Goal: Task Accomplishment & Management: Use online tool/utility

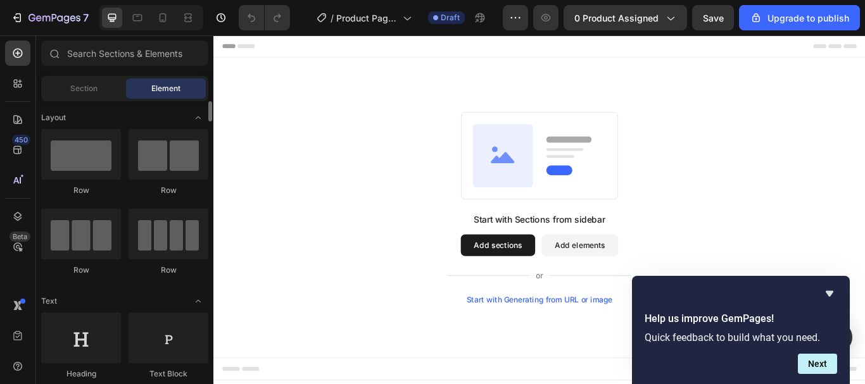
scroll to position [338, 0]
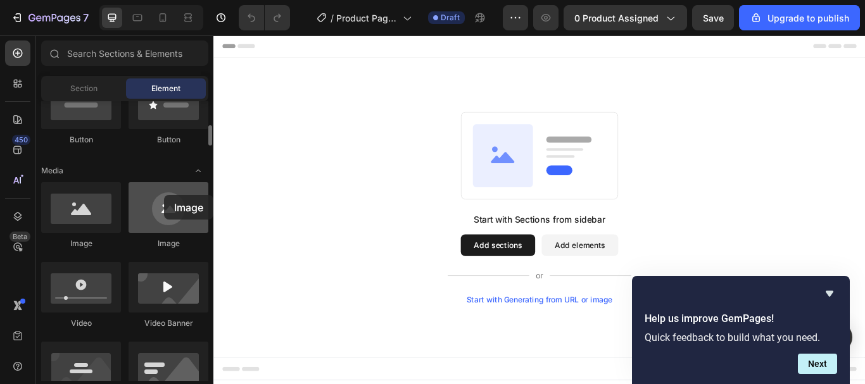
drag, startPoint x: 165, startPoint y: 225, endPoint x: 162, endPoint y: 195, distance: 30.6
click at [162, 195] on div at bounding box center [169, 207] width 80 height 51
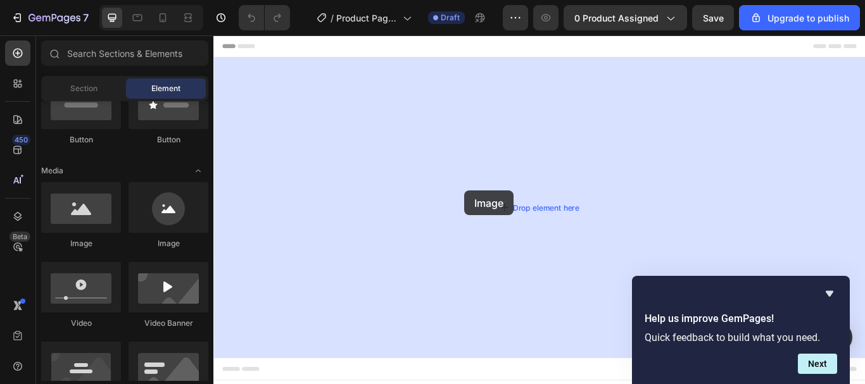
drag, startPoint x: 360, startPoint y: 254, endPoint x: 479, endPoint y: 225, distance: 123.2
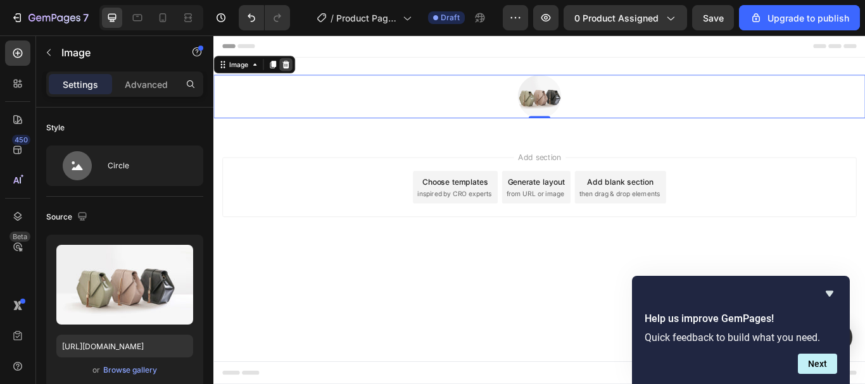
click at [300, 66] on icon at bounding box center [298, 69] width 8 height 9
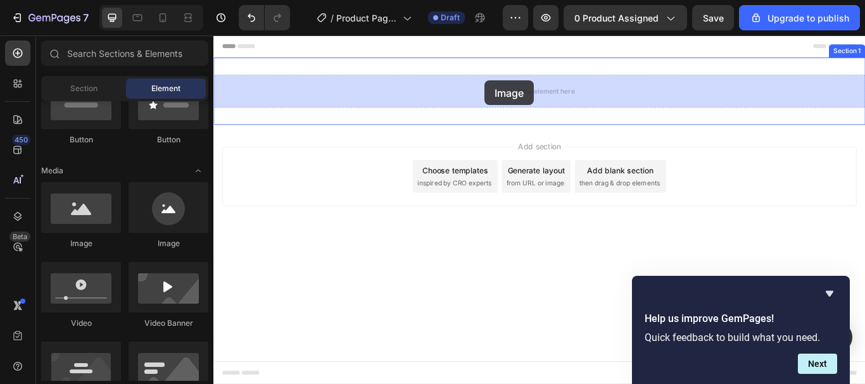
drag, startPoint x: 391, startPoint y: 237, endPoint x: 530, endPoint y: 88, distance: 203.0
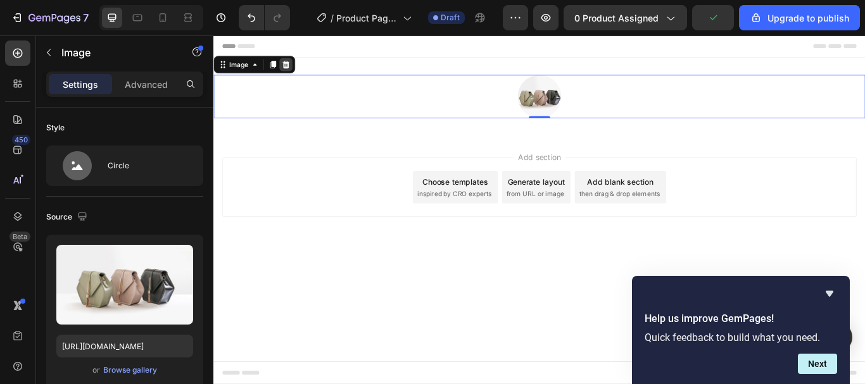
click at [301, 72] on icon at bounding box center [298, 70] width 10 height 10
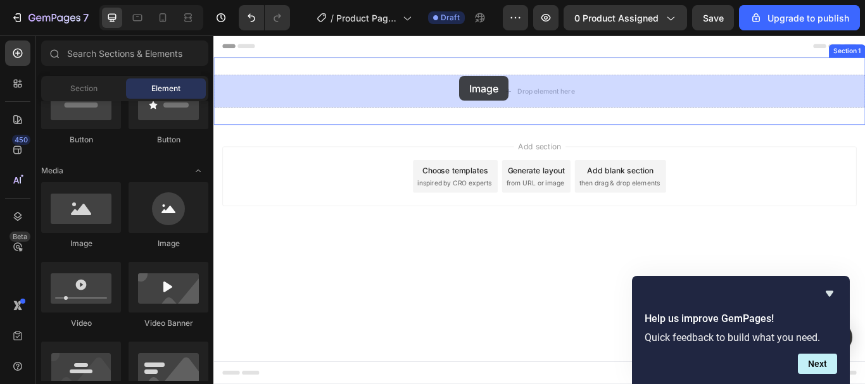
drag, startPoint x: 295, startPoint y: 254, endPoint x: 414, endPoint y: 125, distance: 176.1
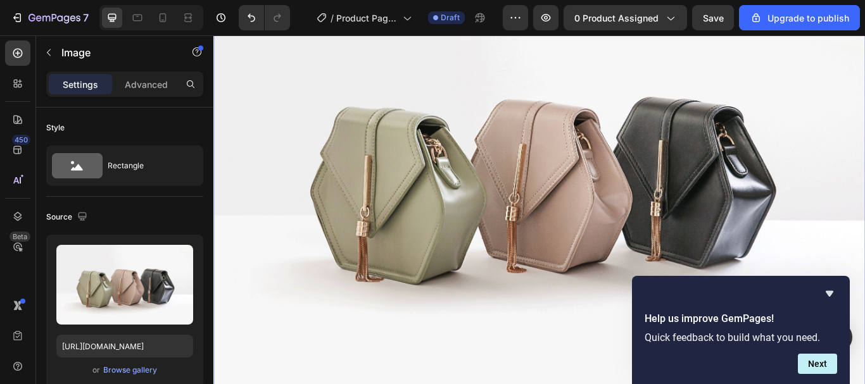
scroll to position [338, 0]
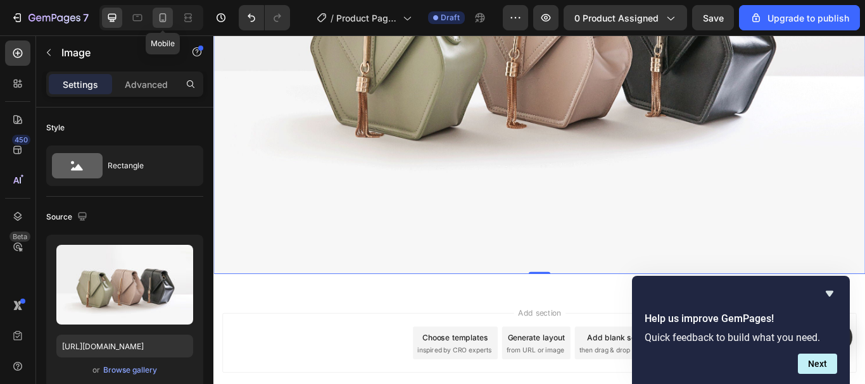
click at [158, 18] on icon at bounding box center [162, 17] width 13 height 13
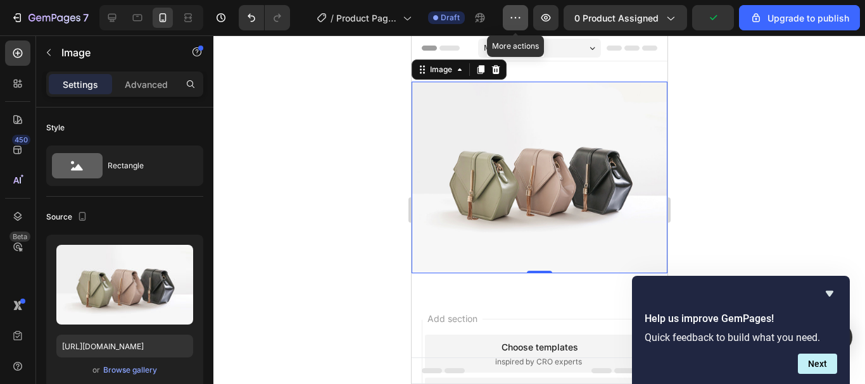
click at [511, 22] on icon "button" at bounding box center [515, 17] width 13 height 13
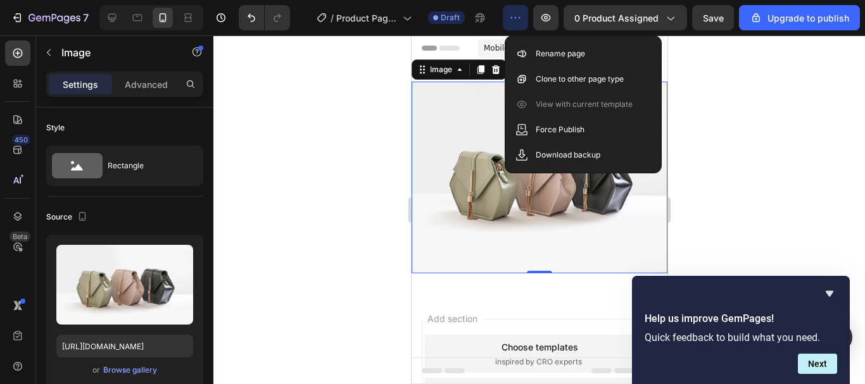
click at [361, 103] on div at bounding box center [539, 209] width 652 height 349
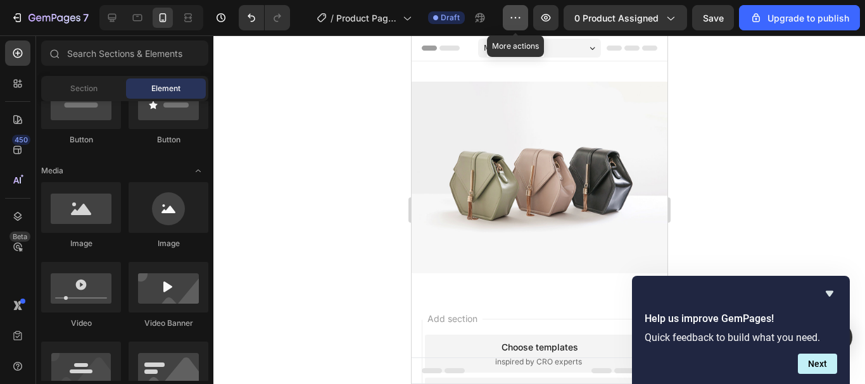
click at [509, 16] on button "button" at bounding box center [515, 17] width 25 height 25
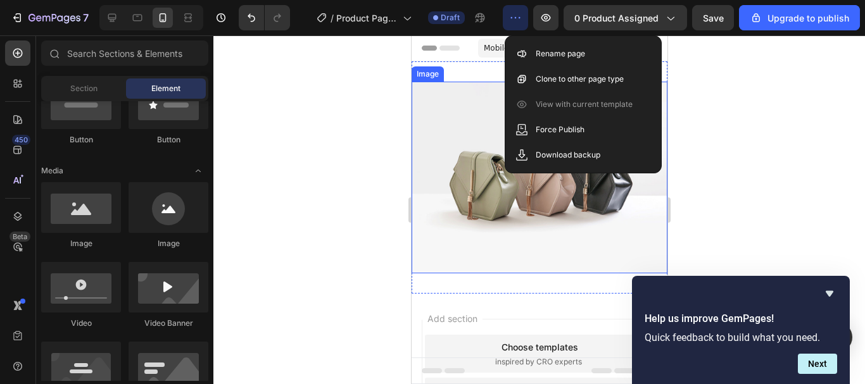
click at [466, 83] on img at bounding box center [539, 178] width 256 height 192
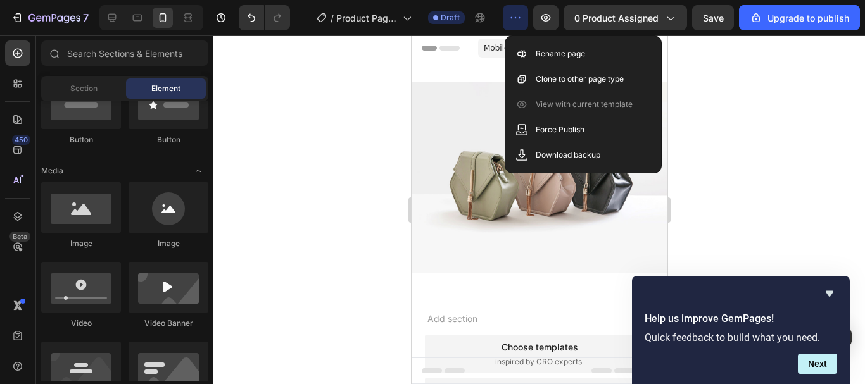
click at [459, 53] on span "Header" at bounding box center [449, 48] width 28 height 13
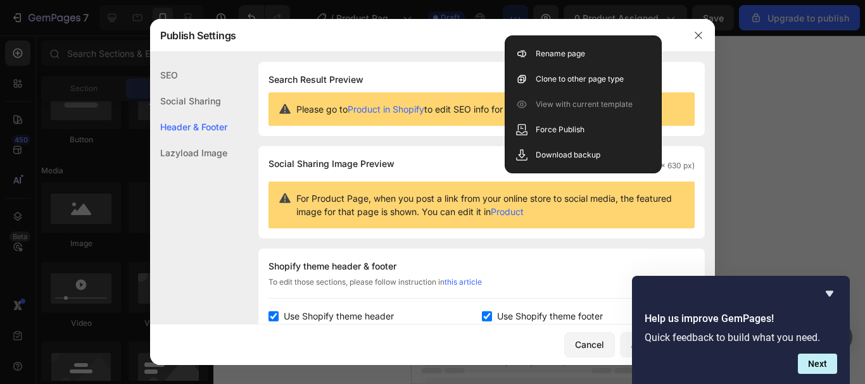
scroll to position [184, 0]
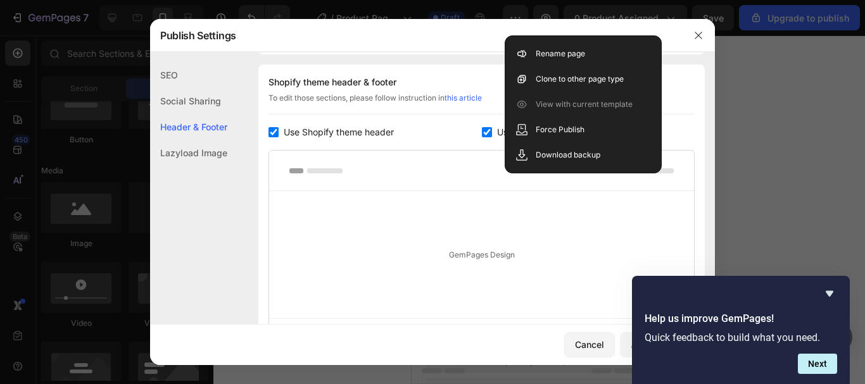
click at [266, 134] on div "Shopify theme header & footer To edit those sections, please follow instruction…" at bounding box center [481, 217] width 447 height 305
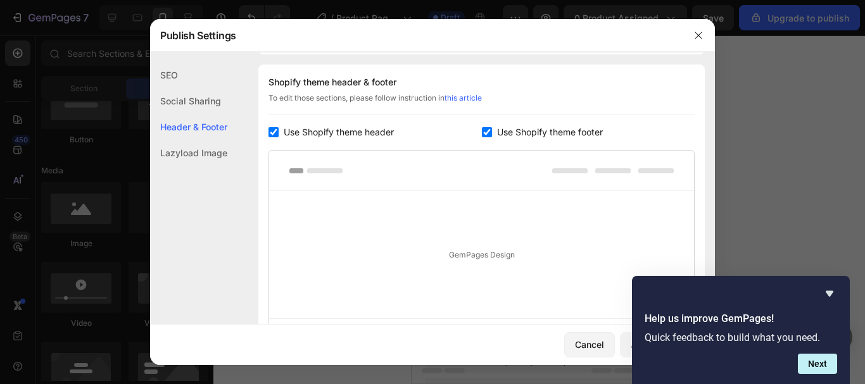
click at [270, 131] on input "checkbox" at bounding box center [274, 132] width 10 height 10
checkbox input "false"
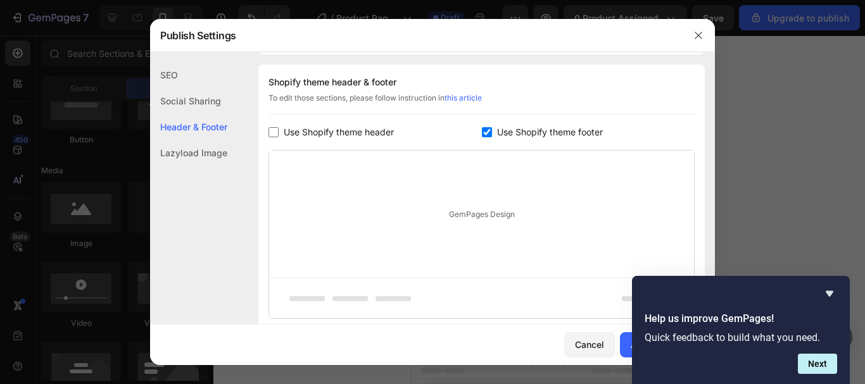
click at [492, 129] on label "Use Shopify theme footer" at bounding box center [547, 132] width 111 height 15
checkbox input "false"
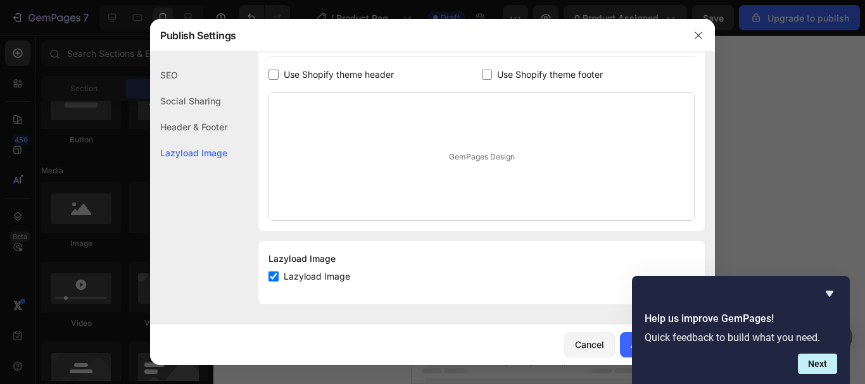
click at [279, 276] on label "Lazyload Image" at bounding box center [315, 276] width 72 height 15
checkbox input "false"
click at [822, 362] on button "Next" at bounding box center [817, 364] width 39 height 20
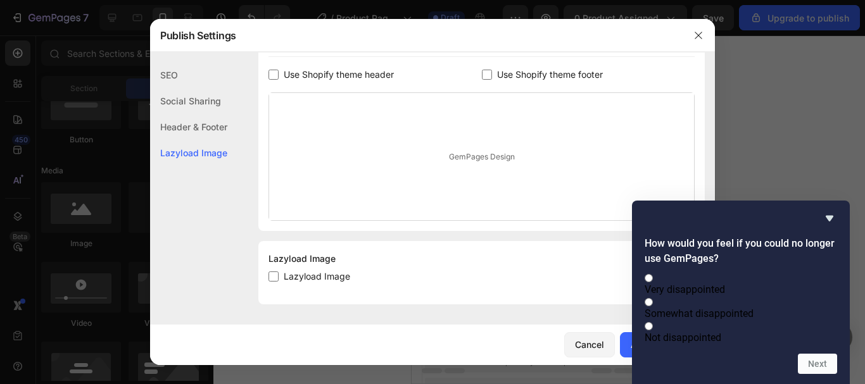
click at [822, 211] on div at bounding box center [741, 218] width 193 height 15
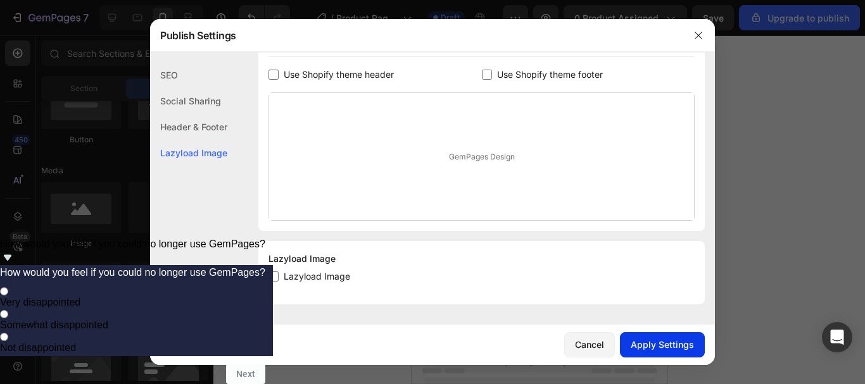
click at [673, 339] on div "Apply Settings" at bounding box center [662, 344] width 63 height 13
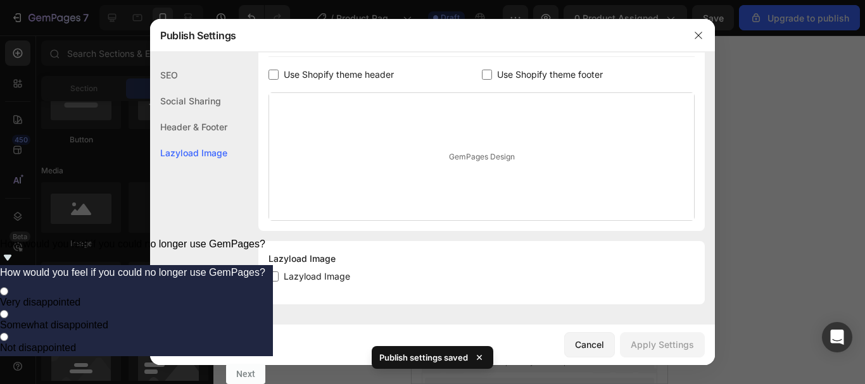
click at [765, 238] on div at bounding box center [432, 192] width 865 height 384
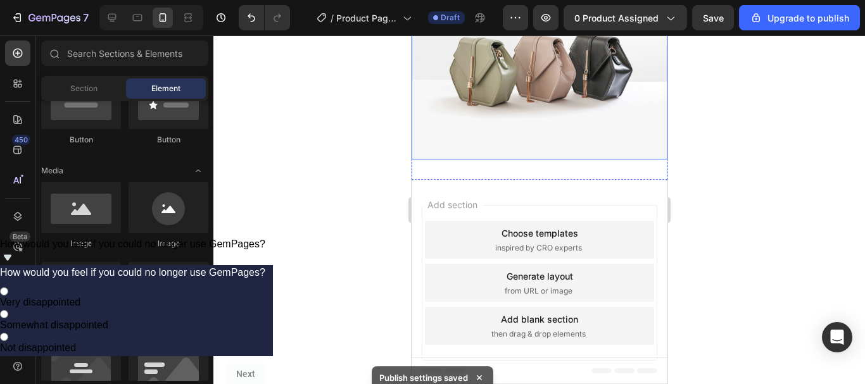
scroll to position [0, 0]
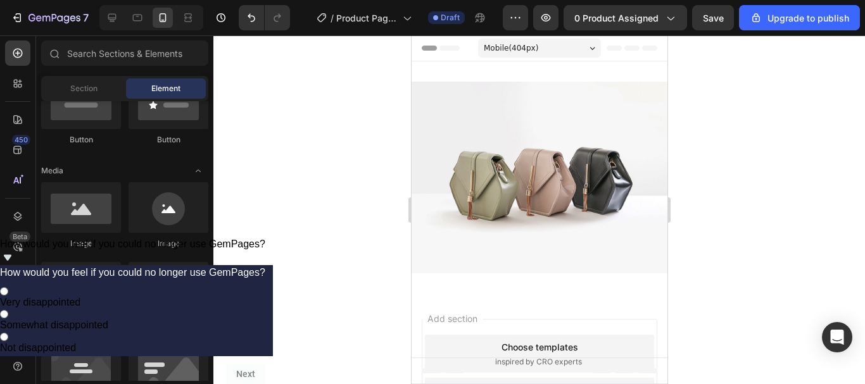
click at [521, 52] on span "Mobile ( 404 px)" at bounding box center [510, 48] width 54 height 13
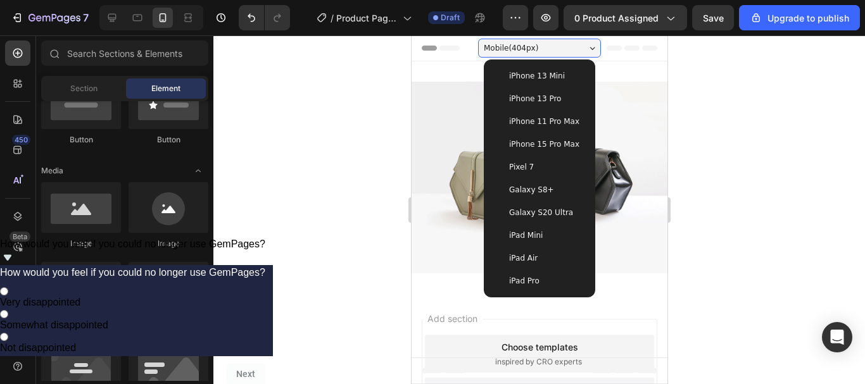
click at [547, 186] on div "Galaxy S8+" at bounding box center [538, 190] width 91 height 13
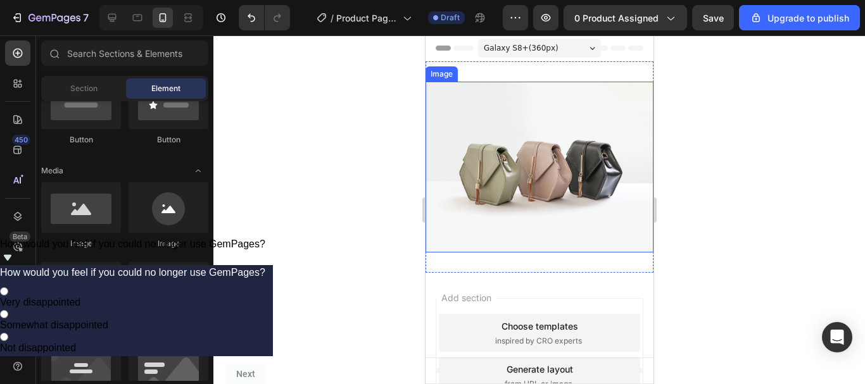
click at [735, 172] on div at bounding box center [539, 209] width 652 height 349
click at [748, 122] on div at bounding box center [539, 209] width 652 height 349
click at [495, 199] on img at bounding box center [539, 167] width 228 height 171
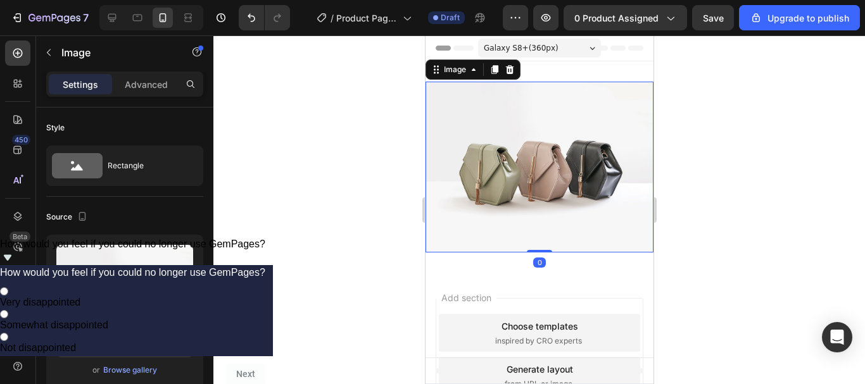
click at [333, 165] on div at bounding box center [539, 209] width 652 height 349
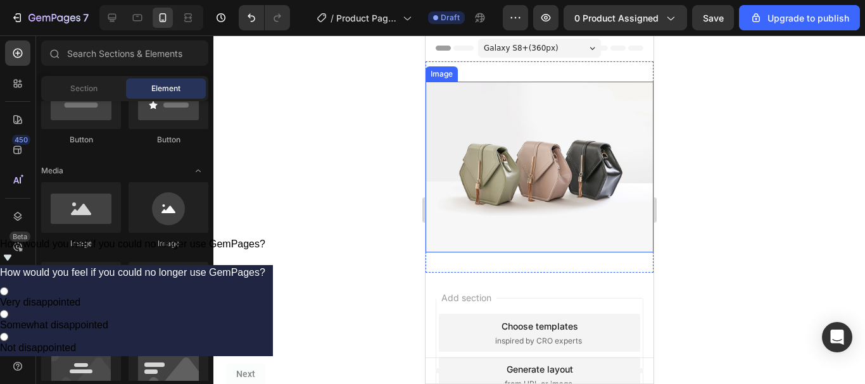
click at [517, 184] on img at bounding box center [539, 167] width 228 height 171
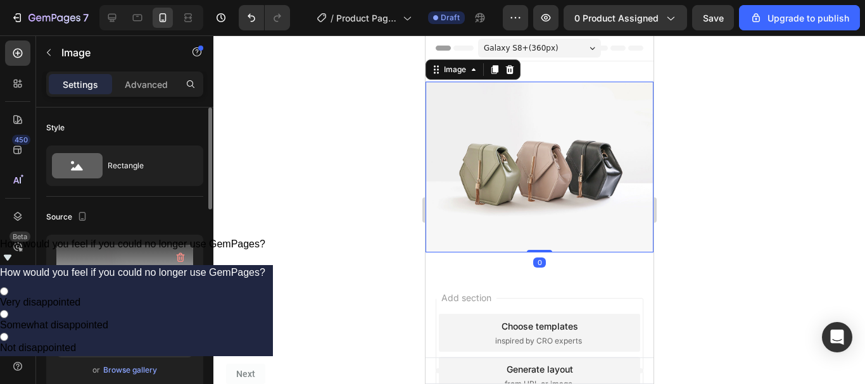
click at [128, 276] on label at bounding box center [124, 285] width 137 height 80
click at [128, 295] on input "file" at bounding box center [124, 306] width 87 height 22
type input "[URL][DOMAIN_NAME]"
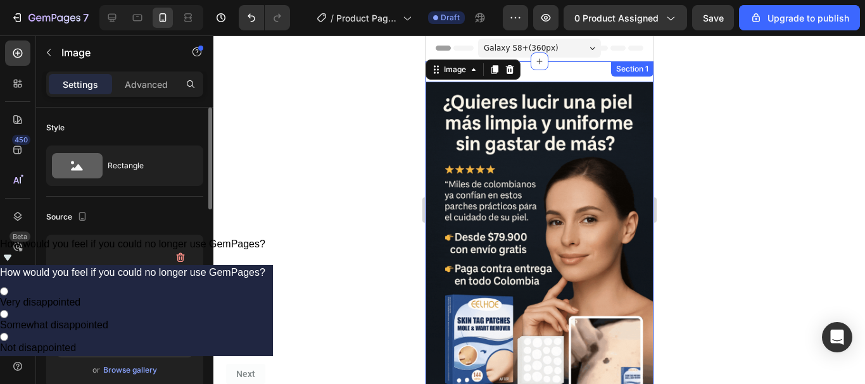
click at [558, 260] on div "Image 0 Section 1" at bounding box center [539, 252] width 228 height 383
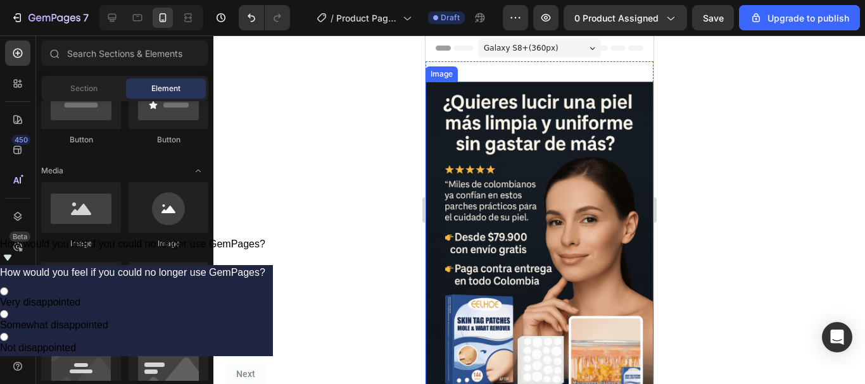
click at [519, 211] on img at bounding box center [539, 253] width 228 height 342
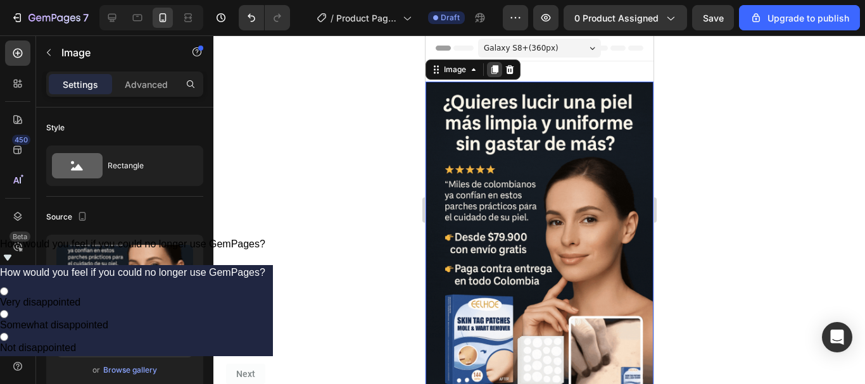
click at [490, 68] on icon at bounding box center [494, 70] width 10 height 10
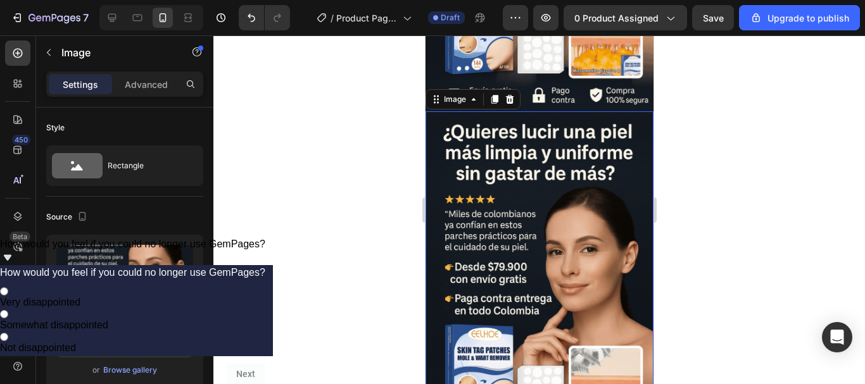
scroll to position [330, 0]
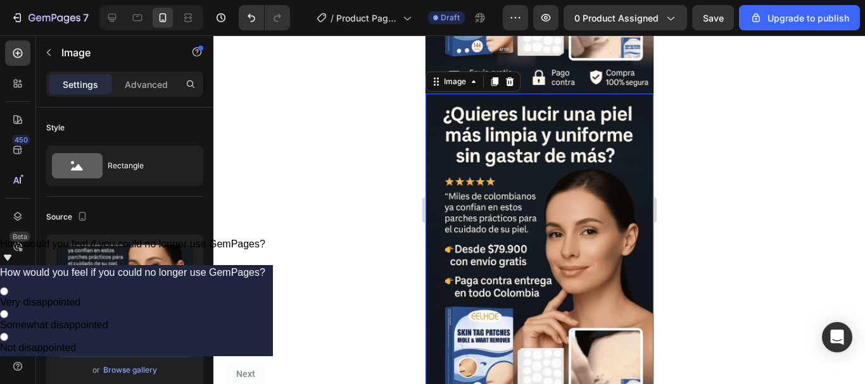
click at [517, 177] on img at bounding box center [539, 265] width 228 height 342
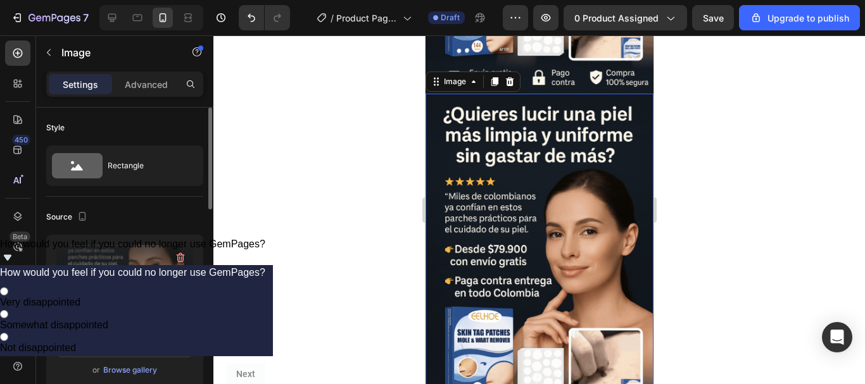
click at [139, 265] on label at bounding box center [124, 285] width 137 height 80
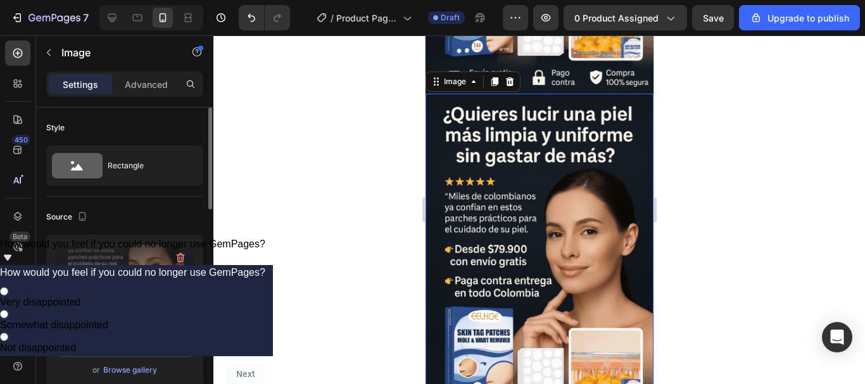
click at [139, 295] on input "file" at bounding box center [124, 306] width 87 height 22
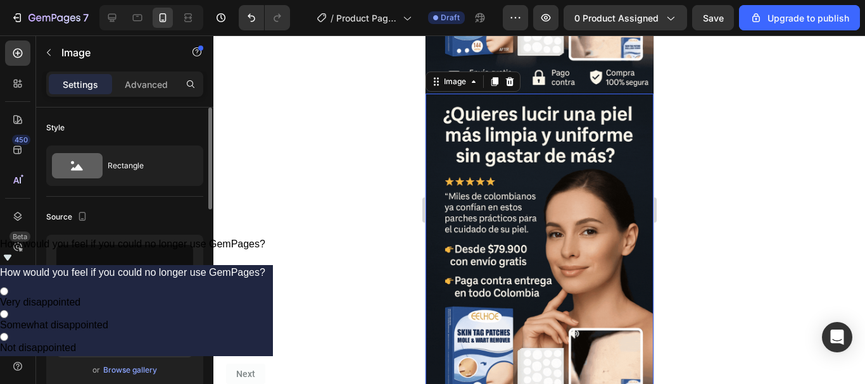
type input "[URL][DOMAIN_NAME]"
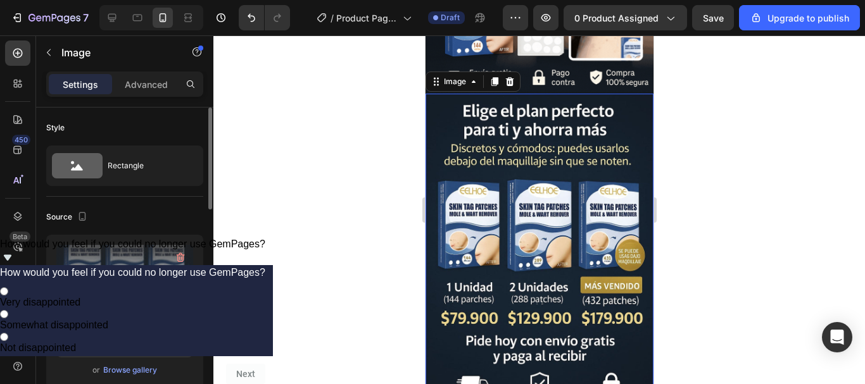
click at [720, 122] on div at bounding box center [539, 209] width 652 height 349
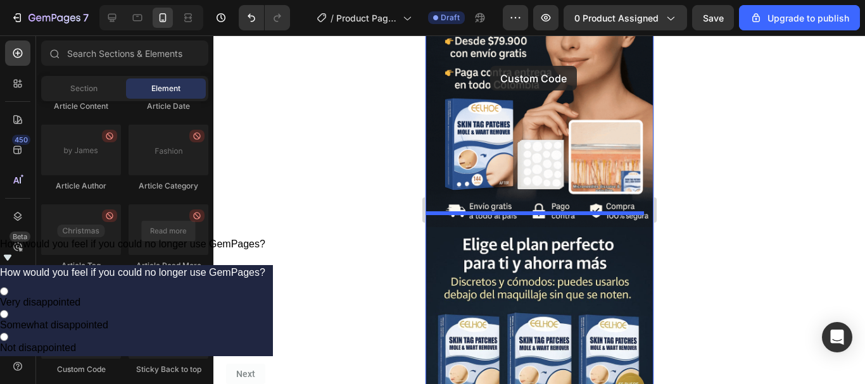
scroll to position [194, 0]
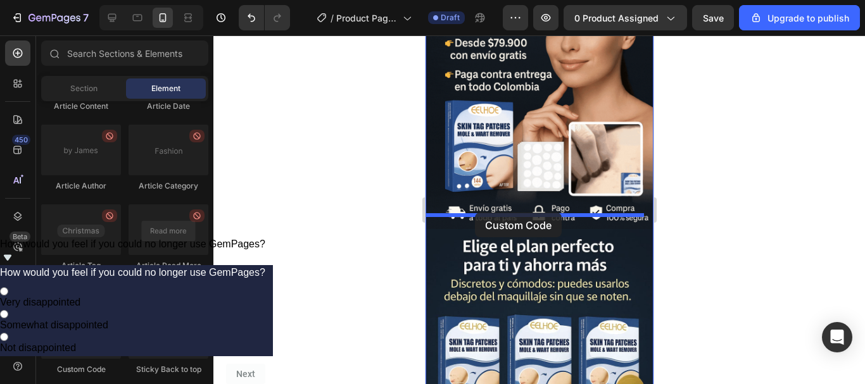
drag, startPoint x: 523, startPoint y: 381, endPoint x: 474, endPoint y: 213, distance: 174.6
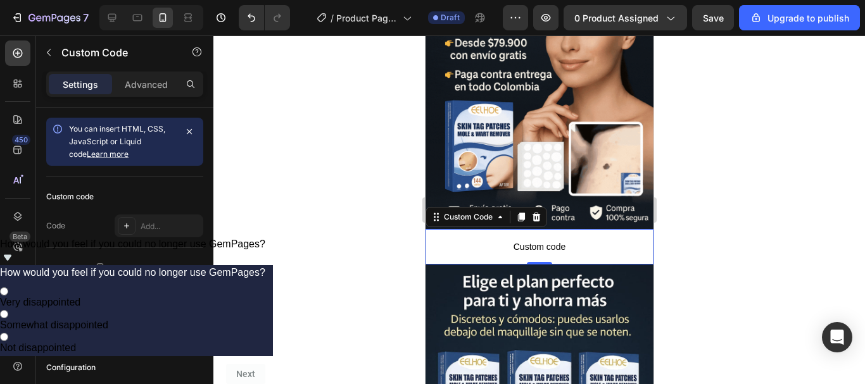
drag, startPoint x: 778, startPoint y: 215, endPoint x: 761, endPoint y: 219, distance: 17.4
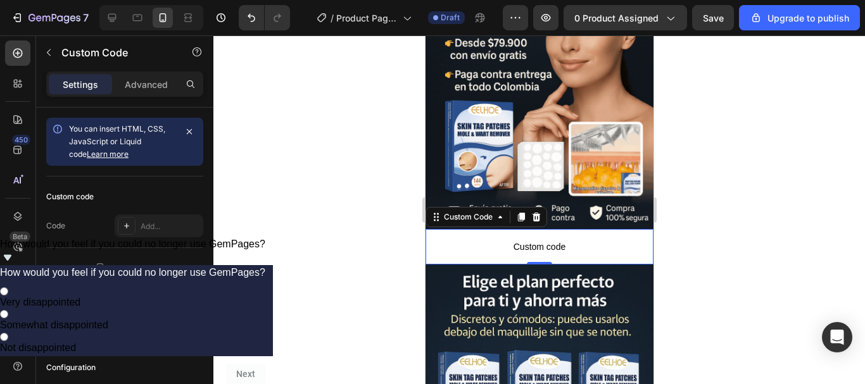
click at [778, 215] on div at bounding box center [539, 209] width 652 height 349
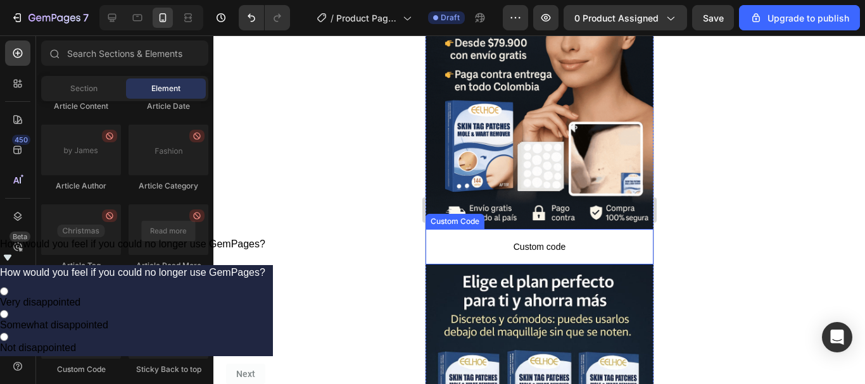
click at [485, 239] on span "Custom code" at bounding box center [539, 246] width 228 height 15
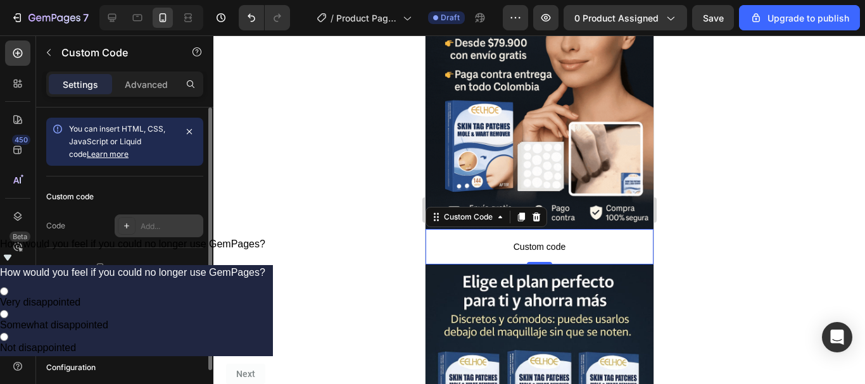
click at [138, 234] on div "Add..." at bounding box center [159, 226] width 89 height 23
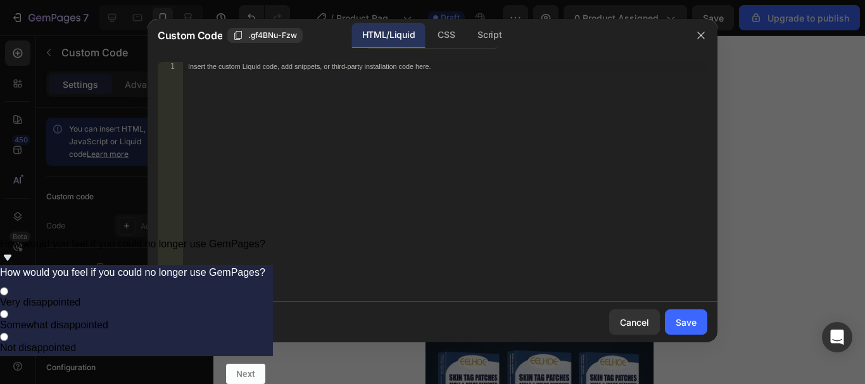
click at [395, 153] on div "Insert the custom Liquid code, add snippets, or third-party installation code h…" at bounding box center [445, 186] width 524 height 248
paste textarea "<div id="_rsi-cod-form-embed-custom-hook"></div>"
type textarea "<div id="_rsi-cod-form-embed-custom-hook"></div>"
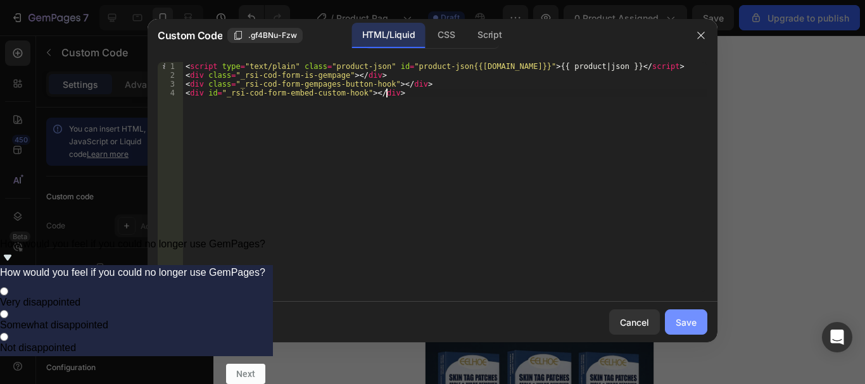
click at [705, 324] on button "Save" at bounding box center [686, 322] width 42 height 25
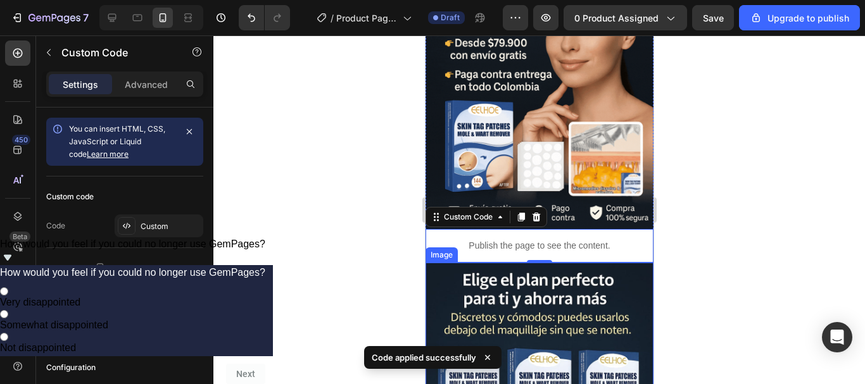
click at [368, 246] on div at bounding box center [539, 209] width 652 height 349
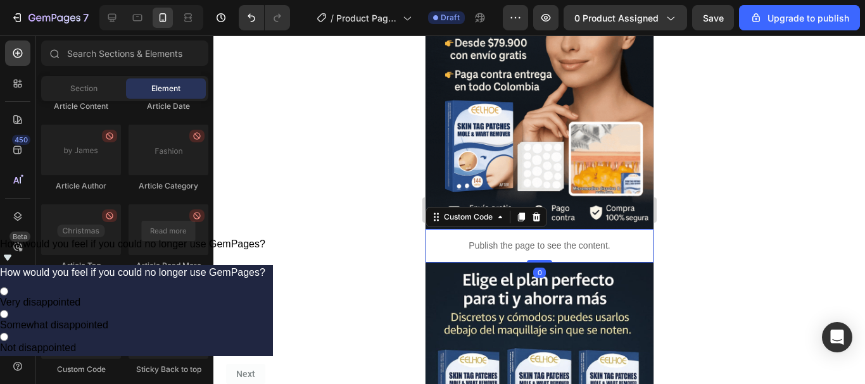
click at [493, 239] on p "Publish the page to see the content." at bounding box center [539, 245] width 228 height 13
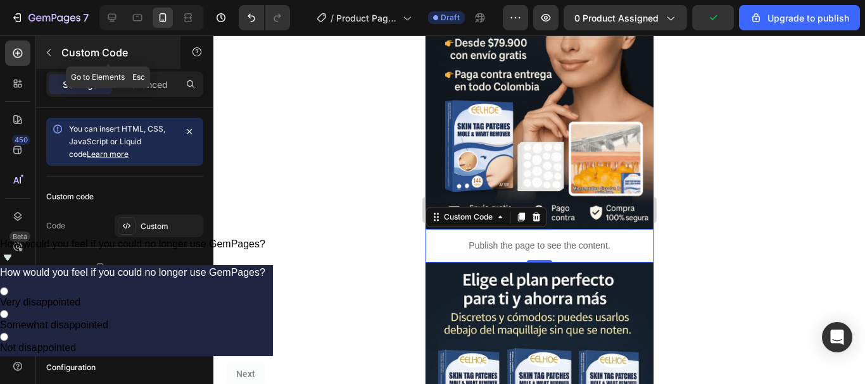
click at [44, 58] on button "button" at bounding box center [49, 52] width 20 height 20
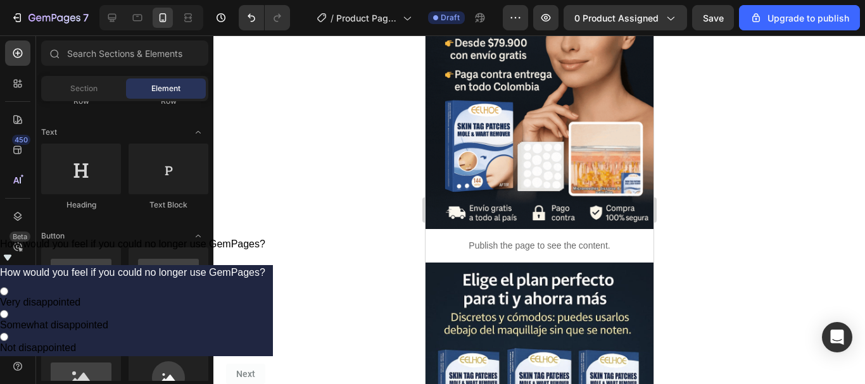
scroll to position [0, 0]
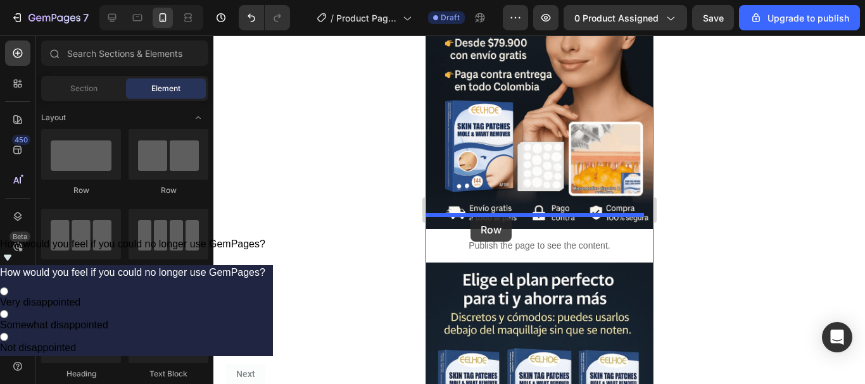
drag, startPoint x: 504, startPoint y: 204, endPoint x: 470, endPoint y: 217, distance: 36.7
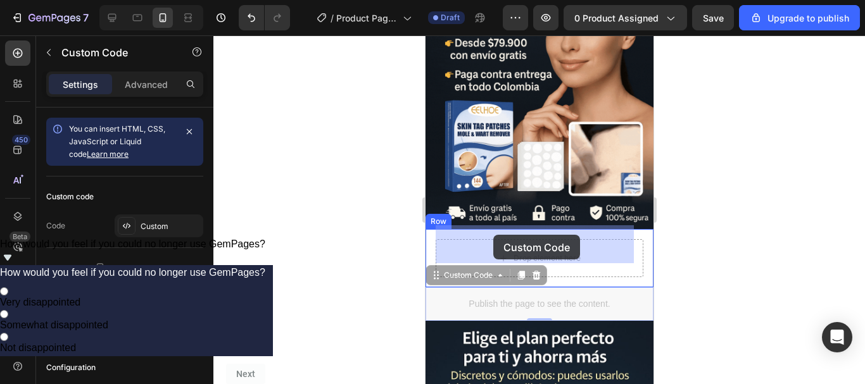
drag, startPoint x: 505, startPoint y: 288, endPoint x: 493, endPoint y: 235, distance: 53.9
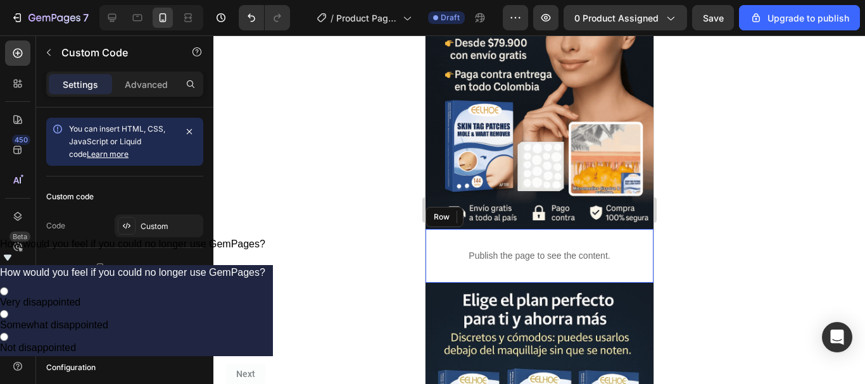
click at [432, 232] on div "Publish the page to see the content. Custom Code 0 Row" at bounding box center [539, 256] width 228 height 54
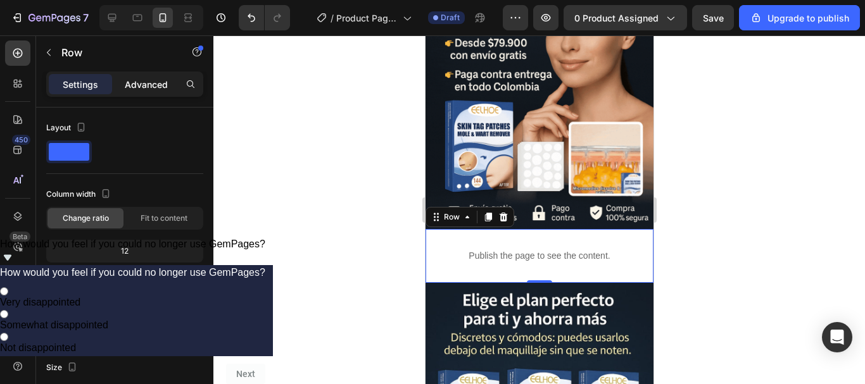
click at [146, 75] on div "Advanced" at bounding box center [146, 84] width 63 height 20
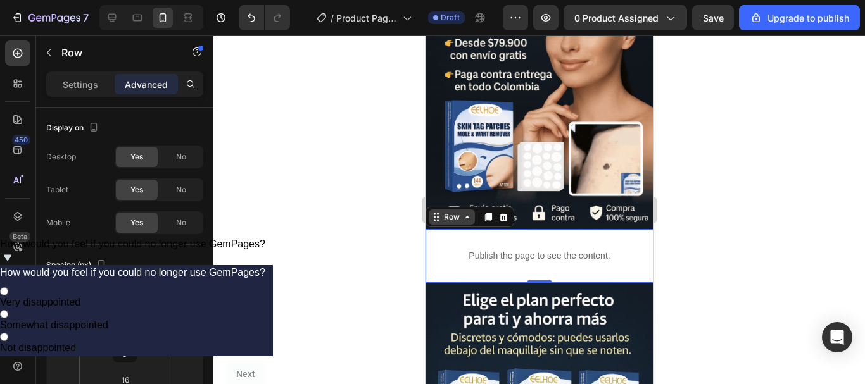
click at [442, 212] on div "Row" at bounding box center [451, 217] width 21 height 11
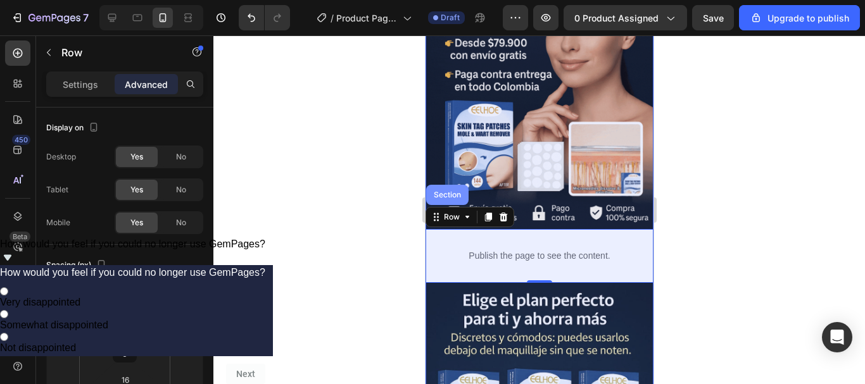
click at [440, 185] on div "Section" at bounding box center [447, 195] width 42 height 20
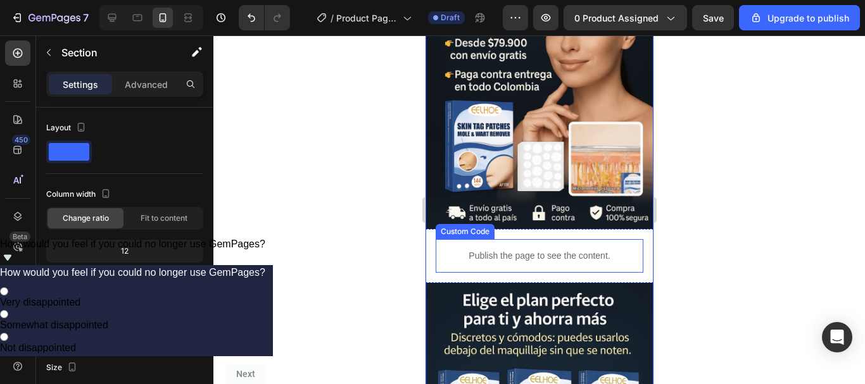
click at [454, 239] on div "Publish the page to see the content." at bounding box center [539, 256] width 208 height 34
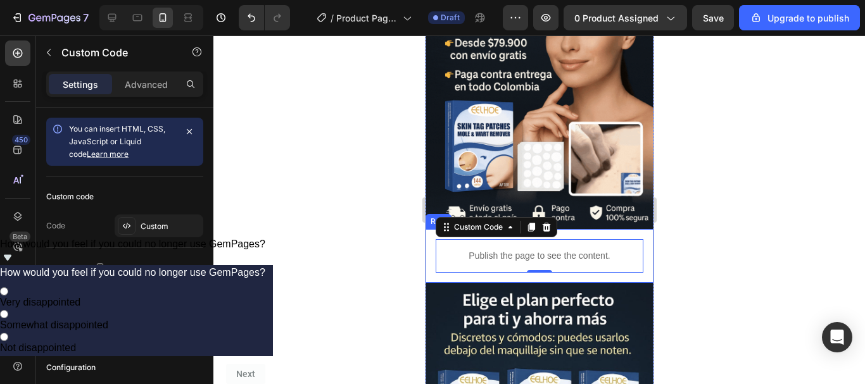
click at [429, 229] on div "Publish the page to see the content. Custom Code 0 Row" at bounding box center [539, 256] width 228 height 54
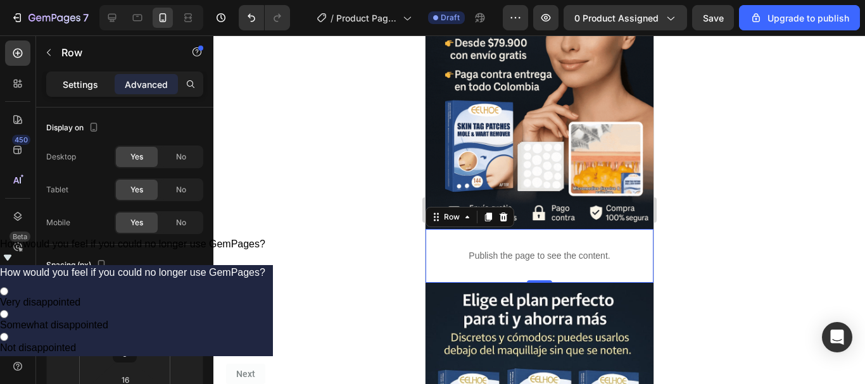
click at [80, 83] on p "Settings" at bounding box center [80, 84] width 35 height 13
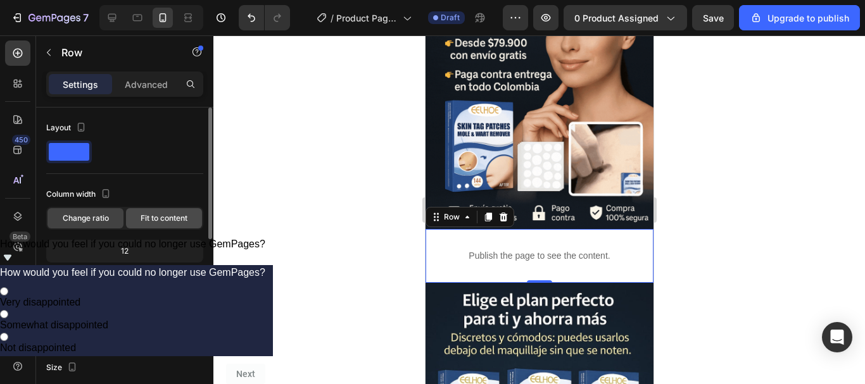
click at [179, 219] on span "Fit to content" at bounding box center [164, 218] width 47 height 11
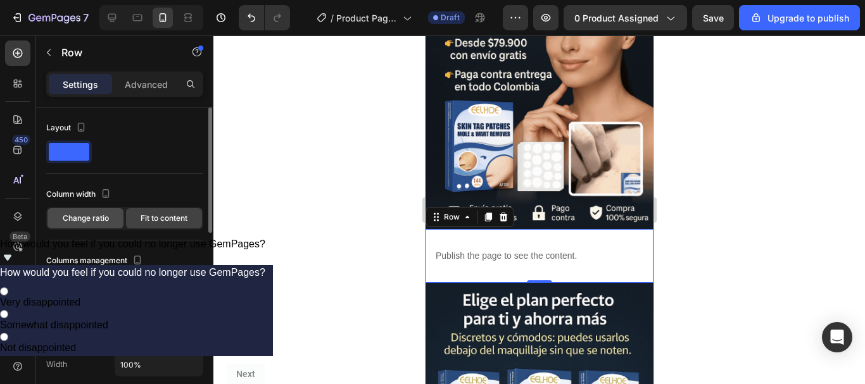
click at [71, 221] on span "Change ratio" at bounding box center [86, 218] width 46 height 11
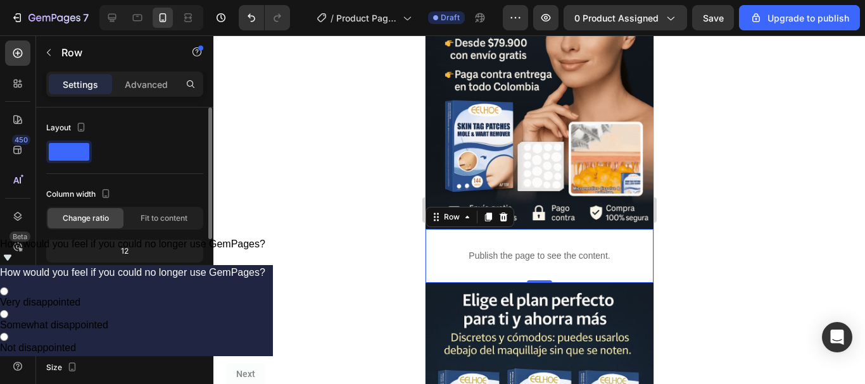
scroll to position [169, 0]
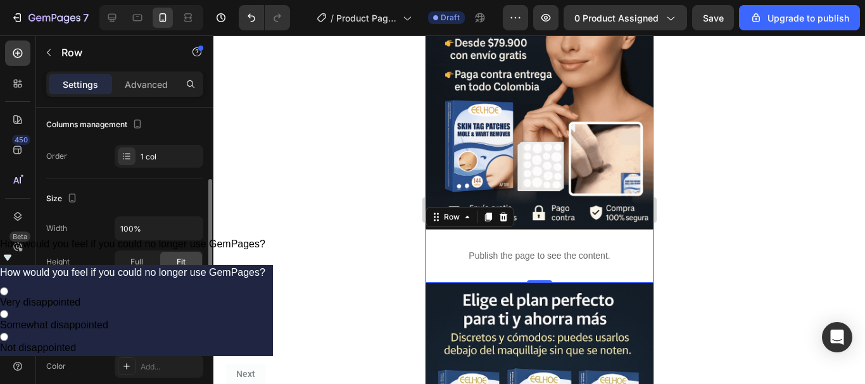
click at [148, 296] on div "16, 16, 16, 16" at bounding box center [159, 295] width 37 height 11
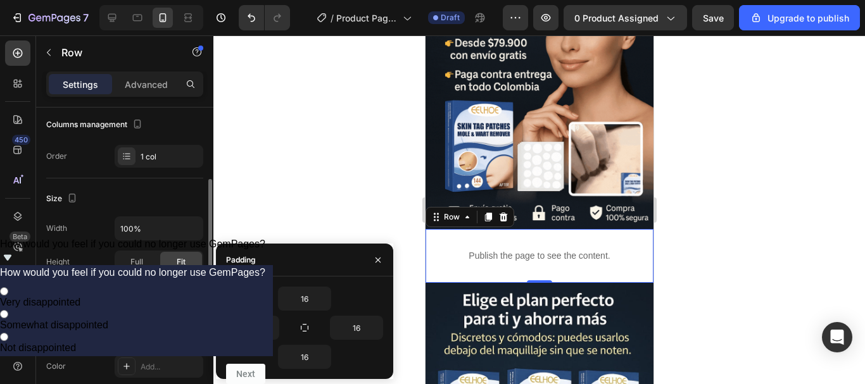
click at [148, 296] on div "16, 16, 16, 16" at bounding box center [159, 295] width 37 height 11
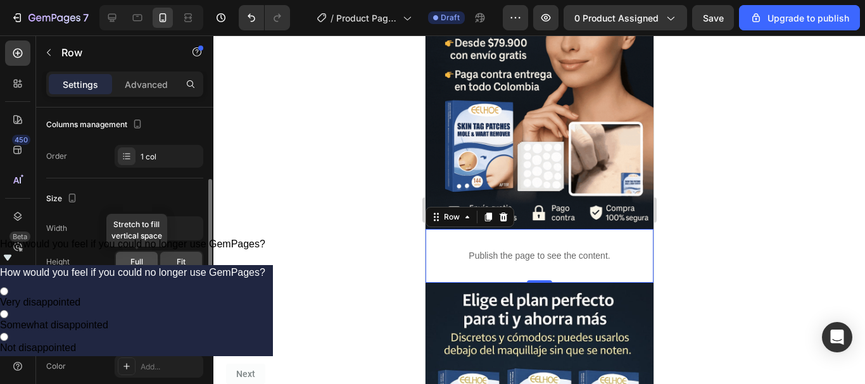
click at [146, 266] on div "Full" at bounding box center [137, 262] width 42 height 20
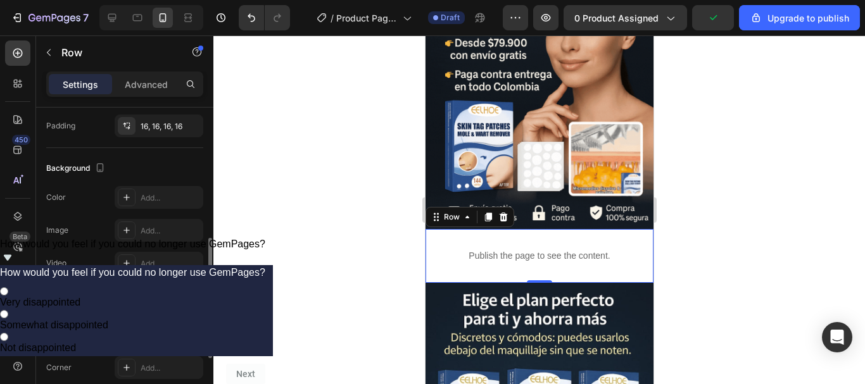
scroll to position [498, 0]
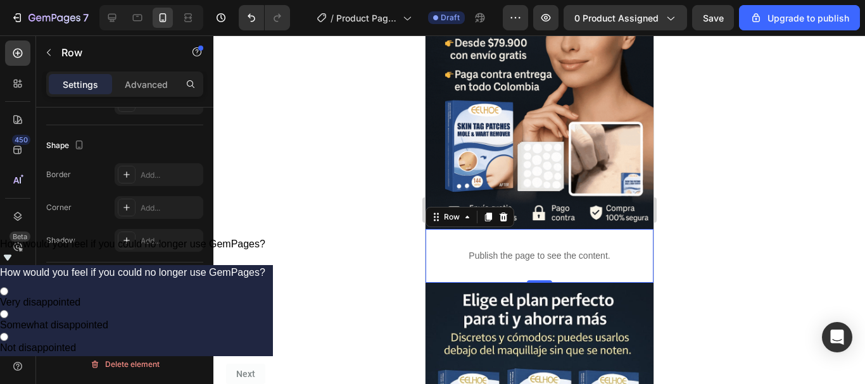
click at [334, 215] on div at bounding box center [539, 209] width 652 height 349
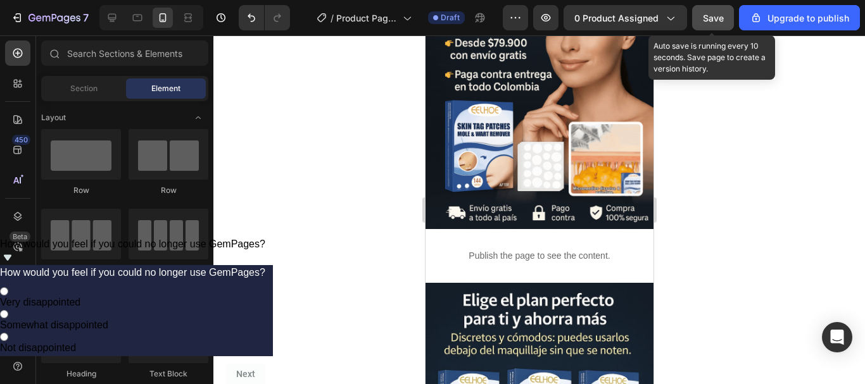
click at [717, 15] on span "Save" at bounding box center [713, 18] width 21 height 11
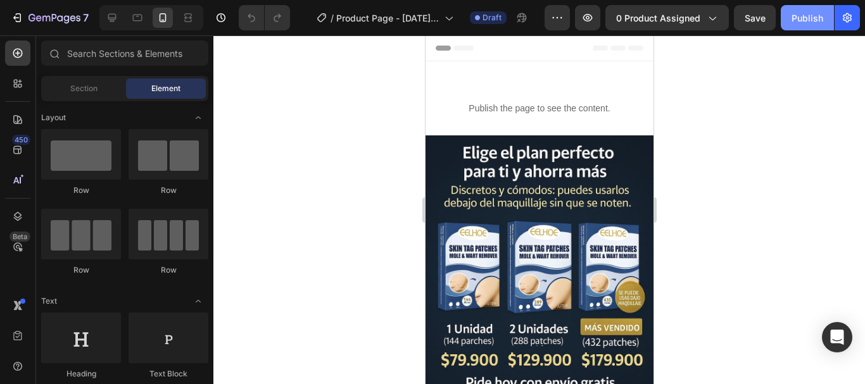
click at [806, 10] on button "Publish" at bounding box center [807, 17] width 53 height 25
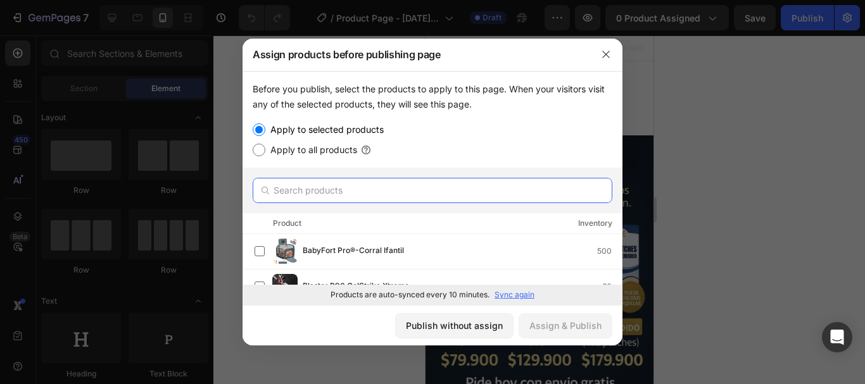
click at [319, 200] on input "text" at bounding box center [433, 190] width 360 height 25
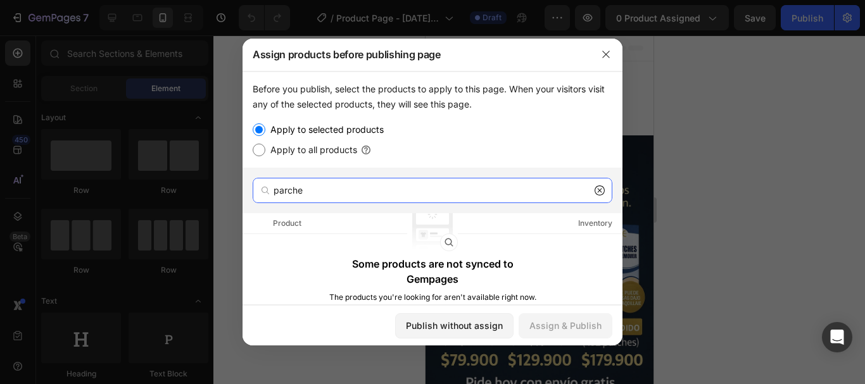
type input "parche"
click at [603, 191] on icon at bounding box center [600, 191] width 10 height 10
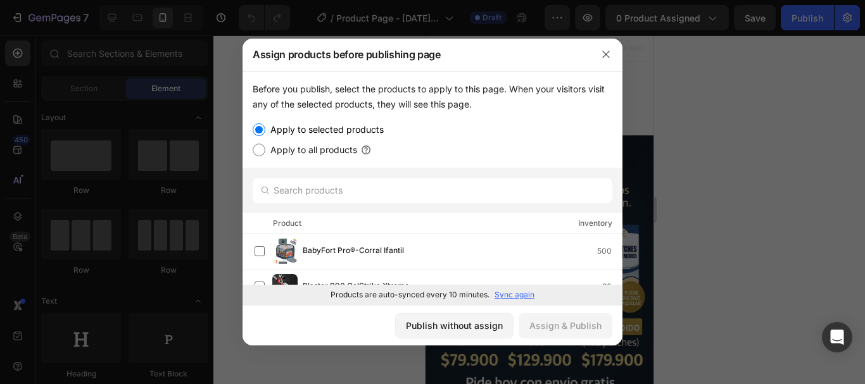
click at [521, 294] on p "Sync again" at bounding box center [515, 294] width 40 height 11
click at [478, 184] on input "text" at bounding box center [433, 190] width 360 height 25
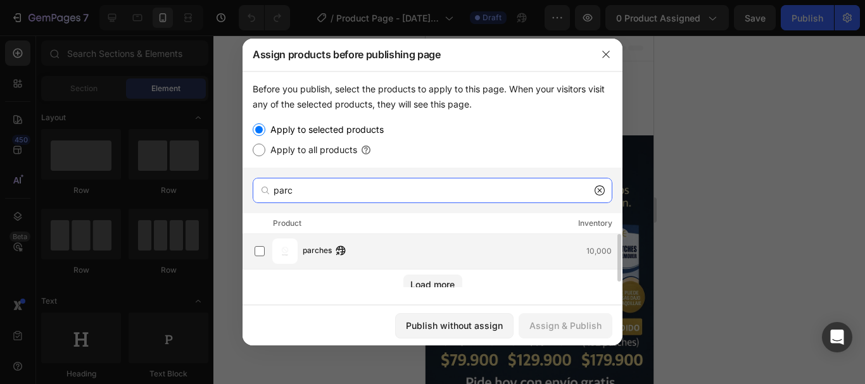
type input "parc"
click at [448, 258] on div "parches 10,000" at bounding box center [462, 251] width 319 height 14
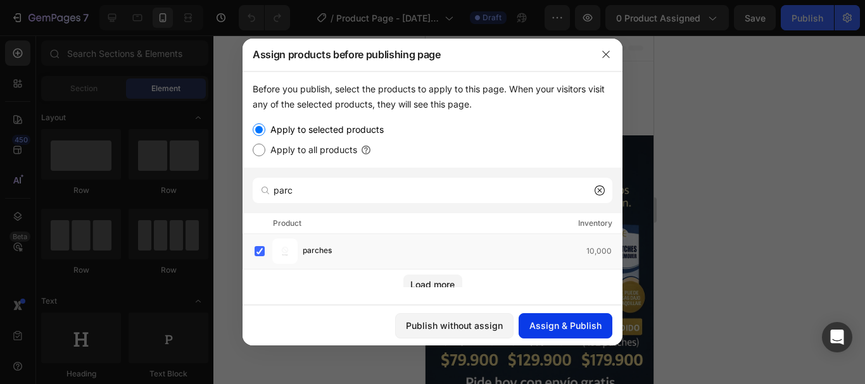
click at [574, 329] on div "Assign & Publish" at bounding box center [566, 325] width 72 height 13
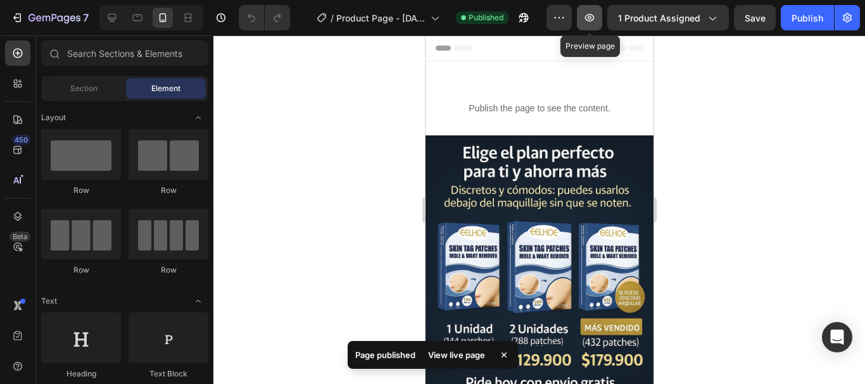
click at [584, 15] on button "button" at bounding box center [589, 17] width 25 height 25
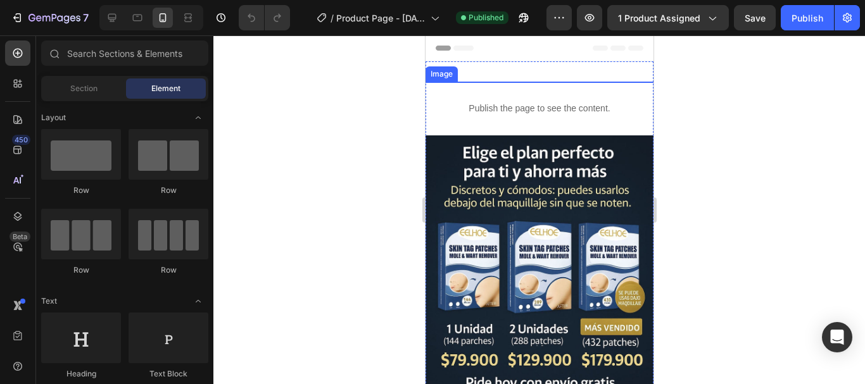
click at [440, 74] on div "Image" at bounding box center [441, 73] width 27 height 11
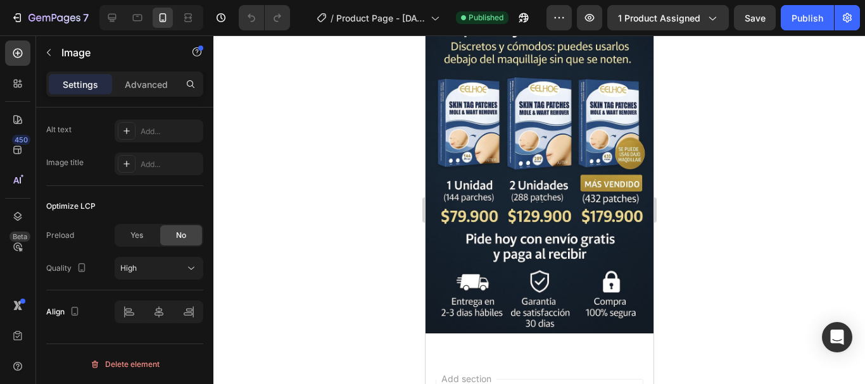
scroll to position [169, 0]
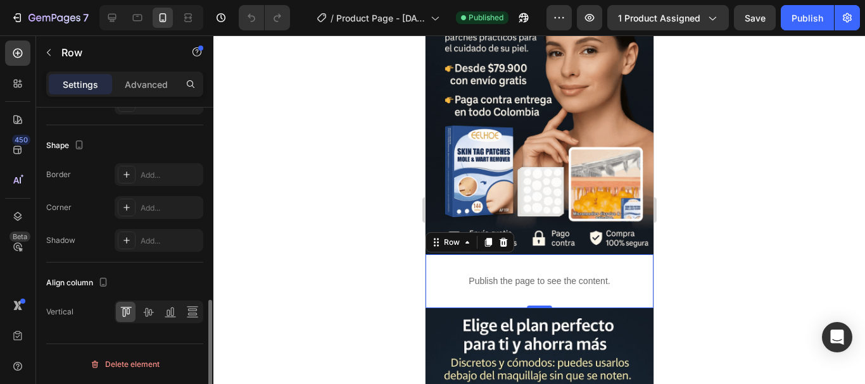
scroll to position [0, 0]
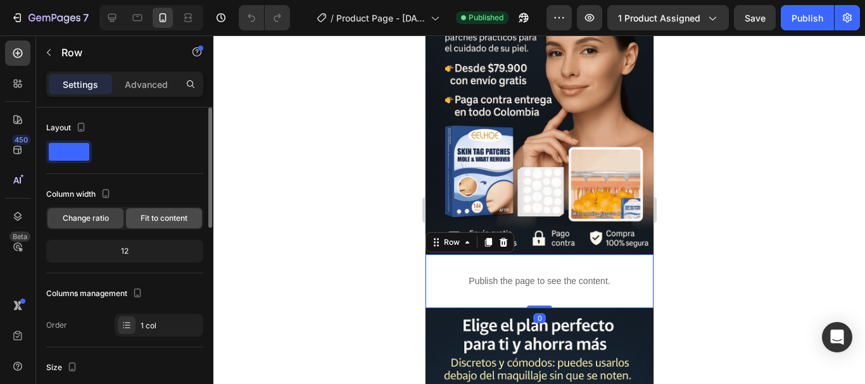
click at [138, 217] on div "Fit to content" at bounding box center [164, 218] width 76 height 20
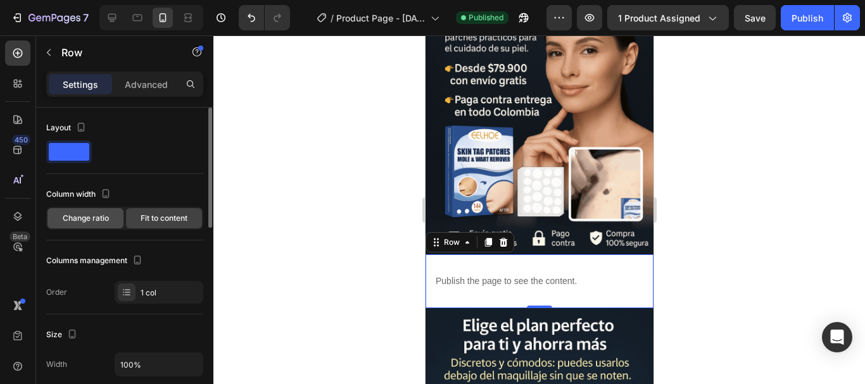
click at [105, 210] on div "Change ratio" at bounding box center [86, 218] width 76 height 20
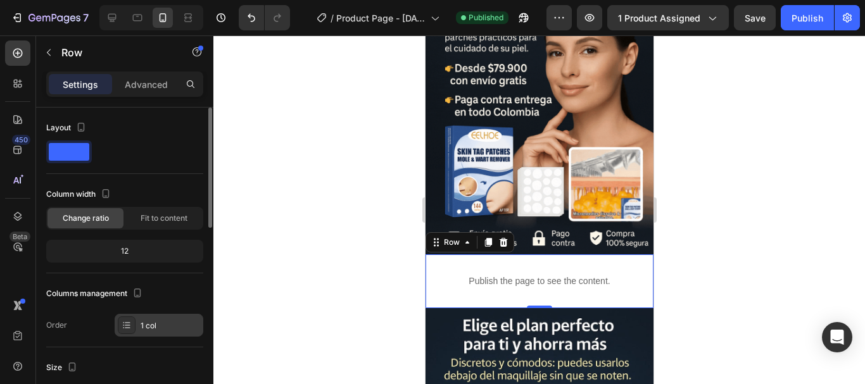
scroll to position [169, 0]
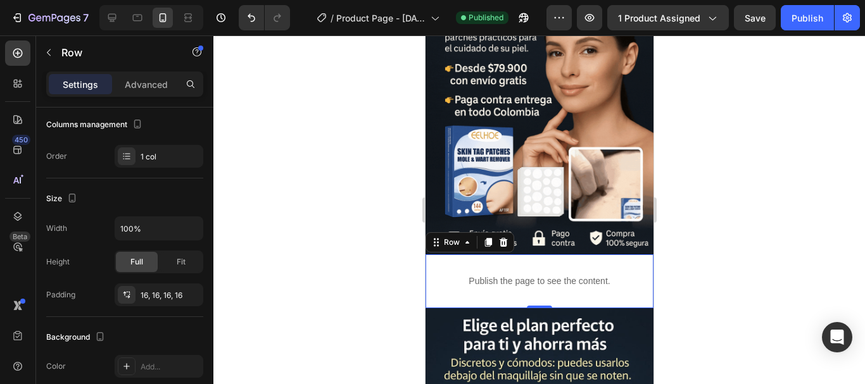
click at [434, 259] on div "Publish the page to see the content. Custom Code Row 0" at bounding box center [539, 282] width 228 height 54
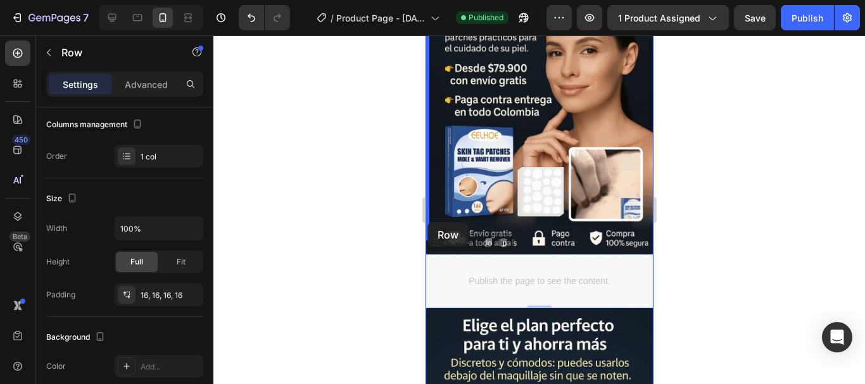
drag, startPoint x: 429, startPoint y: 269, endPoint x: 427, endPoint y: 222, distance: 46.9
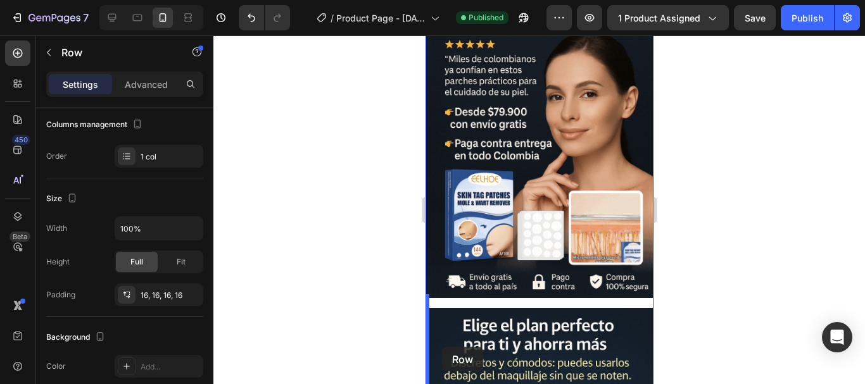
scroll to position [193, 0]
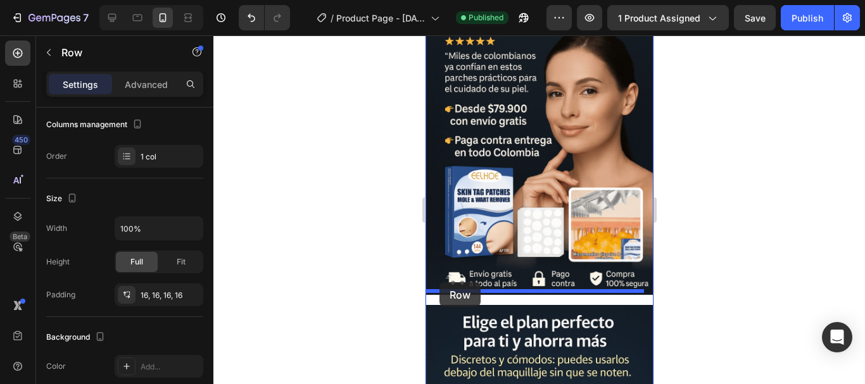
drag, startPoint x: 432, startPoint y: 128, endPoint x: 439, endPoint y: 282, distance: 154.7
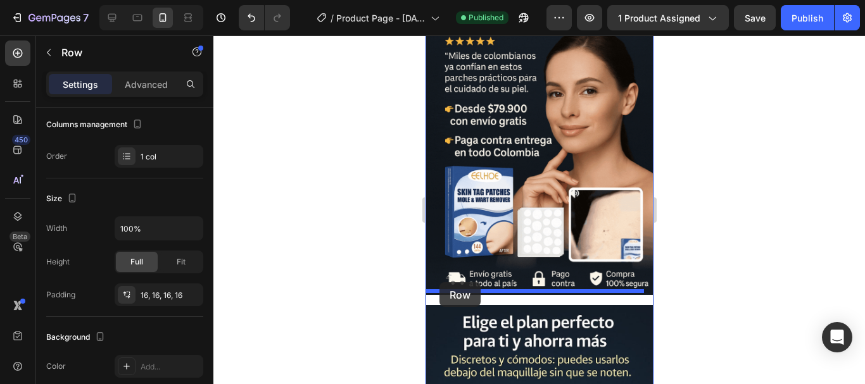
scroll to position [177, 0]
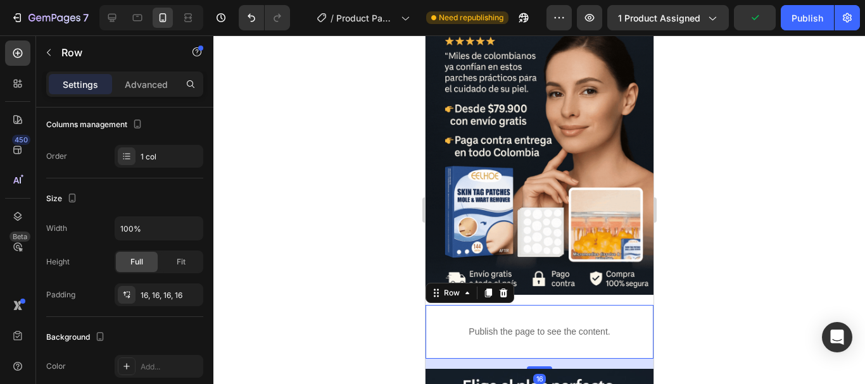
click at [702, 280] on div at bounding box center [539, 209] width 652 height 349
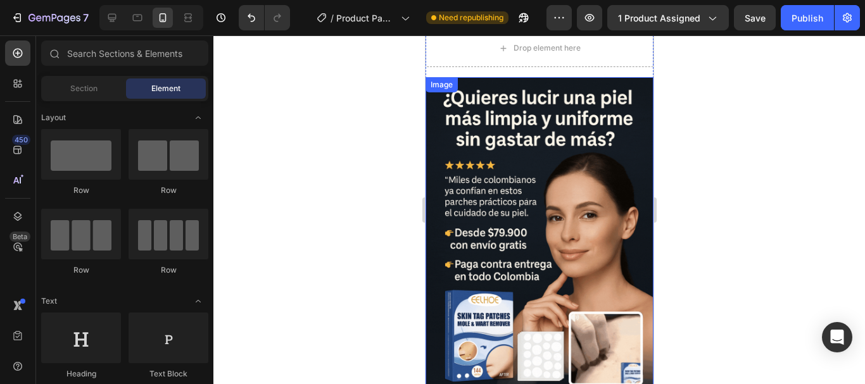
scroll to position [0, 0]
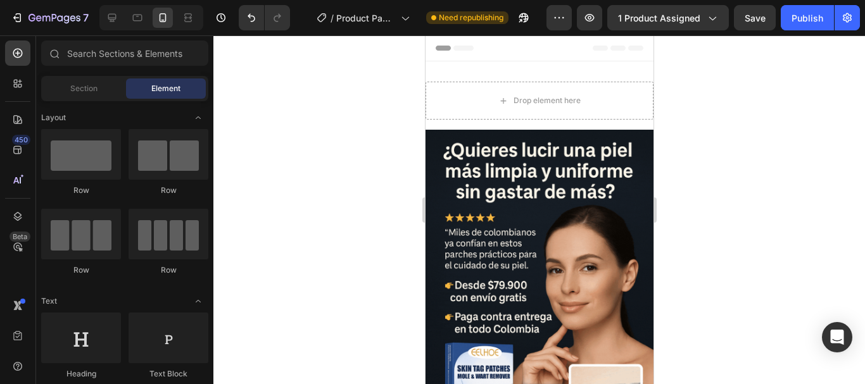
click at [345, 106] on div at bounding box center [539, 209] width 652 height 349
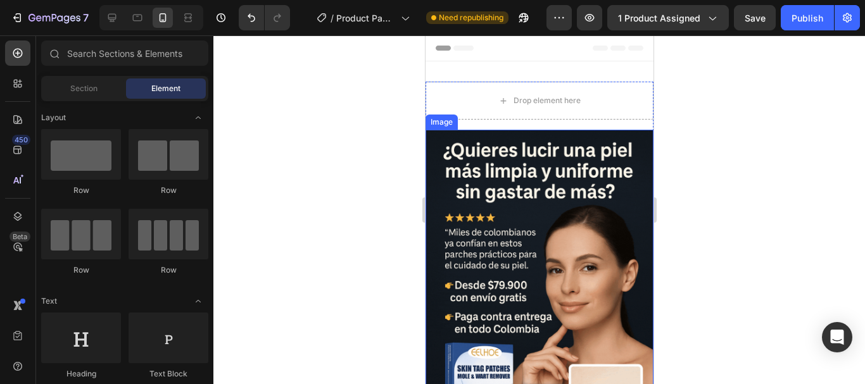
click at [525, 136] on img at bounding box center [539, 301] width 228 height 342
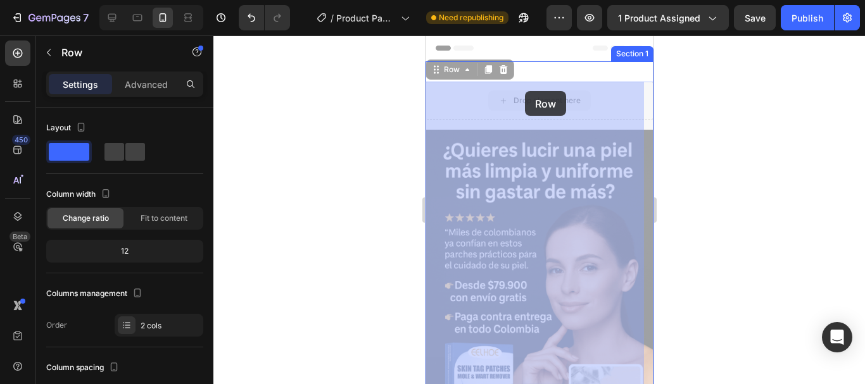
drag, startPoint x: 530, startPoint y: 122, endPoint x: 524, endPoint y: 91, distance: 31.6
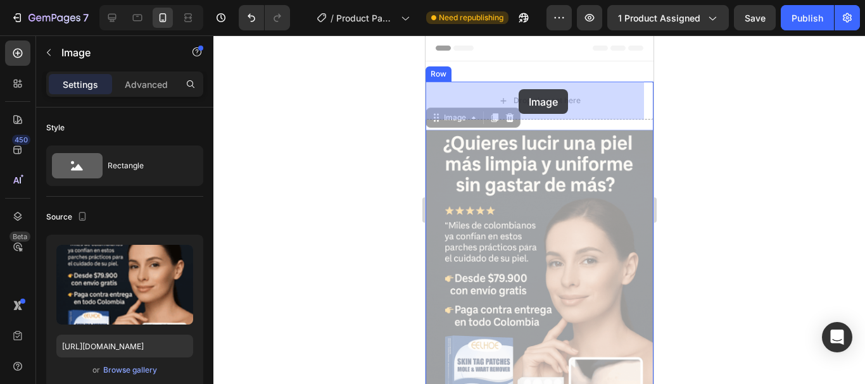
drag, startPoint x: 542, startPoint y: 161, endPoint x: 518, endPoint y: 89, distance: 75.3
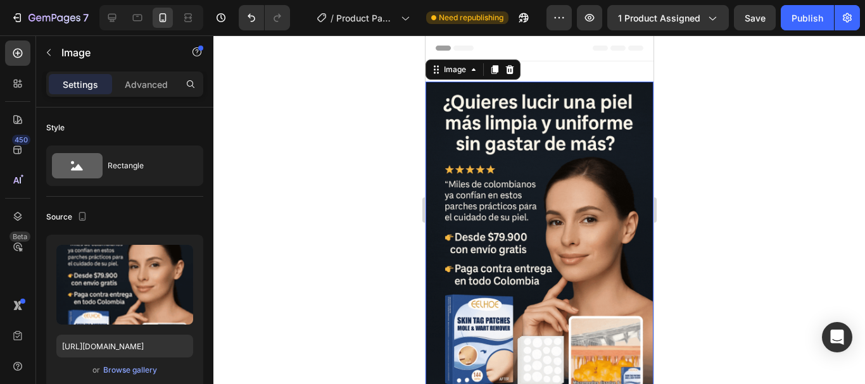
click at [696, 144] on div at bounding box center [539, 209] width 652 height 349
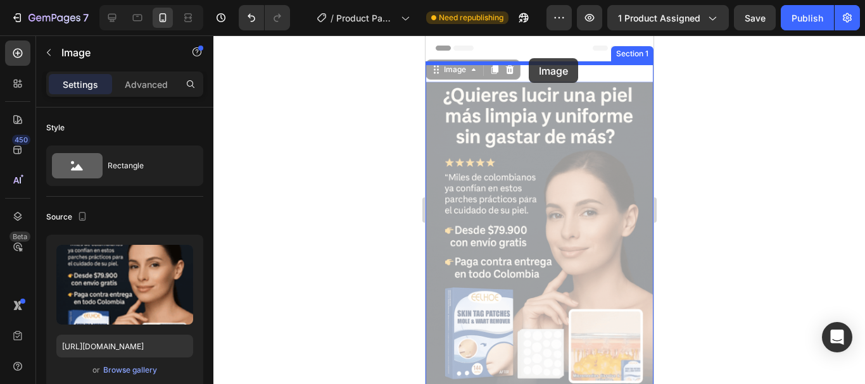
drag, startPoint x: 532, startPoint y: 144, endPoint x: 528, endPoint y: 58, distance: 86.2
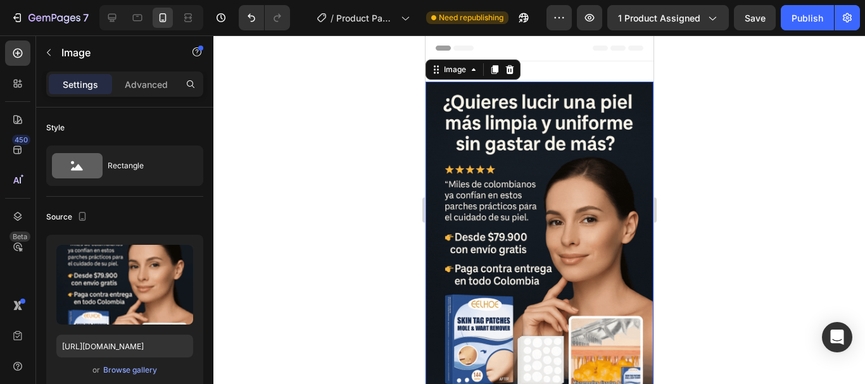
click at [728, 79] on div at bounding box center [539, 209] width 652 height 349
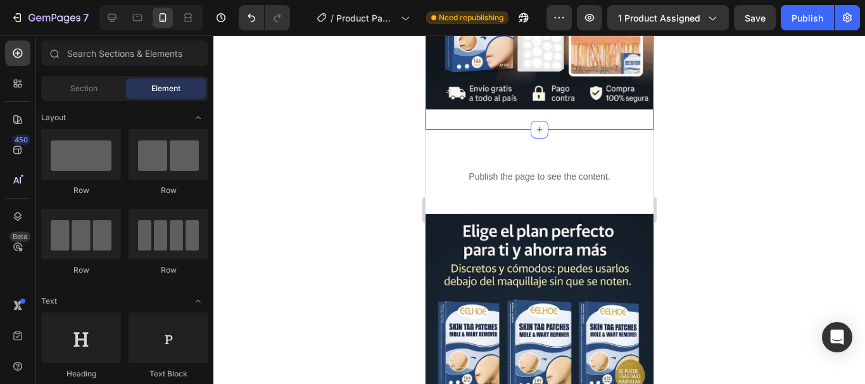
scroll to position [338, 0]
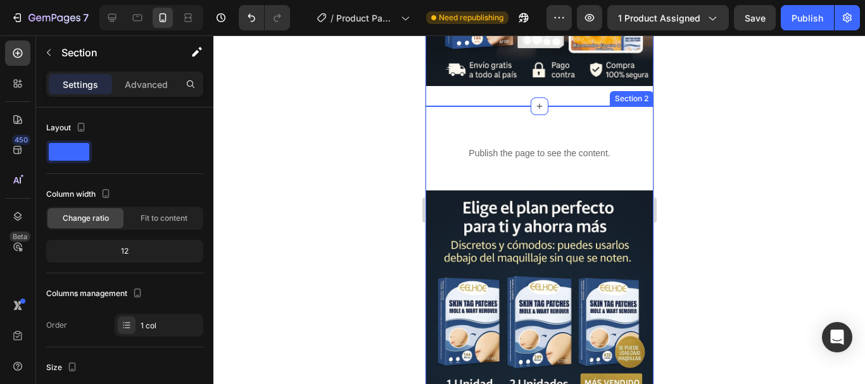
click at [448, 106] on div "Publish the page to see the content. Custom Code Row Image Section 2" at bounding box center [539, 329] width 228 height 447
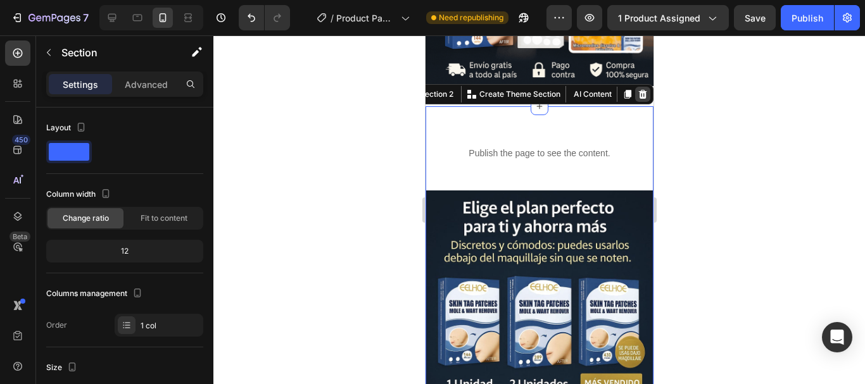
click at [638, 90] on icon at bounding box center [642, 94] width 8 height 9
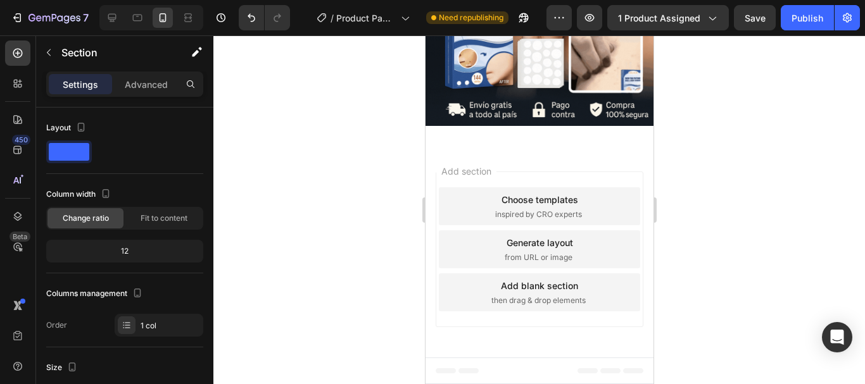
scroll to position [284, 0]
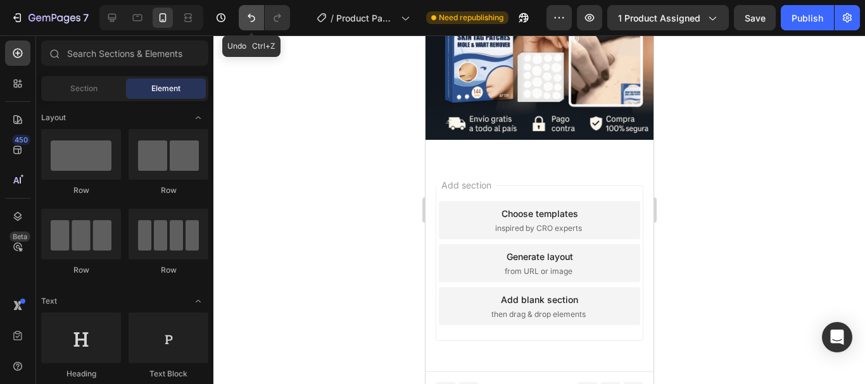
click at [250, 20] on icon "Undo/Redo" at bounding box center [251, 17] width 13 height 13
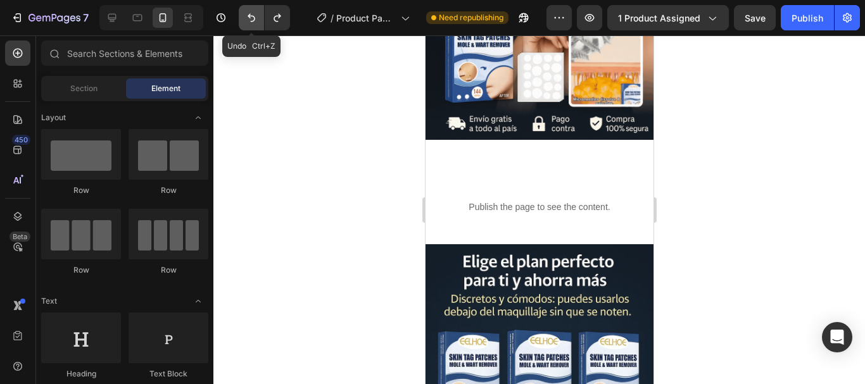
scroll to position [338, 0]
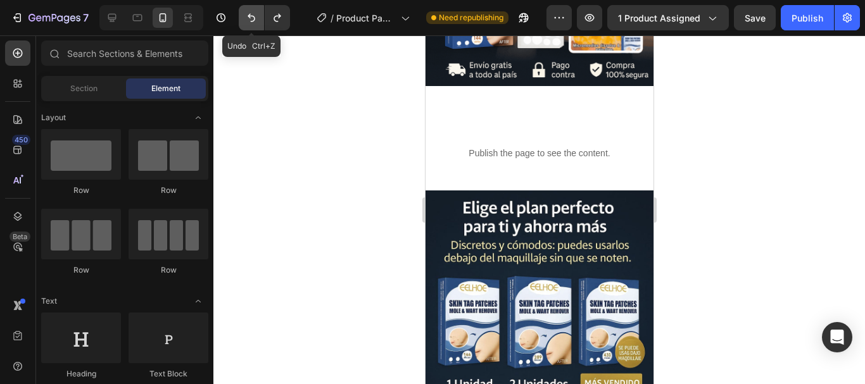
click at [250, 20] on icon "Undo/Redo" at bounding box center [251, 17] width 13 height 13
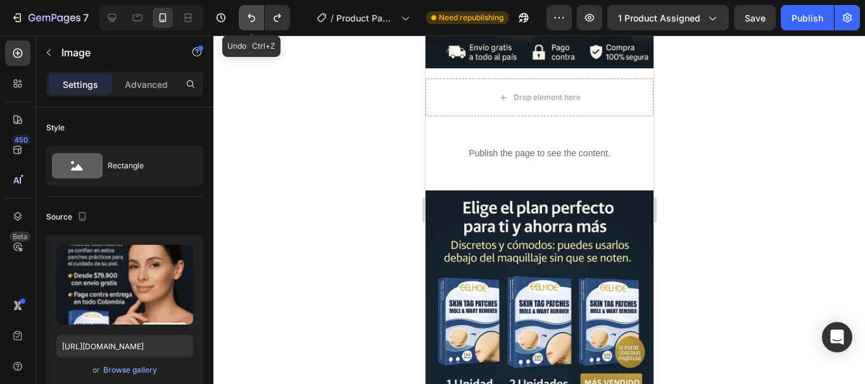
click at [250, 20] on icon "Undo/Redo" at bounding box center [251, 17] width 13 height 13
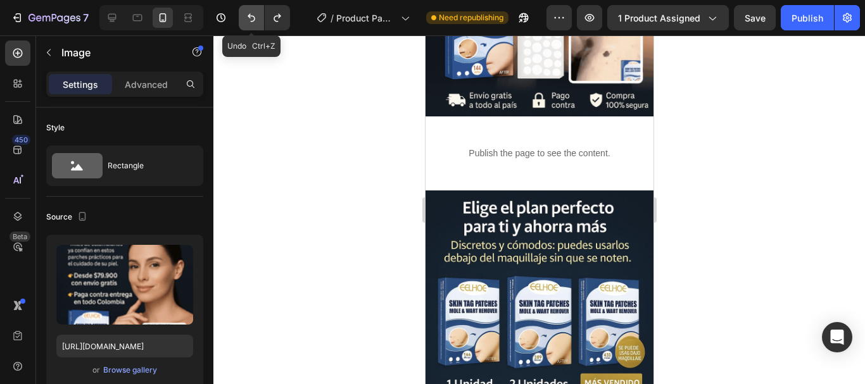
click at [250, 20] on icon "Undo/Redo" at bounding box center [251, 17] width 13 height 13
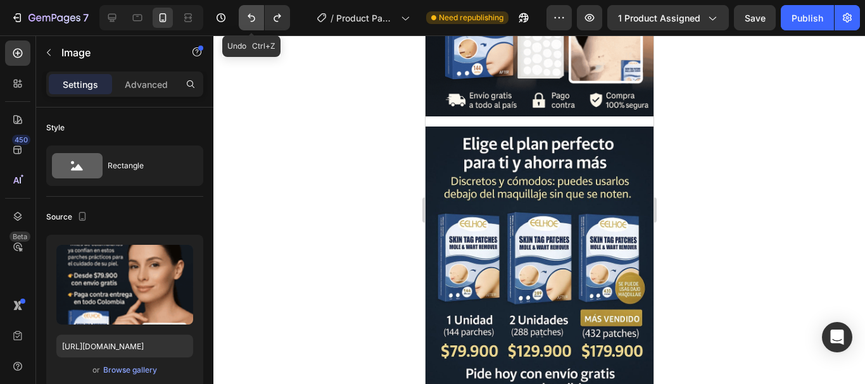
click at [250, 20] on icon "Undo/Redo" at bounding box center [251, 17] width 13 height 13
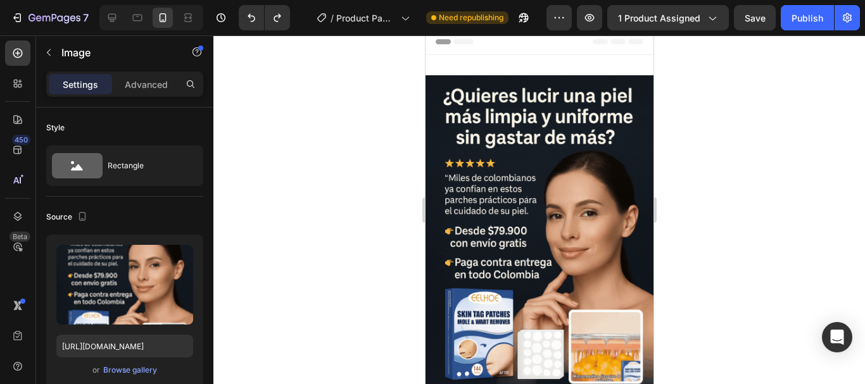
scroll to position [0, 0]
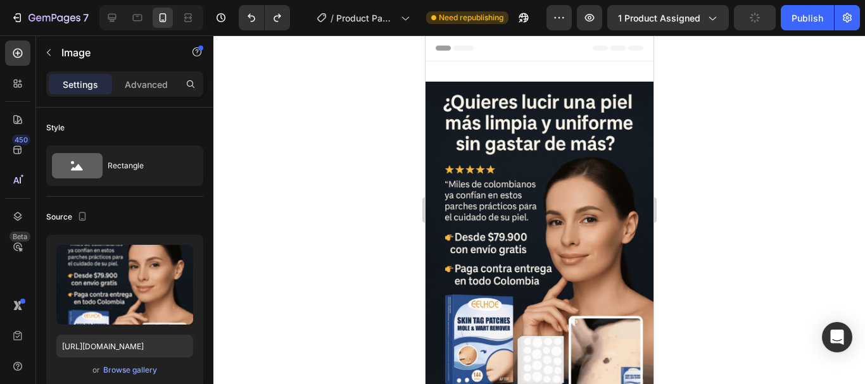
click at [490, 92] on img at bounding box center [539, 253] width 228 height 342
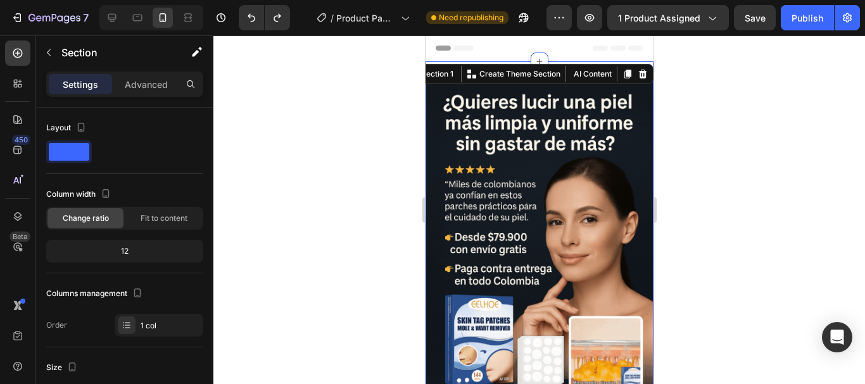
click at [706, 105] on div at bounding box center [539, 209] width 652 height 349
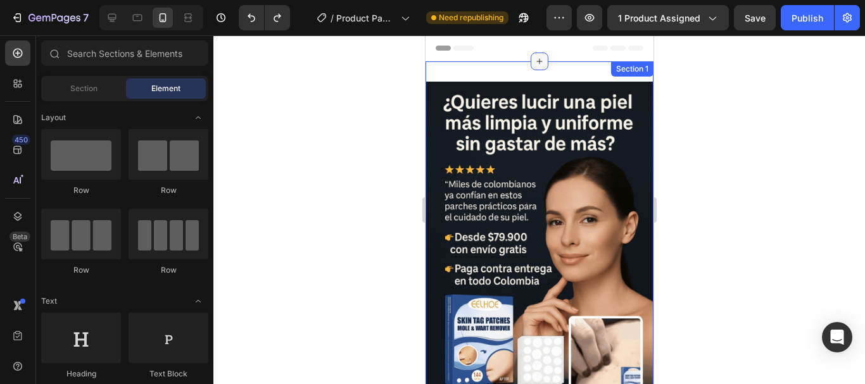
click at [535, 62] on icon at bounding box center [539, 61] width 10 height 10
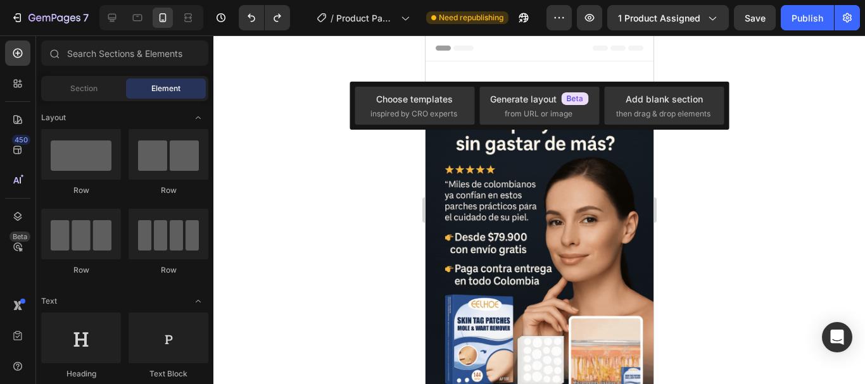
click at [765, 200] on div at bounding box center [539, 209] width 652 height 349
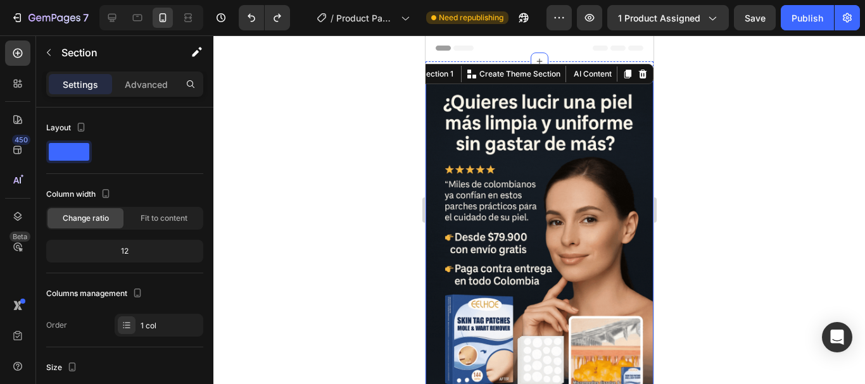
click at [540, 109] on img at bounding box center [539, 253] width 228 height 342
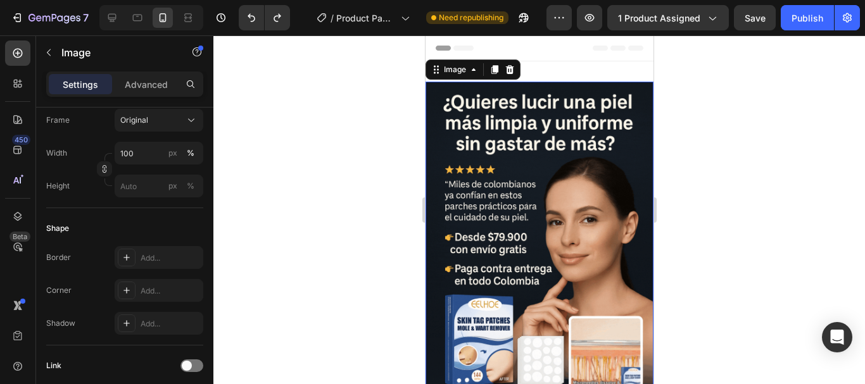
scroll to position [644, 0]
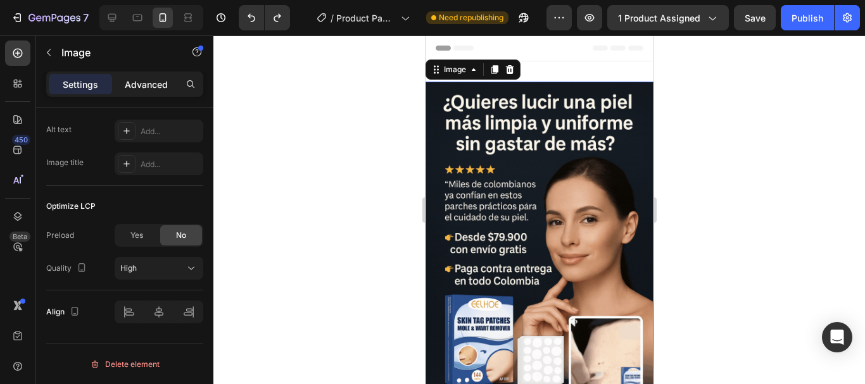
click at [155, 89] on p "Advanced" at bounding box center [146, 84] width 43 height 13
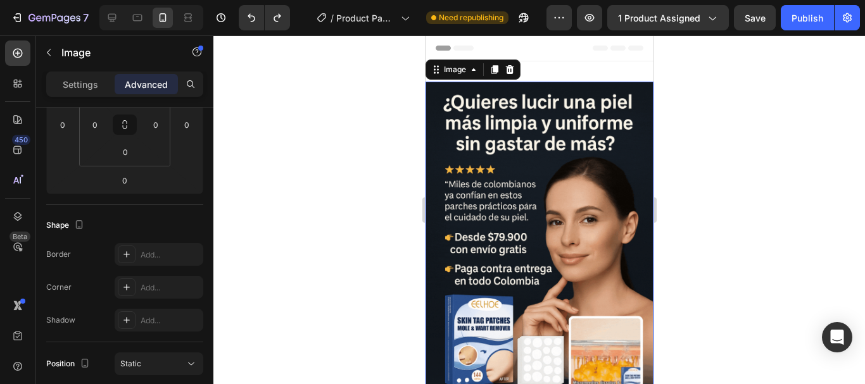
scroll to position [59, 0]
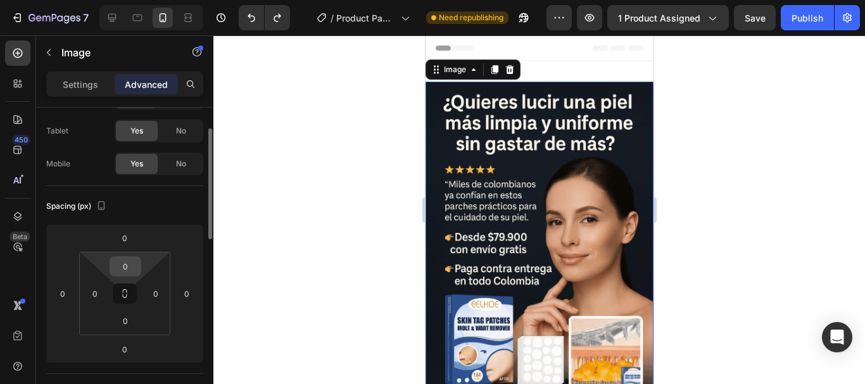
click at [137, 269] on input "0" at bounding box center [125, 266] width 25 height 19
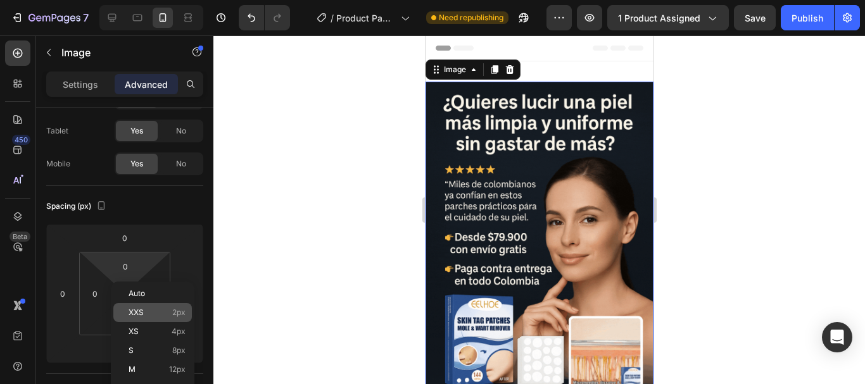
click at [156, 303] on div "XXS 2px" at bounding box center [152, 312] width 79 height 19
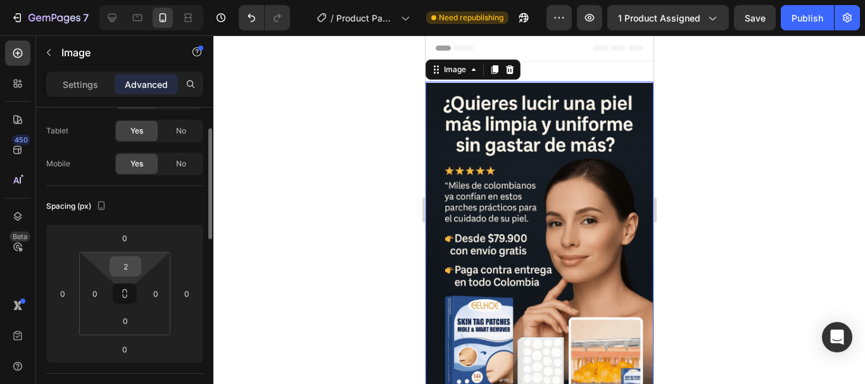
click at [139, 271] on div "2" at bounding box center [126, 267] width 32 height 20
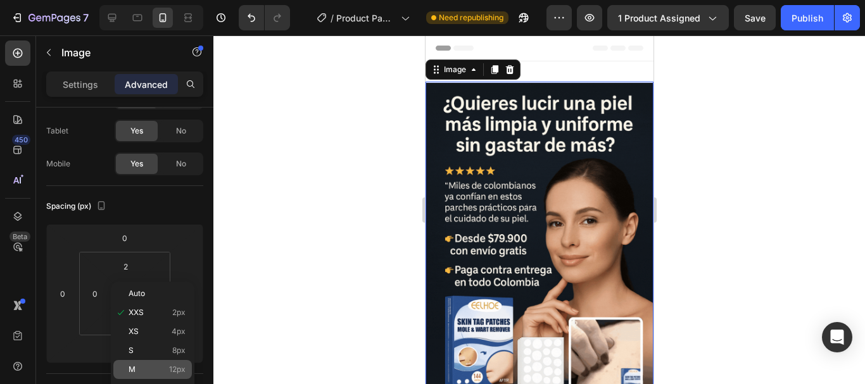
click at [140, 369] on p "M 12px" at bounding box center [157, 369] width 57 height 9
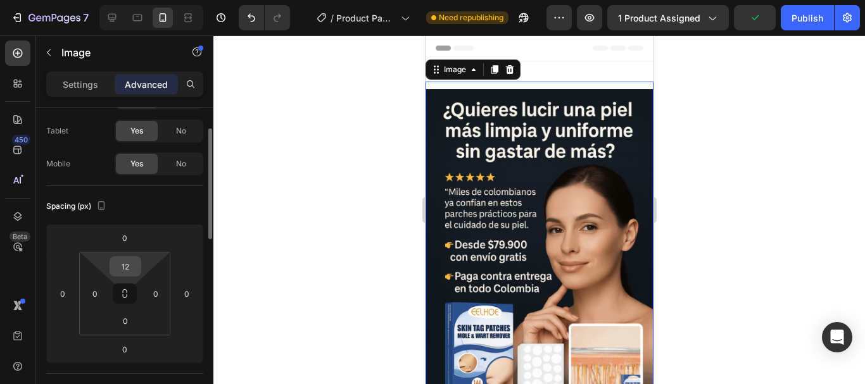
click at [125, 263] on input "12" at bounding box center [125, 266] width 25 height 19
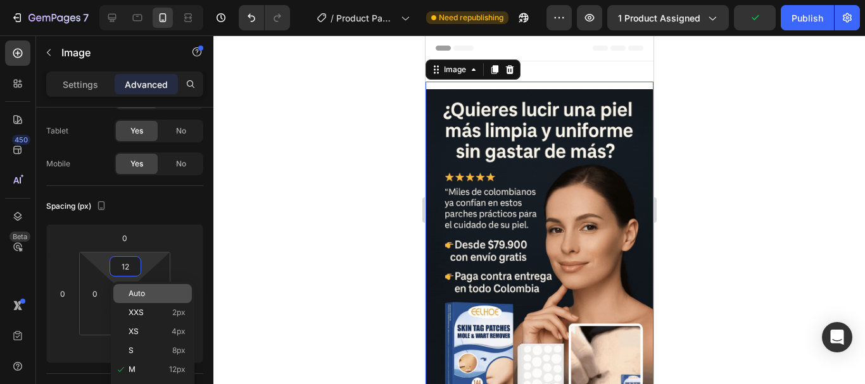
click at [156, 297] on p "Auto" at bounding box center [157, 293] width 57 height 9
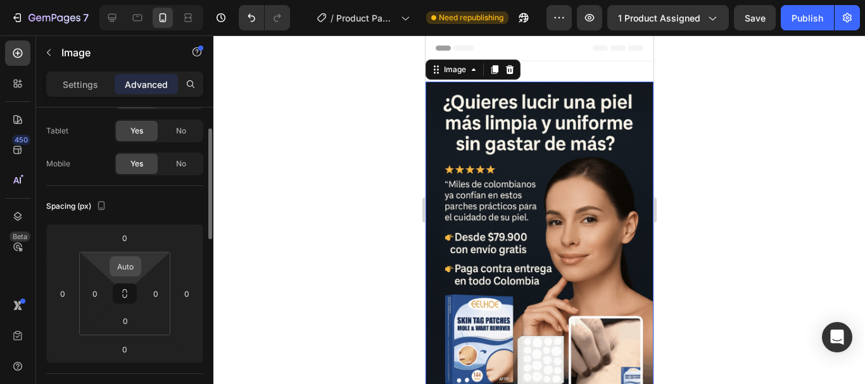
click at [132, 275] on input "Auto" at bounding box center [125, 266] width 25 height 19
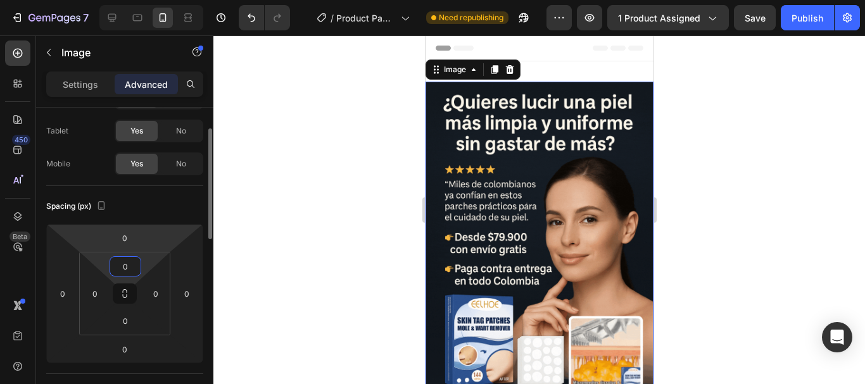
type input "0"
click at [139, 0] on html "7 / Product Page - [DATE] 10:24:32 Need republishing Preview 1 product assigned…" at bounding box center [432, 0] width 865 height 0
click at [276, 328] on div at bounding box center [539, 209] width 652 height 349
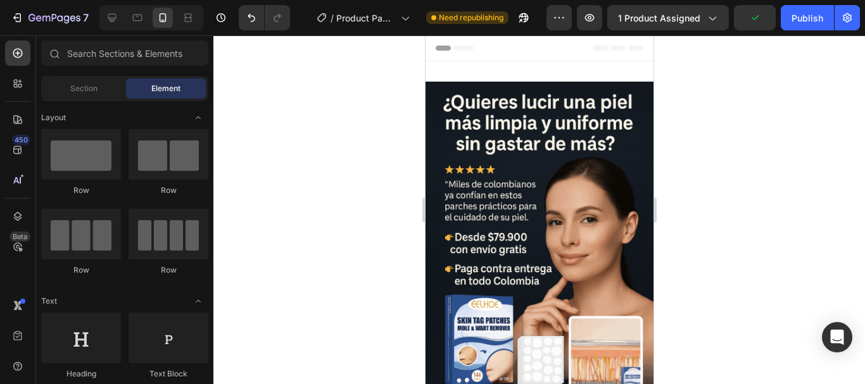
click at [552, 47] on div "Header" at bounding box center [539, 47] width 208 height 25
click at [457, 54] on span "Header" at bounding box center [463, 48] width 28 height 13
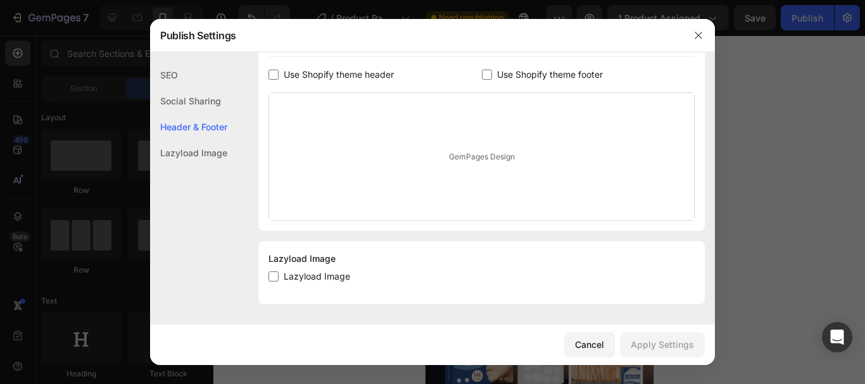
scroll to position [0, 0]
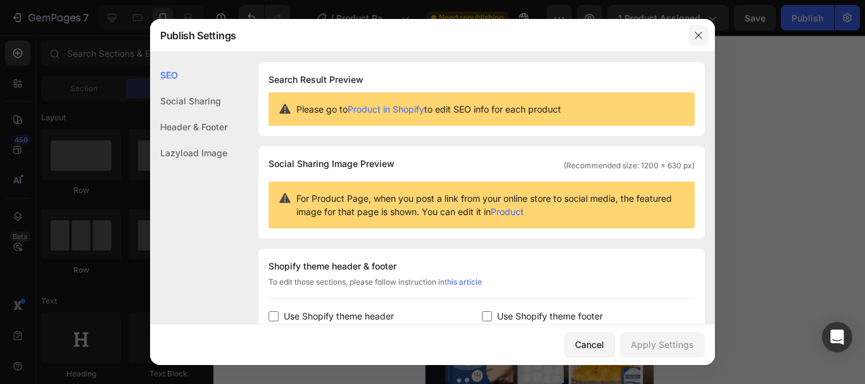
click at [696, 36] on icon "button" at bounding box center [699, 35] width 10 height 10
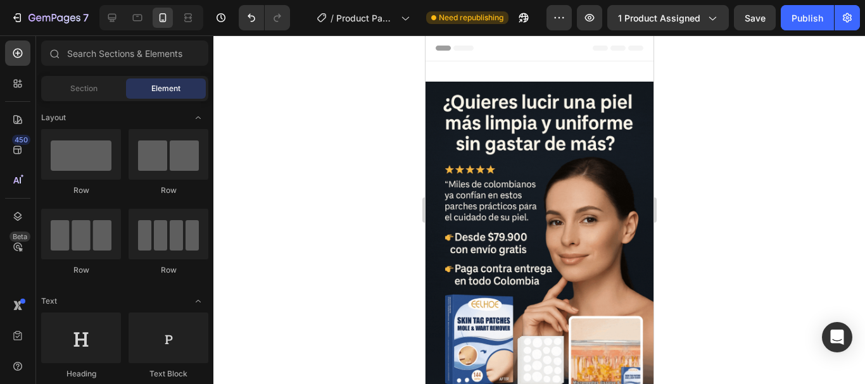
click at [592, 47] on icon at bounding box center [599, 48] width 15 height 5
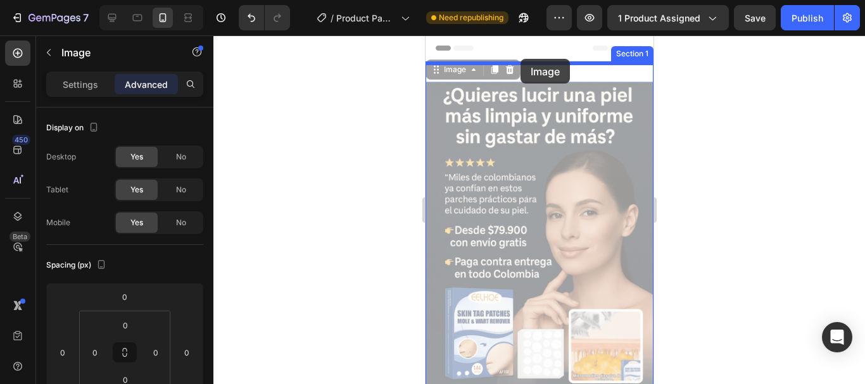
drag, startPoint x: 569, startPoint y: 85, endPoint x: 520, endPoint y: 59, distance: 55.8
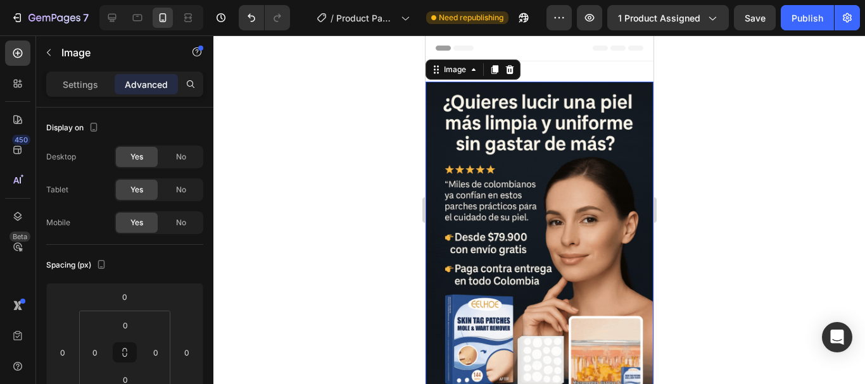
click at [739, 118] on div at bounding box center [539, 209] width 652 height 349
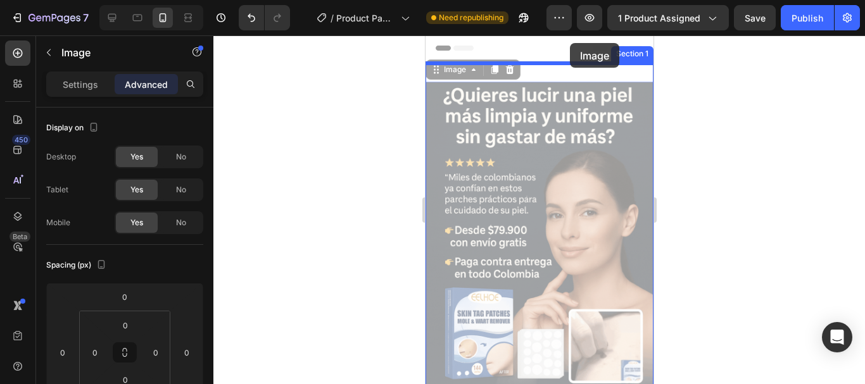
drag, startPoint x: 586, startPoint y: 135, endPoint x: 569, endPoint y: 43, distance: 93.3
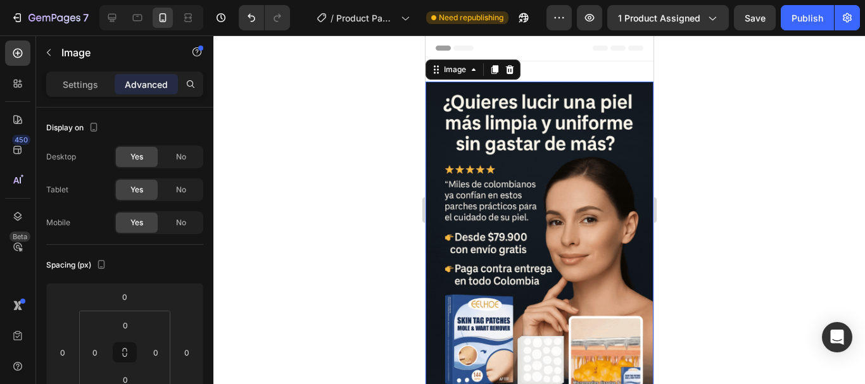
click at [750, 117] on div at bounding box center [539, 209] width 652 height 349
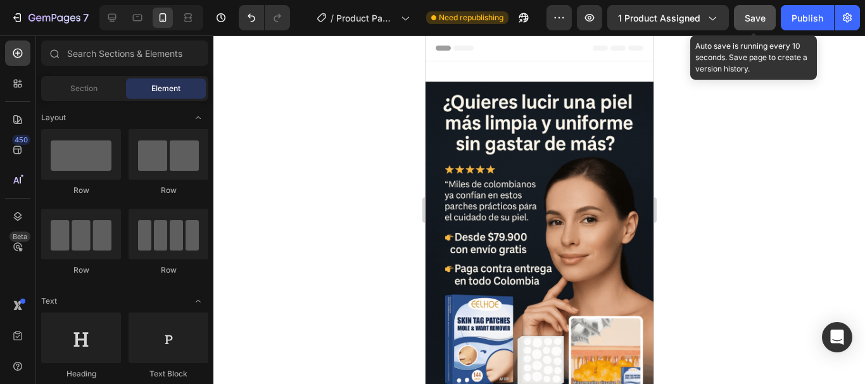
click at [763, 20] on span "Save" at bounding box center [755, 18] width 21 height 11
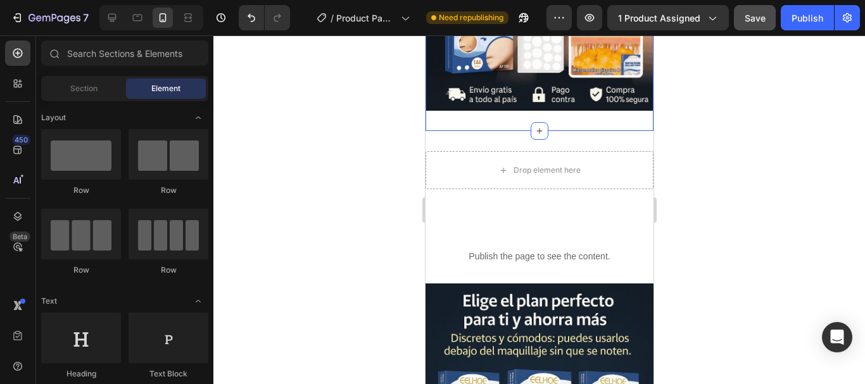
scroll to position [338, 0]
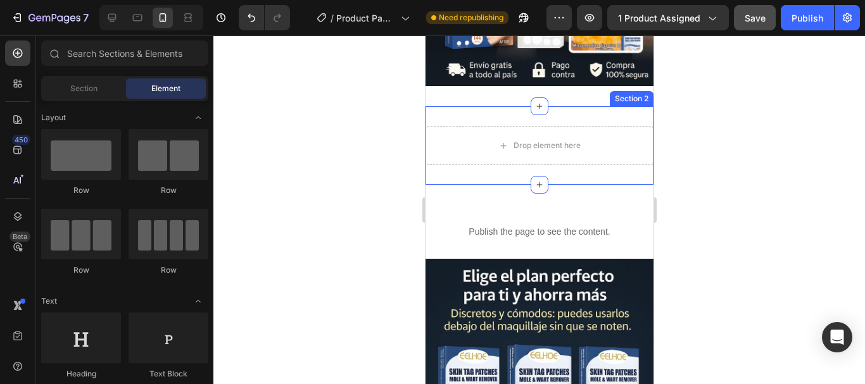
click at [606, 106] on div "Drop element here Section 2" at bounding box center [539, 145] width 228 height 79
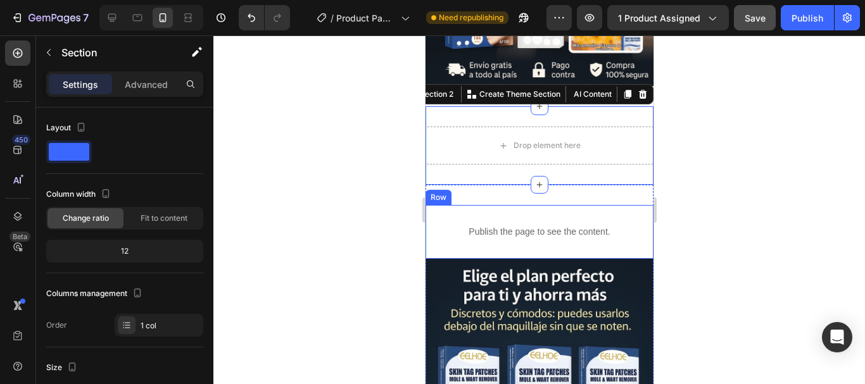
click at [574, 205] on div "Publish the page to see the content. Custom Code Row" at bounding box center [539, 232] width 228 height 54
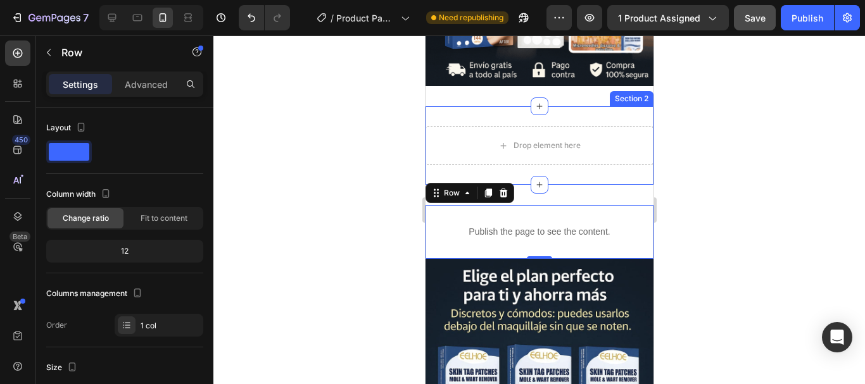
click at [611, 106] on div "Drop element here Section 2" at bounding box center [539, 145] width 228 height 79
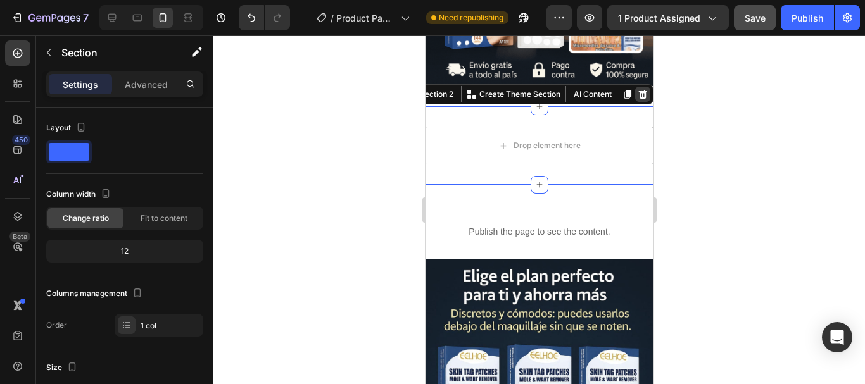
click at [638, 90] on icon at bounding box center [642, 94] width 8 height 9
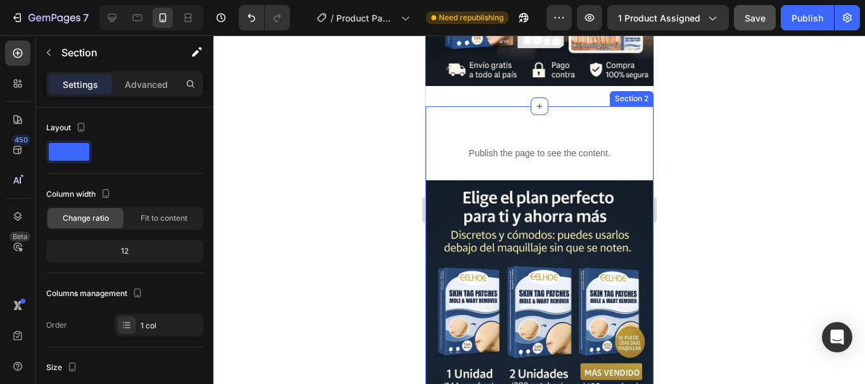
click at [558, 106] on div "Publish the page to see the content. Custom Code Row Image Section 2" at bounding box center [539, 324] width 228 height 436
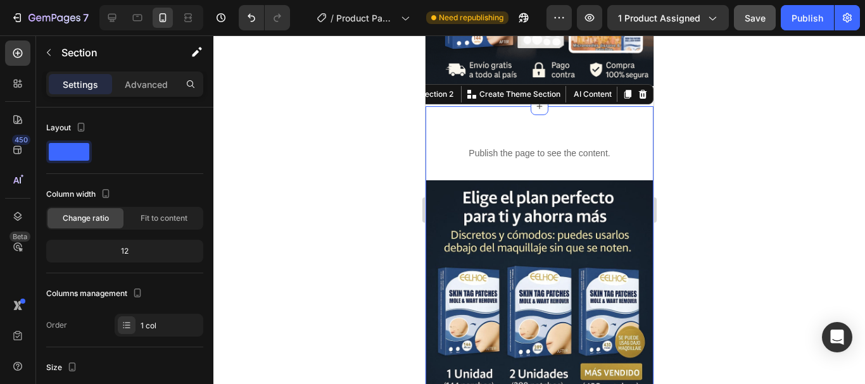
click at [695, 105] on div at bounding box center [539, 209] width 652 height 349
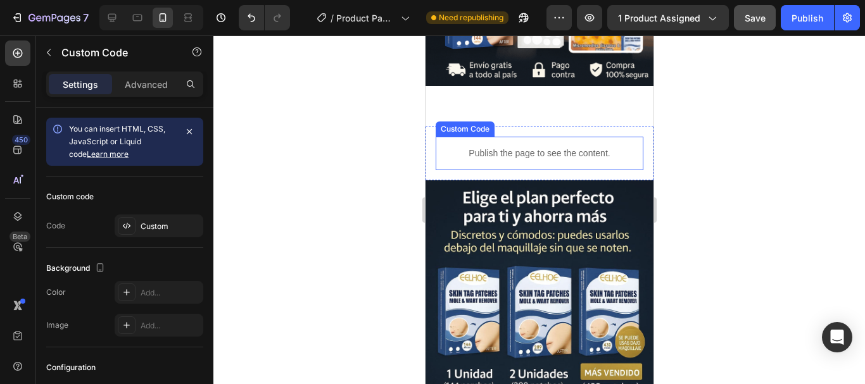
click at [555, 137] on div "Publish the page to see the content." at bounding box center [539, 154] width 208 height 34
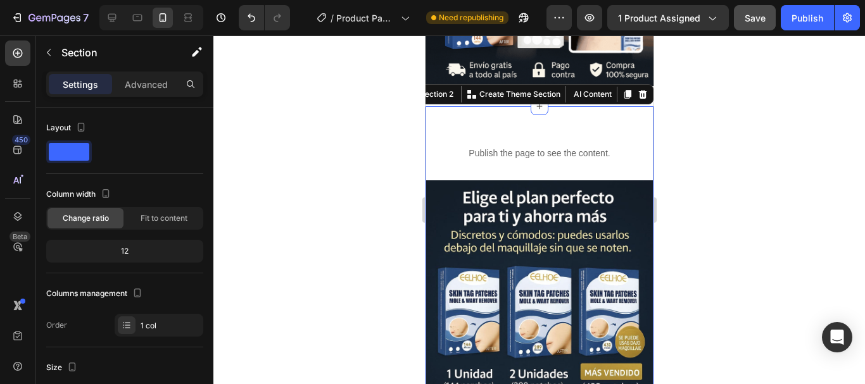
click at [600, 106] on div "Publish the page to see the content. Custom Code Row Image Section 2 You can cr…" at bounding box center [539, 324] width 228 height 436
click at [637, 89] on icon at bounding box center [642, 94] width 10 height 10
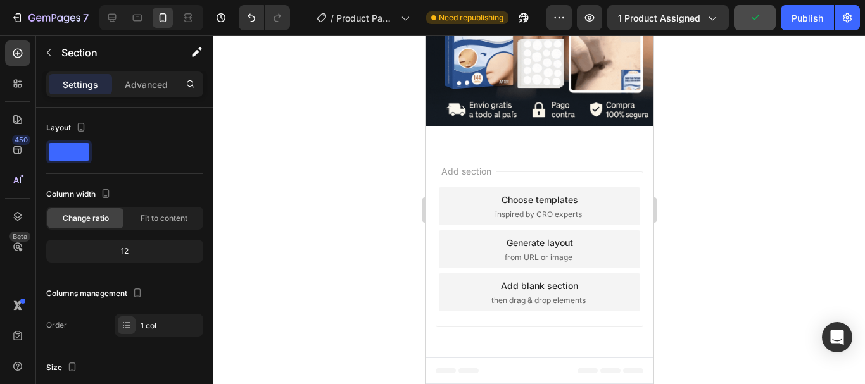
scroll to position [284, 0]
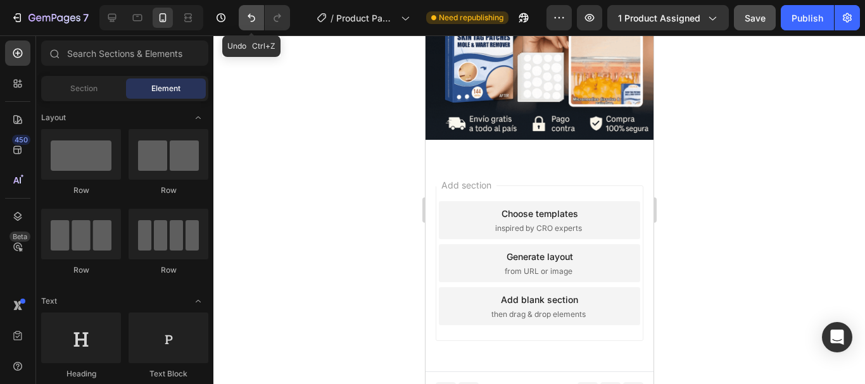
click at [252, 19] on icon "Undo/Redo" at bounding box center [251, 17] width 13 height 13
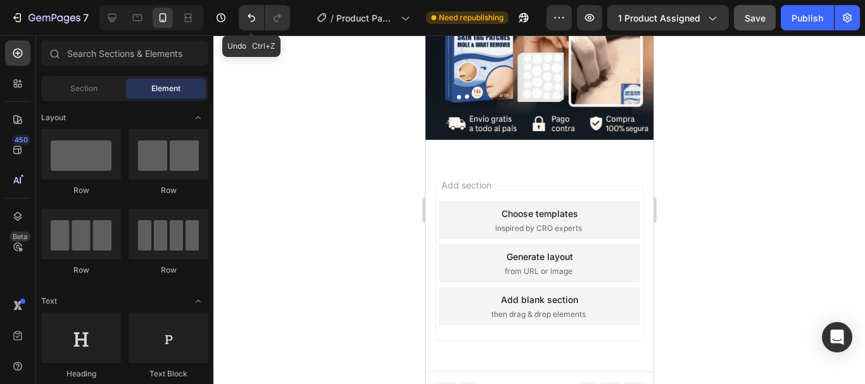
scroll to position [338, 0]
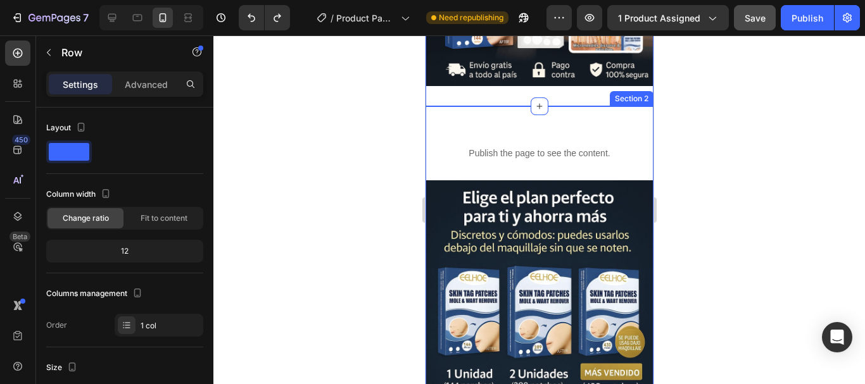
click at [467, 127] on div "Publish the page to see the content. Custom Code Row" at bounding box center [539, 154] width 228 height 54
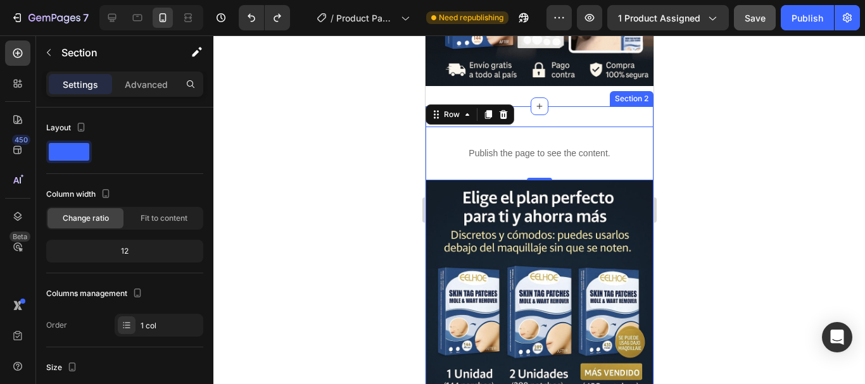
click at [571, 106] on div "Publish the page to see the content. Custom Code Row 0 Image Section 2" at bounding box center [539, 324] width 228 height 436
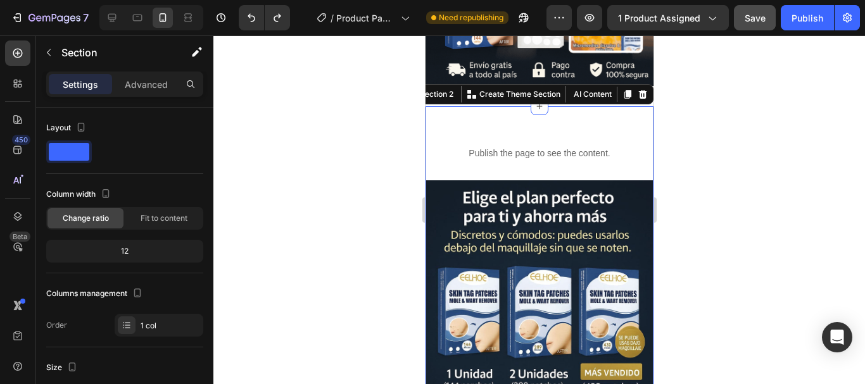
click at [569, 106] on div "Publish the page to see the content. Custom Code Row Image Section 2 You can cr…" at bounding box center [539, 324] width 228 height 436
click at [570, 109] on div "Publish the page to see the content. Custom Code Row Image Section 2 You can cr…" at bounding box center [539, 324] width 228 height 436
click at [692, 117] on div at bounding box center [539, 209] width 652 height 349
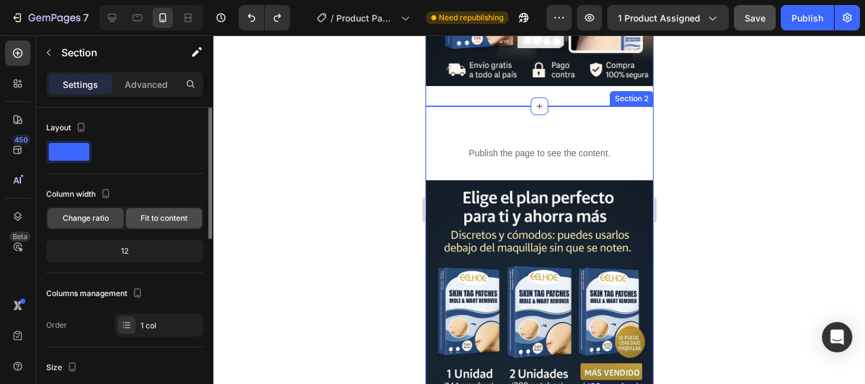
click at [149, 218] on span "Fit to content" at bounding box center [164, 218] width 47 height 11
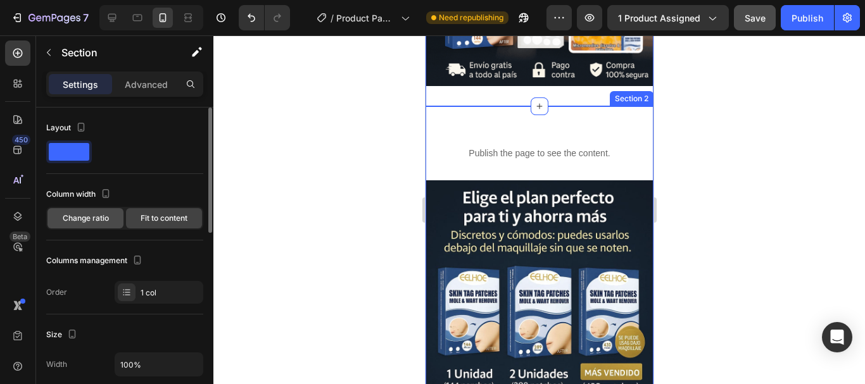
click at [90, 216] on span "Change ratio" at bounding box center [86, 218] width 46 height 11
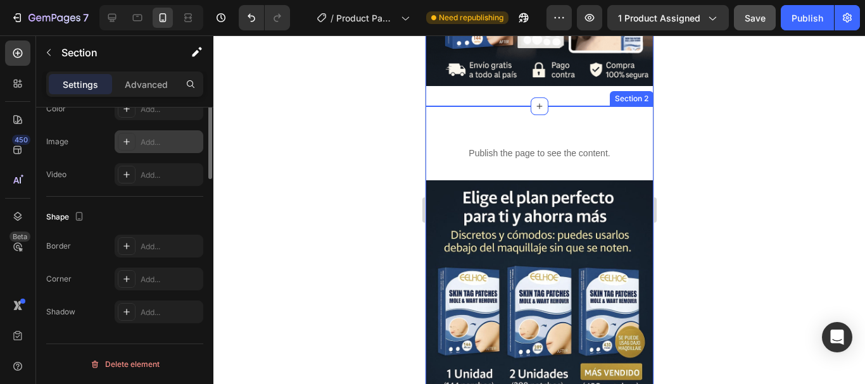
scroll to position [427, 0]
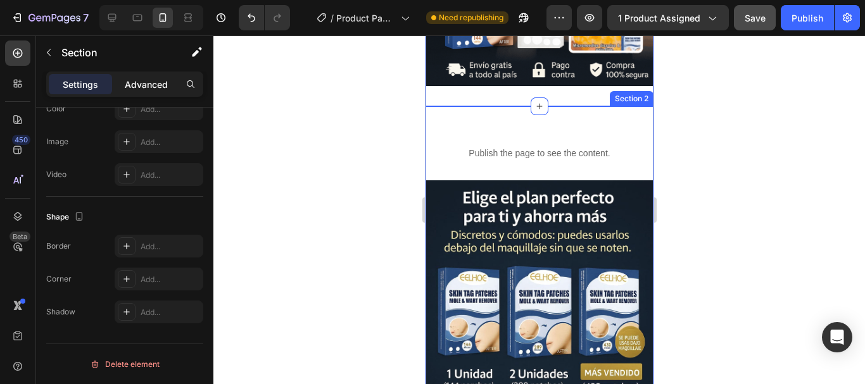
click at [143, 91] on p "Advanced" at bounding box center [146, 84] width 43 height 13
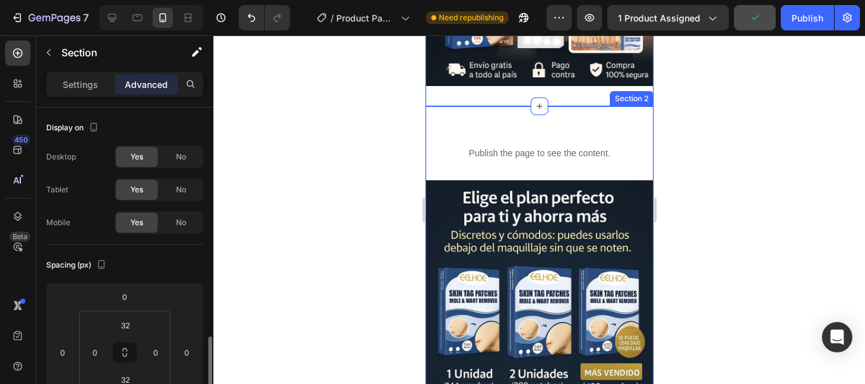
scroll to position [169, 0]
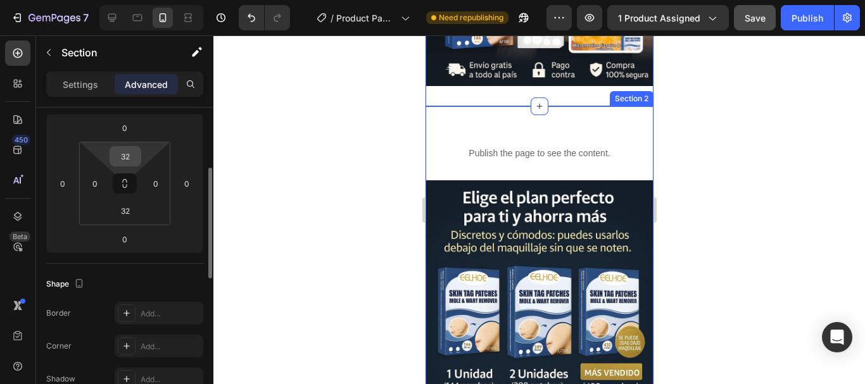
click at [132, 164] on input "32" at bounding box center [125, 156] width 25 height 19
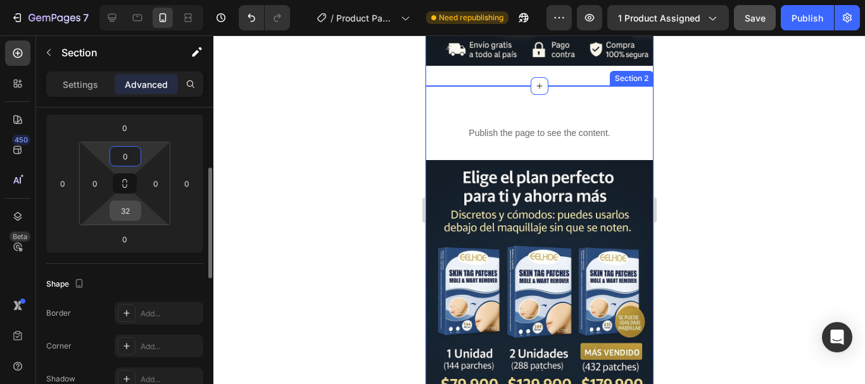
type input "0"
click at [138, 213] on div "32" at bounding box center [126, 211] width 32 height 20
click at [130, 213] on input "32" at bounding box center [125, 210] width 25 height 19
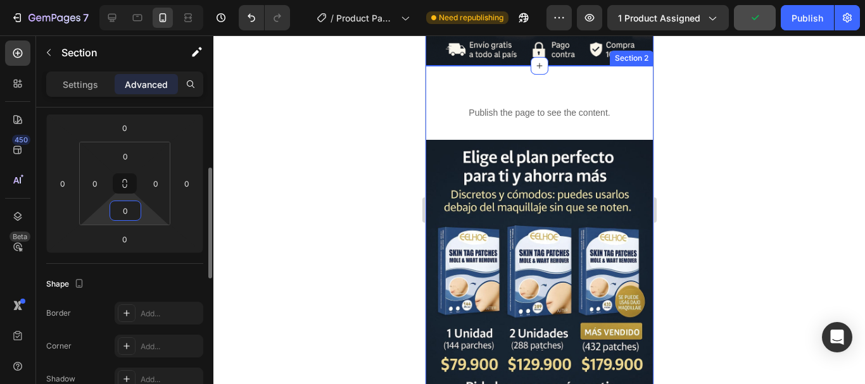
type input "0"
click at [149, 272] on div "Shape Border Add... Corner Add... Shadow Add..." at bounding box center [124, 332] width 157 height 137
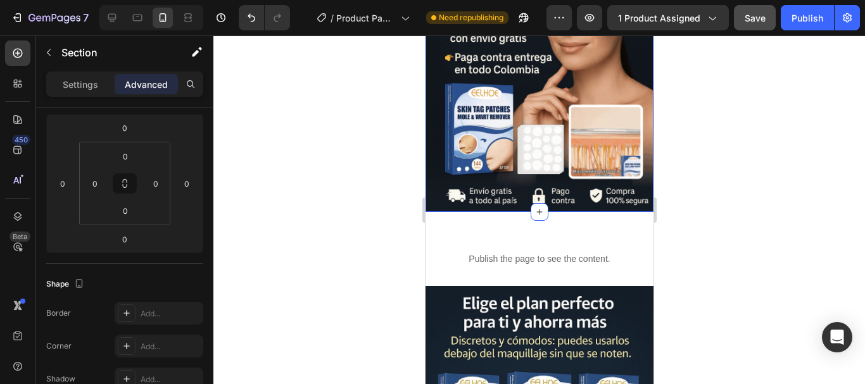
scroll to position [168, 0]
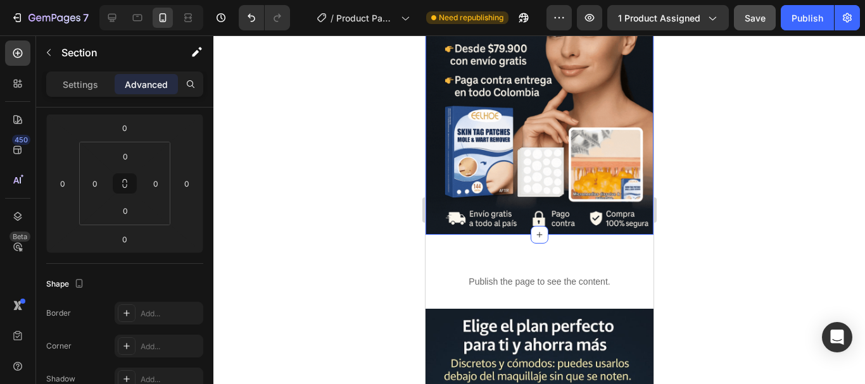
click at [397, 255] on div at bounding box center [539, 209] width 652 height 349
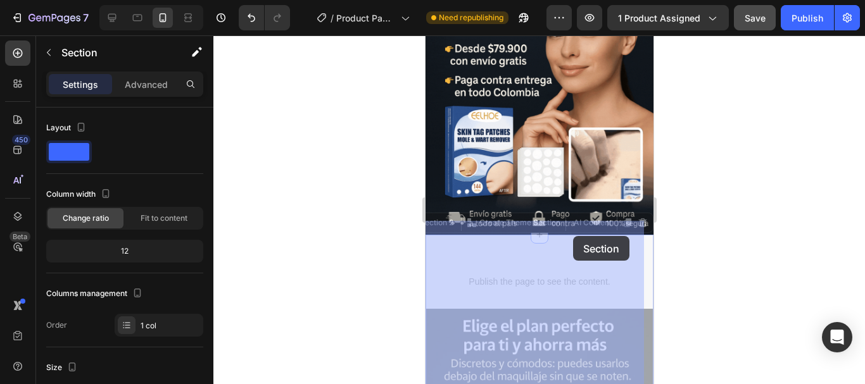
drag, startPoint x: 581, startPoint y: 233, endPoint x: 573, endPoint y: 236, distance: 9.4
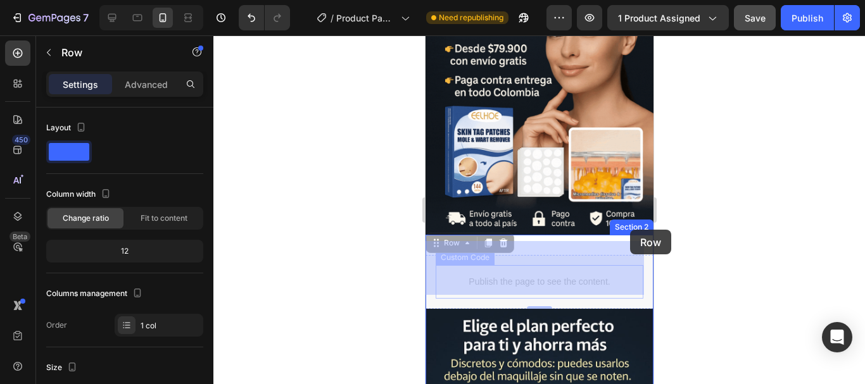
drag, startPoint x: 636, startPoint y: 276, endPoint x: 630, endPoint y: 230, distance: 46.0
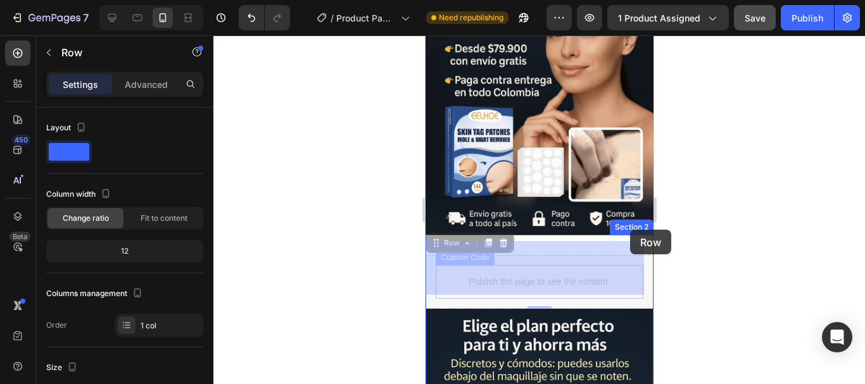
click at [630, 230] on div "Header Image Section 1 Publish the page to see the content. Custom Code Row 0 P…" at bounding box center [539, 388] width 228 height 1043
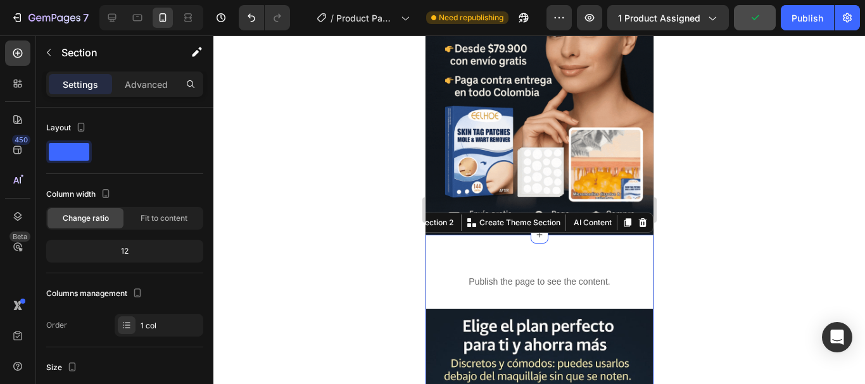
click at [703, 233] on div at bounding box center [539, 209] width 652 height 349
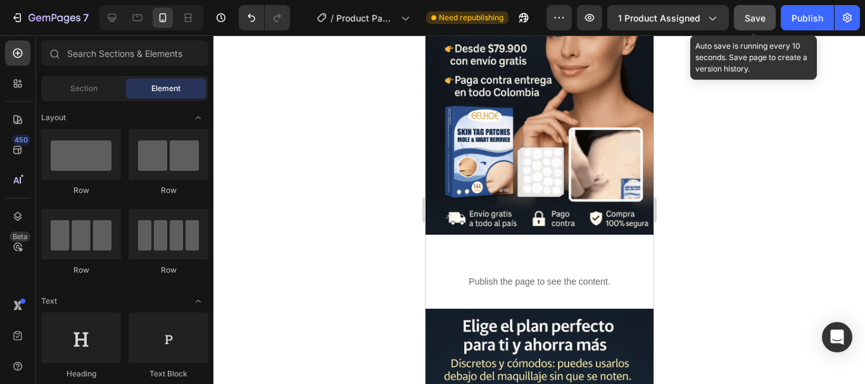
click at [751, 20] on span "Save" at bounding box center [755, 18] width 21 height 11
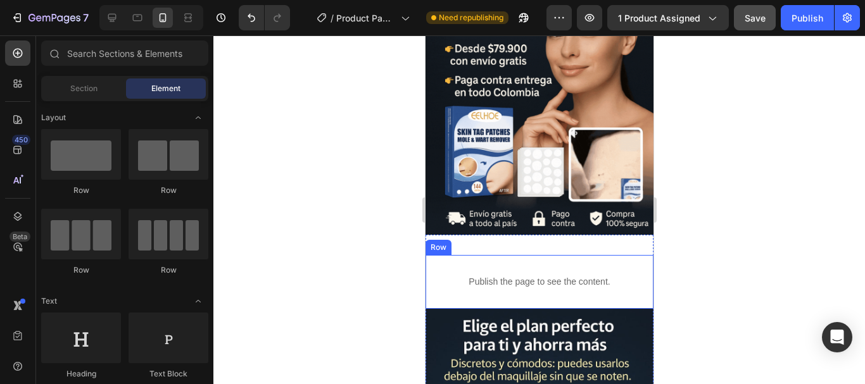
click at [549, 255] on div "Publish the page to see the content. Custom Code Row" at bounding box center [539, 282] width 228 height 54
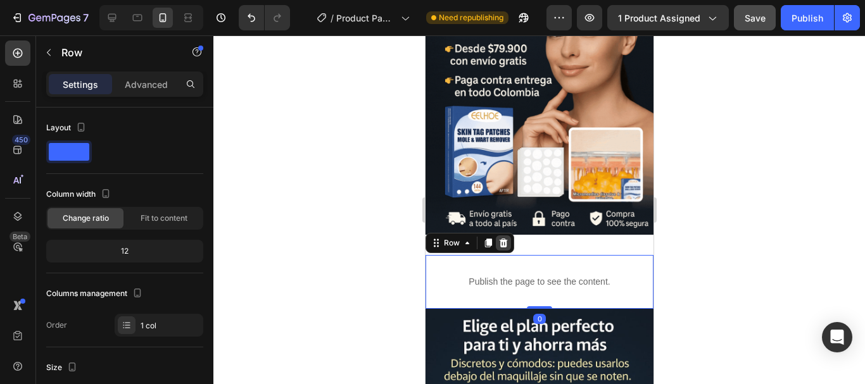
click at [504, 238] on icon at bounding box center [503, 243] width 10 height 10
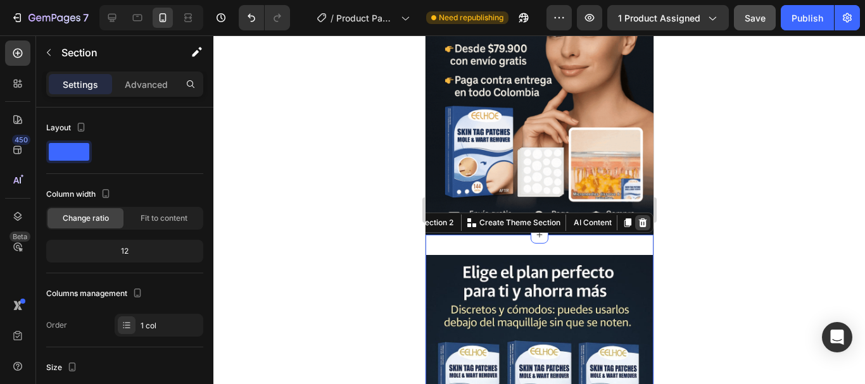
click at [638, 219] on icon at bounding box center [642, 223] width 8 height 9
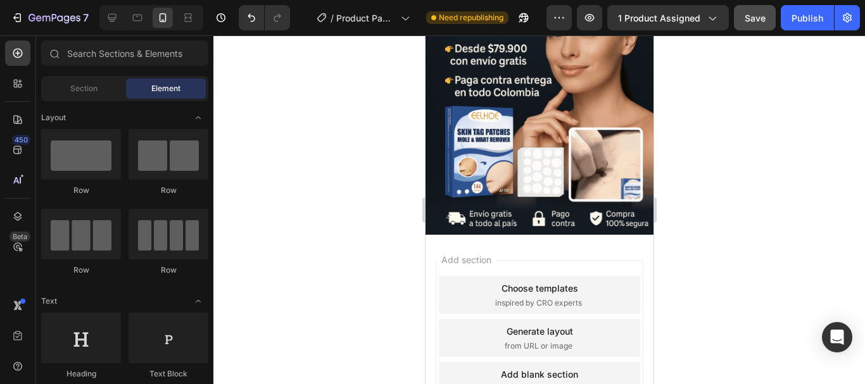
click at [534, 260] on div "Add section Choose templates inspired by CRO experts Generate layout from URL o…" at bounding box center [539, 338] width 208 height 156
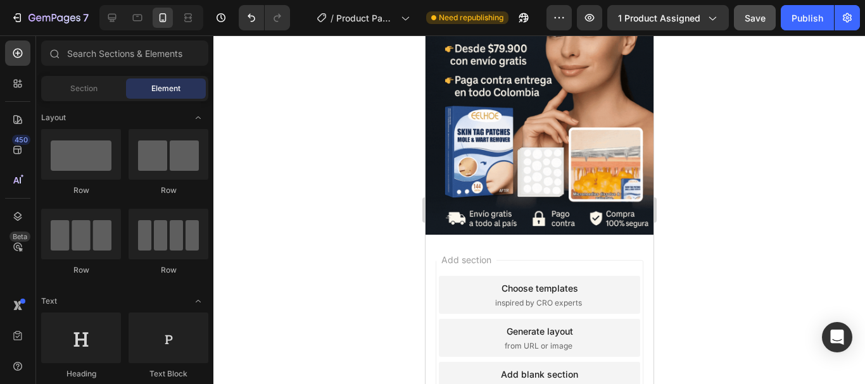
click at [581, 276] on div "Choose templates inspired by CRO experts" at bounding box center [538, 295] width 201 height 38
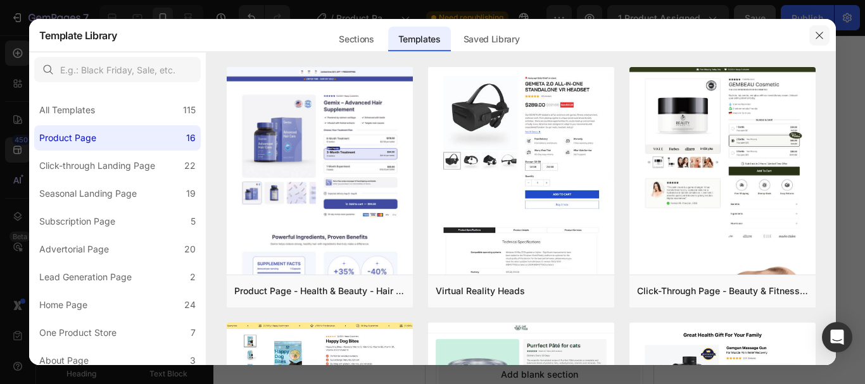
click at [819, 34] on icon "button" at bounding box center [820, 35] width 10 height 10
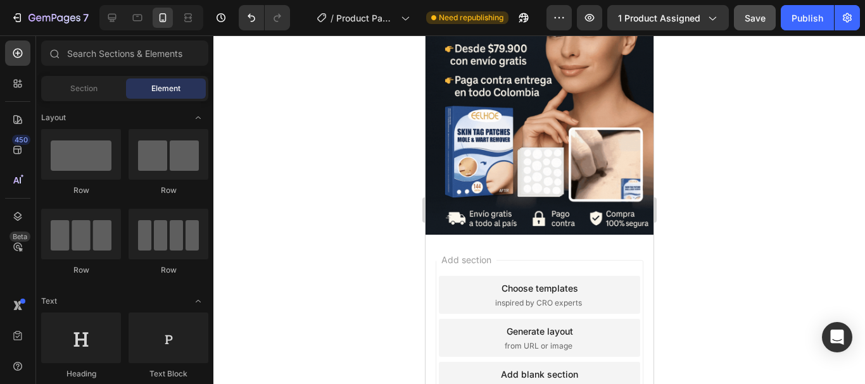
click at [642, 300] on div "Add section Choose templates inspired by CRO experts Generate layout from URL o…" at bounding box center [539, 341] width 228 height 212
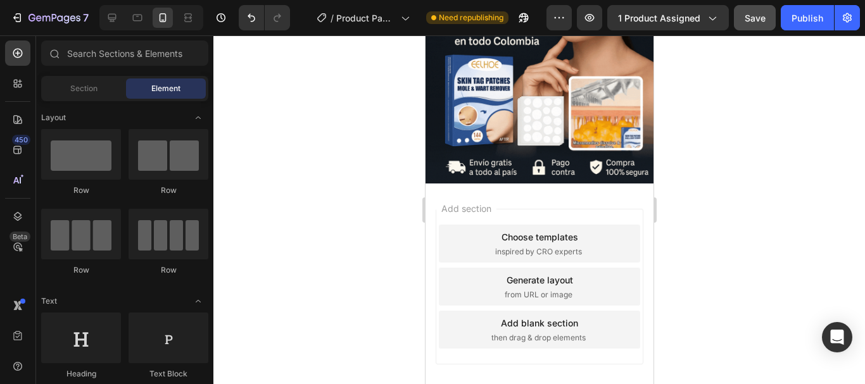
scroll to position [243, 0]
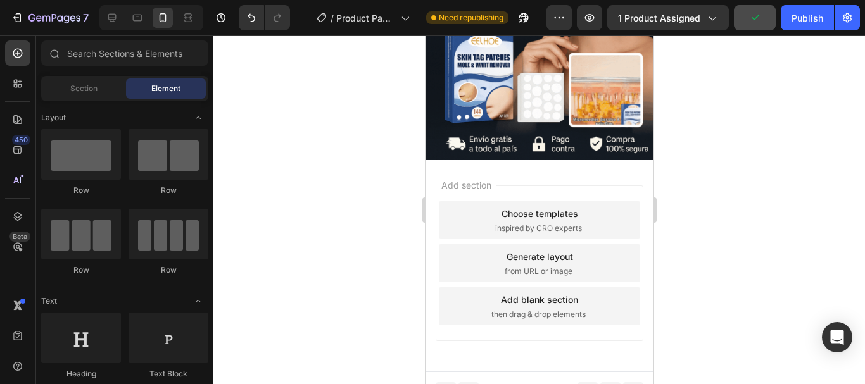
click at [539, 330] on div "Add section Choose templates inspired by CRO experts Generate layout from URL o…" at bounding box center [539, 266] width 228 height 212
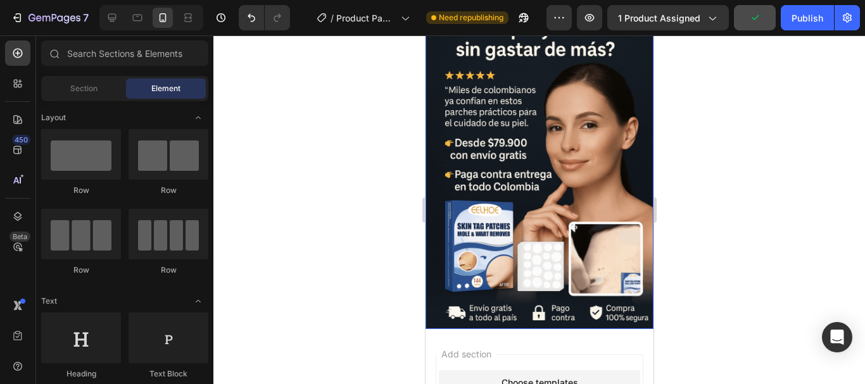
scroll to position [0, 0]
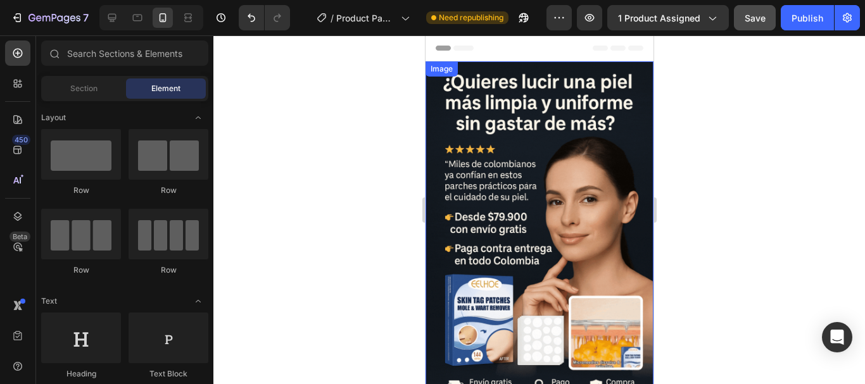
click at [487, 170] on img at bounding box center [539, 232] width 228 height 342
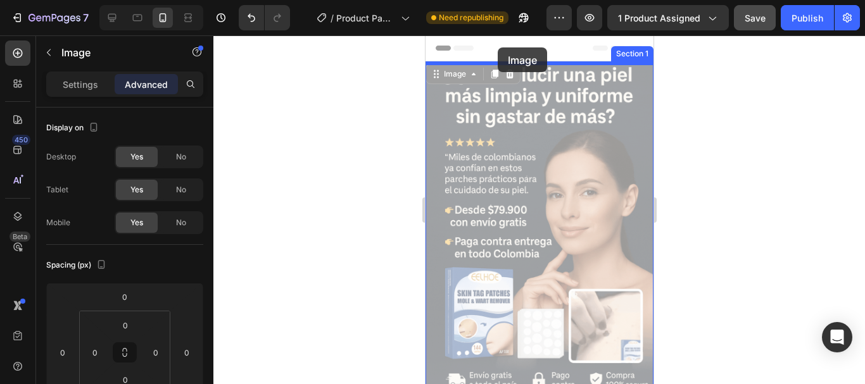
drag, startPoint x: 487, startPoint y: 170, endPoint x: 497, endPoint y: 48, distance: 123.3
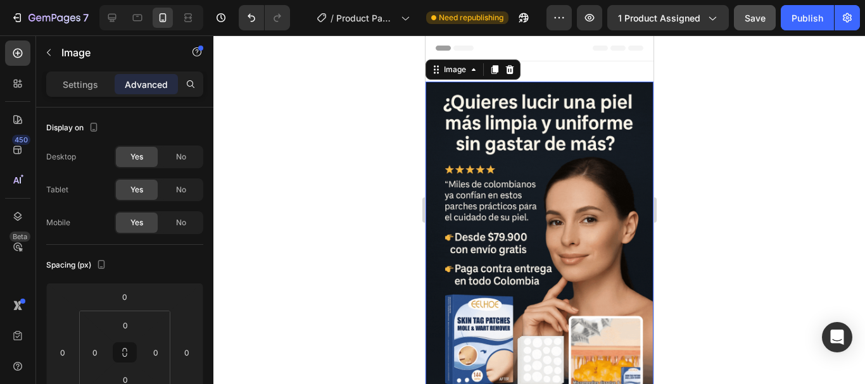
click at [801, 94] on div at bounding box center [539, 209] width 652 height 349
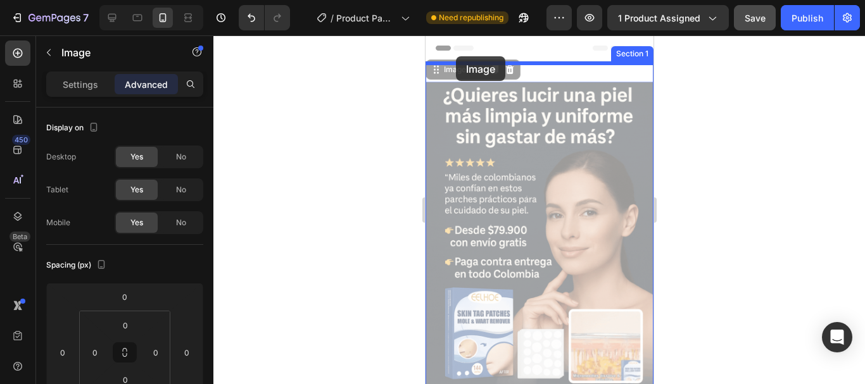
drag, startPoint x: 467, startPoint y: 170, endPoint x: 455, endPoint y: 56, distance: 114.6
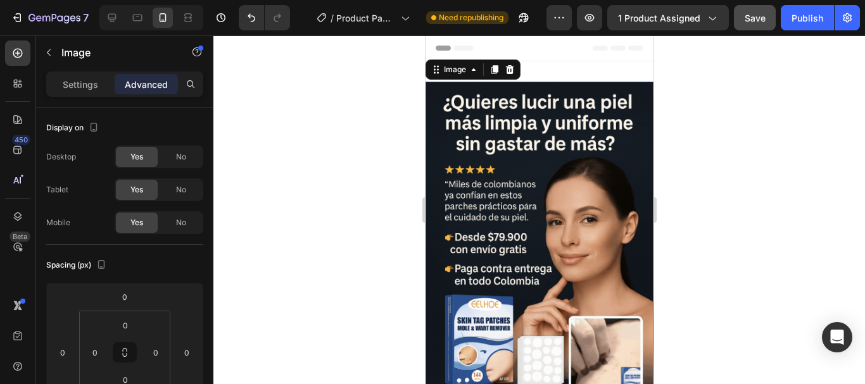
click at [706, 87] on div at bounding box center [539, 209] width 652 height 349
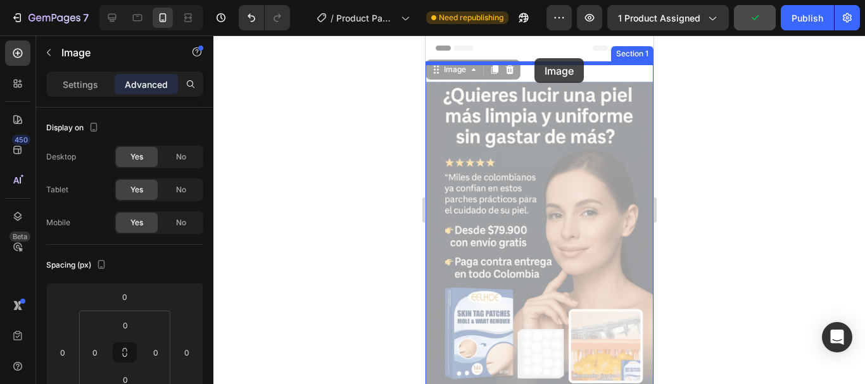
drag, startPoint x: 555, startPoint y: 170, endPoint x: 534, endPoint y: 58, distance: 113.4
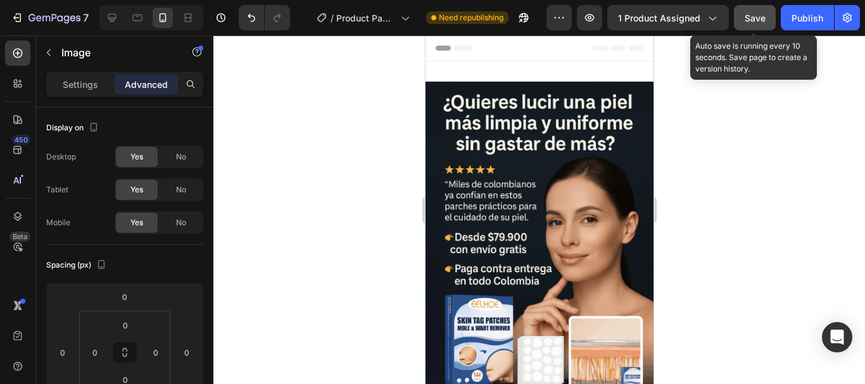
click at [763, 16] on span "Save" at bounding box center [755, 18] width 21 height 11
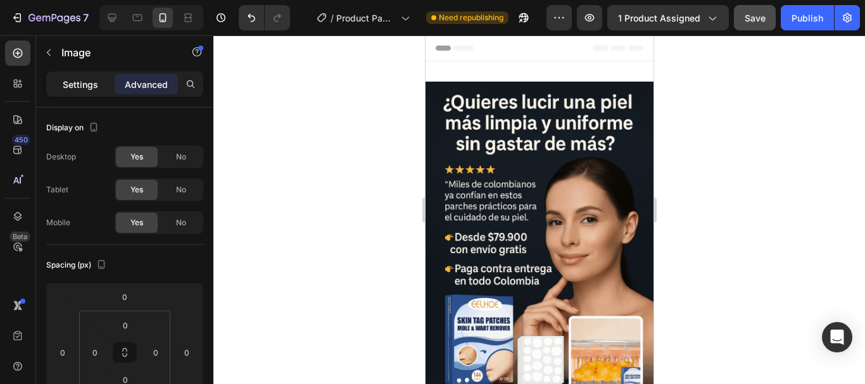
click at [67, 84] on p "Settings" at bounding box center [80, 84] width 35 height 13
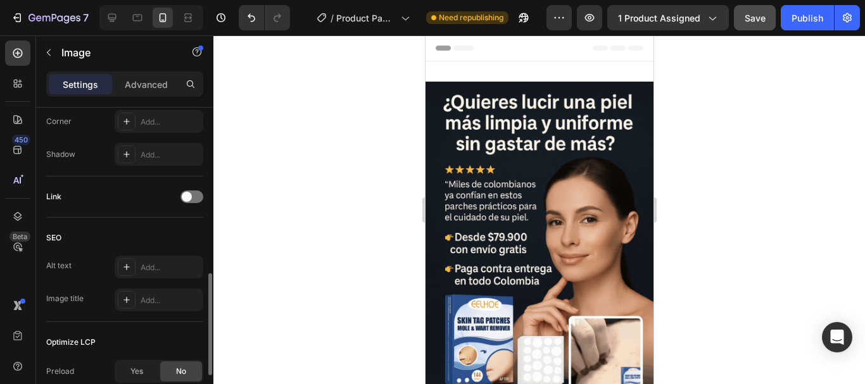
scroll to position [644, 0]
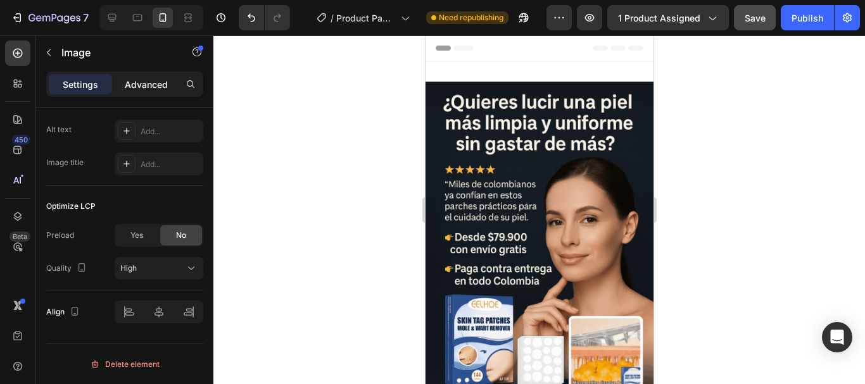
click at [163, 80] on p "Advanced" at bounding box center [146, 84] width 43 height 13
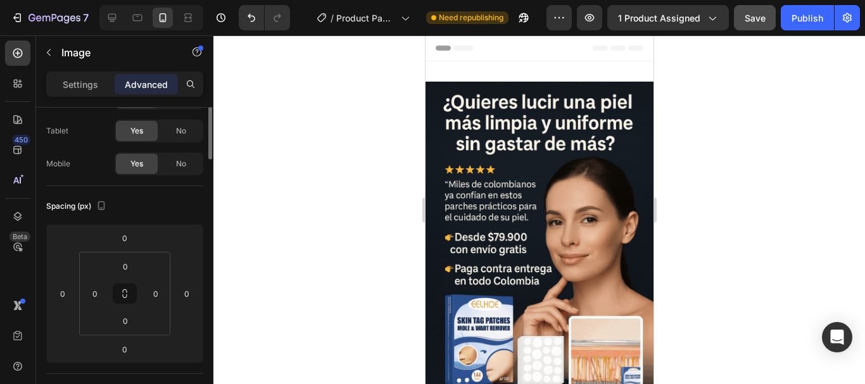
scroll to position [0, 0]
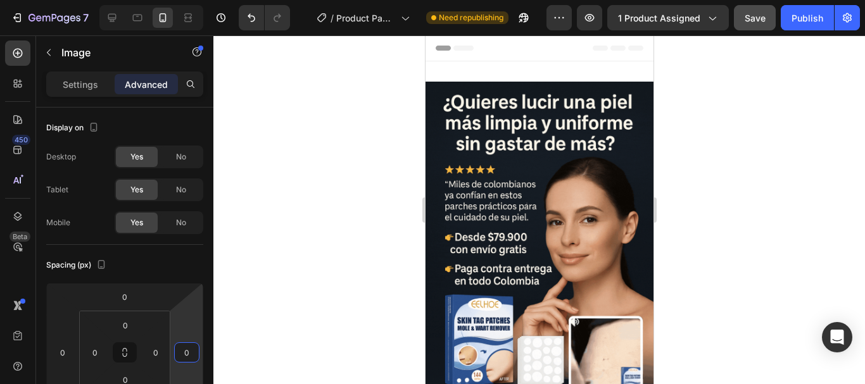
click at [184, 0] on html "7 / Product Page - [DATE] 10:24:32 Need republishing Preview 1 product assigned…" at bounding box center [432, 0] width 865 height 0
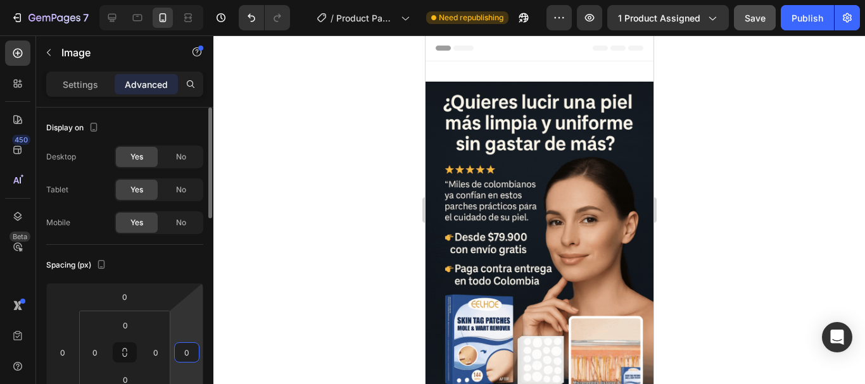
type input "2"
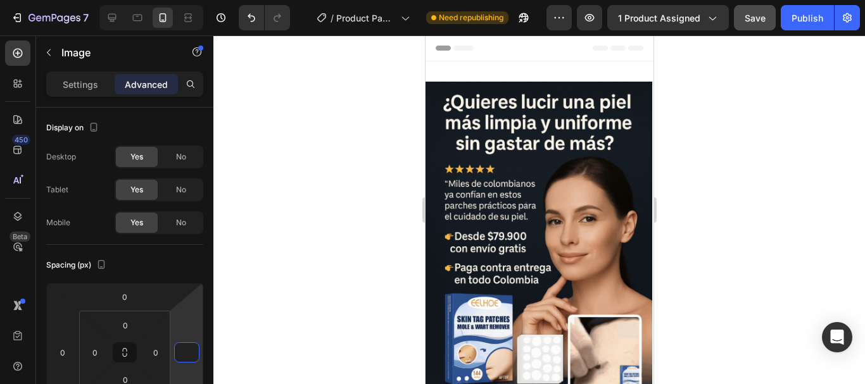
type input "0"
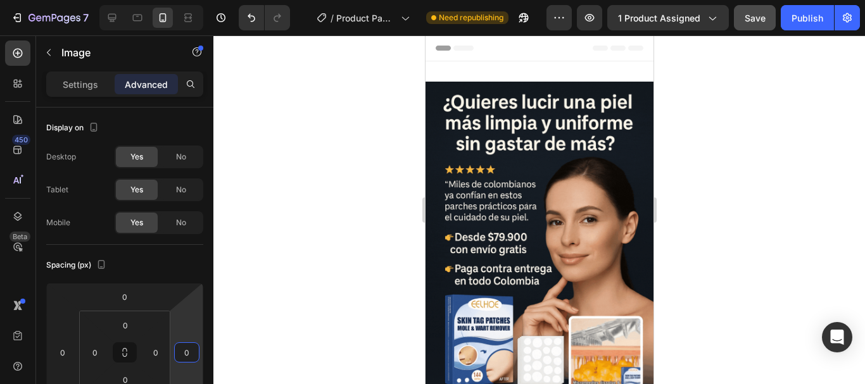
click at [319, 309] on div at bounding box center [539, 209] width 652 height 349
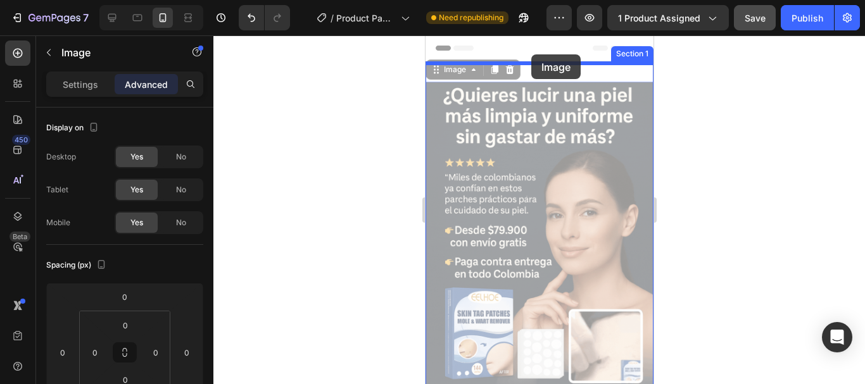
drag, startPoint x: 502, startPoint y: 217, endPoint x: 531, endPoint y: 54, distance: 164.6
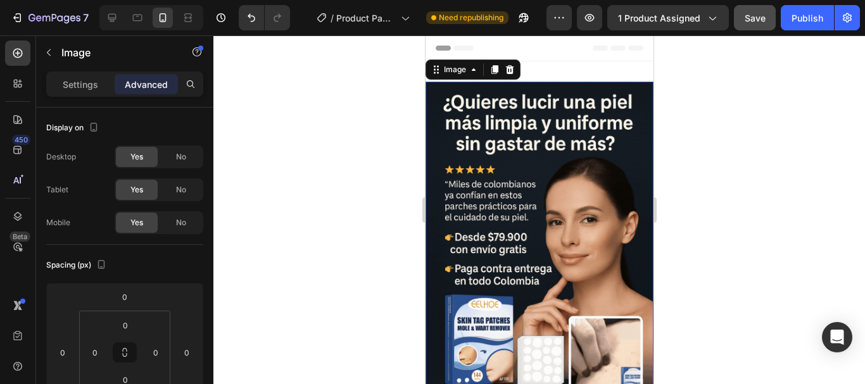
click at [747, 187] on div at bounding box center [539, 209] width 652 height 349
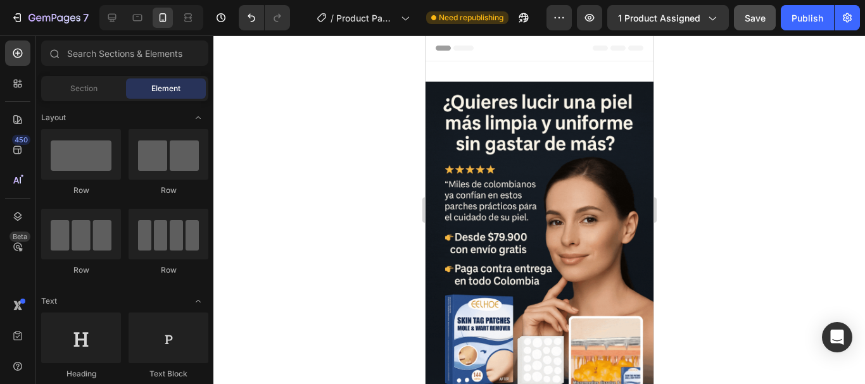
click at [464, 51] on span "Header" at bounding box center [463, 48] width 28 height 13
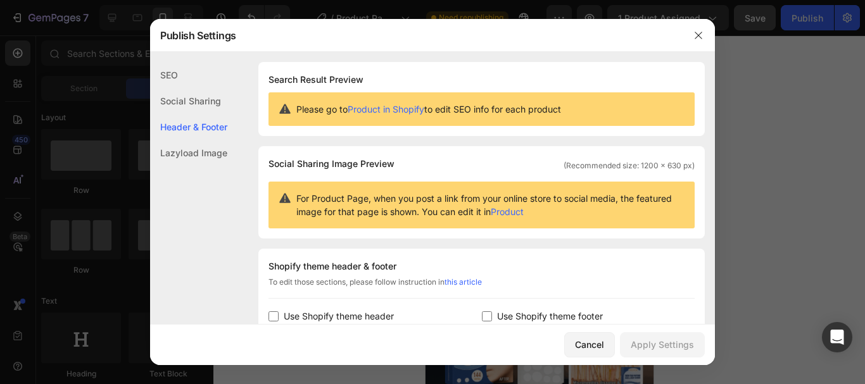
scroll to position [184, 0]
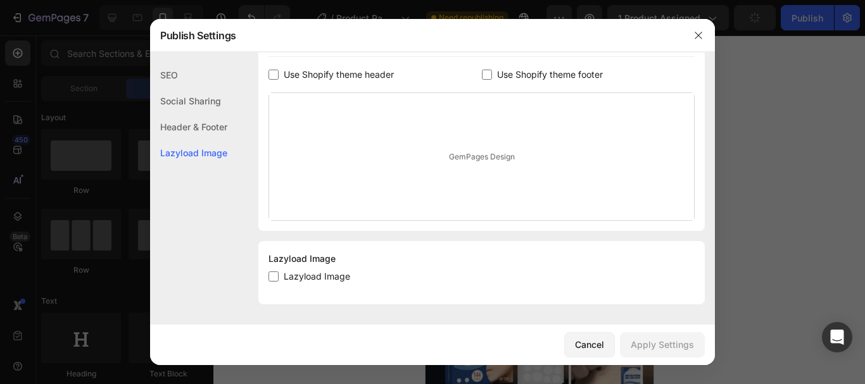
click at [208, 155] on div "Lazyload Image" at bounding box center [188, 153] width 77 height 26
click at [184, 64] on div "SEO" at bounding box center [188, 75] width 77 height 26
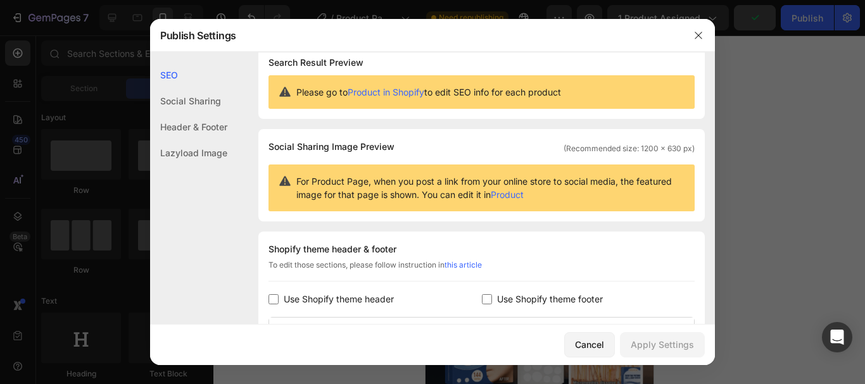
scroll to position [0, 0]
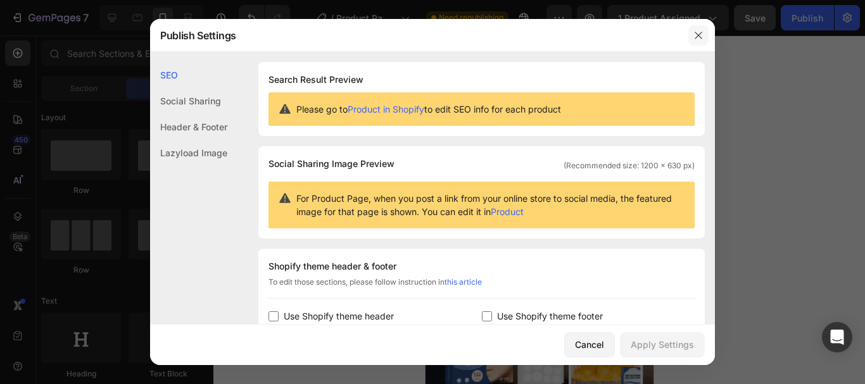
click at [691, 29] on button "button" at bounding box center [698, 35] width 20 height 20
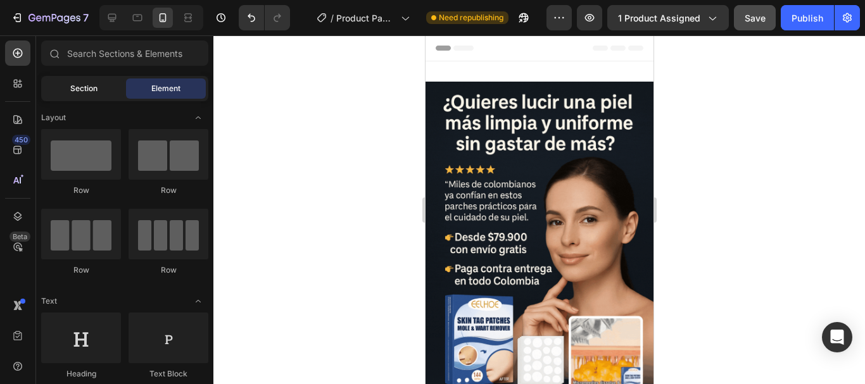
click at [72, 93] on span "Section" at bounding box center [83, 88] width 27 height 11
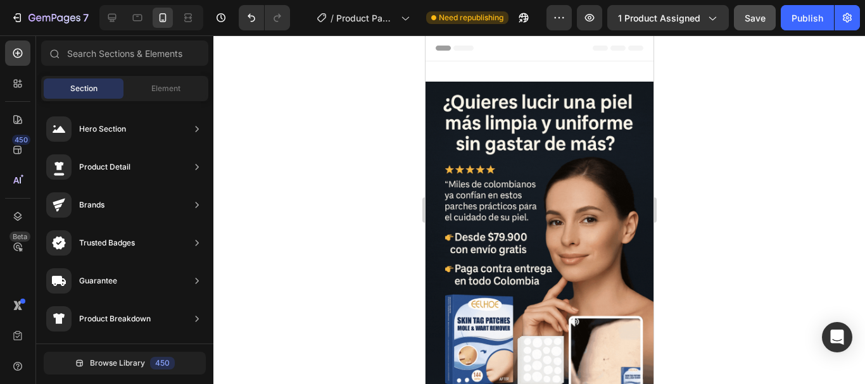
click at [381, 164] on div at bounding box center [539, 209] width 652 height 349
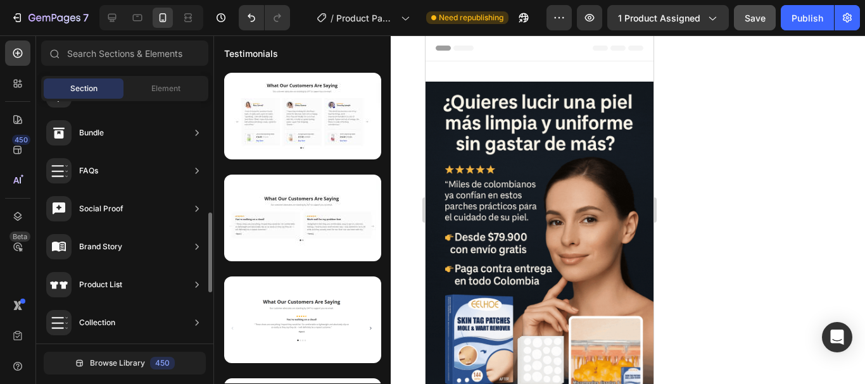
scroll to position [492, 0]
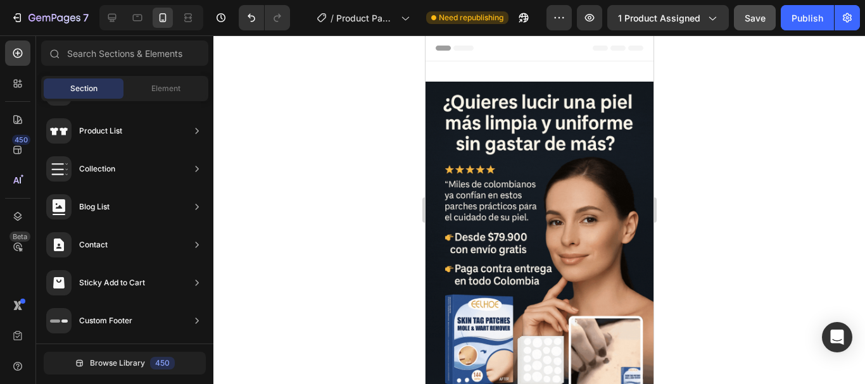
click at [373, 142] on div at bounding box center [539, 209] width 652 height 349
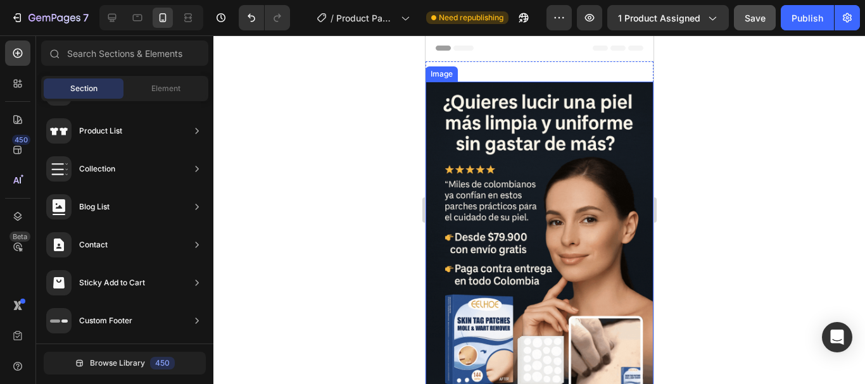
click at [554, 203] on img at bounding box center [539, 253] width 228 height 342
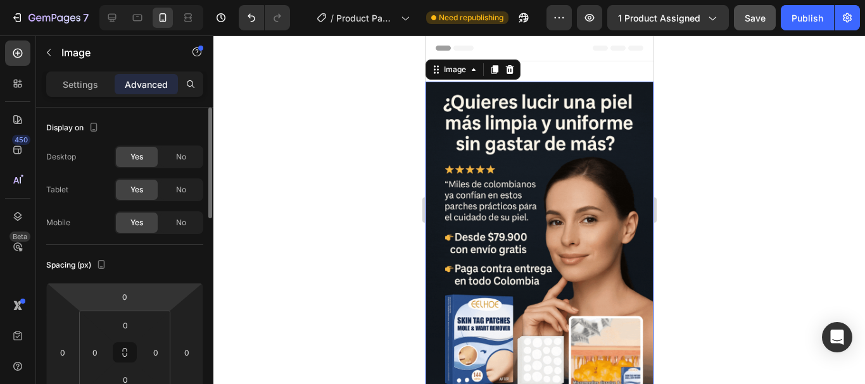
scroll to position [169, 0]
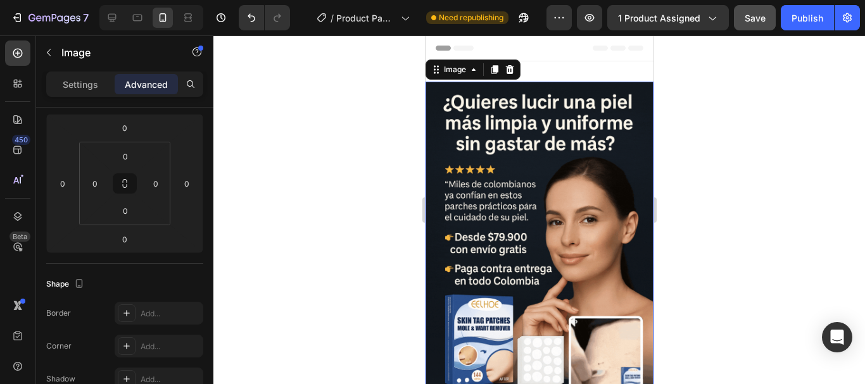
drag, startPoint x: 711, startPoint y: 369, endPoint x: 696, endPoint y: 368, distance: 15.2
click at [711, 369] on div at bounding box center [539, 209] width 652 height 349
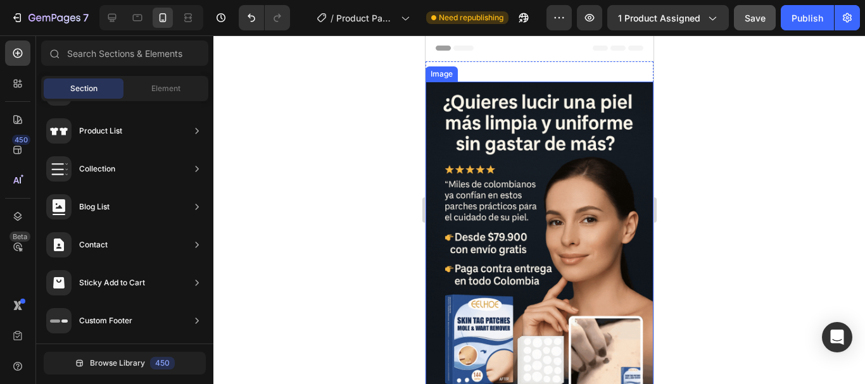
click at [522, 182] on img at bounding box center [539, 253] width 228 height 342
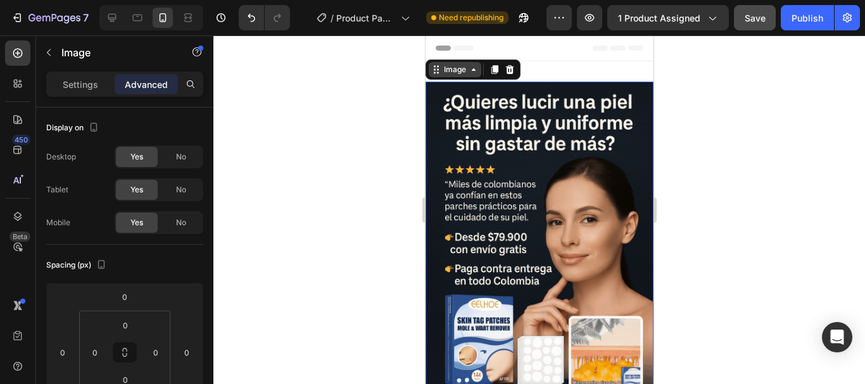
click at [462, 71] on div "Image" at bounding box center [454, 69] width 27 height 11
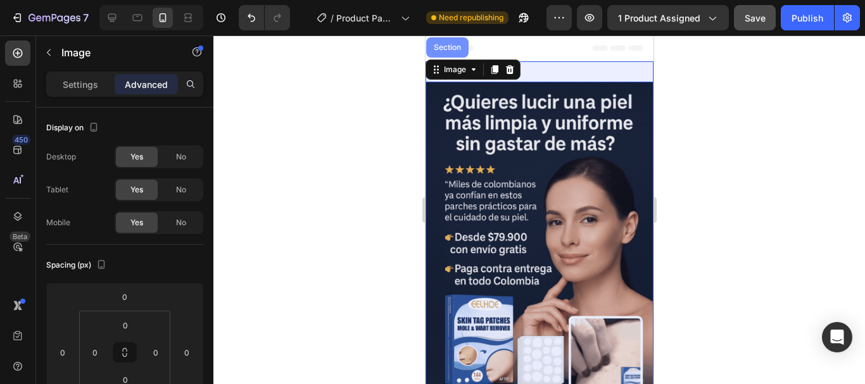
click at [443, 53] on div "Section" at bounding box center [447, 47] width 42 height 20
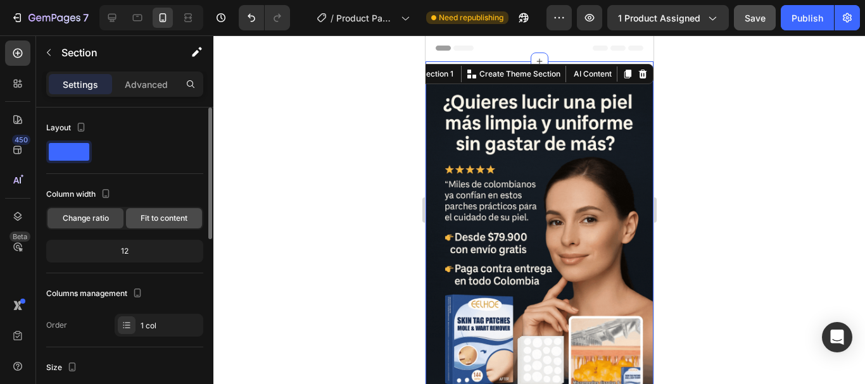
click at [161, 220] on span "Fit to content" at bounding box center [164, 218] width 47 height 11
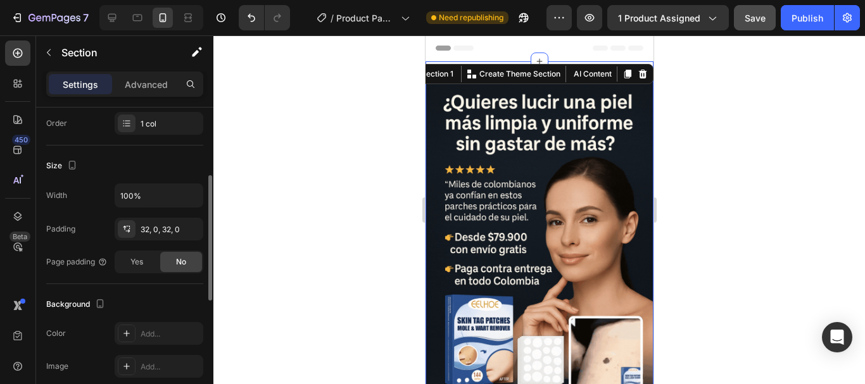
scroll to position [338, 0]
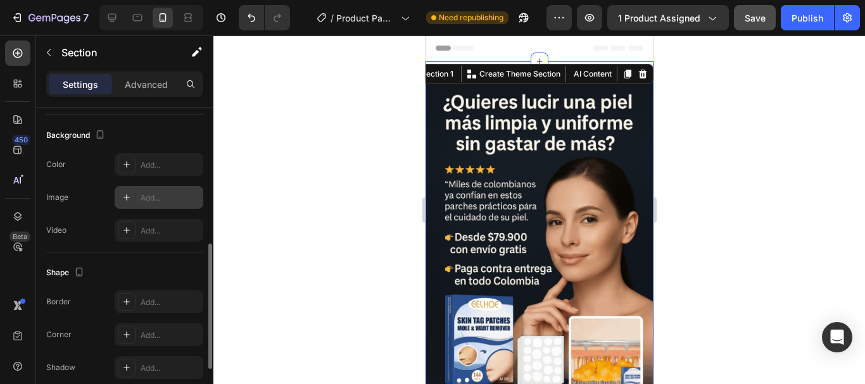
click at [163, 198] on div "Add..." at bounding box center [171, 198] width 60 height 11
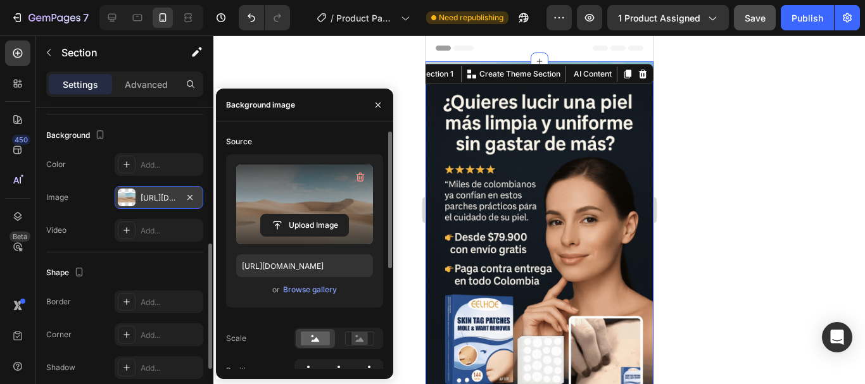
click at [310, 196] on label at bounding box center [304, 205] width 137 height 80
click at [310, 215] on input "file" at bounding box center [304, 226] width 87 height 22
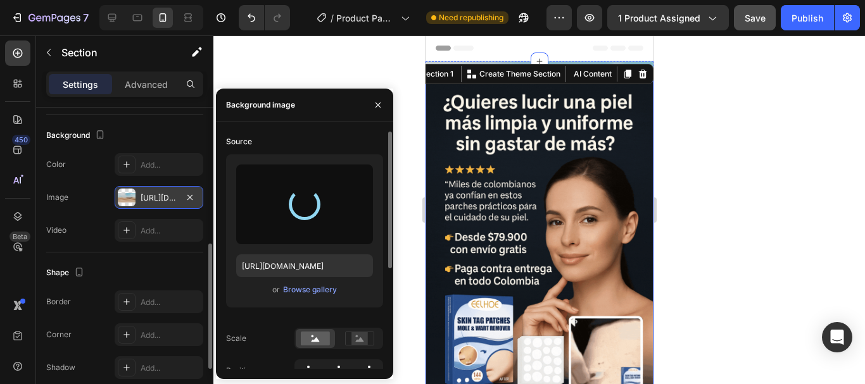
type input "[URL][DOMAIN_NAME]"
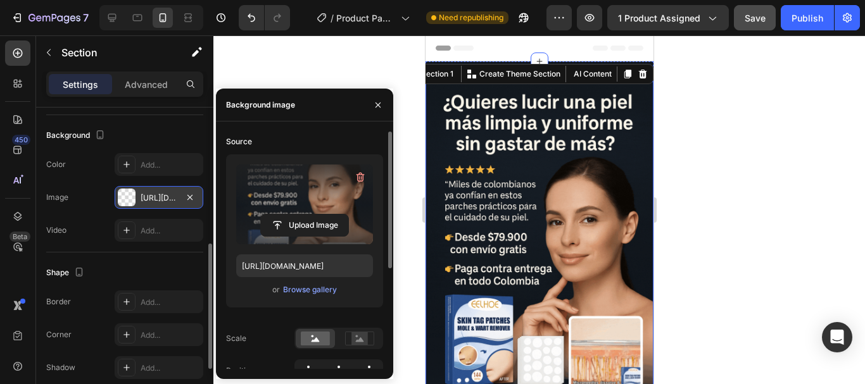
scroll to position [169, 0]
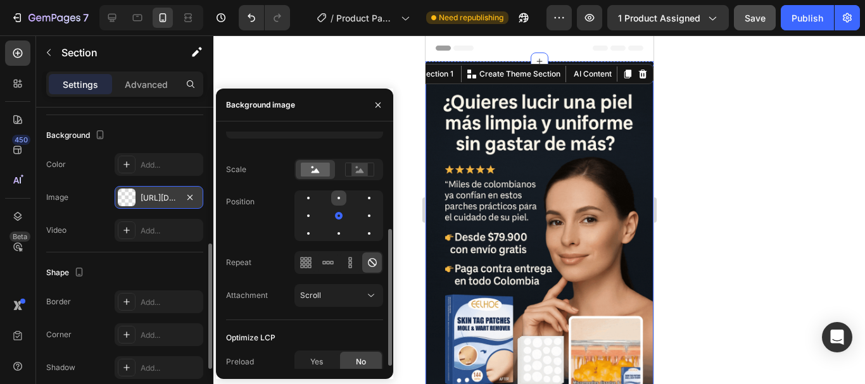
click at [336, 203] on div at bounding box center [338, 198] width 15 height 15
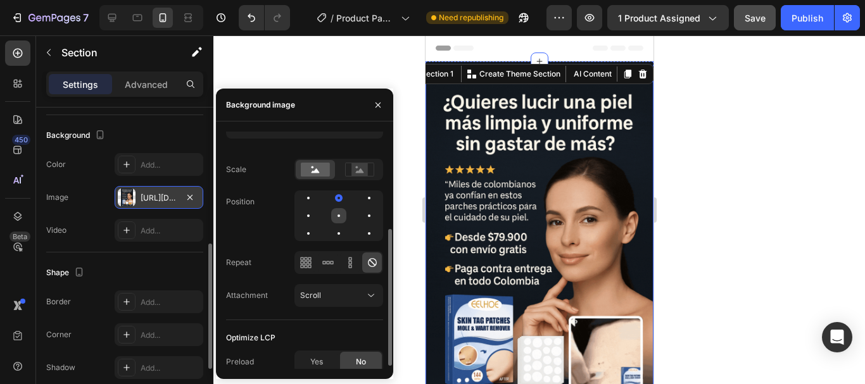
click at [338, 216] on div at bounding box center [339, 216] width 3 height 3
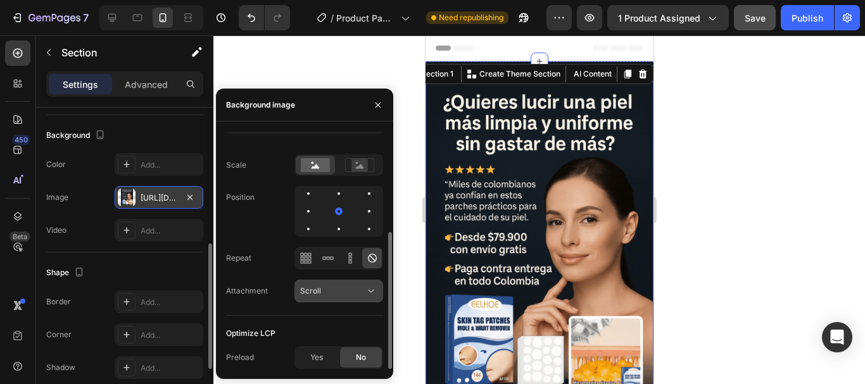
click at [331, 288] on div "Scroll" at bounding box center [332, 291] width 65 height 11
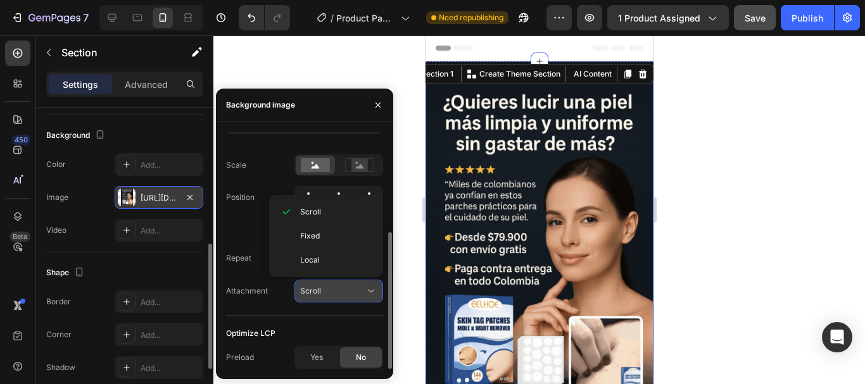
click at [337, 297] on div "Scroll" at bounding box center [332, 291] width 65 height 11
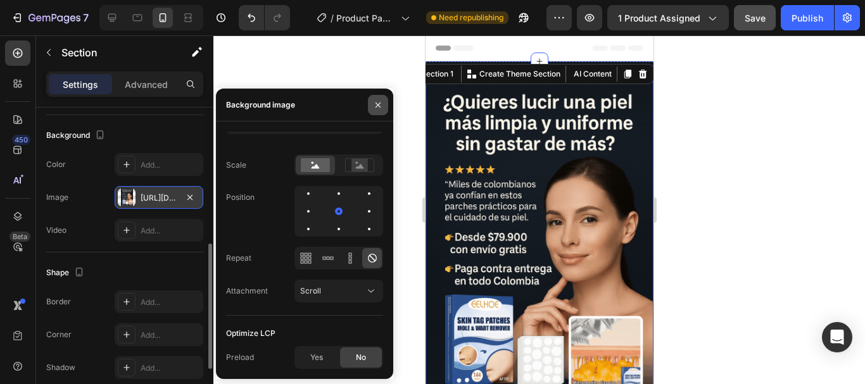
click at [379, 100] on icon "button" at bounding box center [378, 105] width 10 height 10
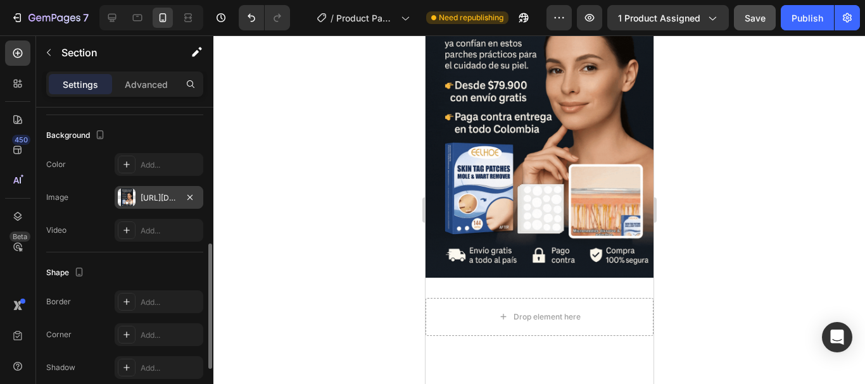
scroll to position [51, 0]
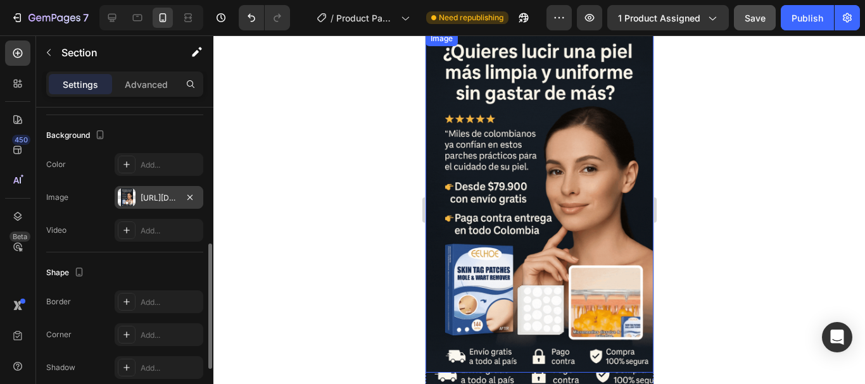
click at [543, 224] on img at bounding box center [539, 202] width 228 height 342
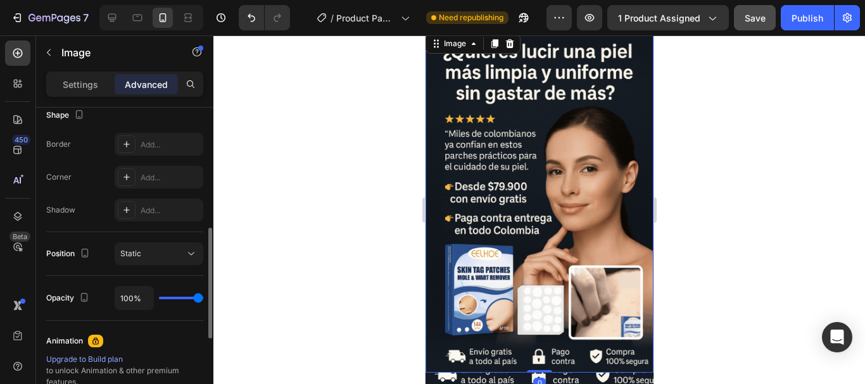
scroll to position [0, 0]
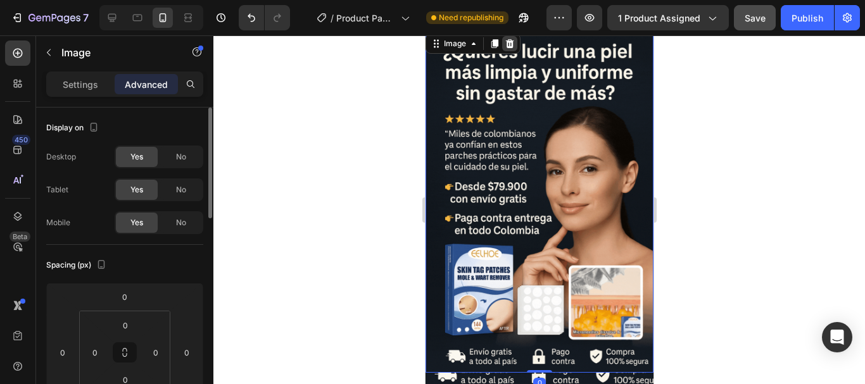
click at [507, 48] on icon at bounding box center [509, 43] width 8 height 9
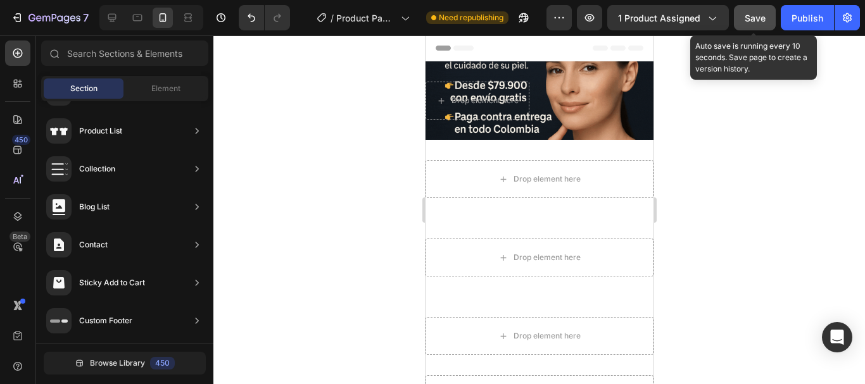
click at [756, 16] on span "Save" at bounding box center [755, 18] width 21 height 11
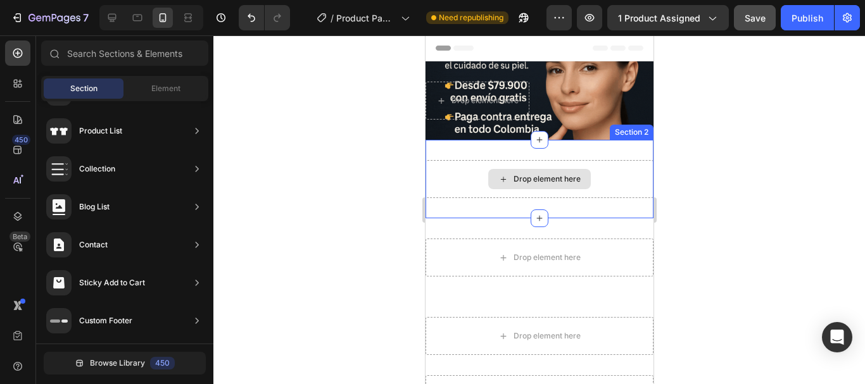
click at [558, 172] on div "Drop element here" at bounding box center [539, 179] width 103 height 20
click at [580, 149] on div "Drop element here Section 2" at bounding box center [539, 179] width 228 height 79
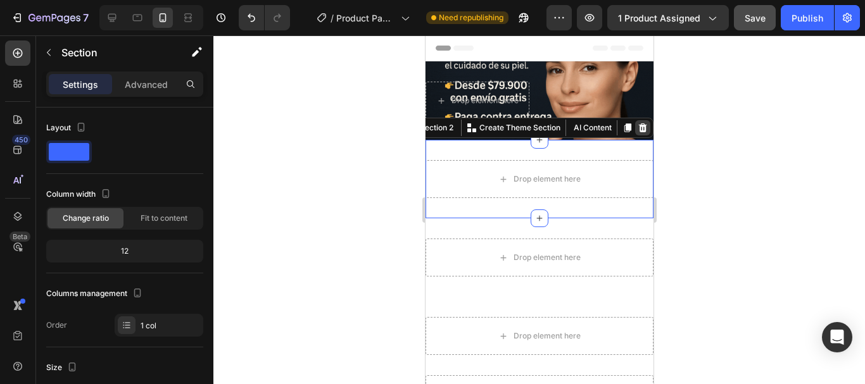
click at [638, 128] on icon at bounding box center [642, 128] width 8 height 9
click at [593, 162] on div "Drop element here" at bounding box center [539, 179] width 228 height 38
click at [638, 128] on icon at bounding box center [642, 128] width 8 height 9
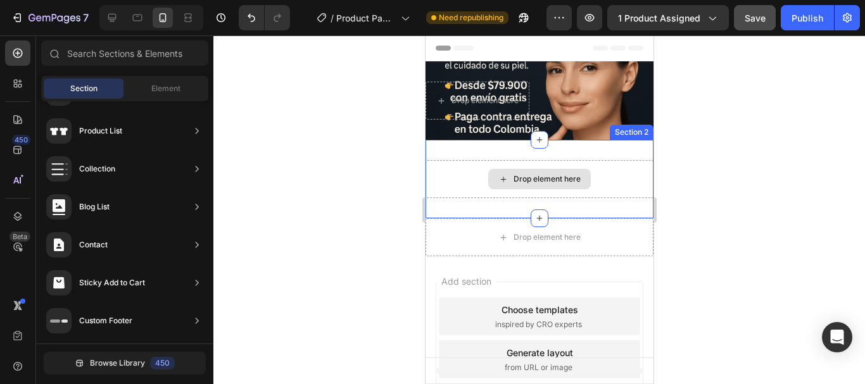
click at [593, 167] on div "Drop element here" at bounding box center [539, 179] width 228 height 38
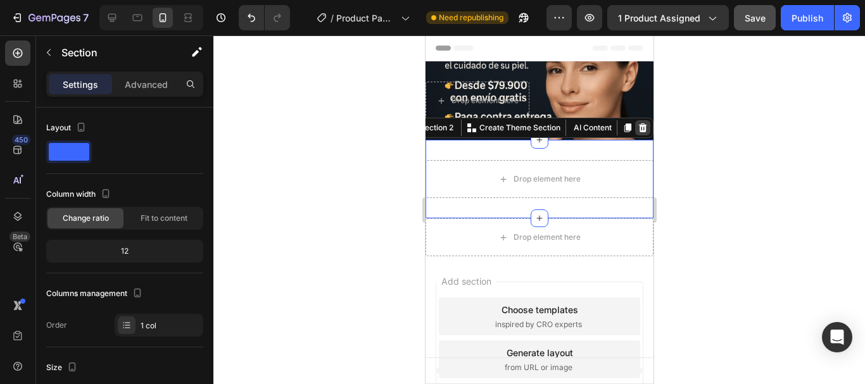
click at [637, 127] on icon at bounding box center [642, 128] width 10 height 10
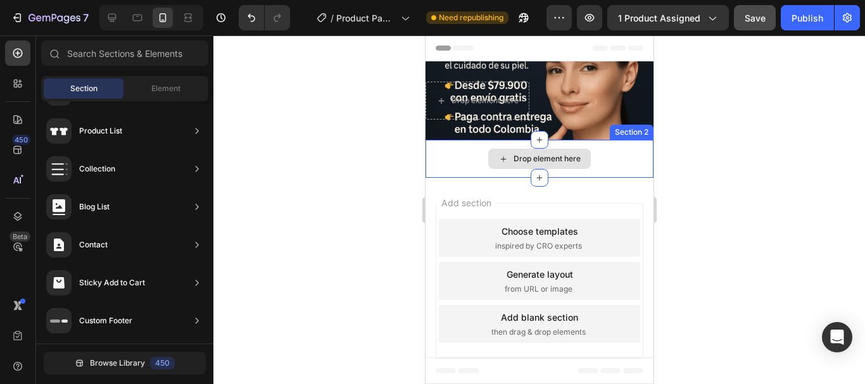
click at [602, 158] on div "Drop element here" at bounding box center [539, 159] width 228 height 38
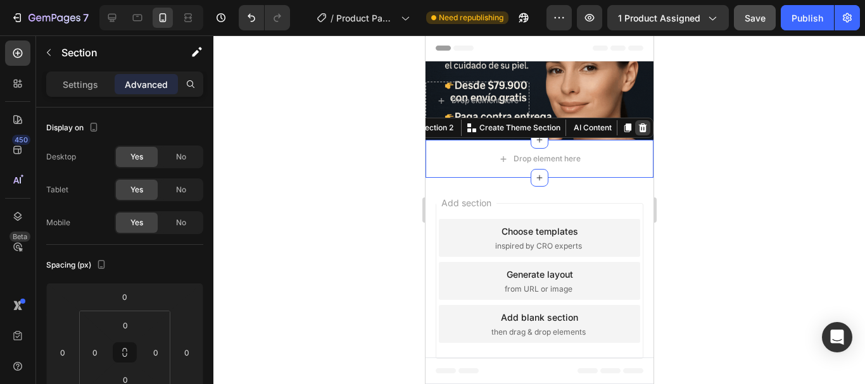
click at [638, 130] on icon at bounding box center [642, 128] width 8 height 9
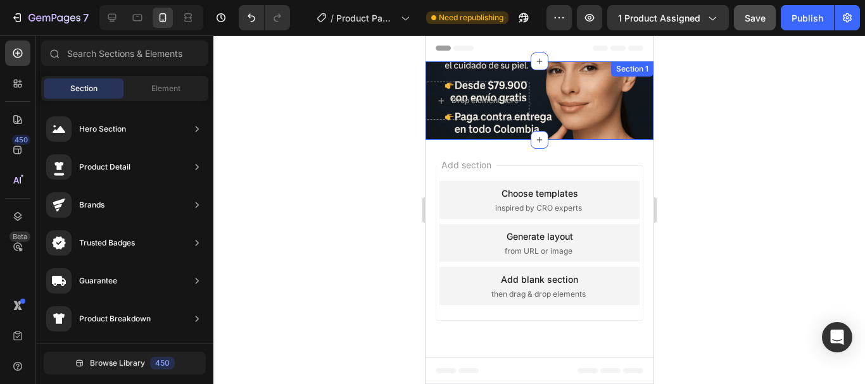
click at [530, 124] on div "Drop element here Section 1" at bounding box center [539, 100] width 228 height 79
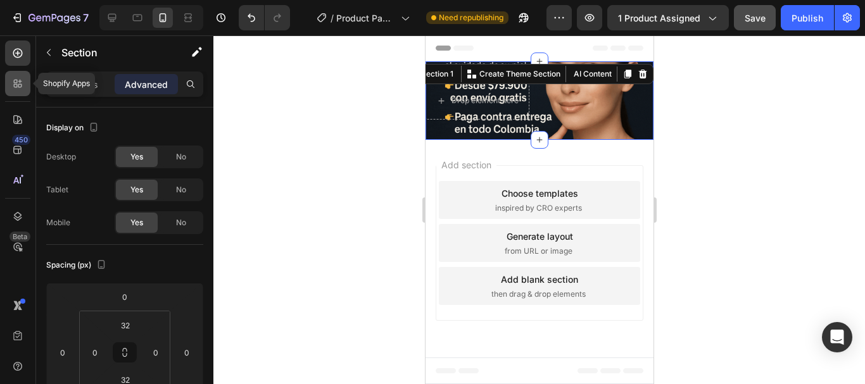
click at [17, 80] on icon at bounding box center [16, 82] width 4 height 4
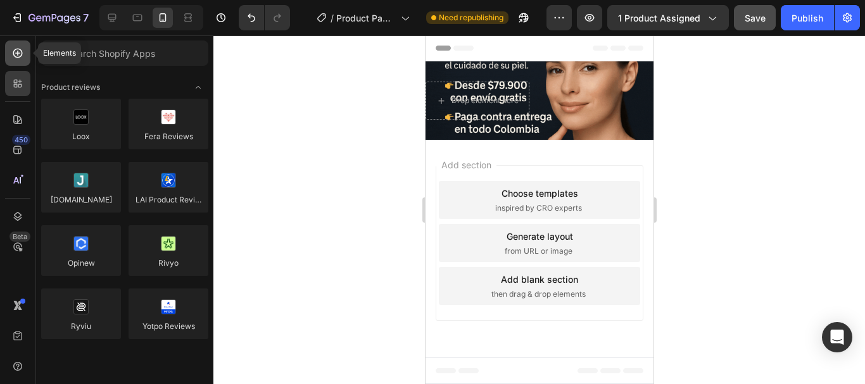
click at [18, 57] on icon at bounding box center [18, 54] width 10 height 10
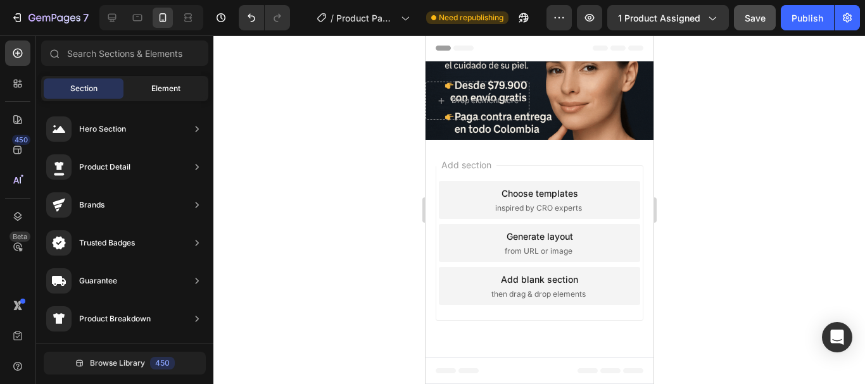
click at [163, 89] on span "Element" at bounding box center [165, 88] width 29 height 11
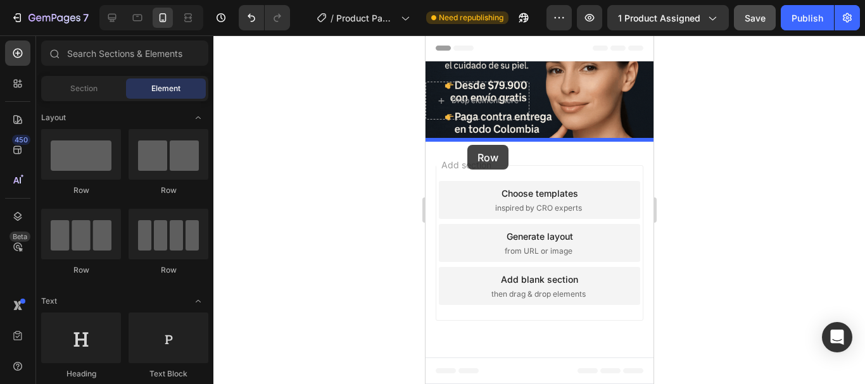
drag, startPoint x: 493, startPoint y: 186, endPoint x: 467, endPoint y: 145, distance: 48.1
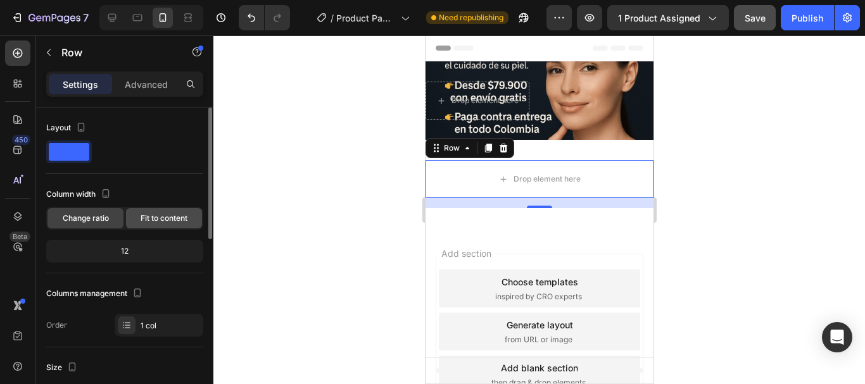
click at [162, 215] on span "Fit to content" at bounding box center [164, 218] width 47 height 11
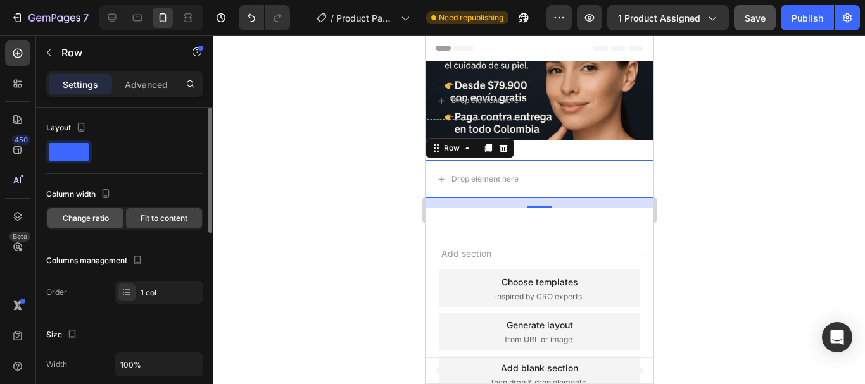
click at [100, 212] on div "Change ratio" at bounding box center [86, 218] width 76 height 20
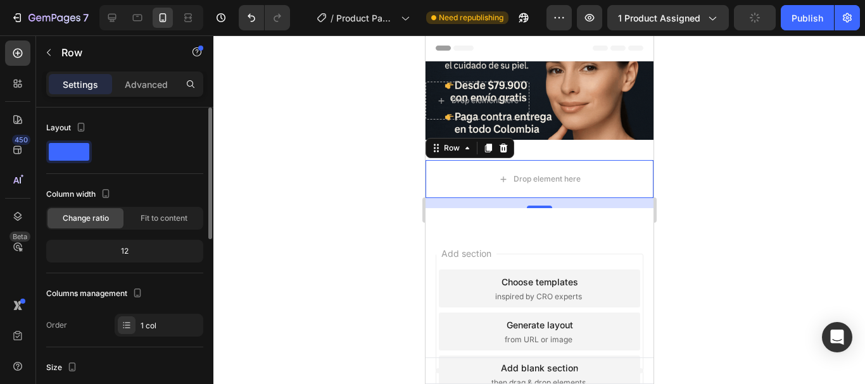
click at [74, 153] on span at bounding box center [69, 152] width 41 height 18
click at [72, 150] on span at bounding box center [69, 152] width 41 height 18
click at [75, 150] on span at bounding box center [69, 152] width 41 height 18
click at [504, 148] on icon at bounding box center [503, 148] width 10 height 10
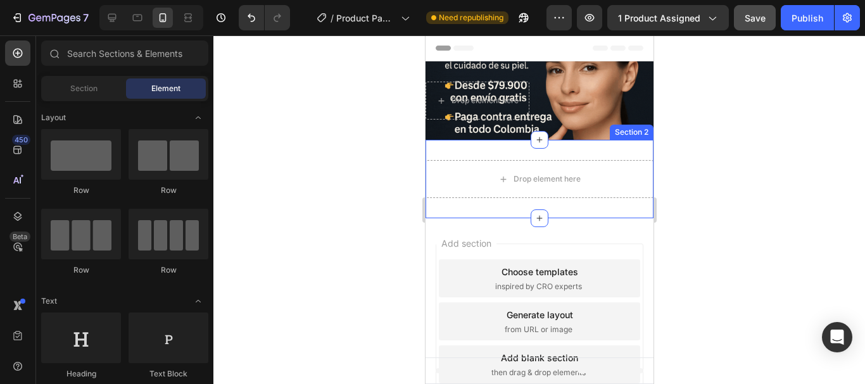
click at [497, 156] on div "Drop element here Section 2" at bounding box center [539, 179] width 228 height 79
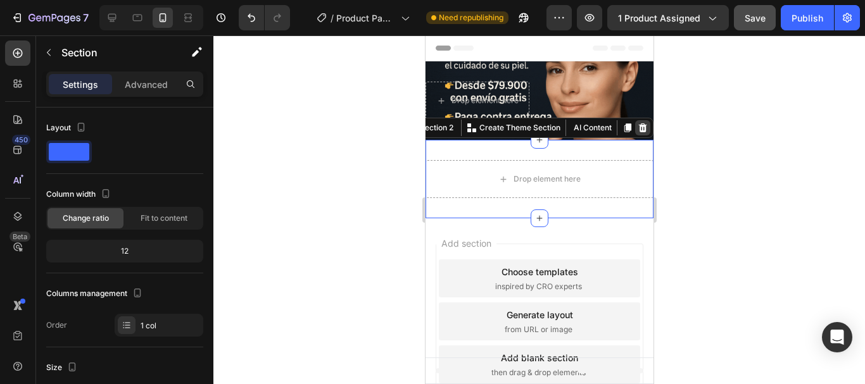
click at [639, 129] on div at bounding box center [642, 127] width 15 height 15
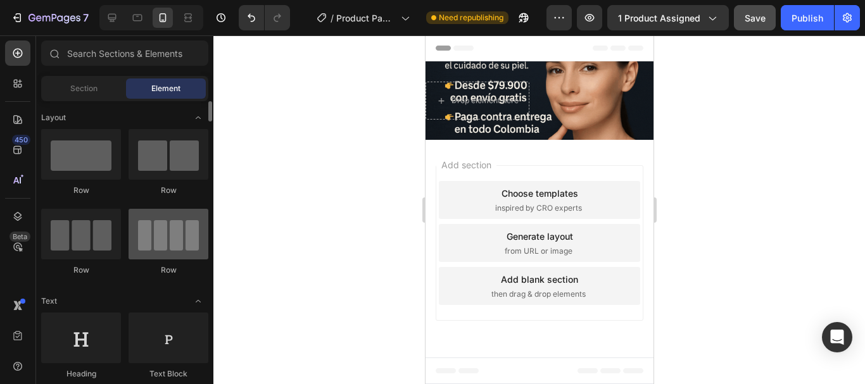
scroll to position [338, 0]
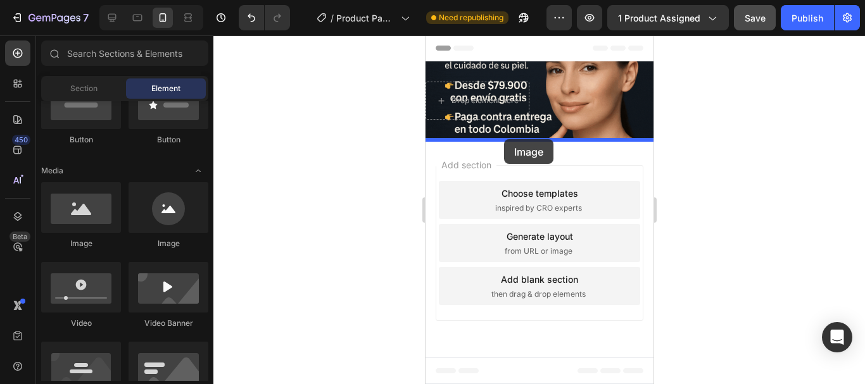
drag, startPoint x: 511, startPoint y: 250, endPoint x: 504, endPoint y: 139, distance: 111.1
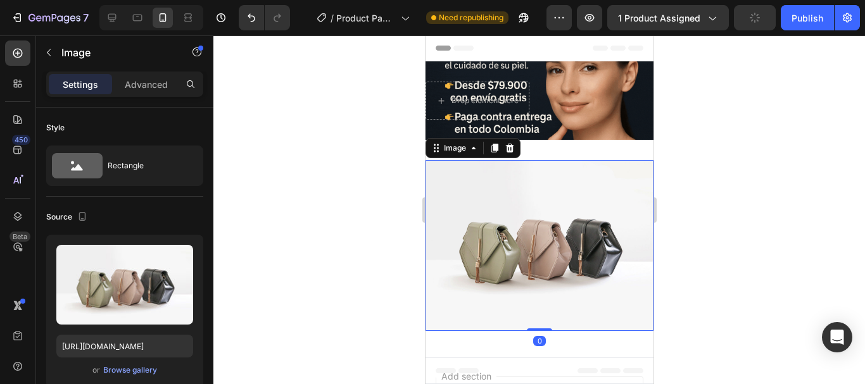
click at [493, 213] on img at bounding box center [539, 245] width 228 height 171
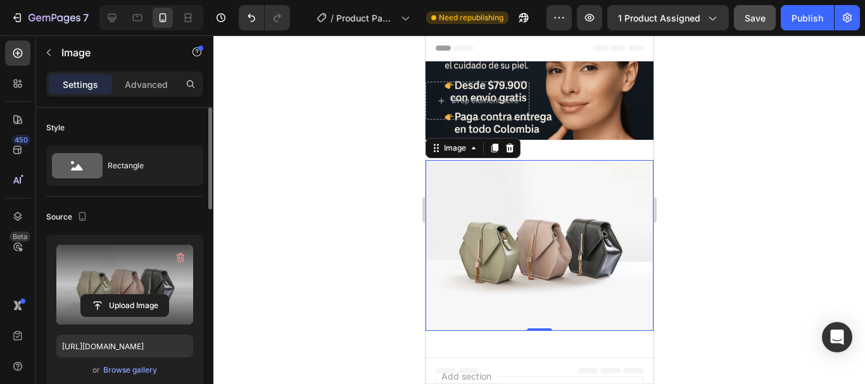
click at [110, 272] on label at bounding box center [124, 285] width 137 height 80
click at [110, 295] on input "file" at bounding box center [124, 306] width 87 height 22
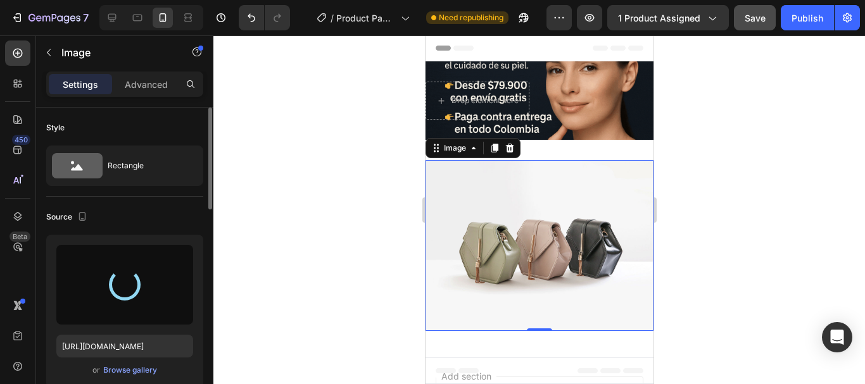
type input "[URL][DOMAIN_NAME]"
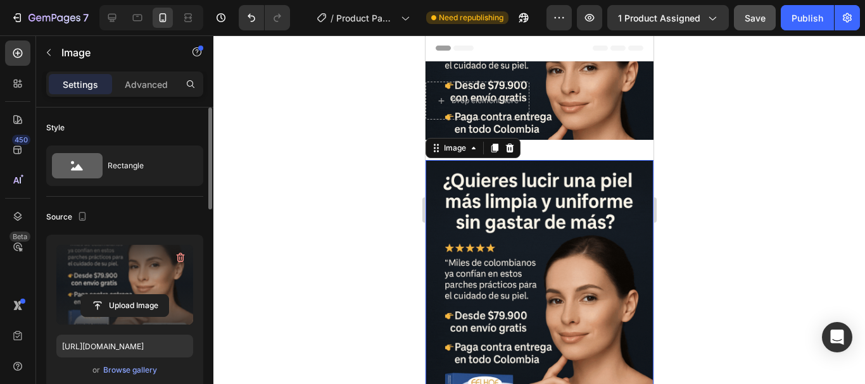
click at [542, 188] on img at bounding box center [539, 331] width 228 height 342
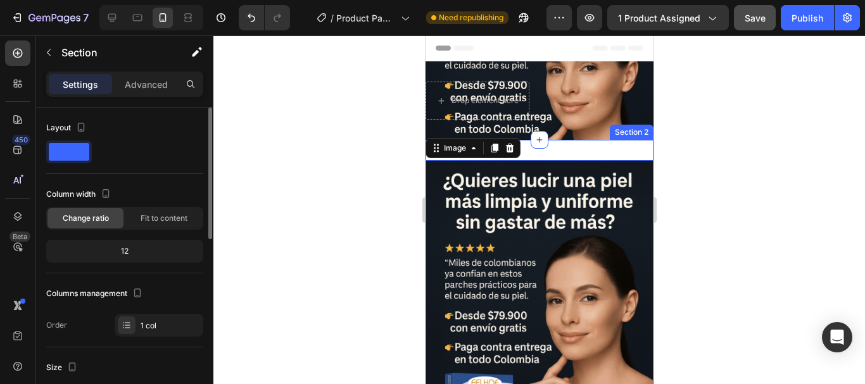
click at [551, 153] on div "Image 0 Section 2" at bounding box center [539, 331] width 228 height 383
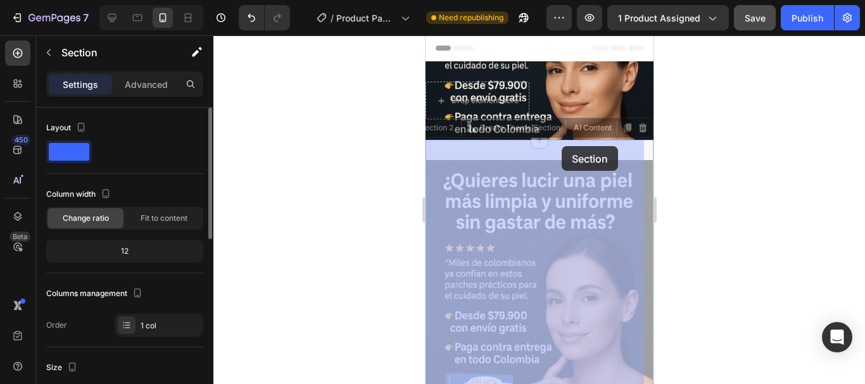
drag, startPoint x: 564, startPoint y: 159, endPoint x: 561, endPoint y: 146, distance: 12.9
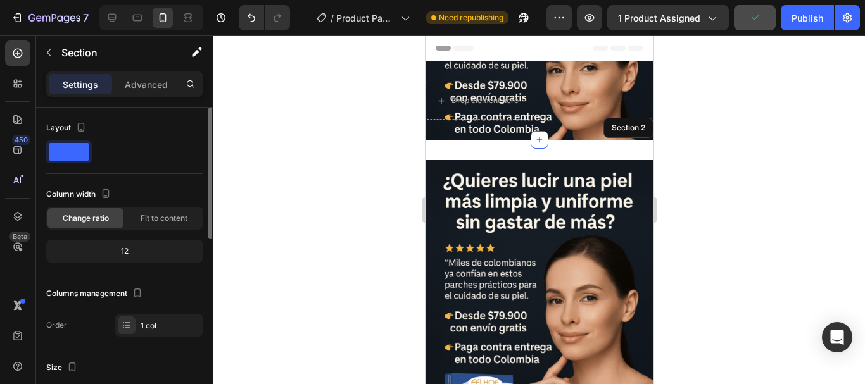
click at [462, 149] on div "Image Section 2" at bounding box center [539, 331] width 228 height 383
click at [473, 196] on img at bounding box center [539, 331] width 228 height 342
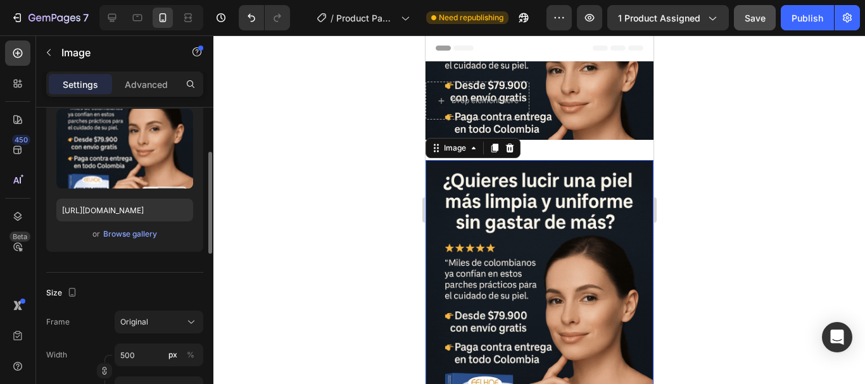
scroll to position [0, 0]
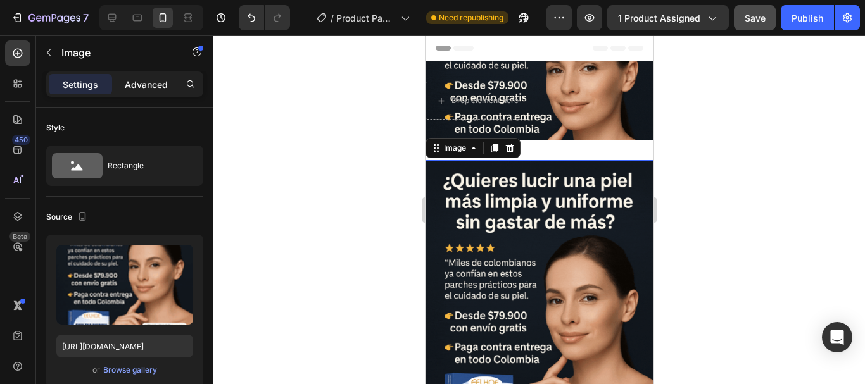
click at [151, 84] on p "Advanced" at bounding box center [146, 84] width 43 height 13
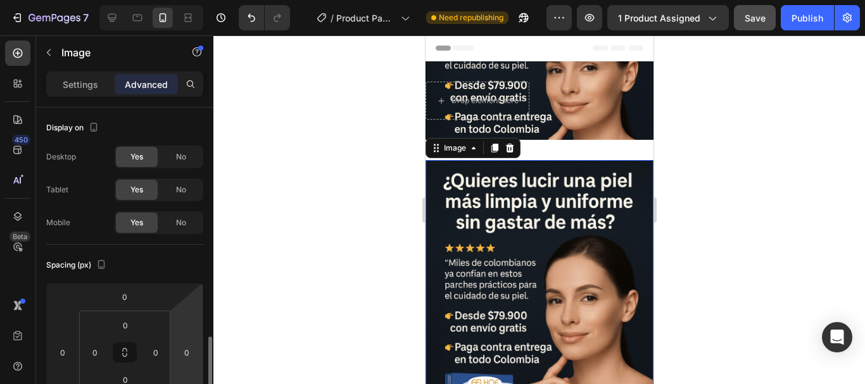
scroll to position [169, 0]
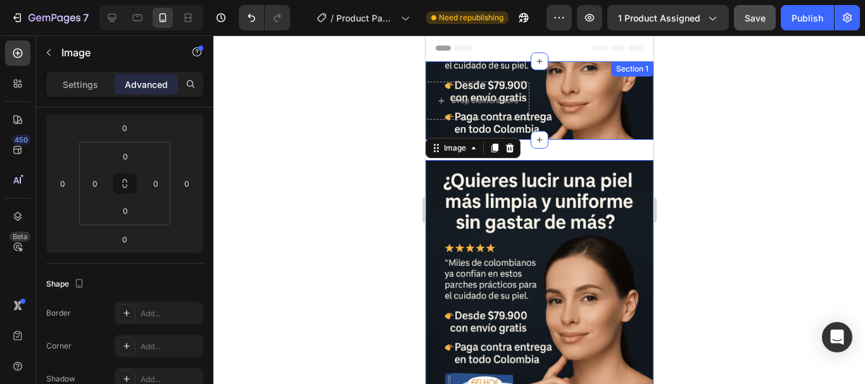
click at [571, 114] on div "Drop element here Section 1" at bounding box center [539, 100] width 228 height 79
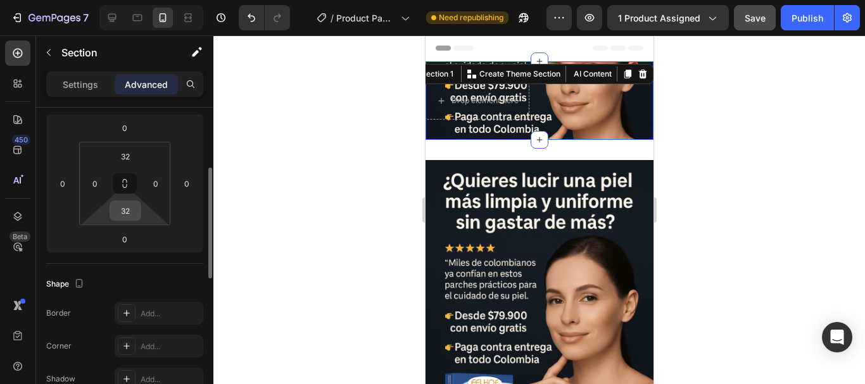
click at [132, 220] on input "32" at bounding box center [125, 210] width 25 height 19
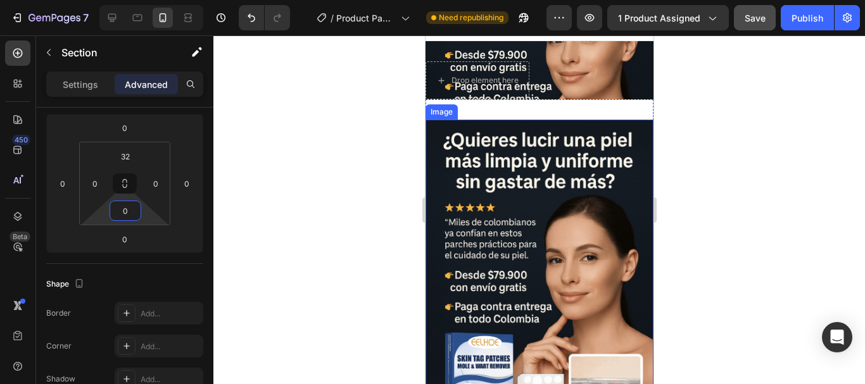
scroll to position [0, 0]
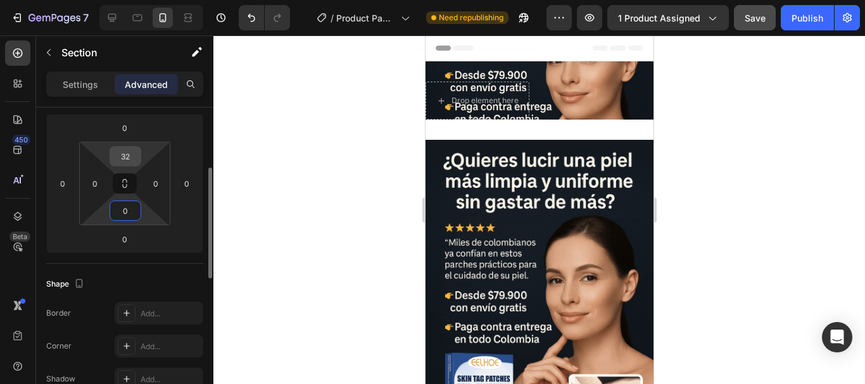
type input "0"
click at [135, 158] on input "32" at bounding box center [125, 156] width 25 height 19
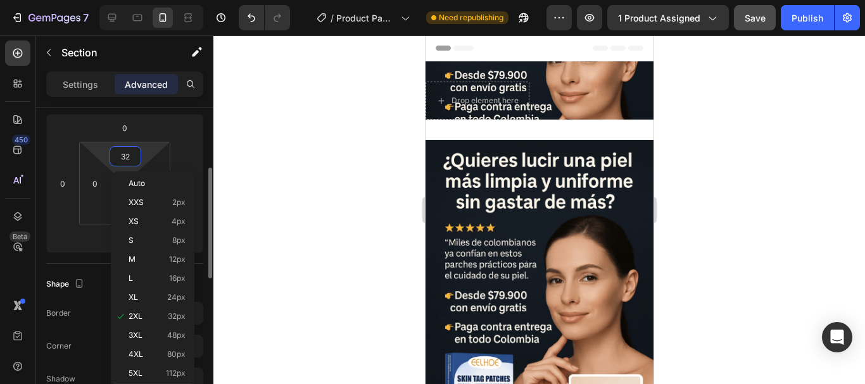
type input "0"
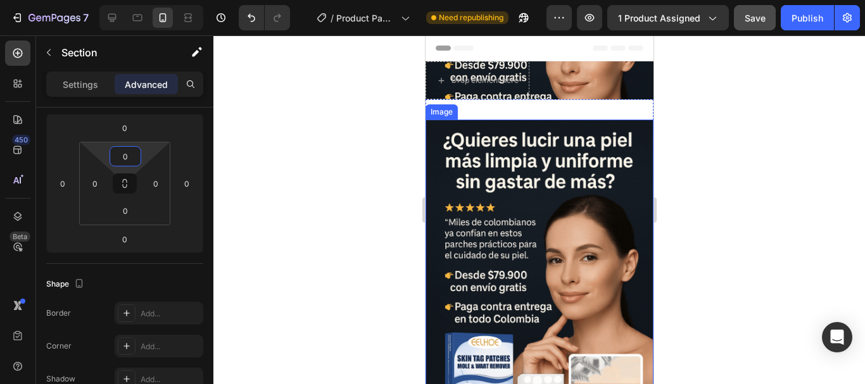
click at [570, 244] on img at bounding box center [539, 291] width 228 height 342
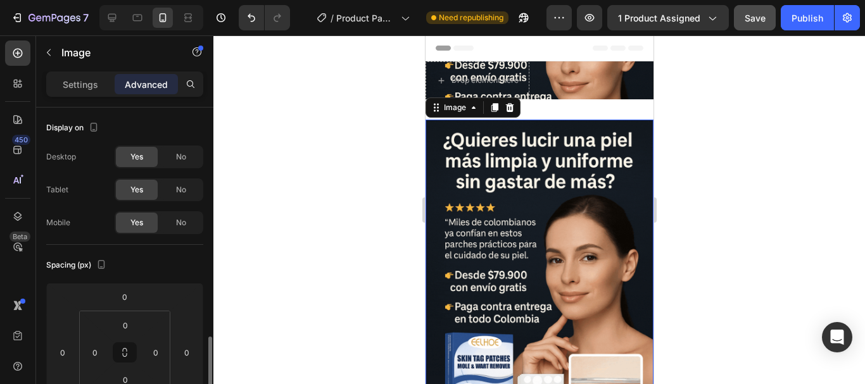
scroll to position [169, 0]
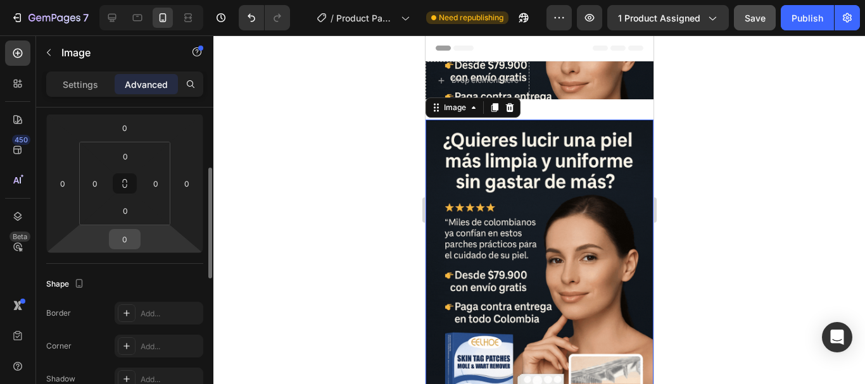
click at [139, 234] on div "0" at bounding box center [125, 239] width 32 height 20
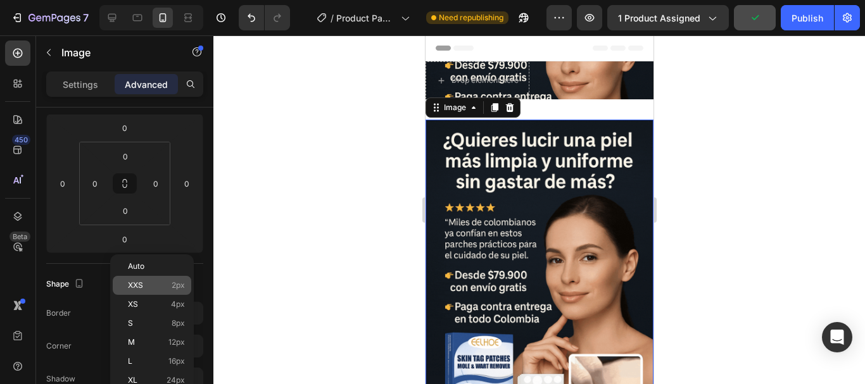
click at [151, 287] on p "XXS 2px" at bounding box center [156, 285] width 57 height 9
type input "2"
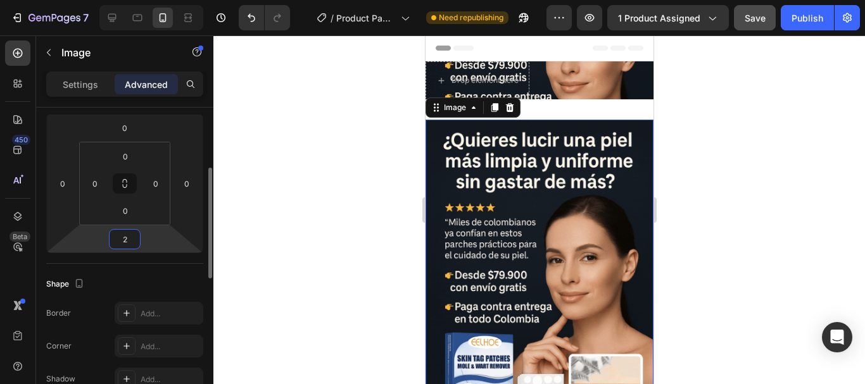
click at [147, 0] on html "7 / Product Page - [DATE] 10:24:32 Need republishing Preview 1 product assigned…" at bounding box center [432, 0] width 865 height 0
click at [137, 240] on div "2" at bounding box center [125, 239] width 32 height 20
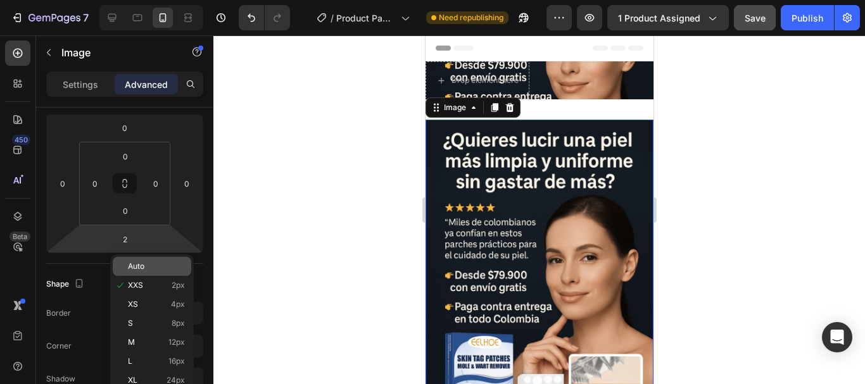
click at [135, 262] on div "Auto" at bounding box center [152, 266] width 79 height 19
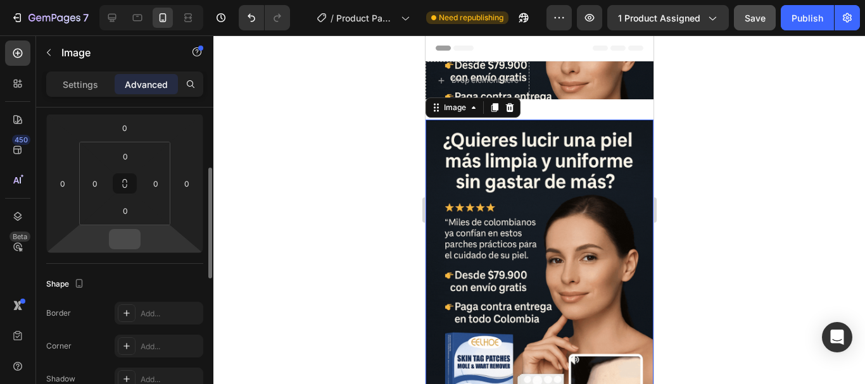
click at [125, 238] on input "number" at bounding box center [124, 239] width 25 height 19
type input "0"
click at [308, 226] on div at bounding box center [539, 209] width 652 height 349
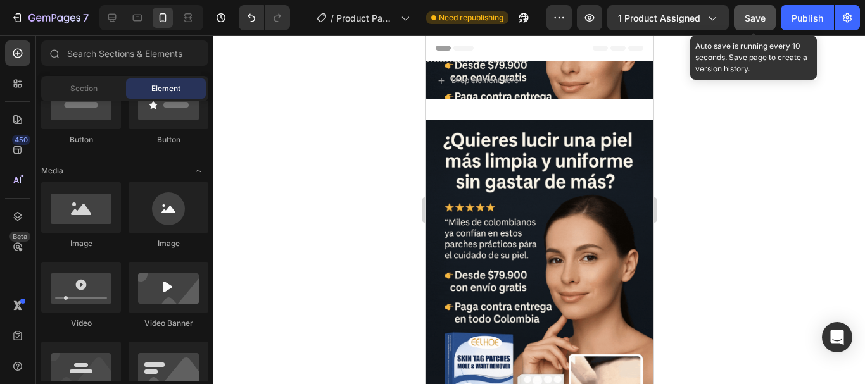
click at [760, 21] on span "Save" at bounding box center [755, 18] width 21 height 11
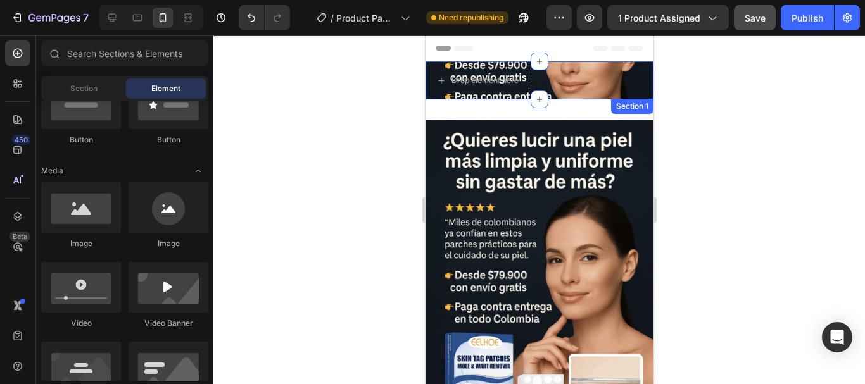
click at [556, 86] on div "Drop element here Section 1" at bounding box center [539, 80] width 228 height 38
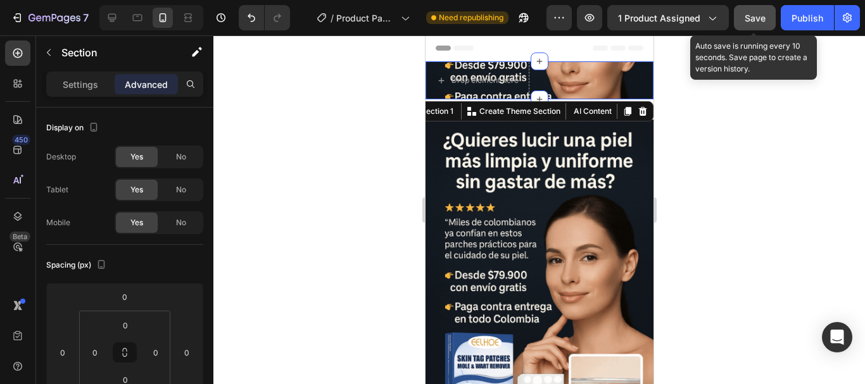
click at [754, 13] on span "Save" at bounding box center [755, 18] width 21 height 11
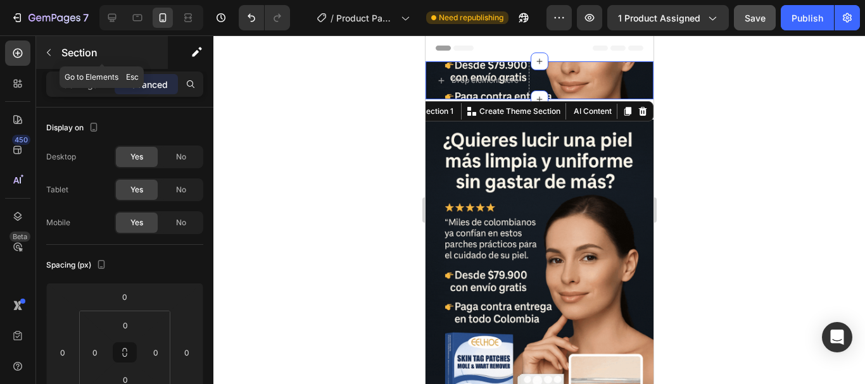
click at [51, 51] on icon "button" at bounding box center [49, 53] width 10 height 10
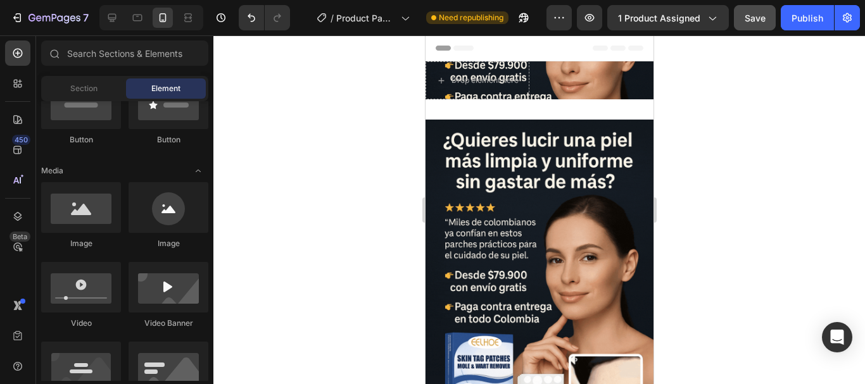
scroll to position [0, 0]
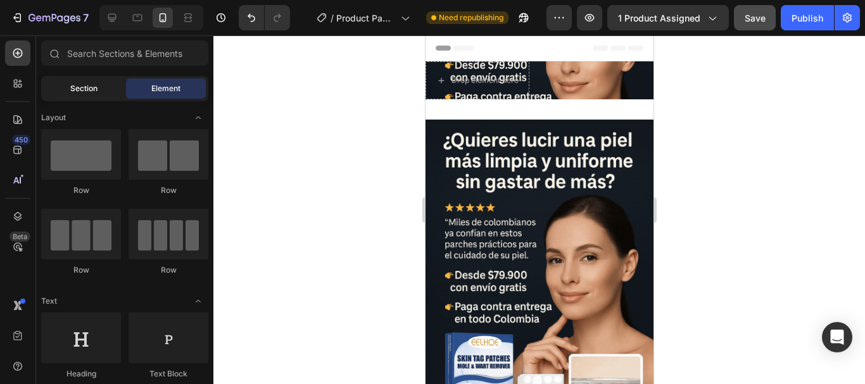
click at [98, 86] on div "Section" at bounding box center [84, 89] width 80 height 20
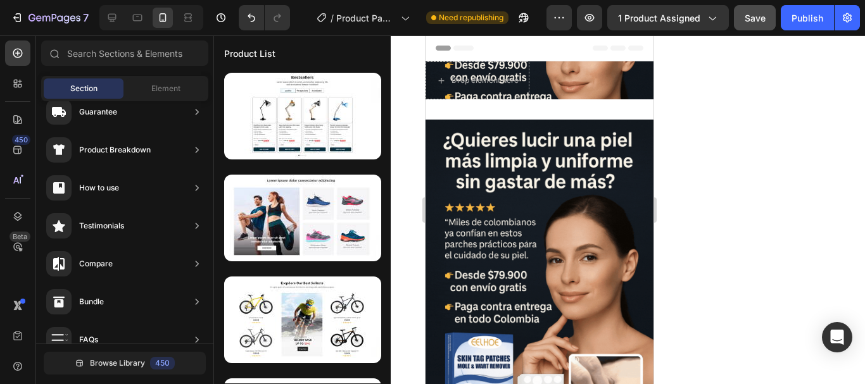
scroll to position [492, 0]
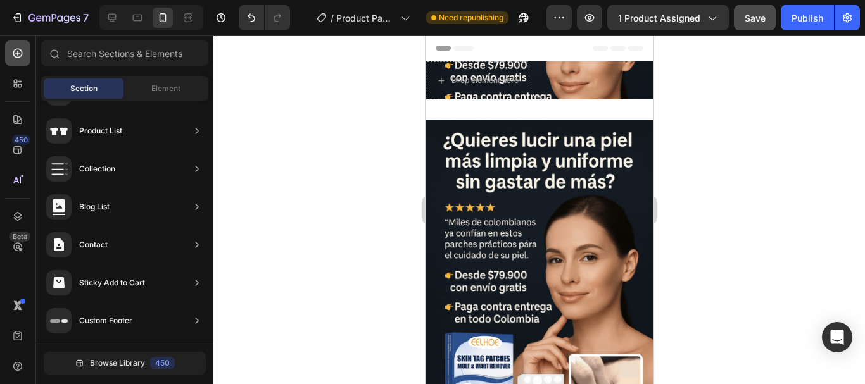
click at [16, 50] on icon at bounding box center [17, 53] width 13 height 13
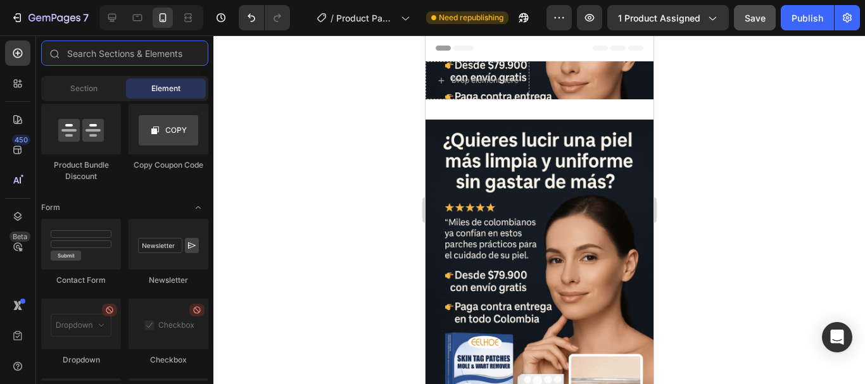
scroll to position [3557, 0]
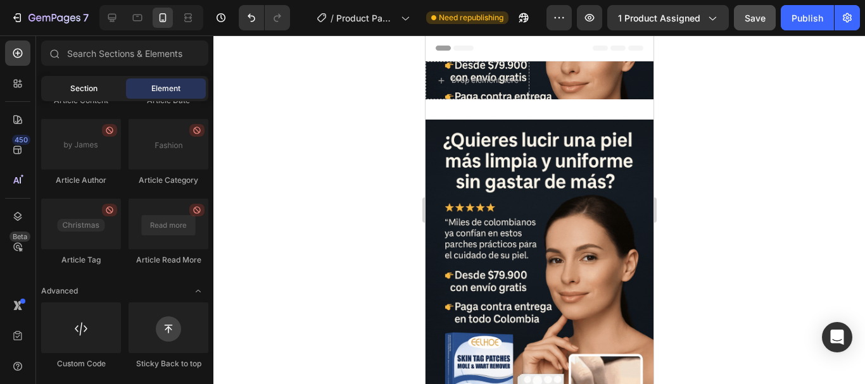
click at [96, 87] on span "Section" at bounding box center [83, 88] width 27 height 11
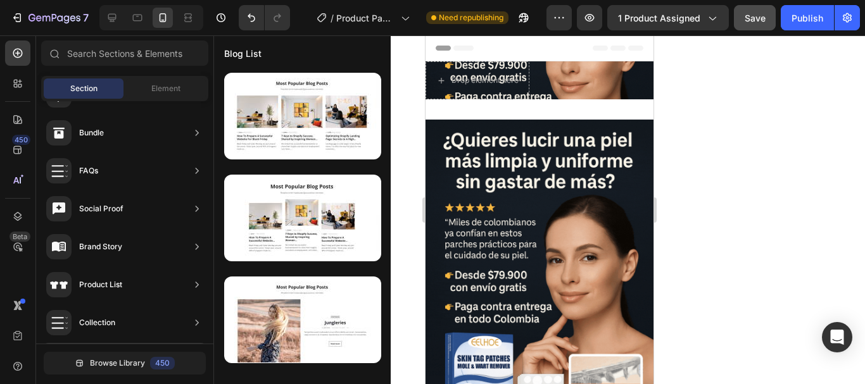
scroll to position [492, 0]
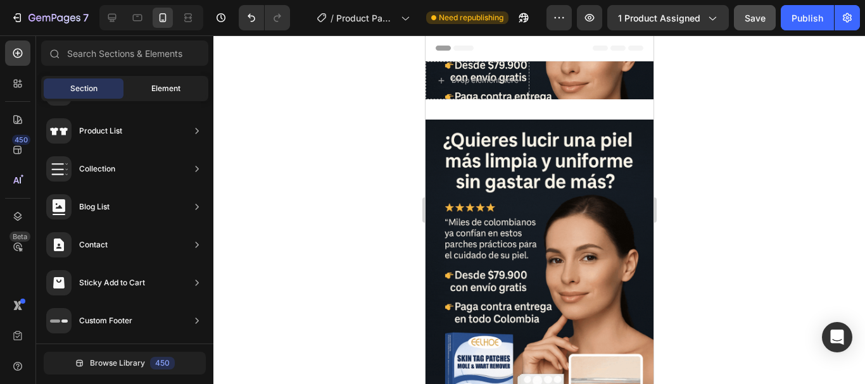
click at [175, 95] on div "Element" at bounding box center [166, 89] width 80 height 20
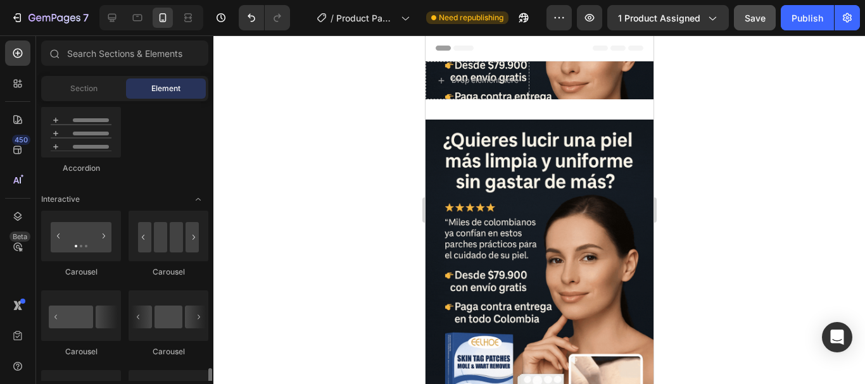
scroll to position [1353, 0]
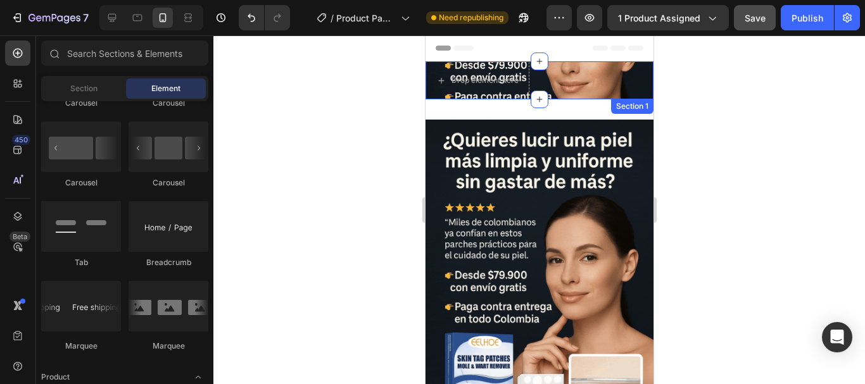
click at [563, 82] on div "Drop element here Section 1" at bounding box center [539, 80] width 228 height 38
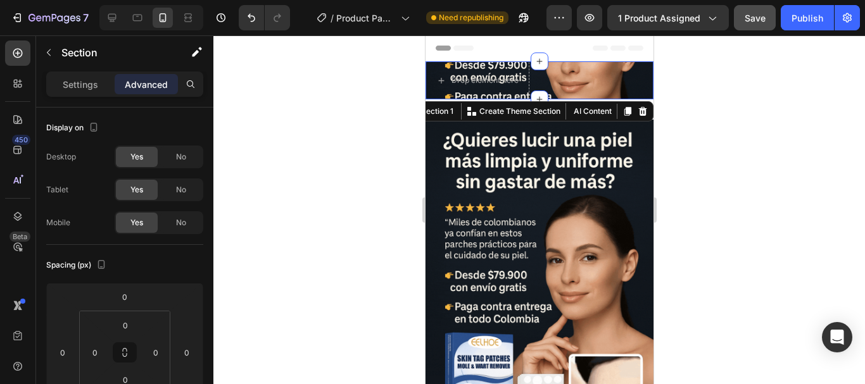
click at [372, 125] on div at bounding box center [539, 209] width 652 height 349
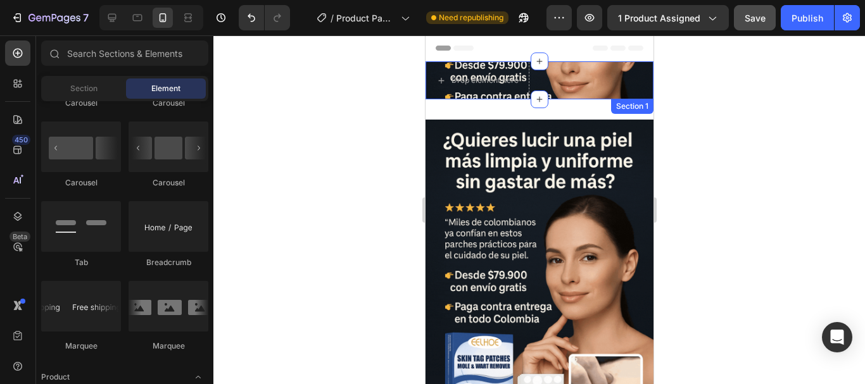
click at [572, 77] on div "Drop element here Section 1" at bounding box center [539, 80] width 228 height 38
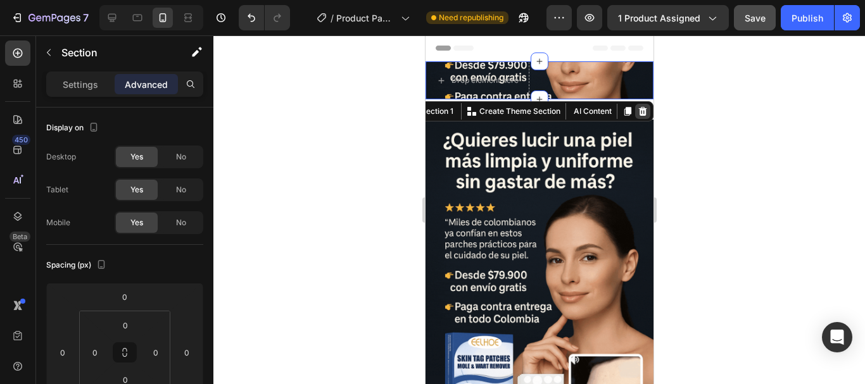
click at [637, 108] on icon at bounding box center [642, 111] width 10 height 10
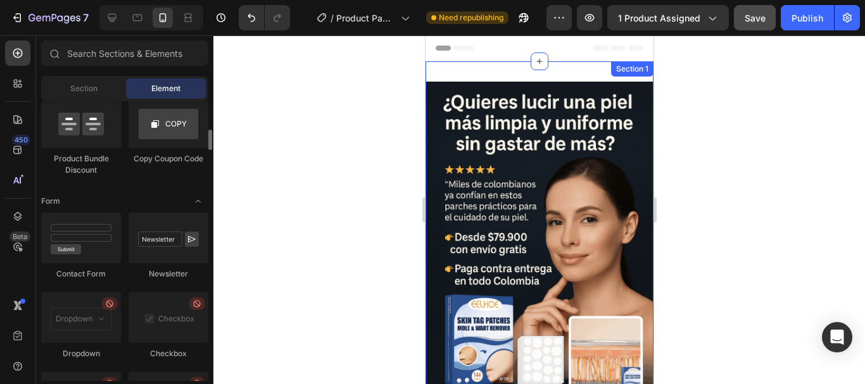
scroll to position [2712, 0]
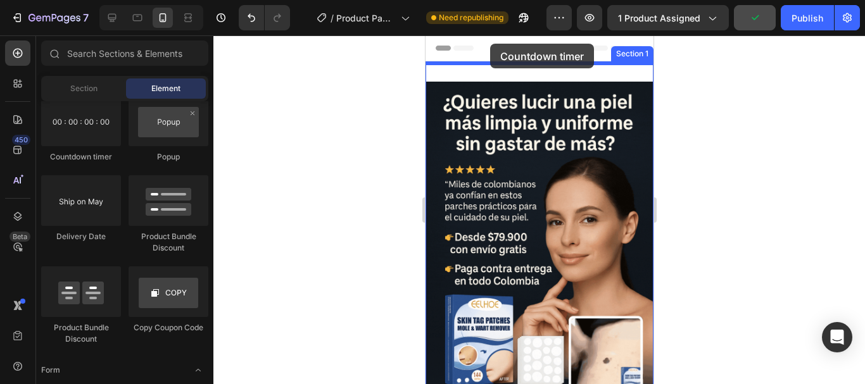
drag, startPoint x: 516, startPoint y: 168, endPoint x: 490, endPoint y: 44, distance: 127.0
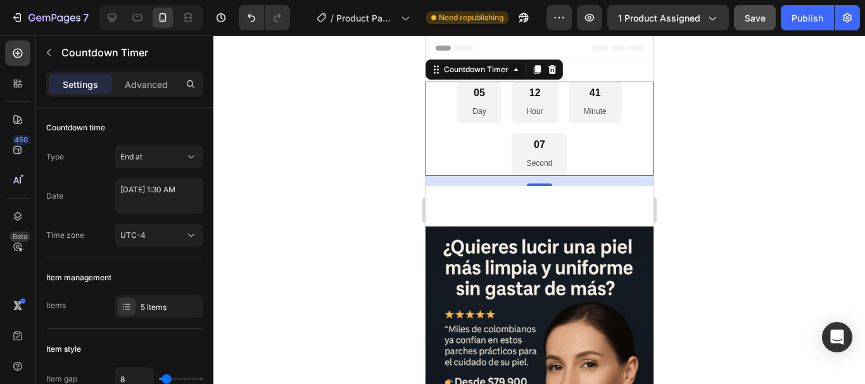
click at [568, 144] on div "05 Day 12 Hour 41 Minute 07 Second" at bounding box center [539, 129] width 228 height 94
click at [168, 234] on div "UTC-4" at bounding box center [152, 235] width 65 height 11
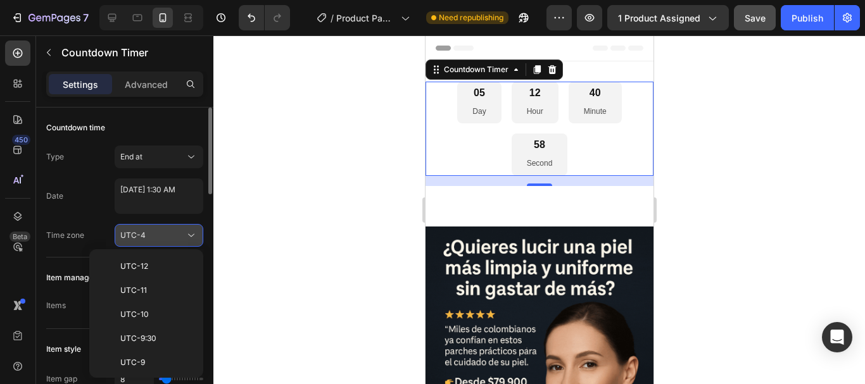
scroll to position [137, 0]
click at [168, 234] on div "UTC-4" at bounding box center [152, 235] width 65 height 11
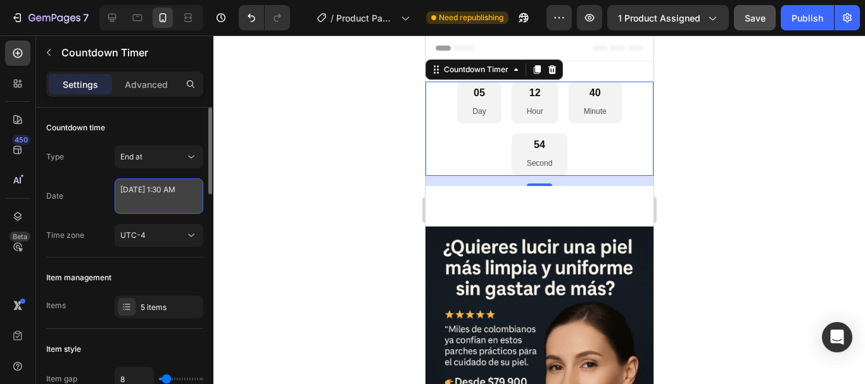
click at [175, 203] on textarea "[DATE] 1:30 AM" at bounding box center [159, 196] width 89 height 35
select select "1"
select select "30"
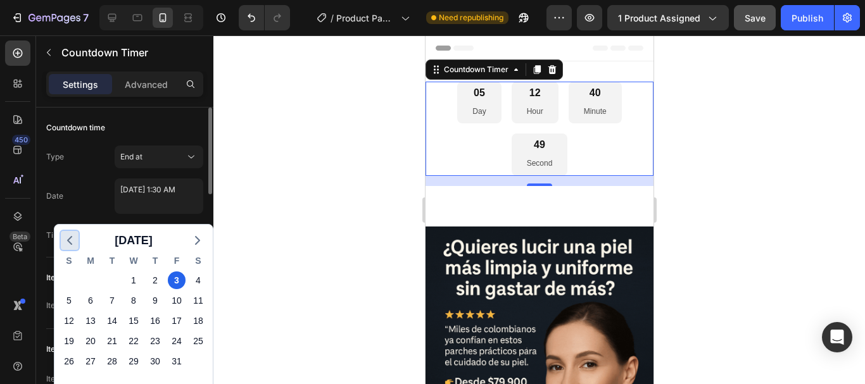
click at [69, 238] on icon "button" at bounding box center [69, 240] width 15 height 15
click at [71, 367] on div "28" at bounding box center [69, 362] width 18 height 18
type textarea "[DATE] 1:30 AM"
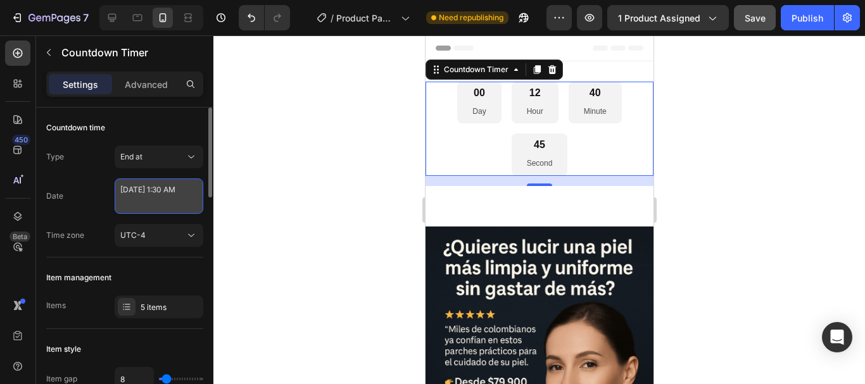
click at [161, 205] on textarea "[DATE] 1:30 AM" at bounding box center [159, 196] width 89 height 35
select select "1"
select select "30"
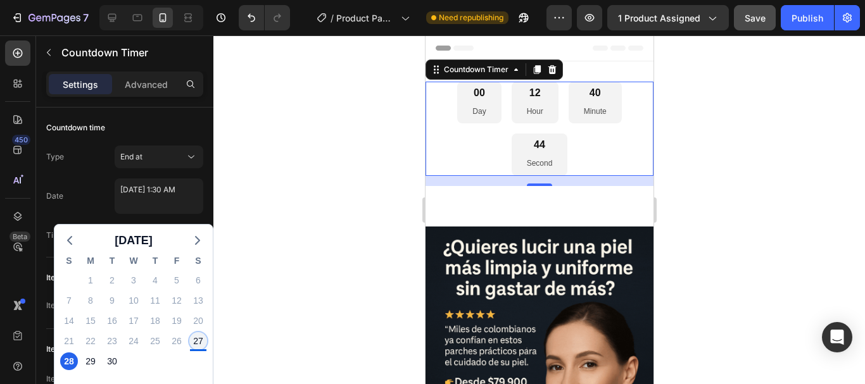
click at [199, 344] on div "27" at bounding box center [198, 342] width 18 height 18
type textarea "[DATE] 1:30 AM"
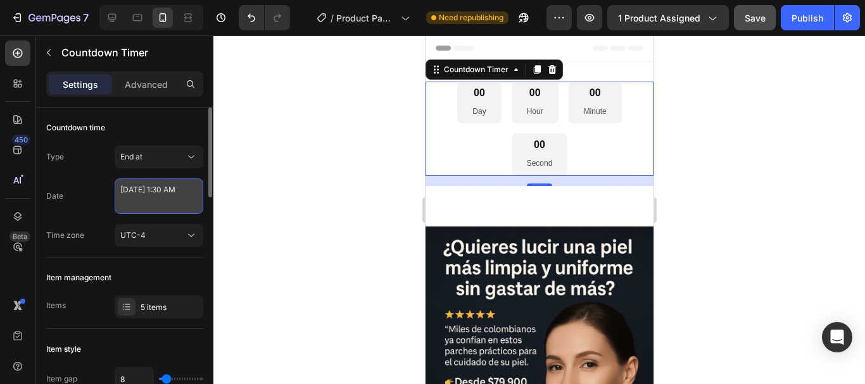
click at [167, 206] on textarea "[DATE] 1:30 AM" at bounding box center [159, 196] width 89 height 35
select select "1"
select select "30"
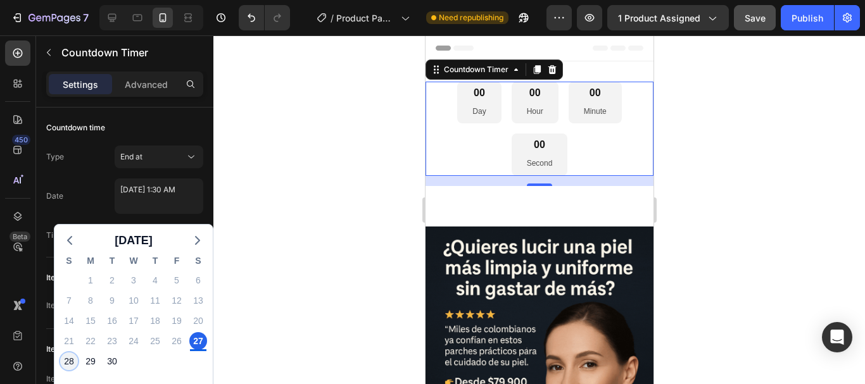
click at [68, 365] on div "28" at bounding box center [69, 362] width 18 height 18
type textarea "[DATE] 1:30 AM"
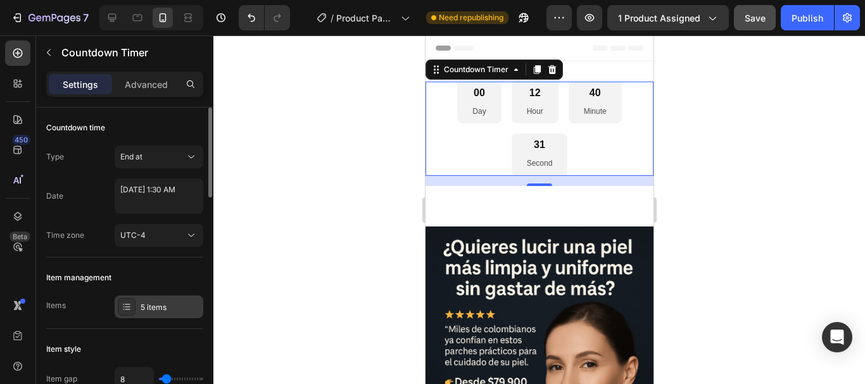
click at [161, 313] on div "5 items" at bounding box center [171, 307] width 60 height 11
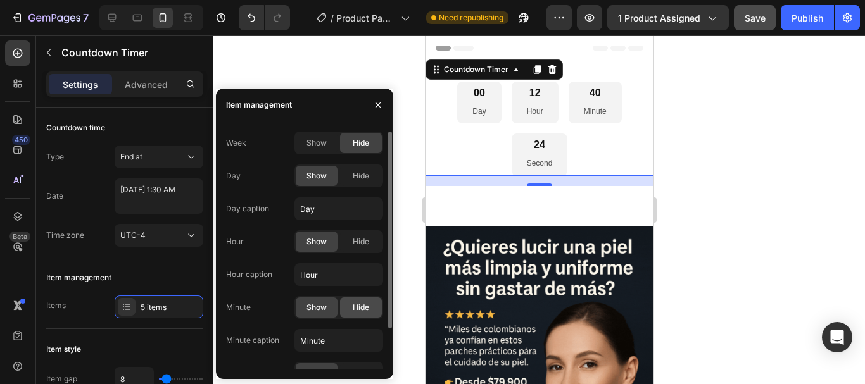
click at [360, 305] on span "Hide" at bounding box center [361, 307] width 16 height 11
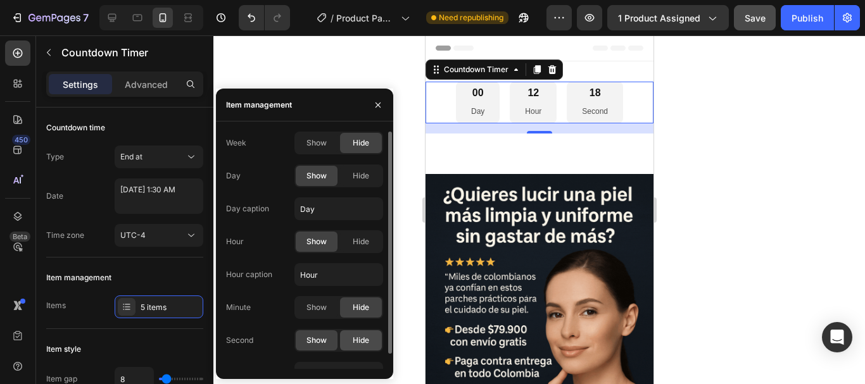
click at [353, 343] on span "Hide" at bounding box center [361, 340] width 16 height 11
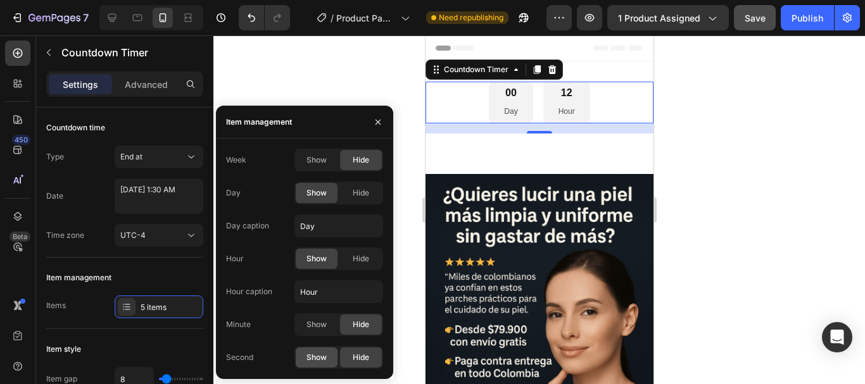
click at [313, 355] on span "Show" at bounding box center [317, 357] width 20 height 11
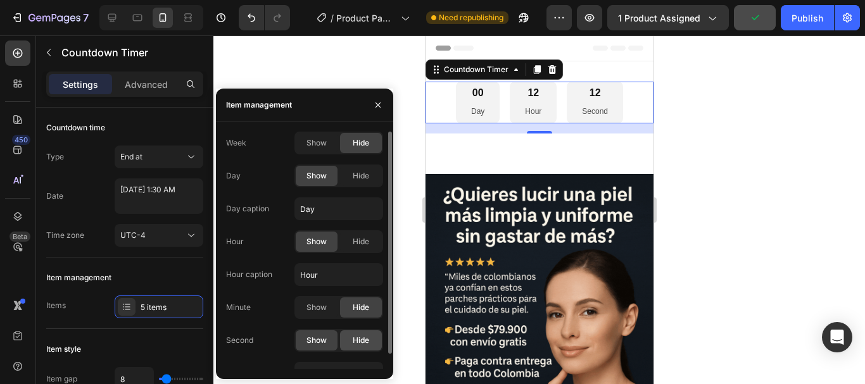
click at [356, 339] on span "Hide" at bounding box center [361, 340] width 16 height 11
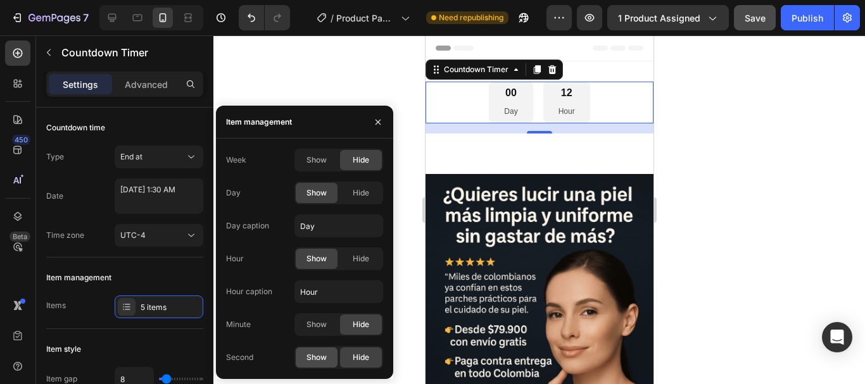
click at [323, 359] on span "Show" at bounding box center [317, 357] width 20 height 11
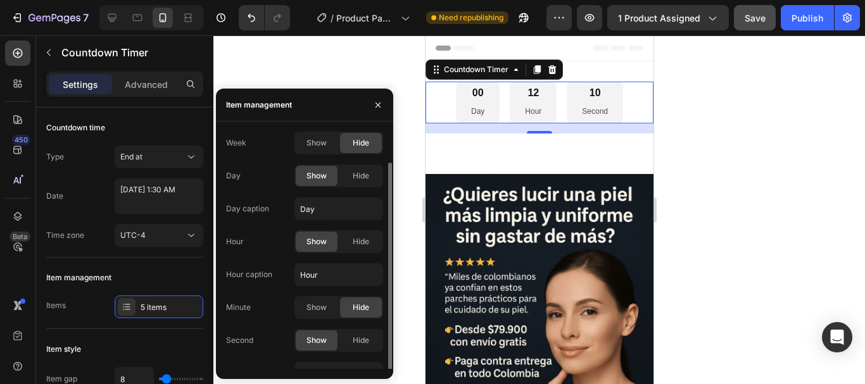
scroll to position [16, 0]
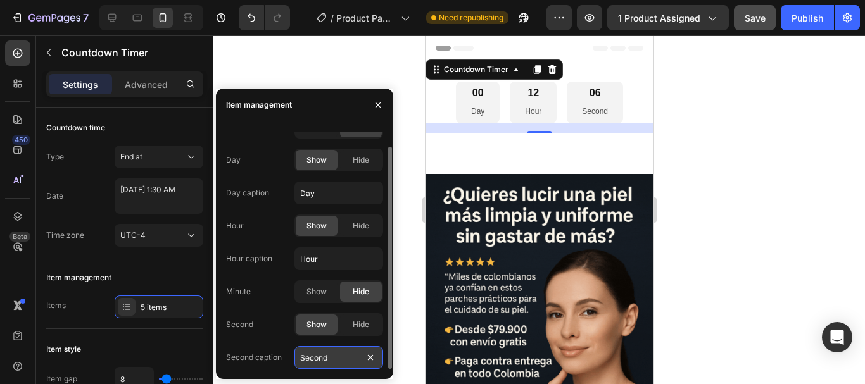
click at [353, 359] on input "Second" at bounding box center [339, 357] width 89 height 23
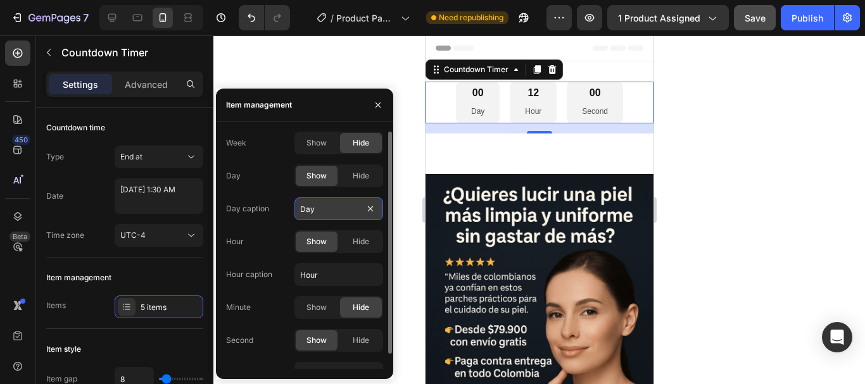
click at [320, 207] on input "Day" at bounding box center [339, 209] width 89 height 23
type input "d"
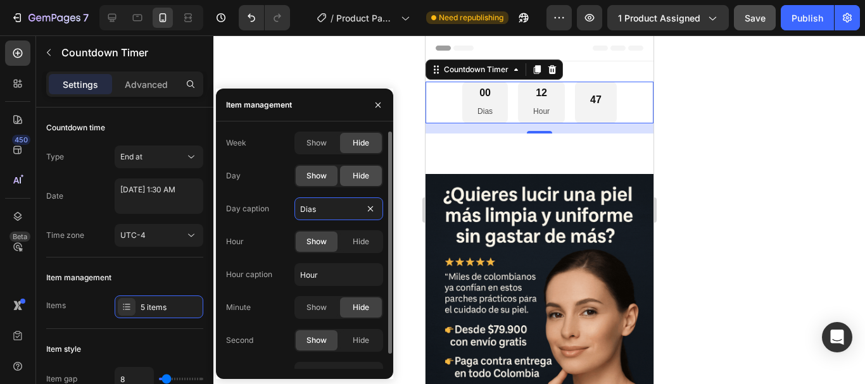
type input "Dias"
click at [350, 178] on div "Hide" at bounding box center [361, 176] width 42 height 20
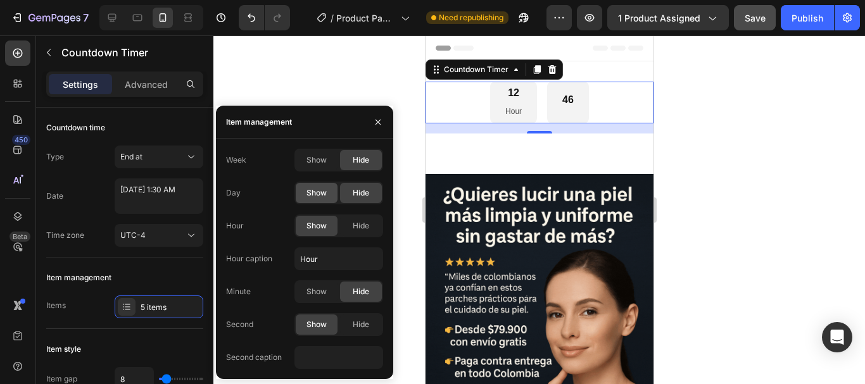
click at [333, 197] on div "Show" at bounding box center [317, 193] width 42 height 20
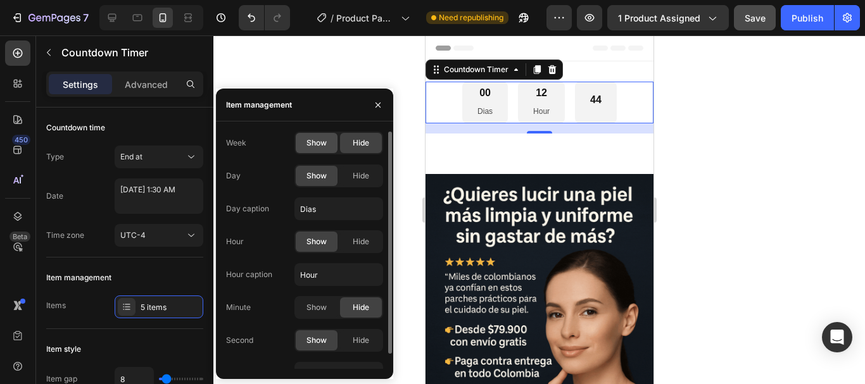
click at [311, 140] on span "Show" at bounding box center [317, 142] width 20 height 11
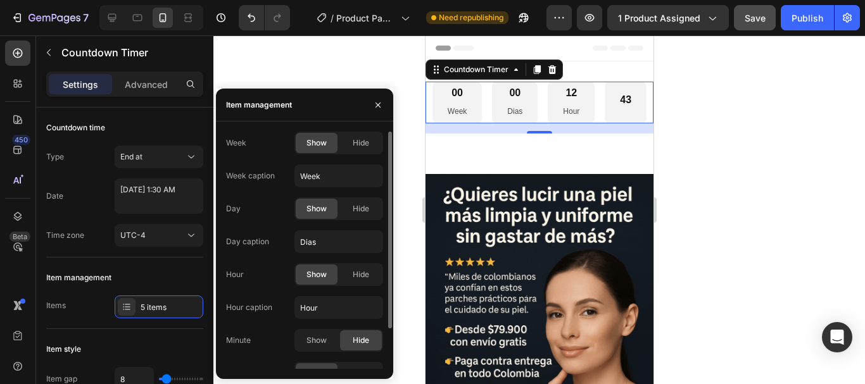
click at [311, 140] on span "Show" at bounding box center [317, 142] width 20 height 11
click at [340, 143] on div "Hide" at bounding box center [361, 143] width 42 height 20
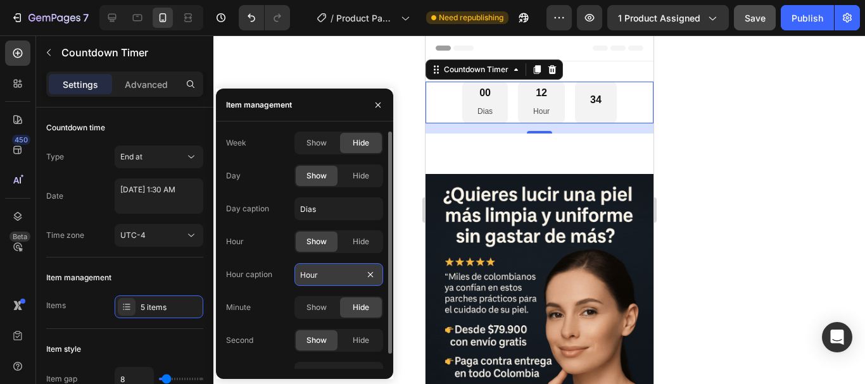
click at [345, 277] on input "Hour" at bounding box center [339, 274] width 89 height 23
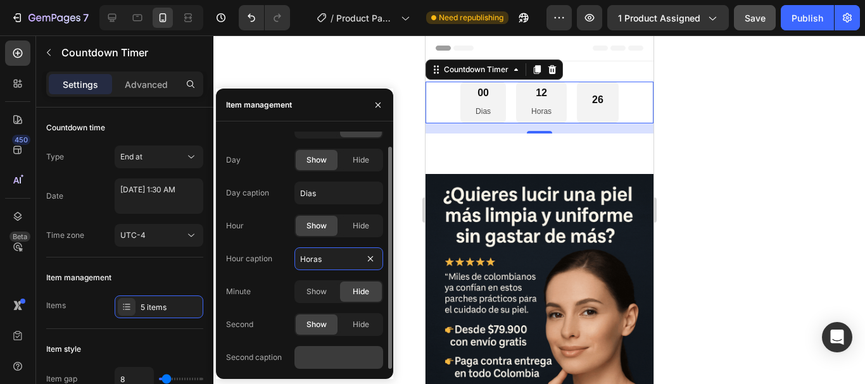
type input "Horas"
click at [341, 357] on input "text" at bounding box center [339, 357] width 89 height 23
click at [327, 160] on div "Show" at bounding box center [317, 160] width 42 height 20
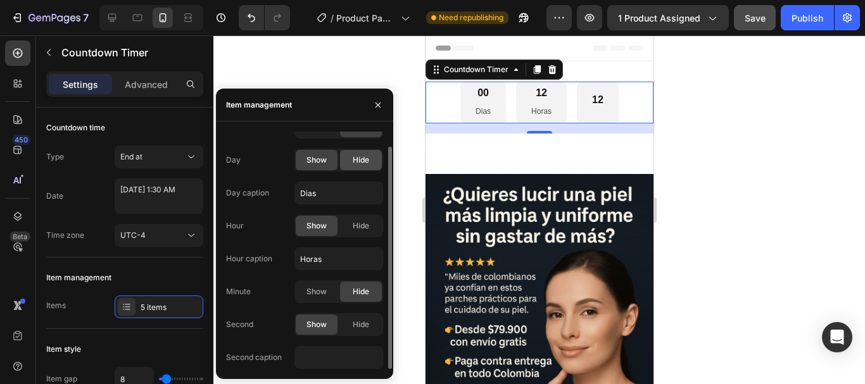
click at [357, 160] on span "Hide" at bounding box center [361, 160] width 16 height 11
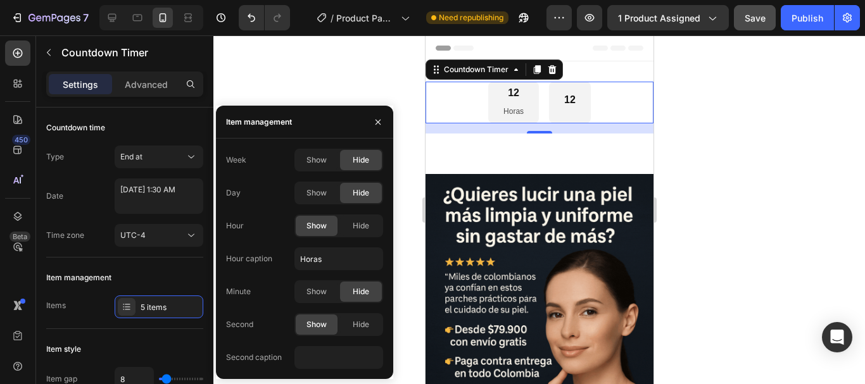
scroll to position [0, 0]
click at [324, 293] on span "Show" at bounding box center [317, 291] width 20 height 11
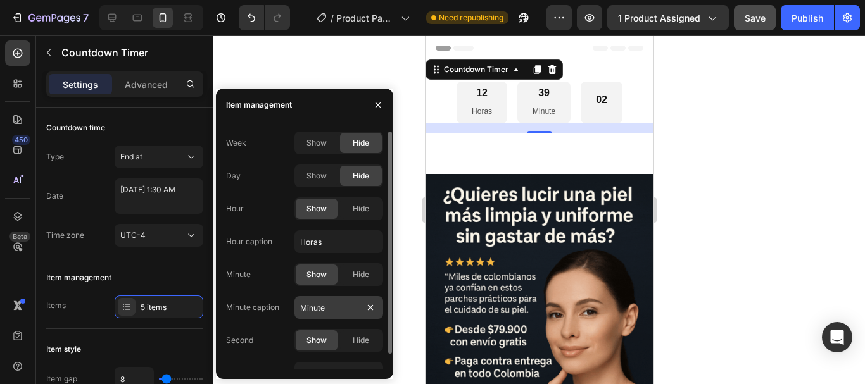
scroll to position [16, 0]
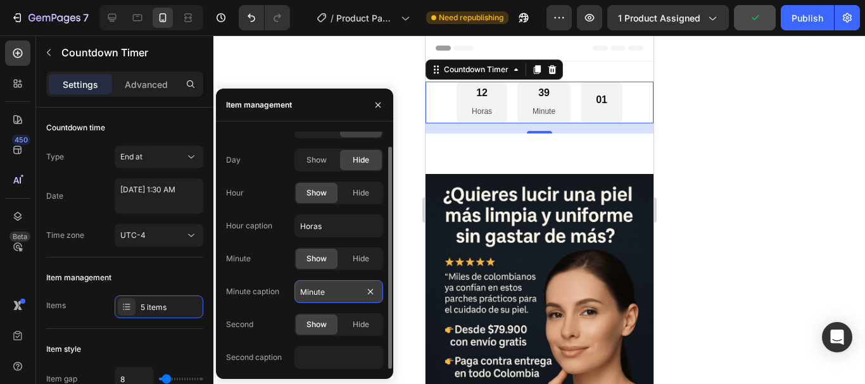
click at [337, 290] on input "Minute" at bounding box center [339, 292] width 89 height 23
type input "m"
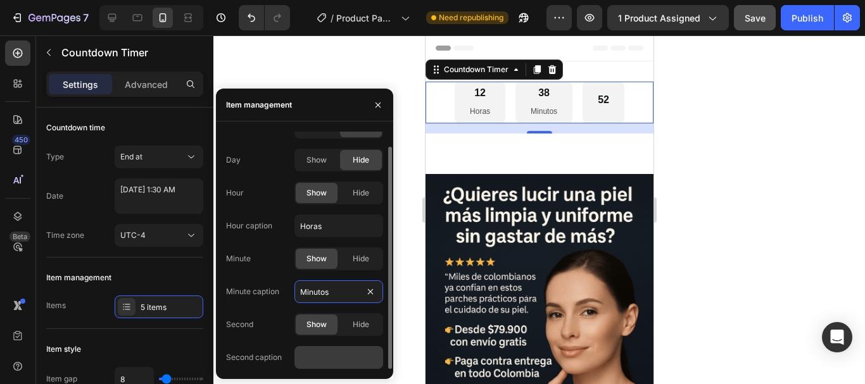
type input "Minutos"
click at [322, 355] on input "text" at bounding box center [339, 357] width 89 height 23
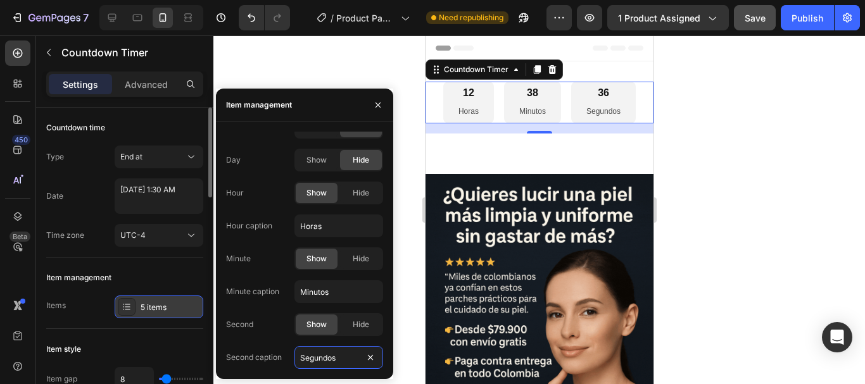
type input "Segundos"
click at [168, 307] on div "5 items" at bounding box center [171, 307] width 60 height 11
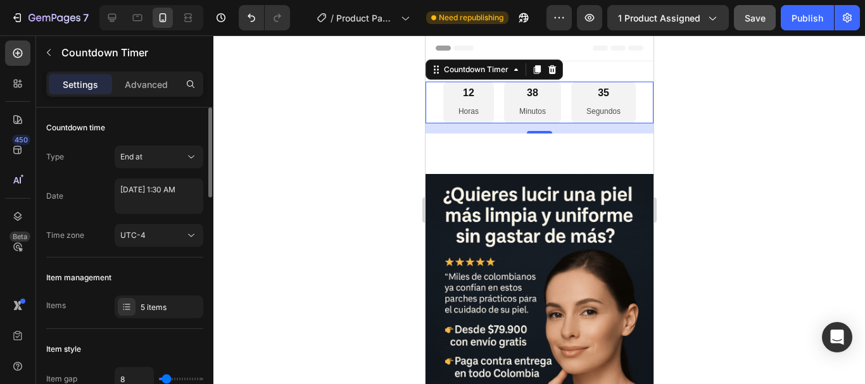
scroll to position [169, 0]
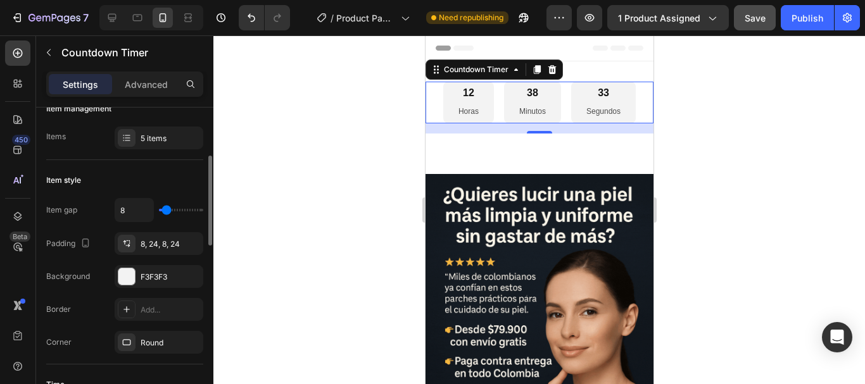
type input "0"
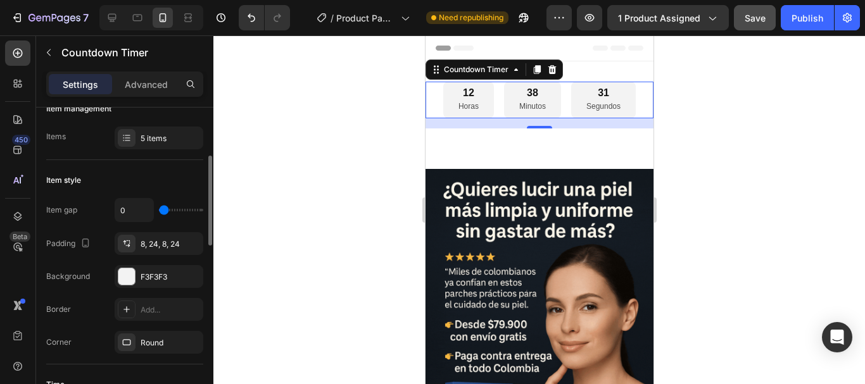
drag, startPoint x: 162, startPoint y: 209, endPoint x: 150, endPoint y: 209, distance: 11.4
type input "0"
click at [159, 209] on input "range" at bounding box center [181, 210] width 44 height 3
type input "7"
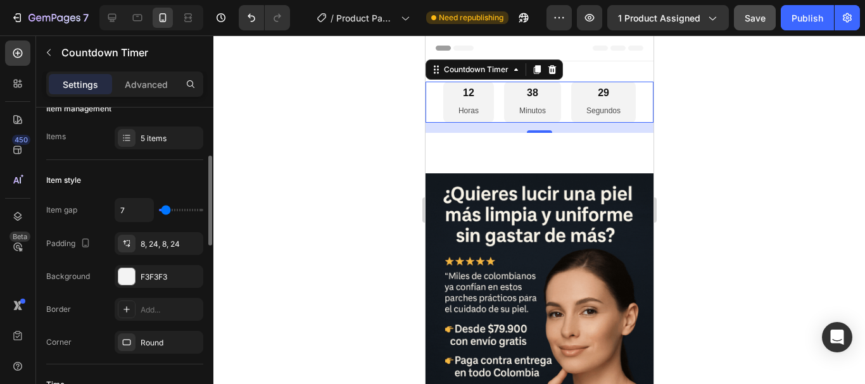
type input "22"
type input "24"
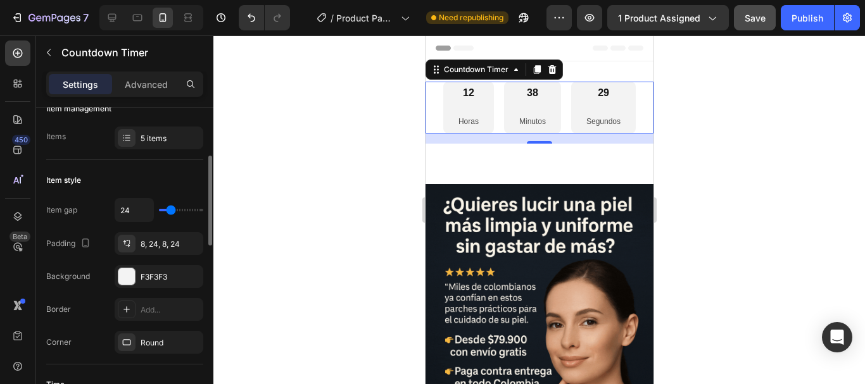
type input "33"
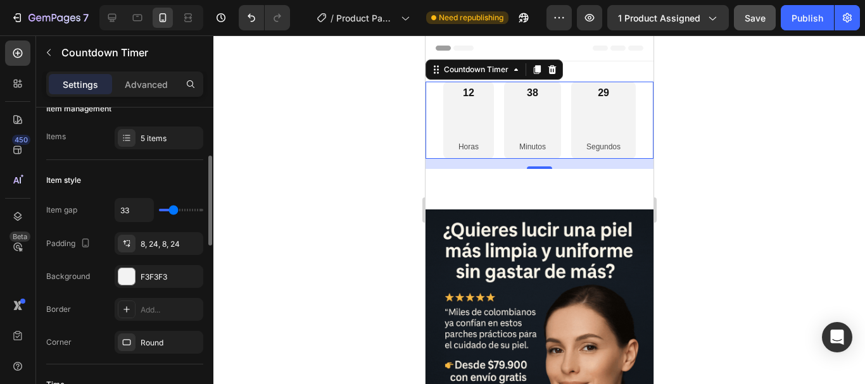
type input "73"
type input "76"
type input "82"
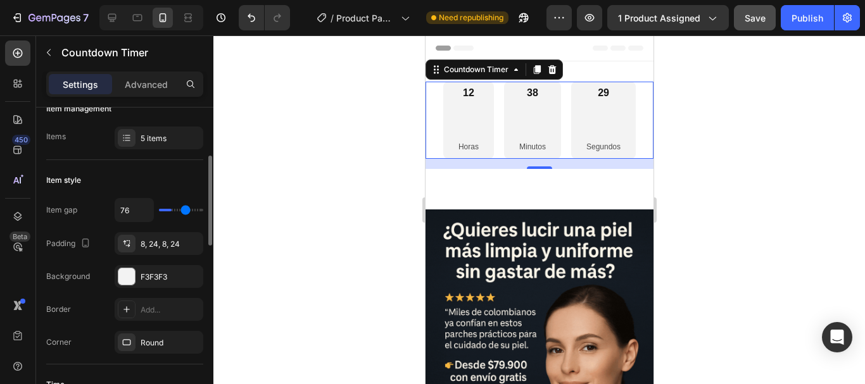
type input "82"
type input "89"
type input "93"
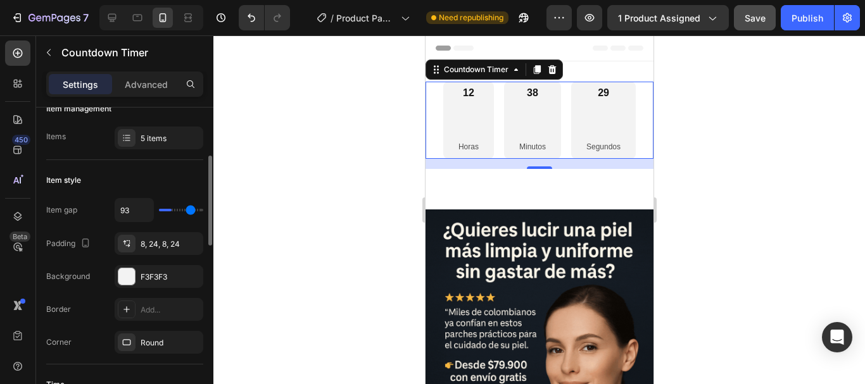
type input "98"
type input "100"
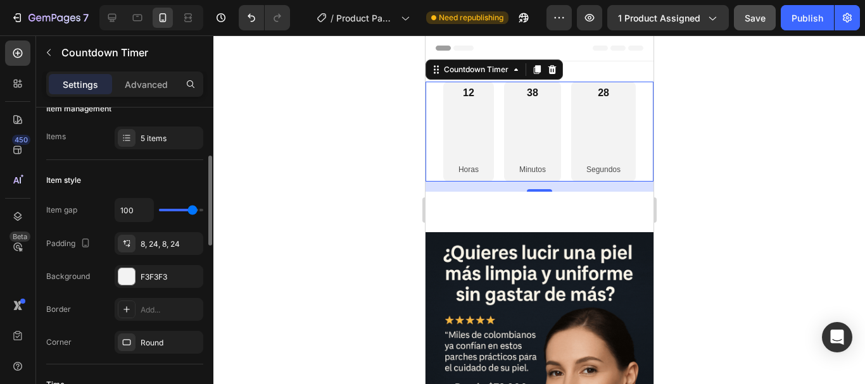
type input "80"
type input "62"
type input "60"
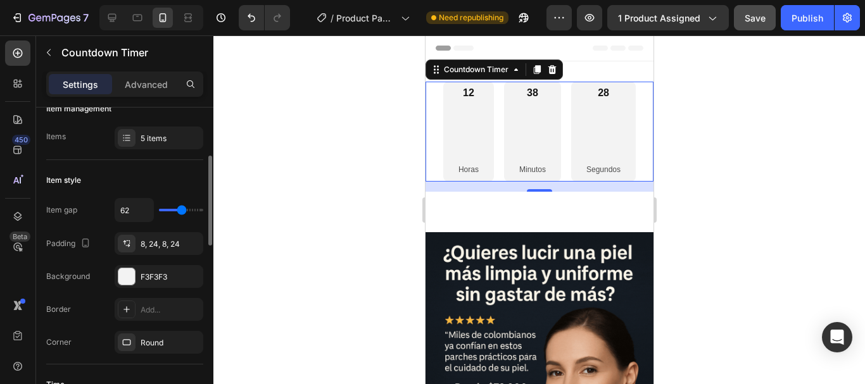
type input "60"
type input "56"
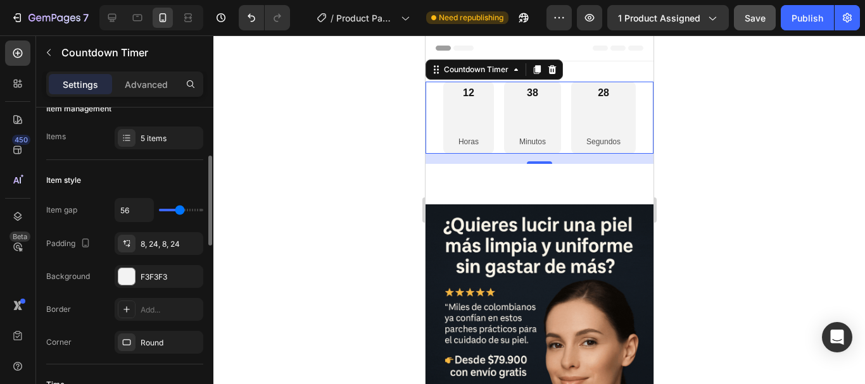
type input "51"
type input "44"
type input "38"
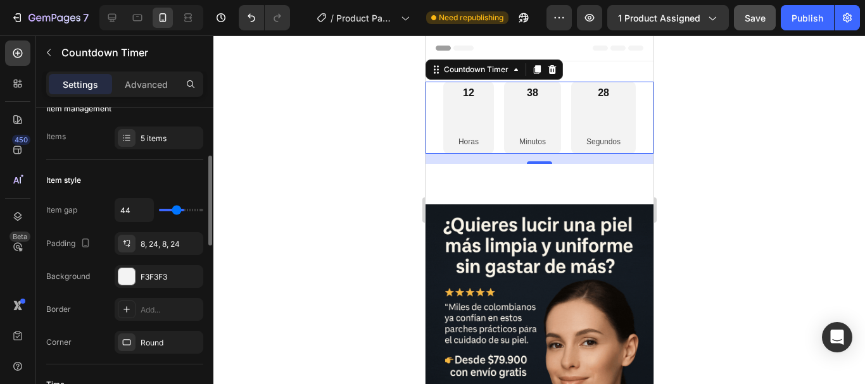
type input "38"
type input "31"
type input "22"
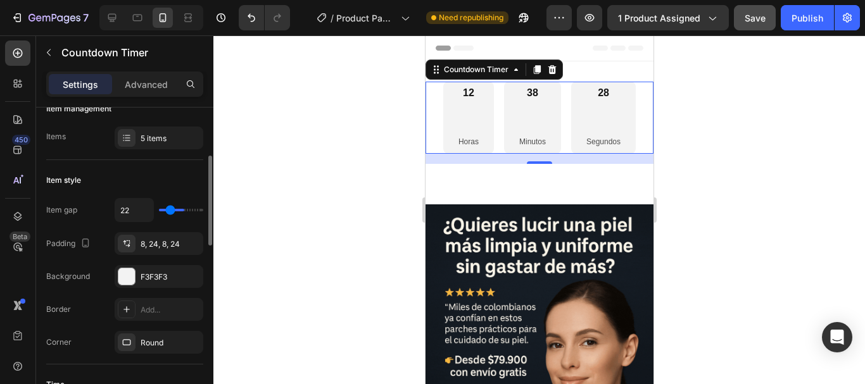
type input "18"
type input "13"
type input "0"
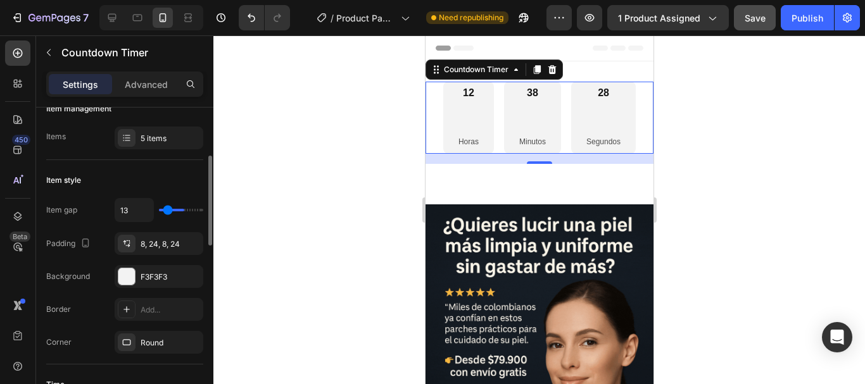
type input "0"
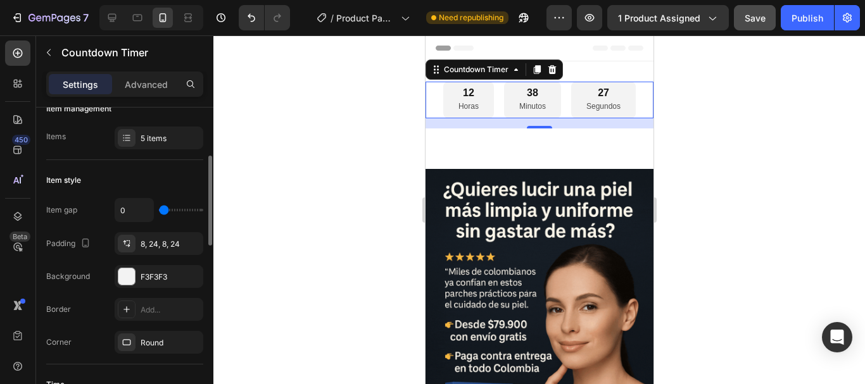
drag, startPoint x: 166, startPoint y: 213, endPoint x: 136, endPoint y: 218, distance: 30.1
click at [159, 212] on input "range" at bounding box center [181, 210] width 44 height 3
click at [150, 282] on div "F3F3F3" at bounding box center [159, 277] width 37 height 11
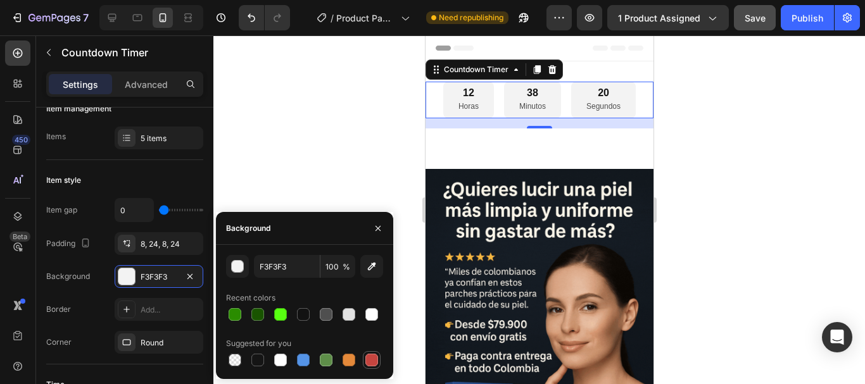
click at [376, 362] on div at bounding box center [371, 360] width 13 height 13
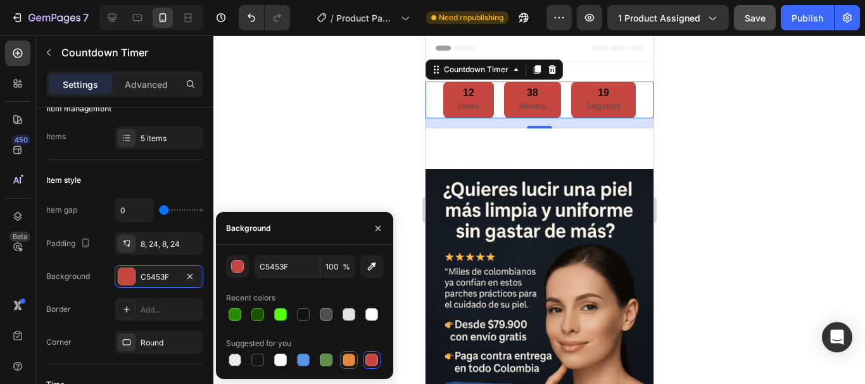
click at [351, 360] on div at bounding box center [349, 360] width 13 height 13
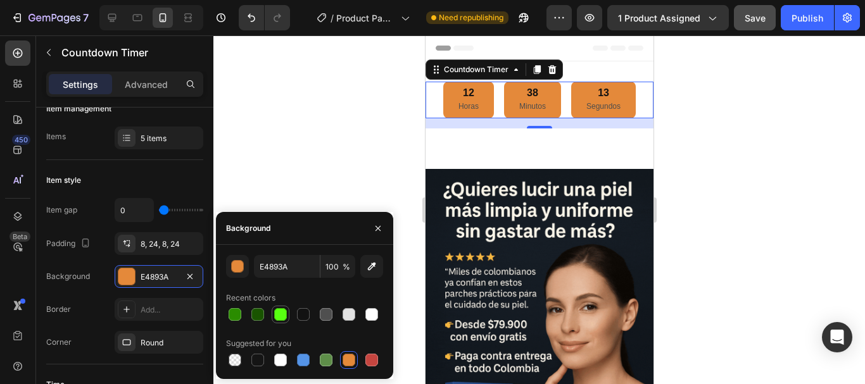
click at [274, 318] on div at bounding box center [280, 314] width 15 height 15
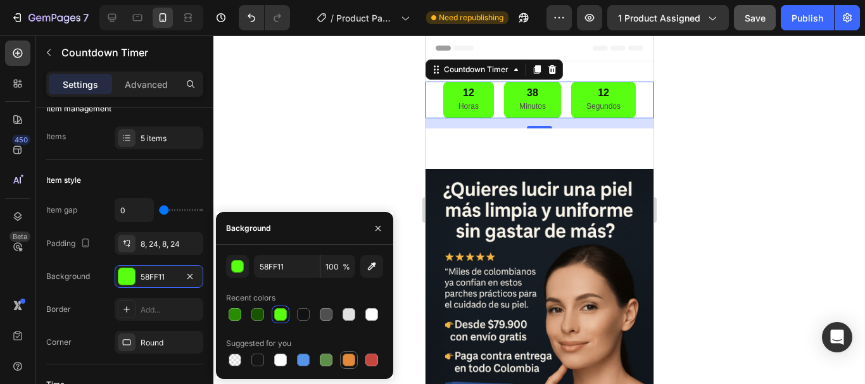
click at [346, 367] on div at bounding box center [348, 360] width 15 height 15
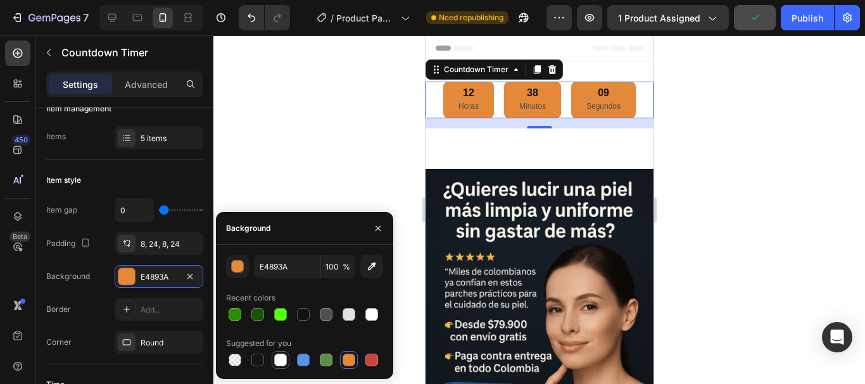
click at [282, 355] on div at bounding box center [280, 360] width 13 height 13
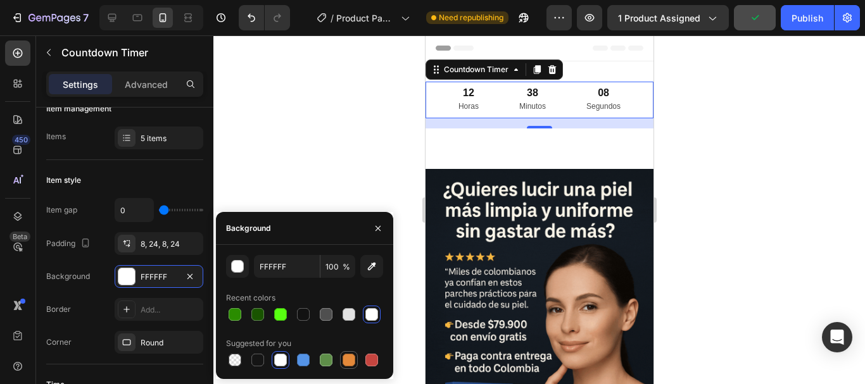
click at [345, 359] on div at bounding box center [349, 360] width 13 height 13
type input "E4893A"
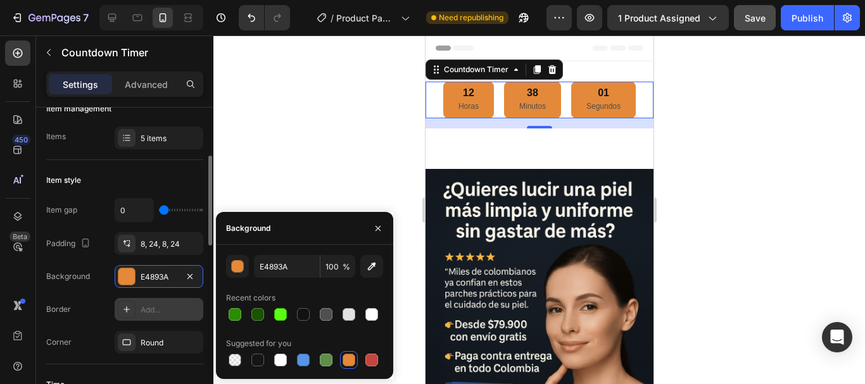
click at [191, 305] on div "Add..." at bounding box center [171, 310] width 60 height 11
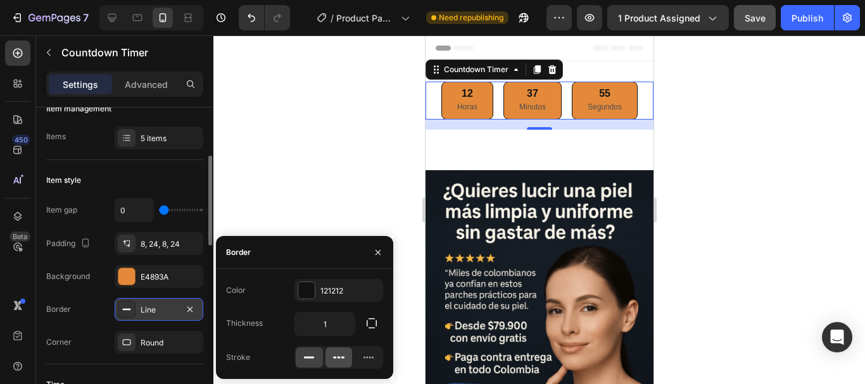
click at [333, 359] on icon at bounding box center [339, 358] width 13 height 13
click at [359, 359] on div at bounding box center [368, 358] width 27 height 20
click at [338, 359] on icon at bounding box center [339, 358] width 13 height 13
click at [320, 359] on div at bounding box center [309, 358] width 27 height 20
click at [332, 329] on input "1" at bounding box center [325, 324] width 60 height 23
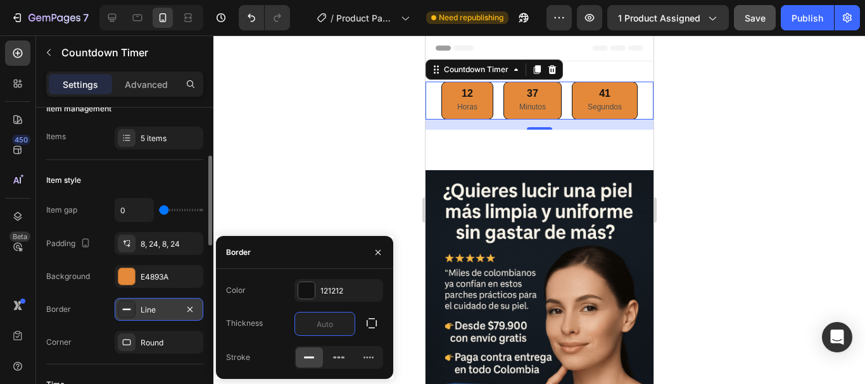
type input "1"
click at [365, 327] on button "button" at bounding box center [371, 323] width 23 height 23
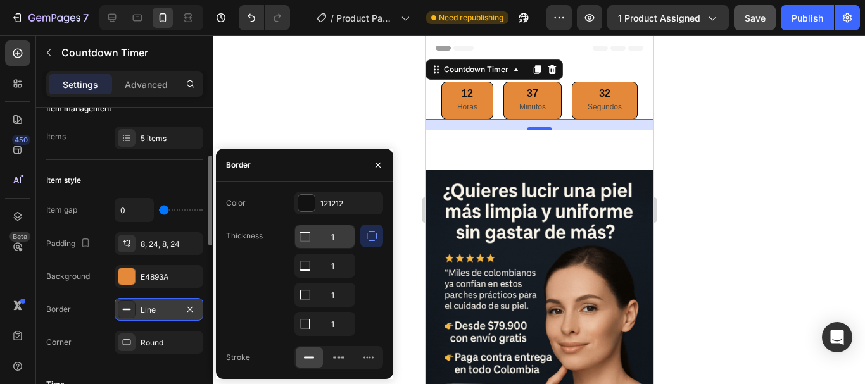
click at [347, 236] on input "1" at bounding box center [325, 236] width 60 height 23
click at [329, 270] on input "1" at bounding box center [325, 266] width 60 height 23
click at [338, 293] on input "1" at bounding box center [325, 295] width 60 height 23
click at [319, 315] on input "1" at bounding box center [325, 324] width 60 height 23
click at [341, 350] on div at bounding box center [339, 358] width 27 height 20
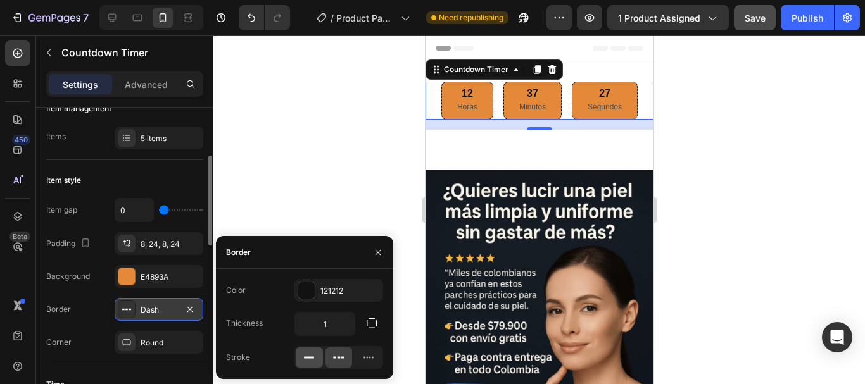
click at [298, 363] on div at bounding box center [309, 358] width 27 height 20
click at [333, 360] on icon at bounding box center [339, 358] width 13 height 13
click at [369, 368] on div at bounding box center [339, 357] width 89 height 23
click at [317, 353] on div at bounding box center [309, 358] width 27 height 20
click at [334, 362] on icon at bounding box center [339, 358] width 13 height 13
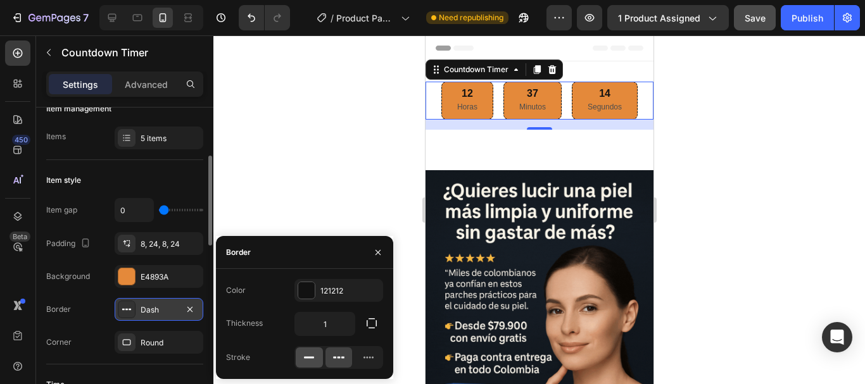
click at [315, 358] on icon at bounding box center [309, 358] width 13 height 13
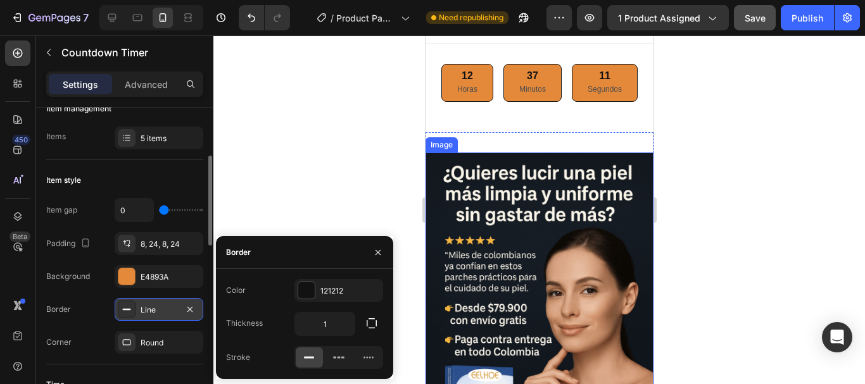
scroll to position [0, 0]
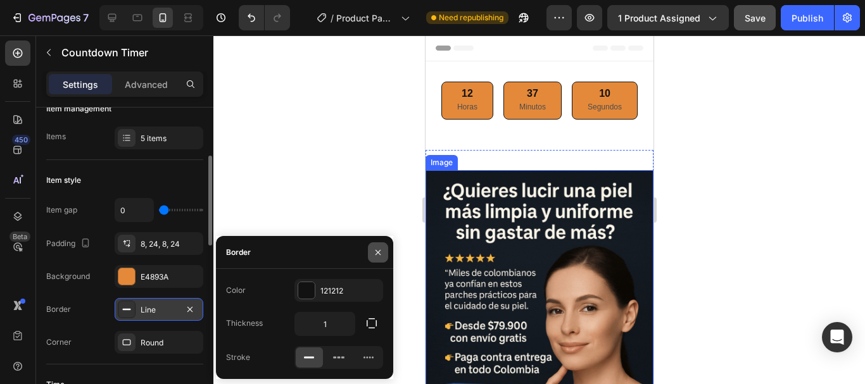
click at [381, 261] on button "button" at bounding box center [378, 253] width 20 height 20
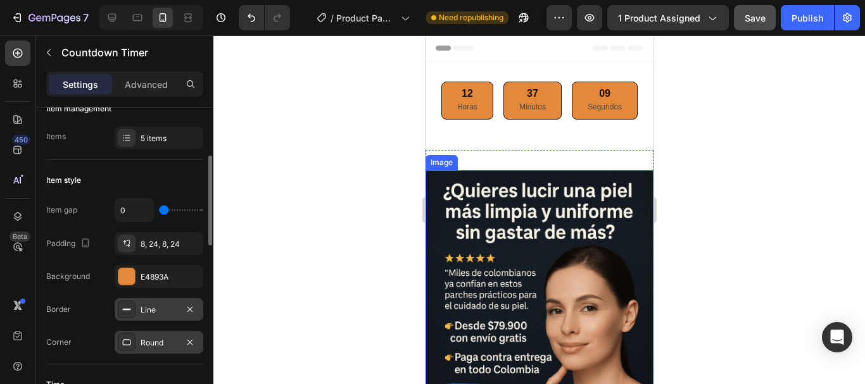
click at [159, 343] on div "Round" at bounding box center [159, 343] width 37 height 11
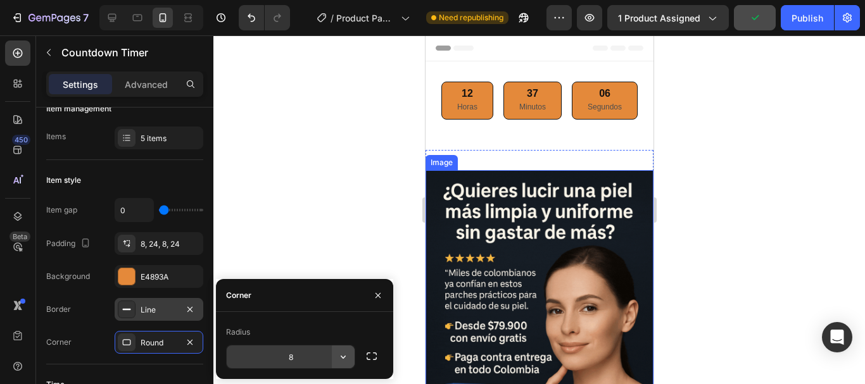
click at [338, 358] on icon "button" at bounding box center [343, 357] width 13 height 13
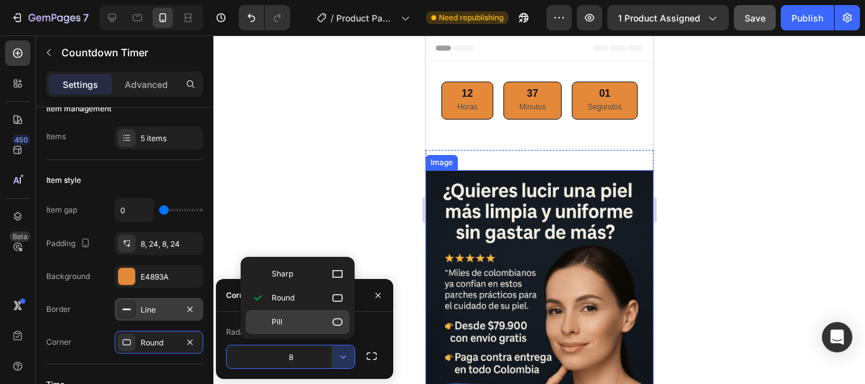
click at [332, 322] on icon at bounding box center [337, 322] width 13 height 13
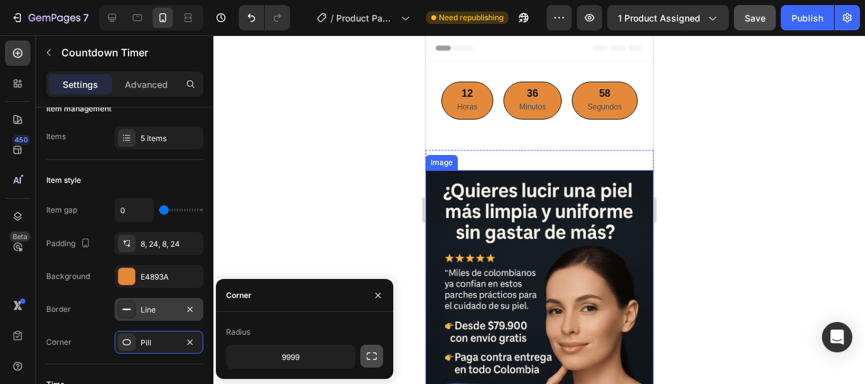
click at [370, 353] on icon "button" at bounding box center [372, 357] width 10 height 8
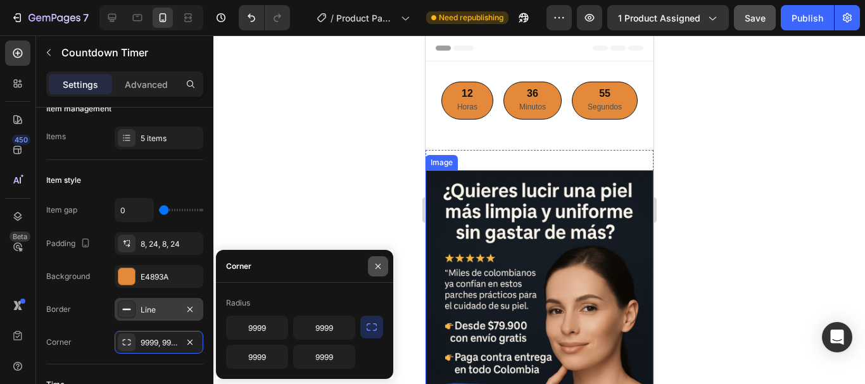
click at [377, 263] on icon "button" at bounding box center [378, 267] width 10 height 10
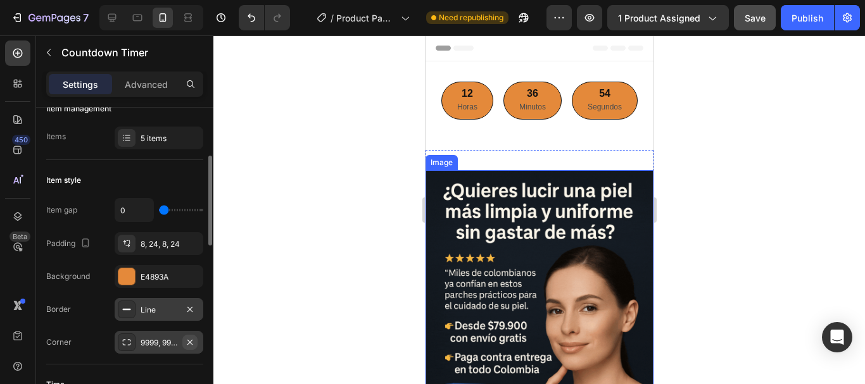
click at [185, 336] on button "button" at bounding box center [189, 342] width 15 height 15
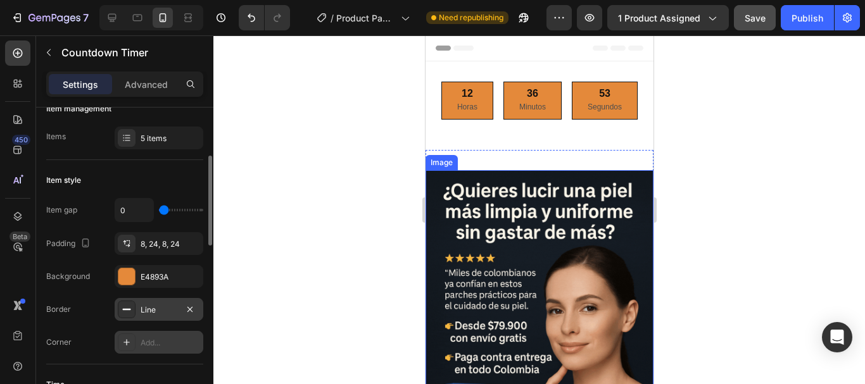
click at [166, 341] on div "Add..." at bounding box center [171, 343] width 60 height 11
type input "8"
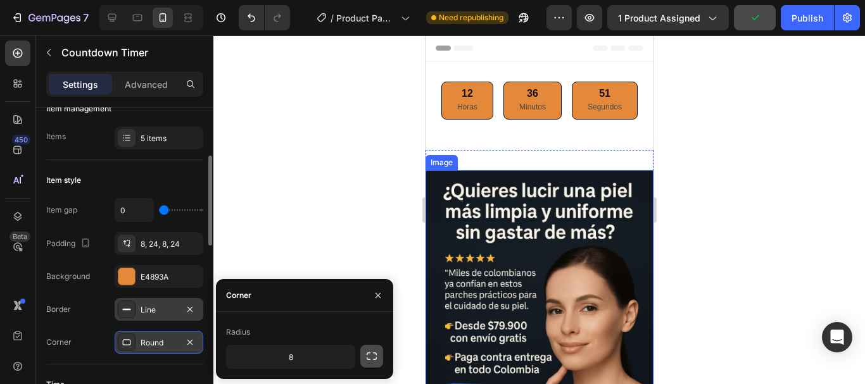
click at [365, 357] on icon "button" at bounding box center [371, 356] width 13 height 13
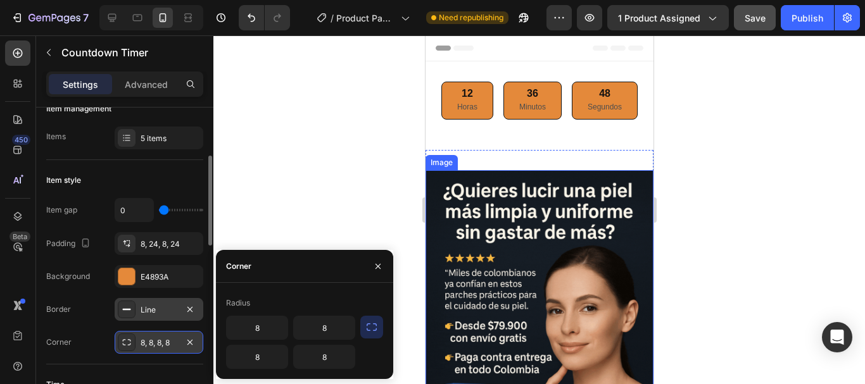
click at [91, 337] on div "Corner 8, 8, 8, 8" at bounding box center [124, 342] width 157 height 23
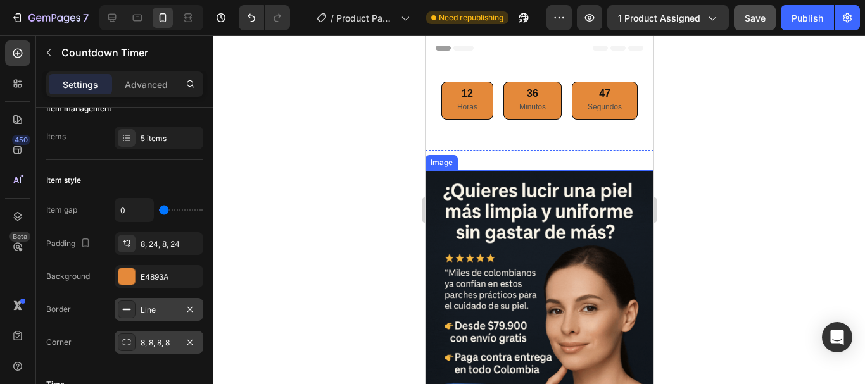
click at [152, 312] on div "Line" at bounding box center [159, 310] width 37 height 11
click at [86, 339] on div "Corner 8, 8, 8, 8" at bounding box center [124, 342] width 157 height 23
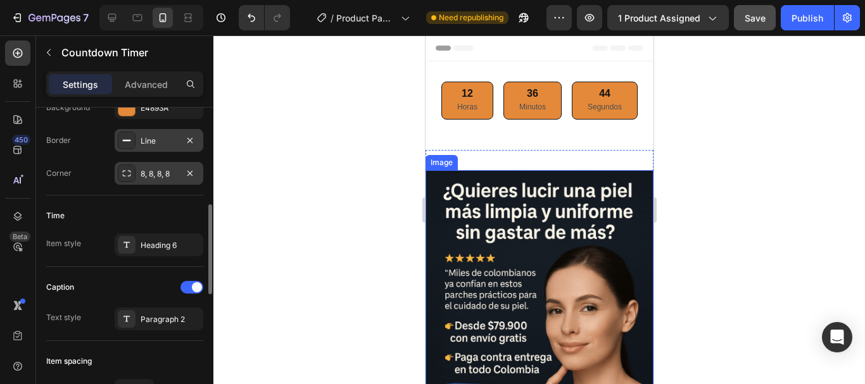
scroll to position [507, 0]
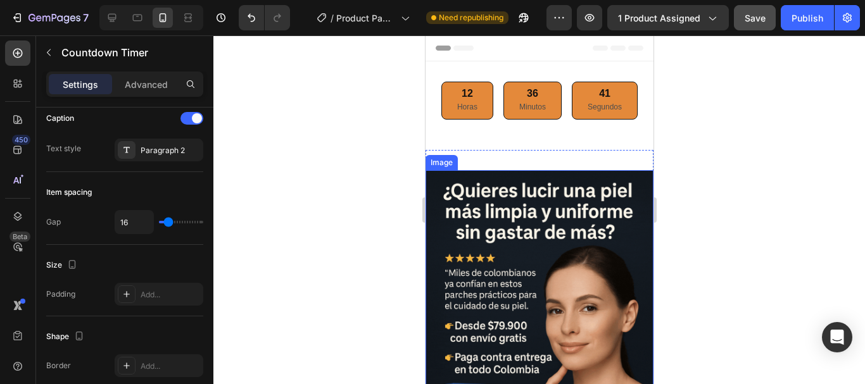
type input "0"
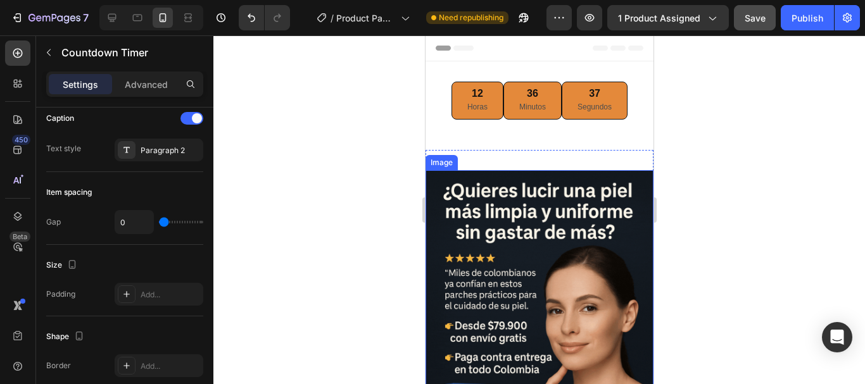
type input "13"
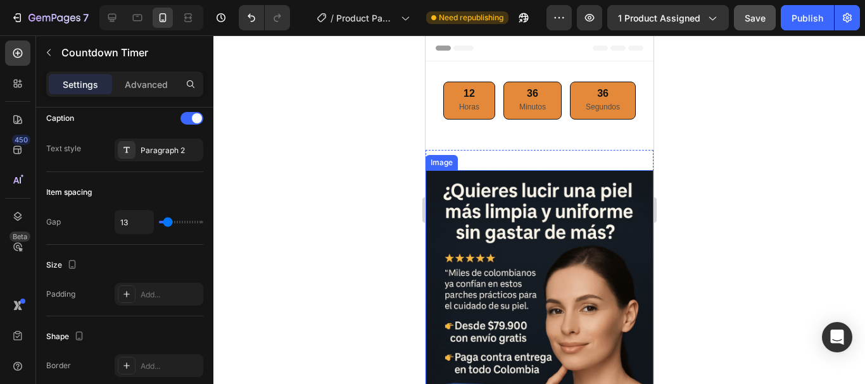
type input "11"
type input "9"
click at [167, 224] on input "range" at bounding box center [181, 222] width 44 height 3
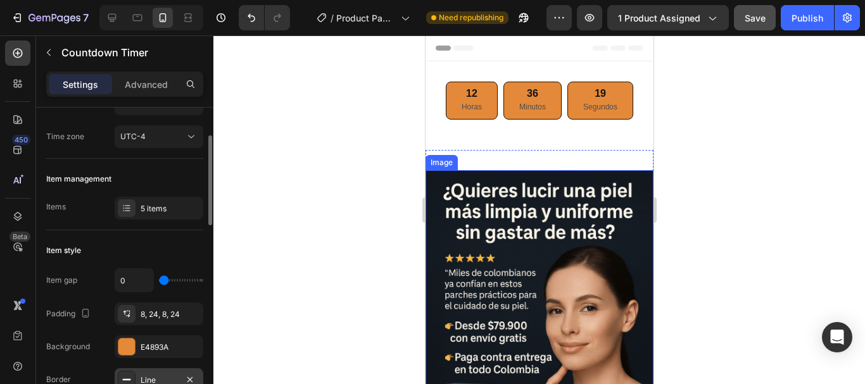
scroll to position [0, 0]
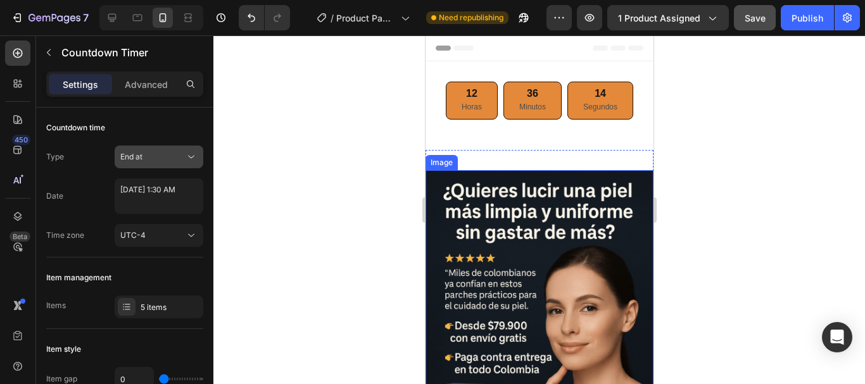
click at [182, 156] on div "End at" at bounding box center [152, 156] width 65 height 11
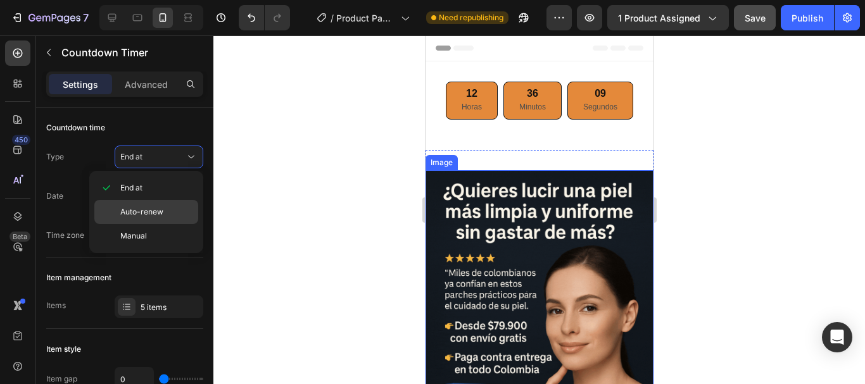
click at [151, 216] on span "Auto-renew" at bounding box center [141, 211] width 43 height 11
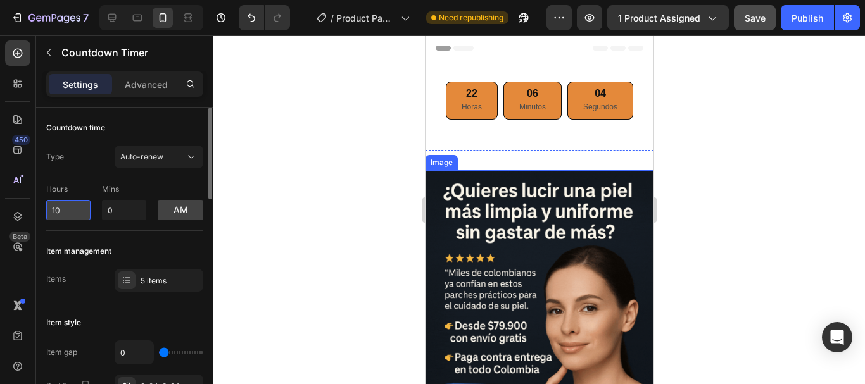
click at [78, 208] on input "10" at bounding box center [68, 210] width 44 height 20
type input "1"
click at [119, 212] on input "0" at bounding box center [124, 210] width 44 height 20
click at [173, 210] on button "am" at bounding box center [181, 210] width 46 height 20
click at [79, 213] on input "1" at bounding box center [68, 210] width 44 height 20
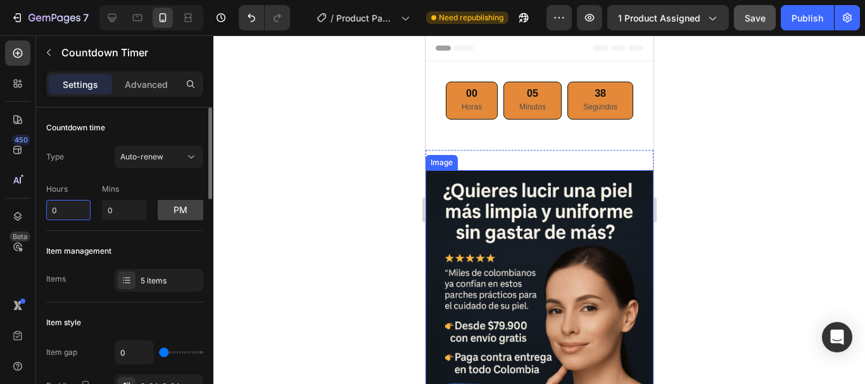
type input "0"
click at [141, 247] on div "Item management" at bounding box center [124, 251] width 157 height 20
click at [120, 208] on input "0" at bounding box center [124, 210] width 44 height 20
type input "10"
click at [134, 250] on div "Item management" at bounding box center [124, 251] width 157 height 20
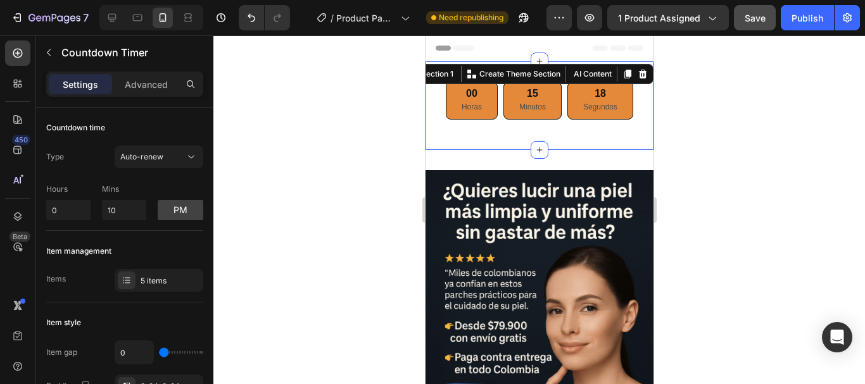
click at [440, 73] on div "00 Horas 15 Minutos 18 Segundos Countdown Timer Section 1 You can create reusab…" at bounding box center [539, 105] width 228 height 89
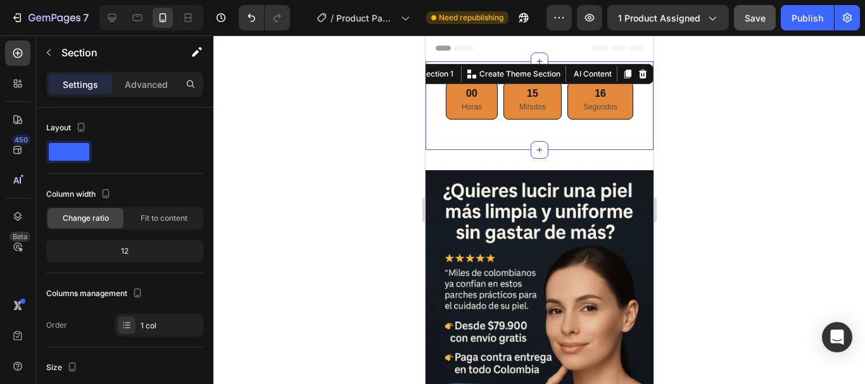
click at [457, 136] on div "00 Horas 15 Minutos 16 Segundos Countdown Timer Section 1 You can create reusab…" at bounding box center [539, 105] width 228 height 89
click at [136, 79] on p "Advanced" at bounding box center [146, 84] width 43 height 13
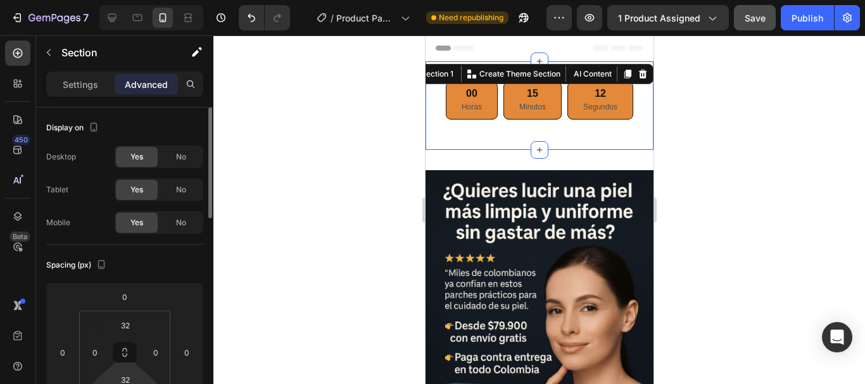
scroll to position [169, 0]
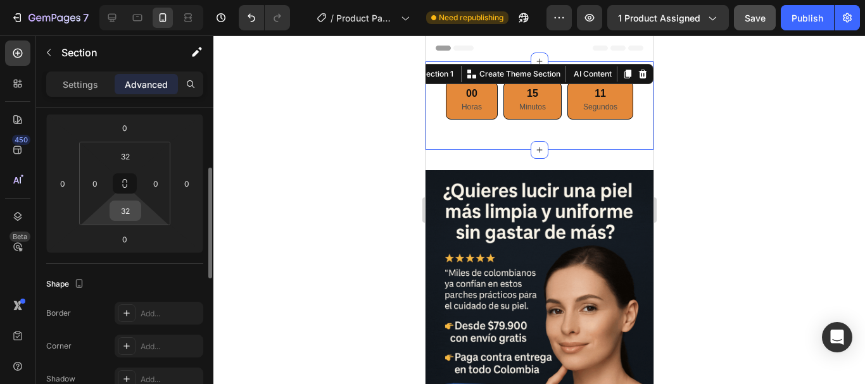
click at [129, 208] on input "32" at bounding box center [125, 210] width 25 height 19
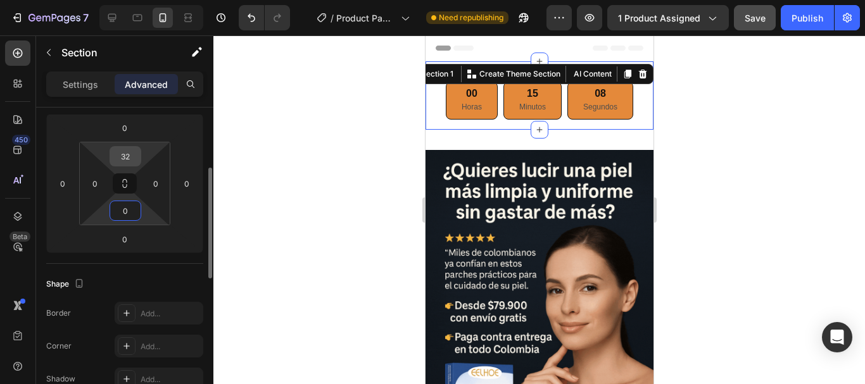
type input "0"
click at [131, 158] on input "32" at bounding box center [125, 156] width 25 height 19
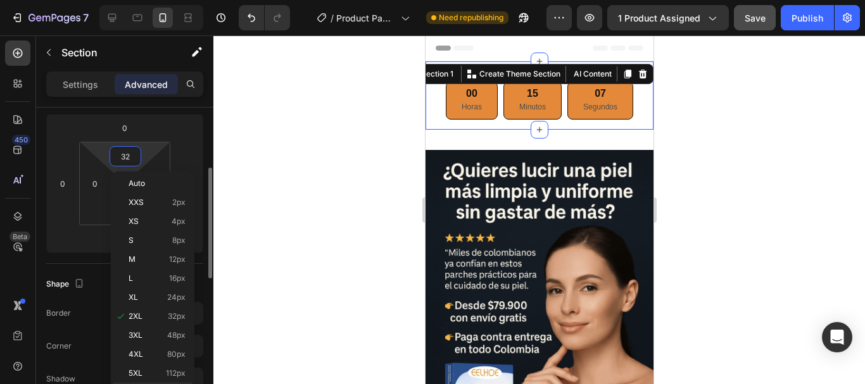
type input "0"
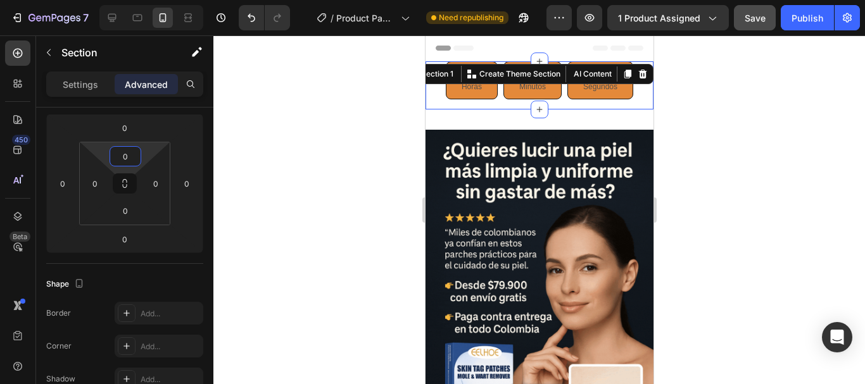
click at [266, 191] on div at bounding box center [539, 209] width 652 height 349
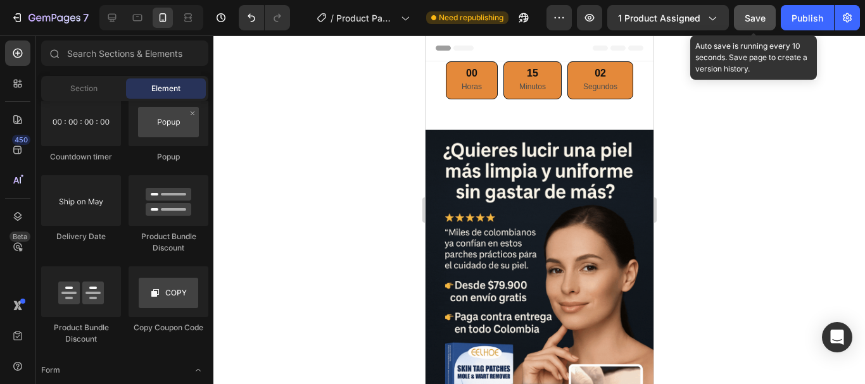
click at [754, 23] on span "Save" at bounding box center [755, 18] width 21 height 11
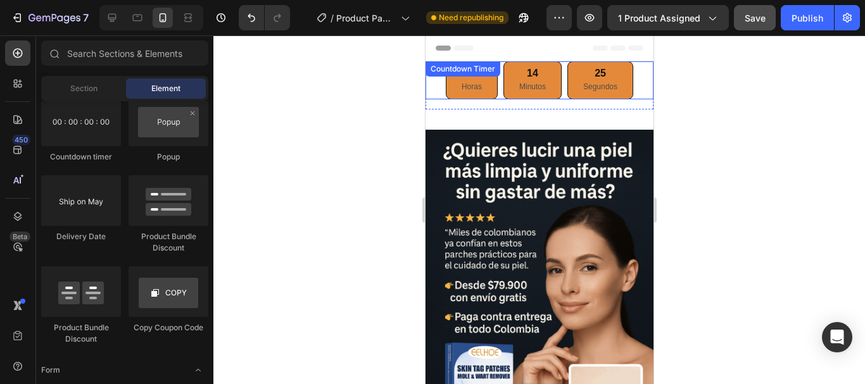
click at [547, 65] on div "14 Minutos" at bounding box center [532, 80] width 58 height 38
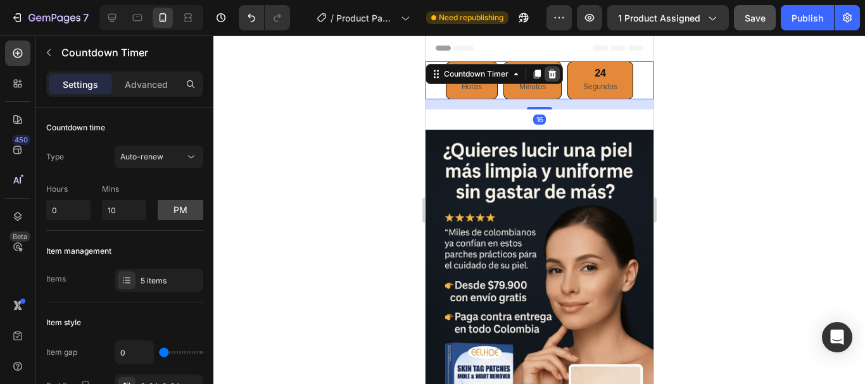
click at [552, 73] on icon at bounding box center [552, 74] width 10 height 10
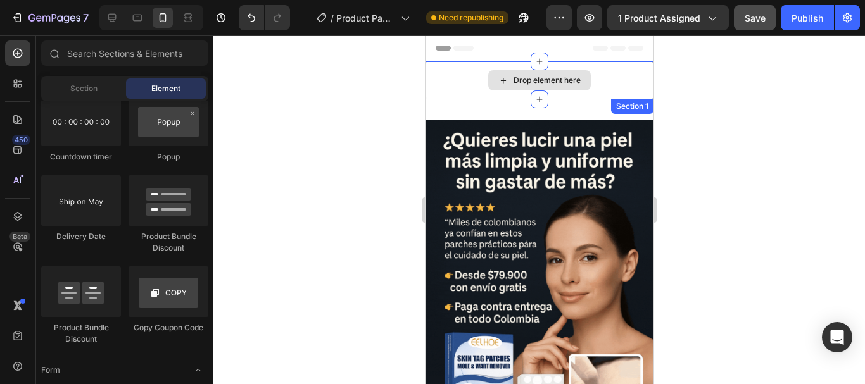
click at [595, 72] on div "Drop element here" at bounding box center [539, 80] width 228 height 38
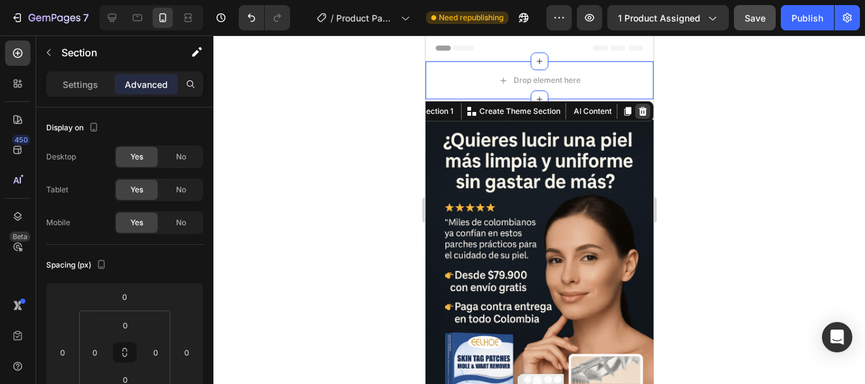
click at [638, 110] on icon at bounding box center [642, 111] width 8 height 9
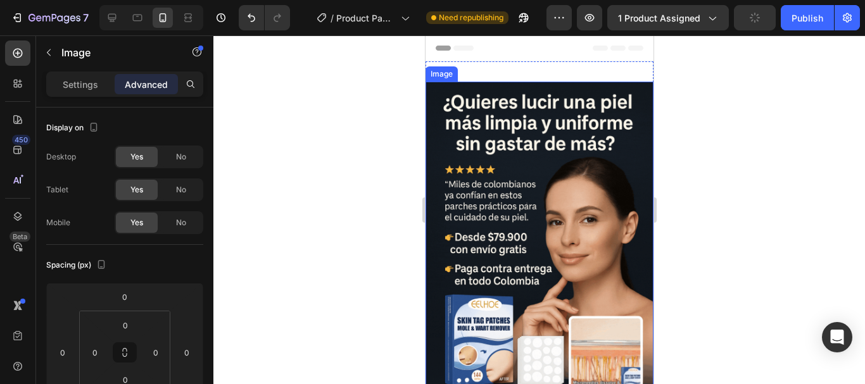
click at [506, 174] on img at bounding box center [539, 253] width 228 height 342
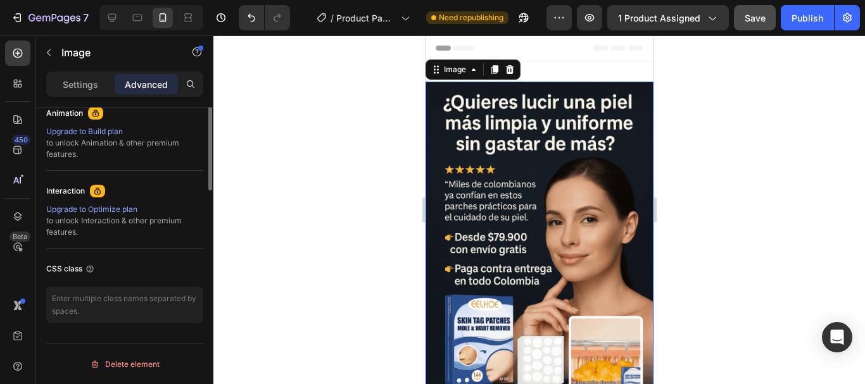
scroll to position [0, 0]
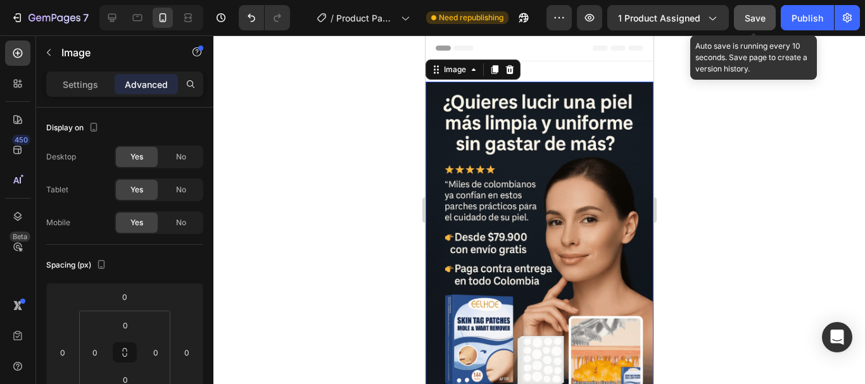
click at [746, 16] on span "Save" at bounding box center [755, 18] width 21 height 11
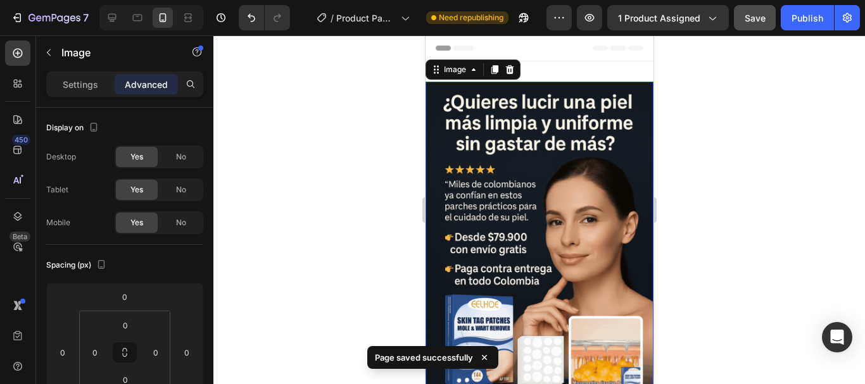
click at [449, 51] on span "Header" at bounding box center [463, 48] width 28 height 13
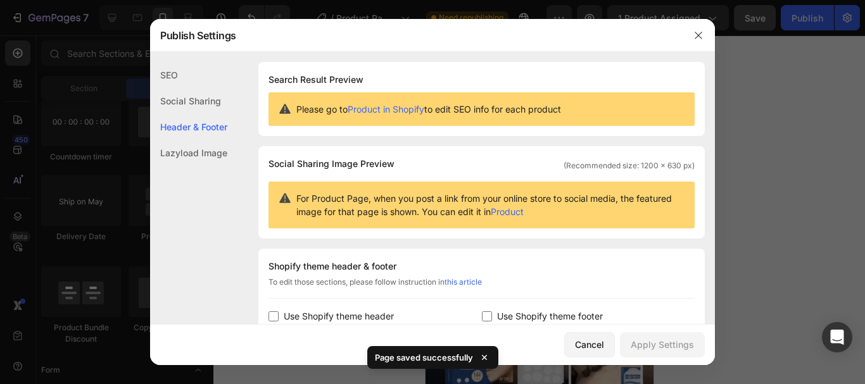
scroll to position [184, 0]
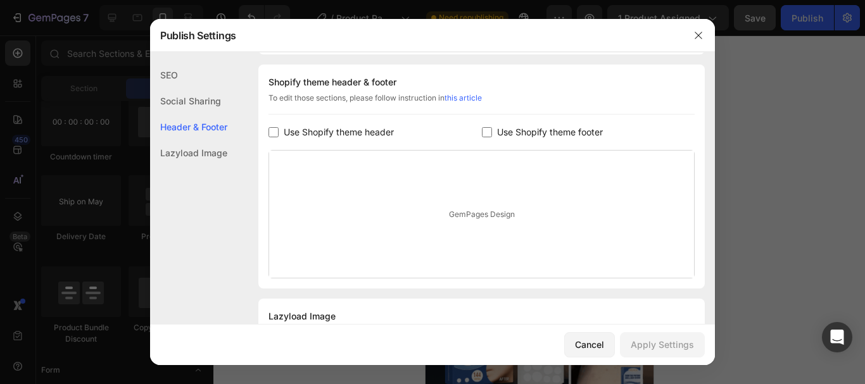
click at [275, 130] on input "checkbox" at bounding box center [274, 132] width 10 height 10
checkbox input "true"
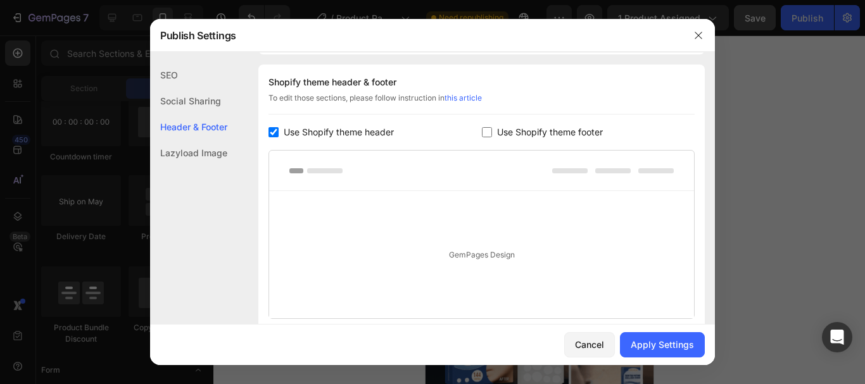
click at [483, 130] on input "checkbox" at bounding box center [487, 132] width 10 height 10
checkbox input "true"
click at [676, 341] on div "Apply Settings" at bounding box center [662, 344] width 63 height 13
click at [740, 192] on div at bounding box center [432, 192] width 865 height 384
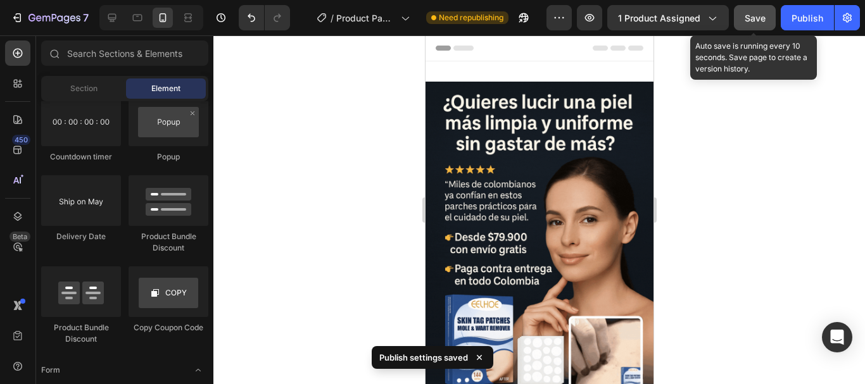
click at [755, 24] on div "Save" at bounding box center [755, 17] width 21 height 13
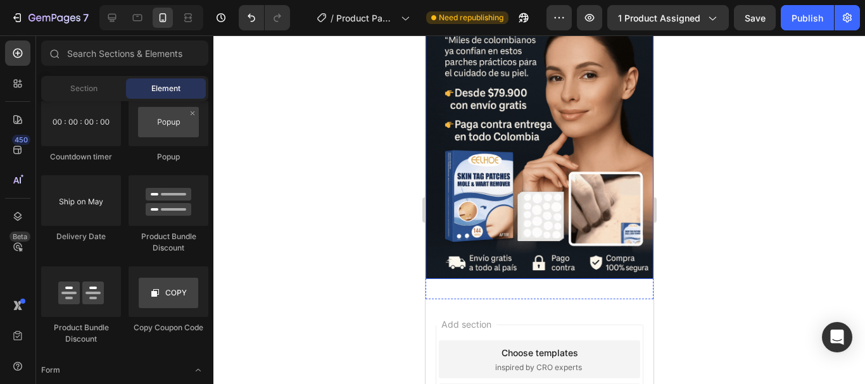
scroll to position [169, 0]
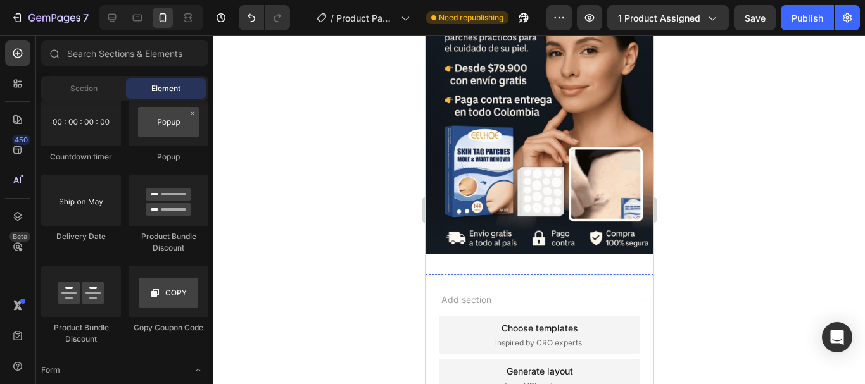
click at [513, 168] on img at bounding box center [539, 84] width 228 height 342
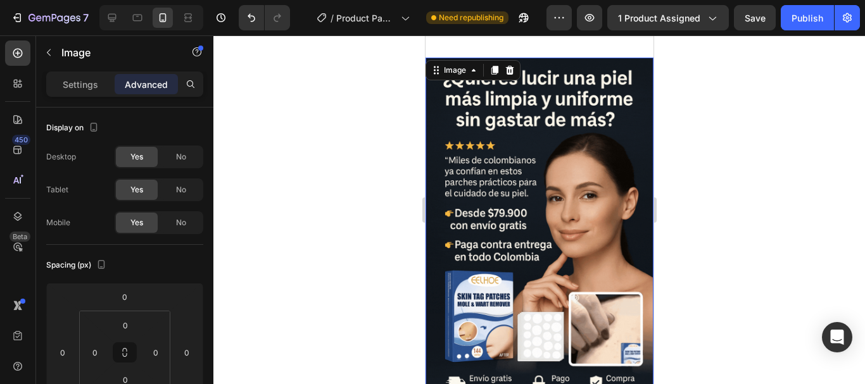
scroll to position [0, 0]
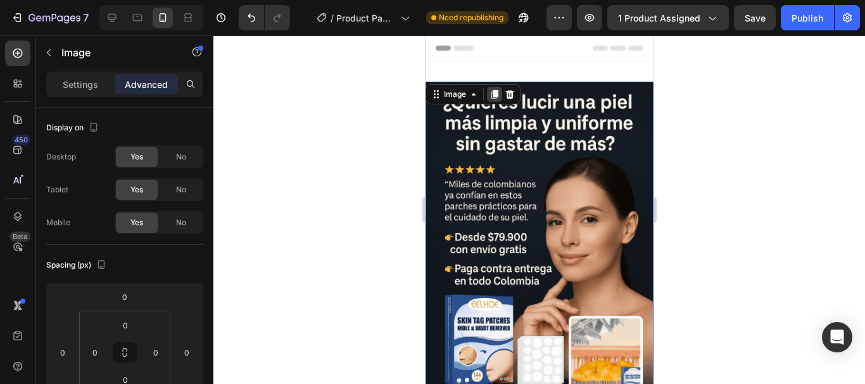
click at [493, 101] on div at bounding box center [493, 94] width 15 height 15
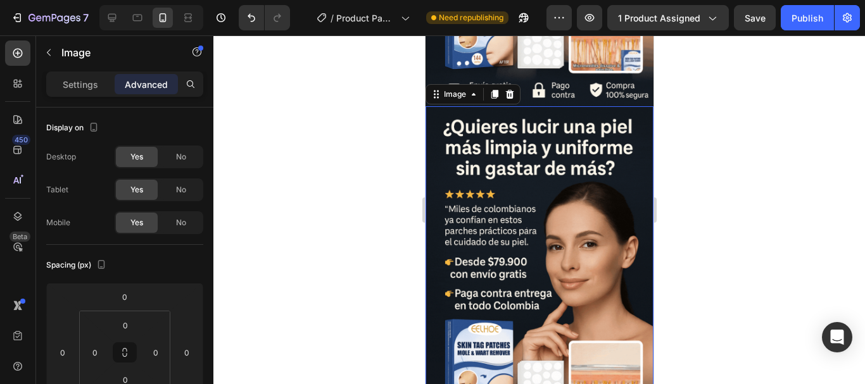
scroll to position [330, 0]
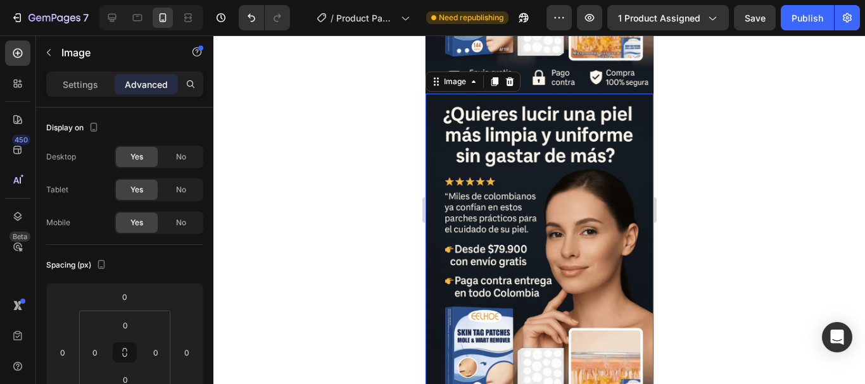
click at [525, 176] on img at bounding box center [539, 265] width 228 height 342
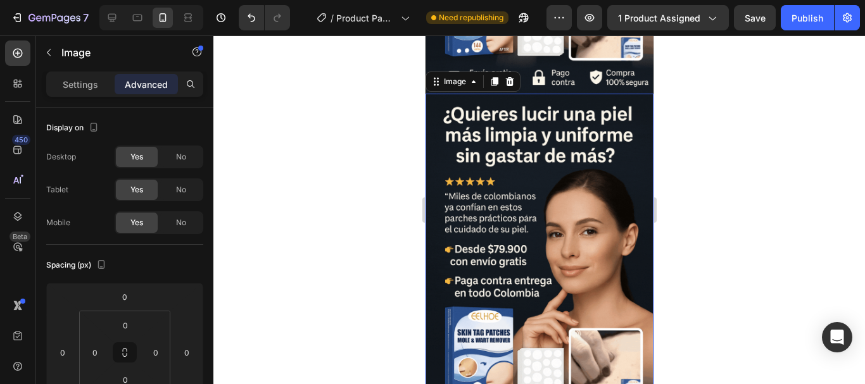
click at [564, 177] on img at bounding box center [539, 265] width 228 height 342
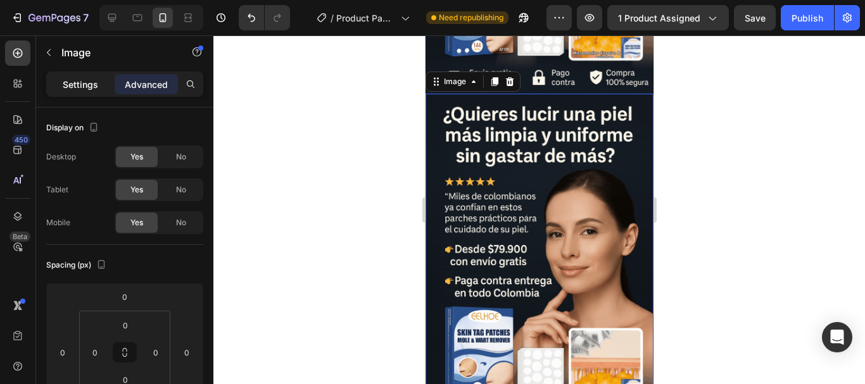
click at [62, 87] on div "Settings" at bounding box center [80, 84] width 63 height 20
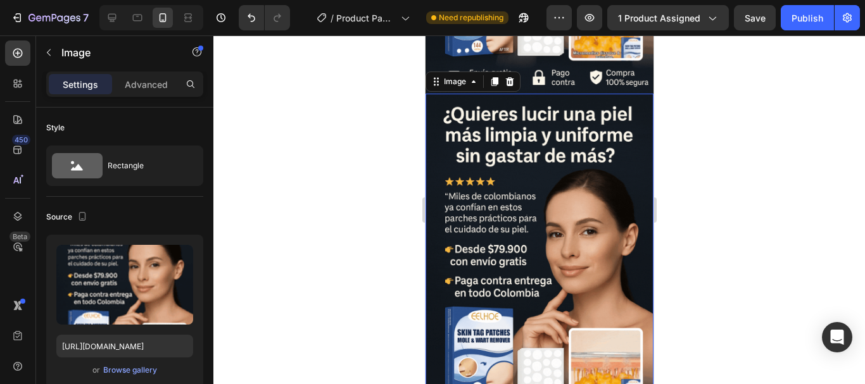
click at [558, 208] on img at bounding box center [539, 265] width 228 height 342
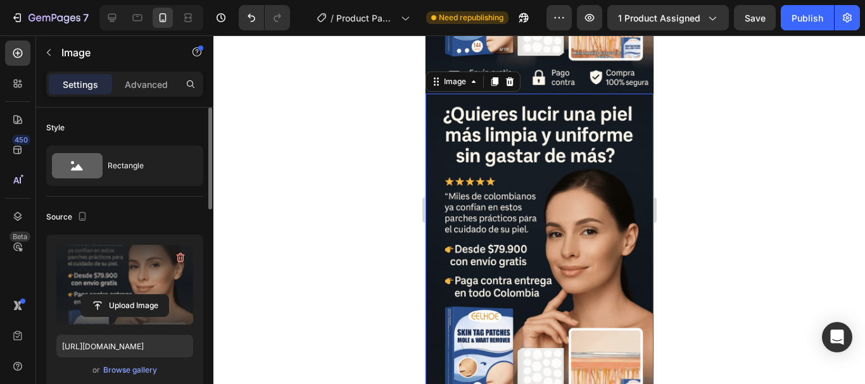
click at [105, 277] on label at bounding box center [124, 285] width 137 height 80
click at [105, 295] on input "file" at bounding box center [124, 306] width 87 height 22
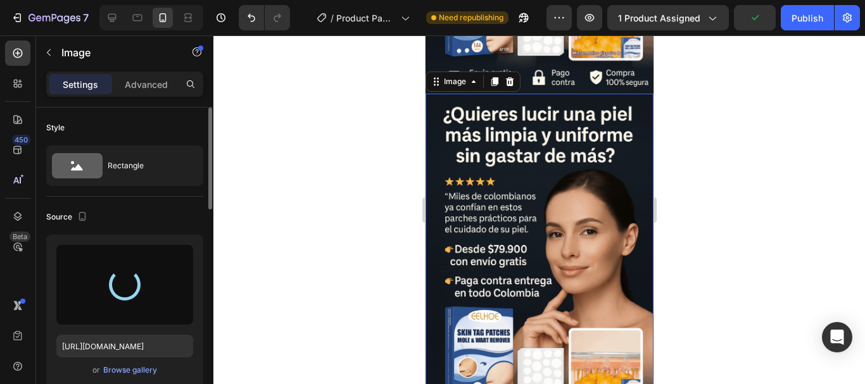
type input "[URL][DOMAIN_NAME]"
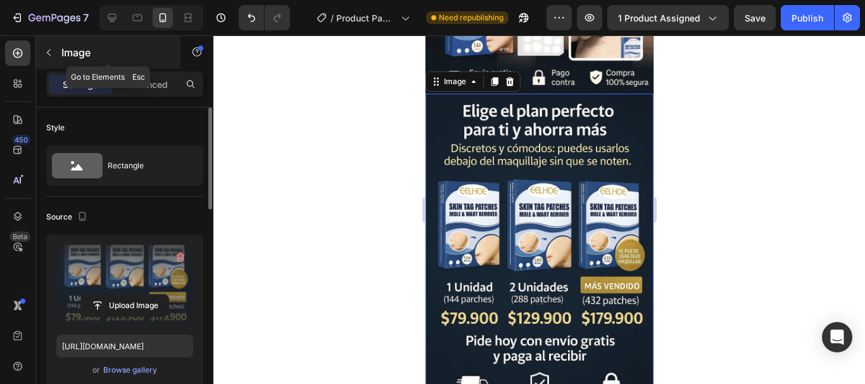
click at [53, 51] on icon "button" at bounding box center [49, 53] width 10 height 10
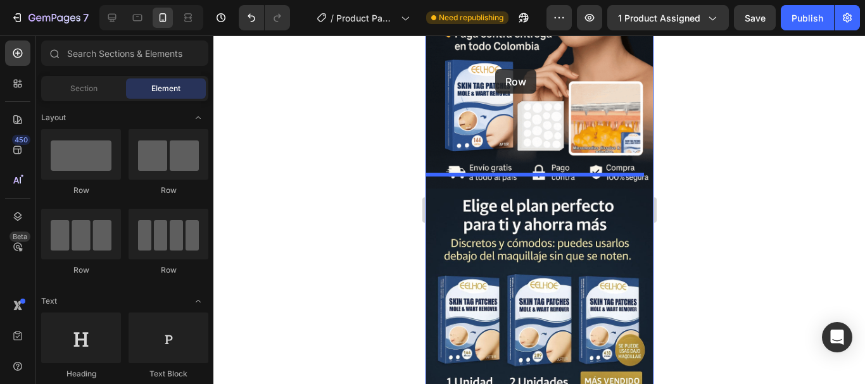
scroll to position [232, 0]
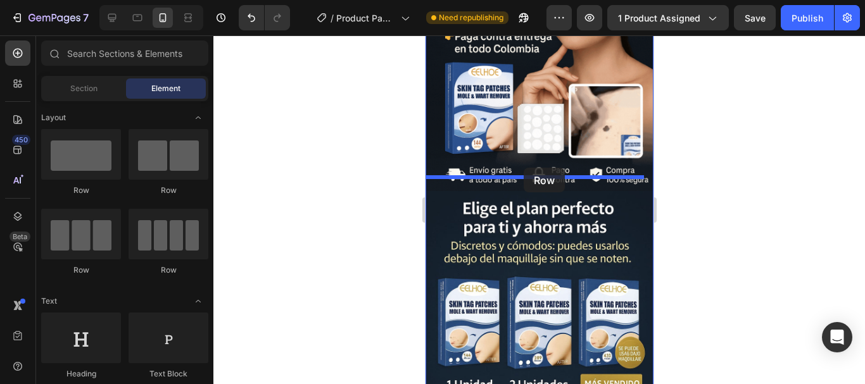
drag, startPoint x: 503, startPoint y: 202, endPoint x: 523, endPoint y: 168, distance: 39.8
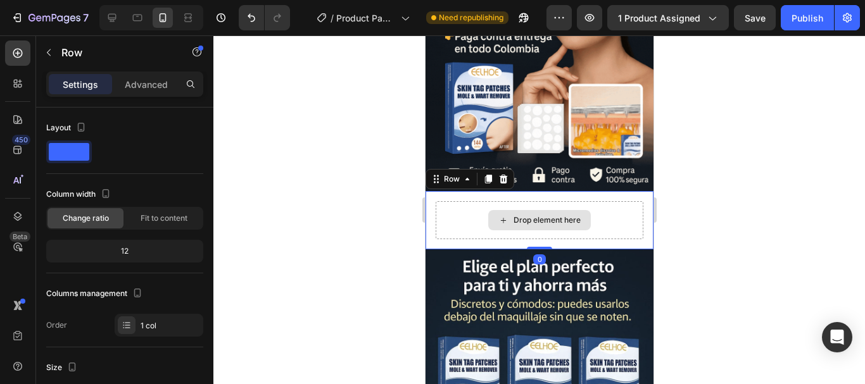
click at [452, 208] on div "Drop element here" at bounding box center [539, 220] width 208 height 38
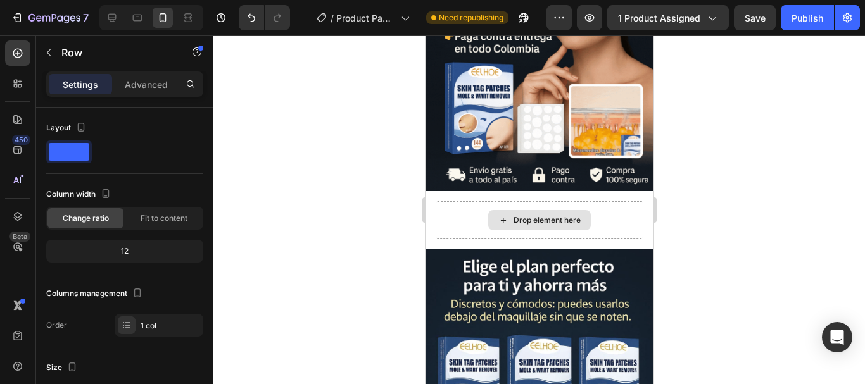
click at [498, 215] on icon at bounding box center [503, 220] width 10 height 11
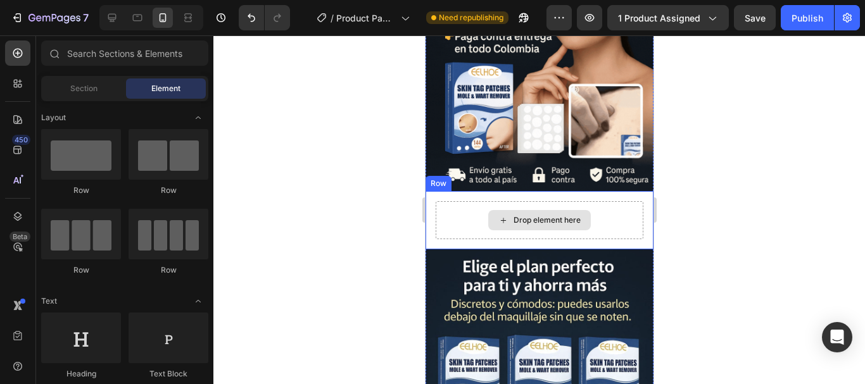
click at [513, 215] on div "Drop element here" at bounding box center [546, 220] width 67 height 10
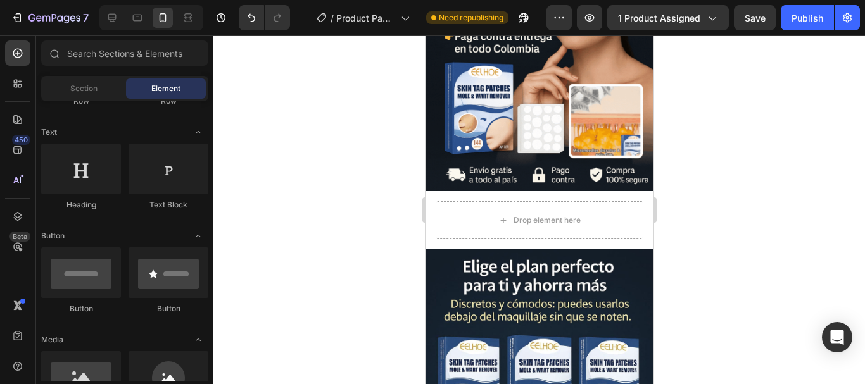
scroll to position [0, 0]
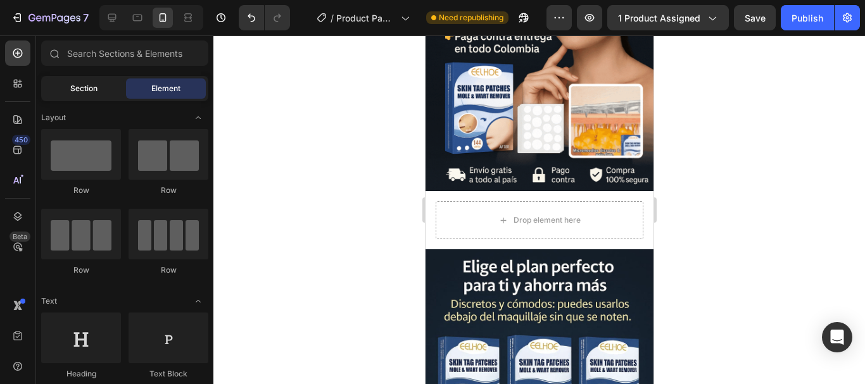
click at [100, 84] on div "Section" at bounding box center [84, 89] width 80 height 20
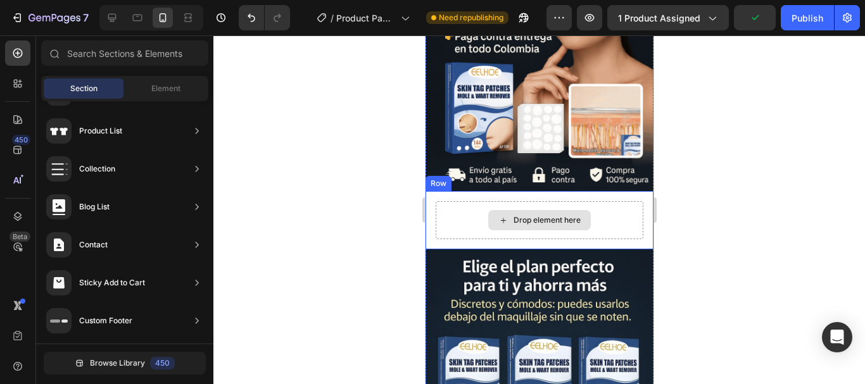
click at [535, 201] on div "Drop element here" at bounding box center [539, 220] width 208 height 38
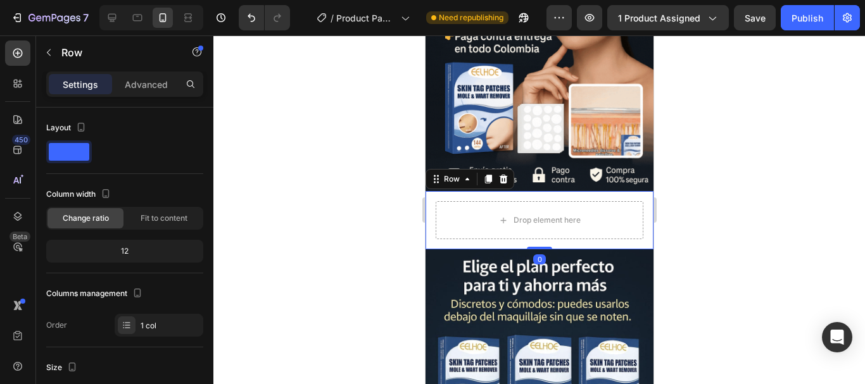
click at [435, 191] on div "Drop element here Row 0" at bounding box center [539, 220] width 228 height 58
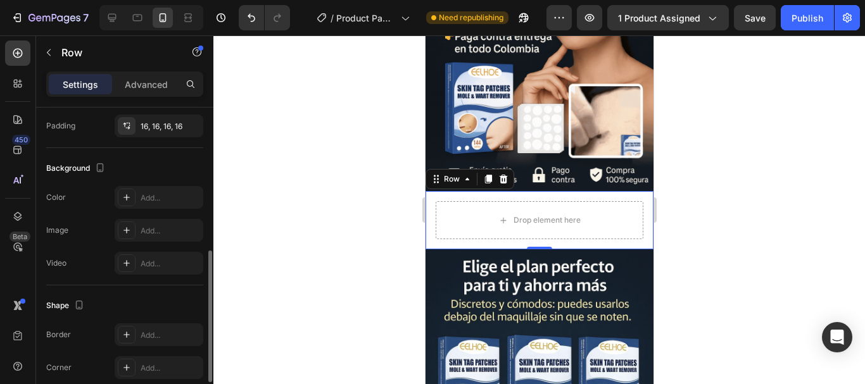
scroll to position [427, 0]
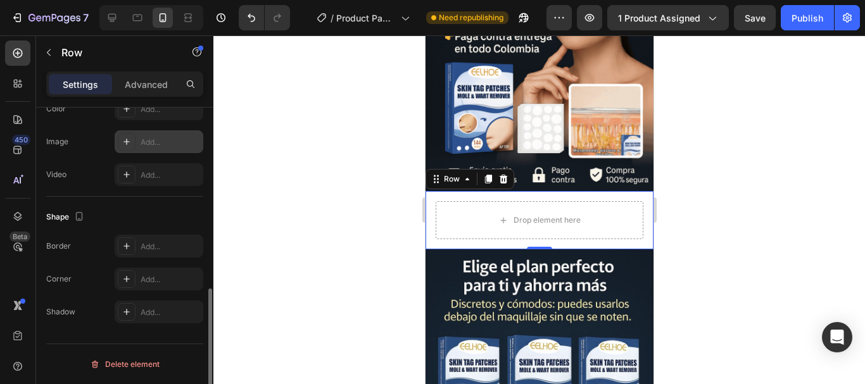
click at [170, 148] on div "Add..." at bounding box center [159, 141] width 89 height 23
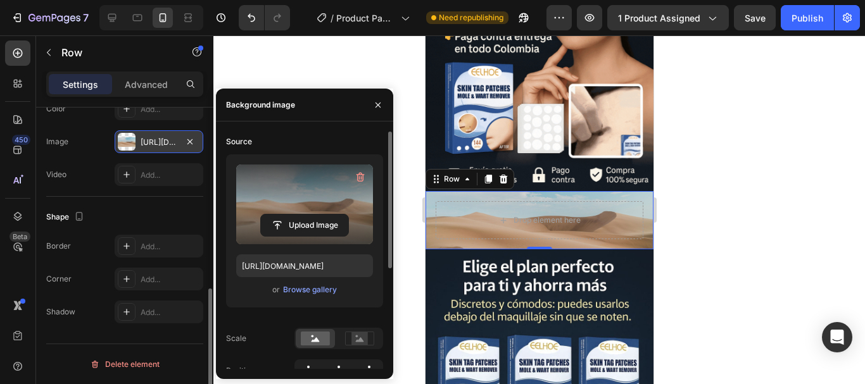
click at [304, 184] on label at bounding box center [304, 205] width 137 height 80
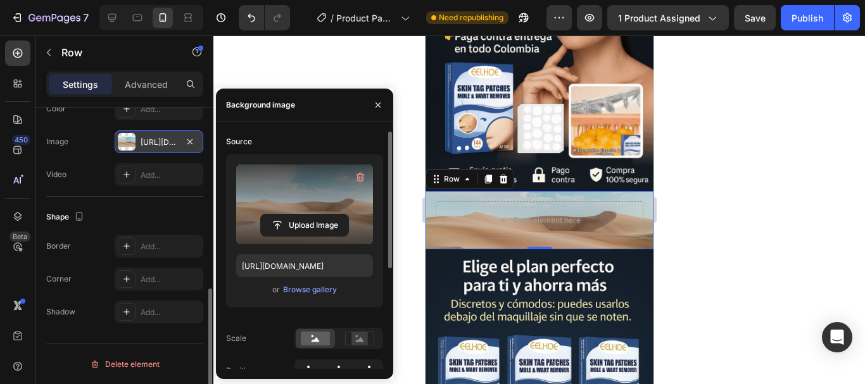
click at [304, 215] on input "file" at bounding box center [304, 226] width 87 height 22
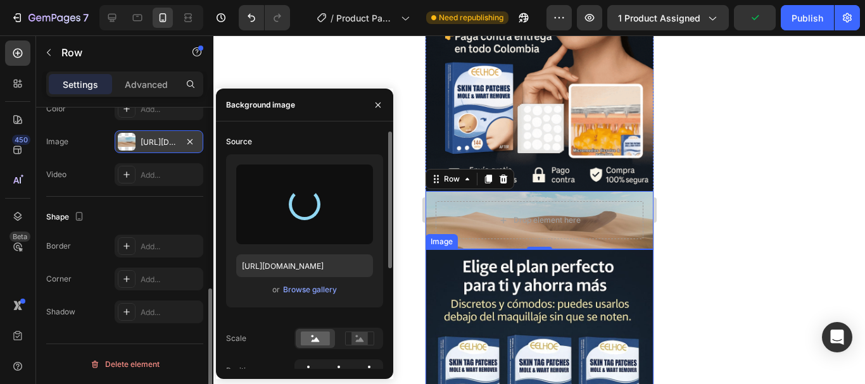
type input "[URL][DOMAIN_NAME]"
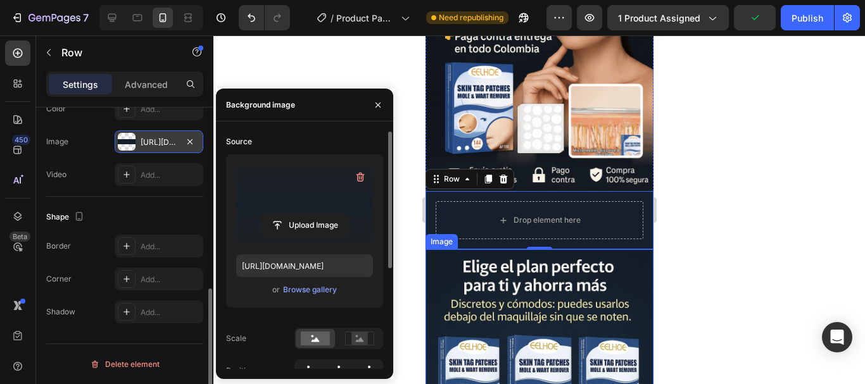
click at [730, 233] on div at bounding box center [539, 209] width 652 height 349
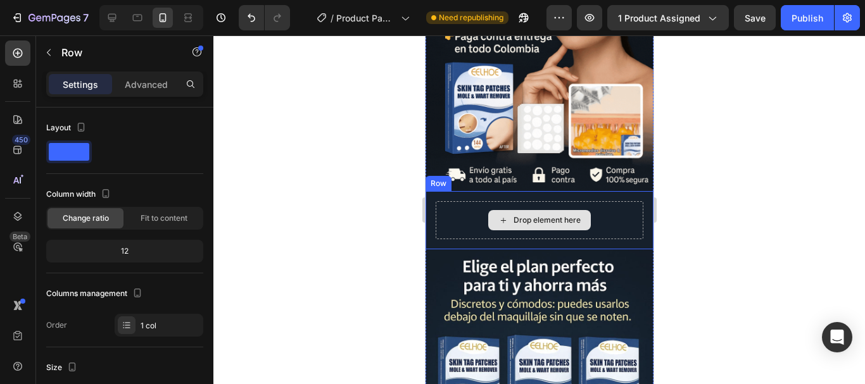
click at [448, 201] on div "Drop element here" at bounding box center [539, 220] width 208 height 38
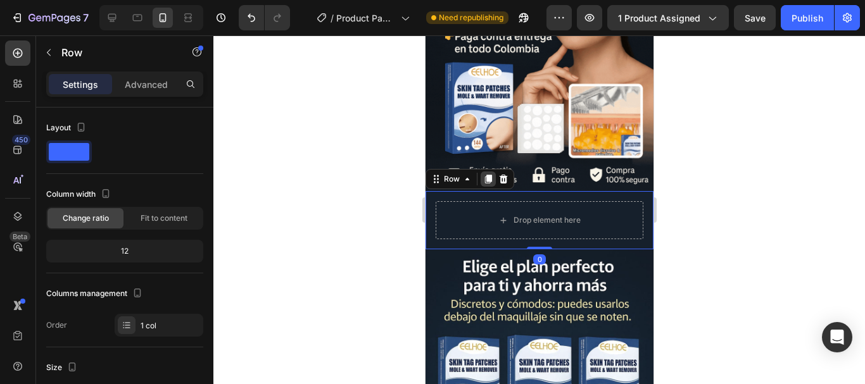
click at [485, 174] on icon at bounding box center [488, 179] width 10 height 10
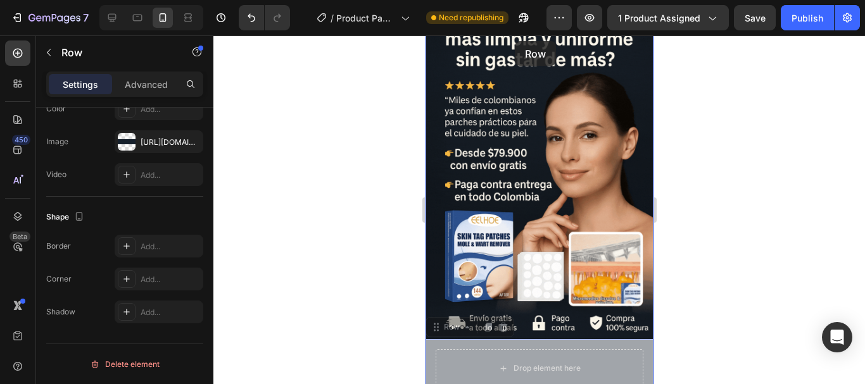
scroll to position [0, 0]
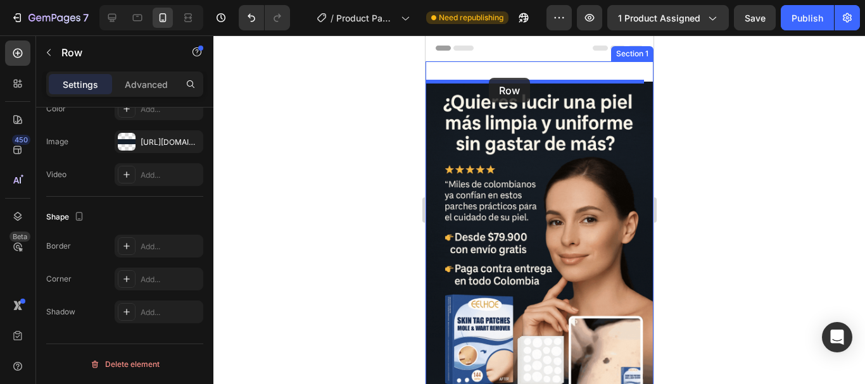
drag, startPoint x: 533, startPoint y: 191, endPoint x: 488, endPoint y: 78, distance: 122.0
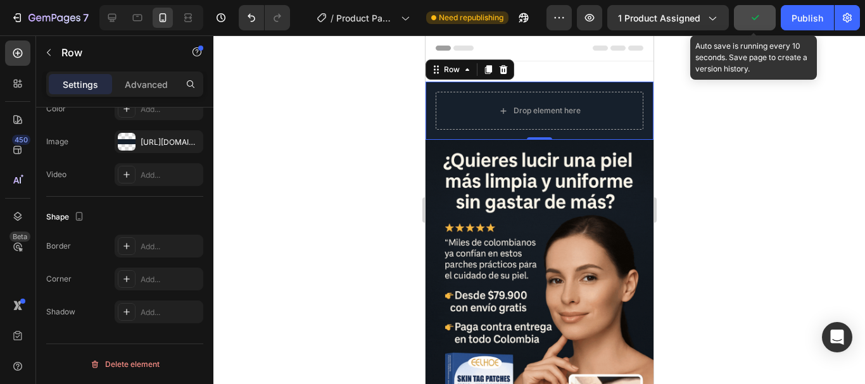
click at [751, 25] on button "button" at bounding box center [755, 17] width 42 height 25
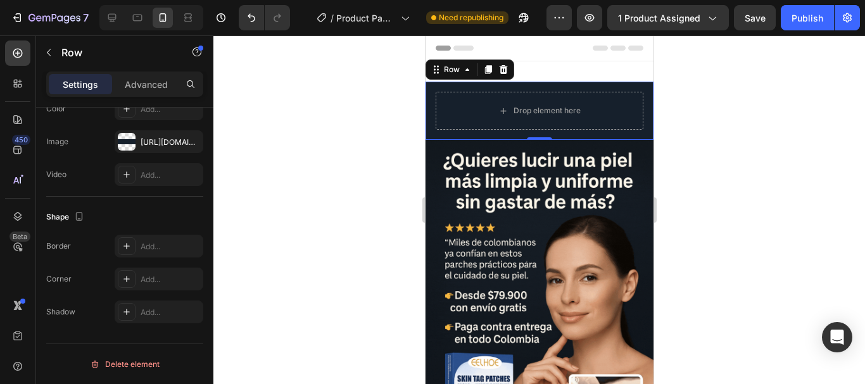
click at [452, 51] on span "Header" at bounding box center [463, 48] width 28 height 13
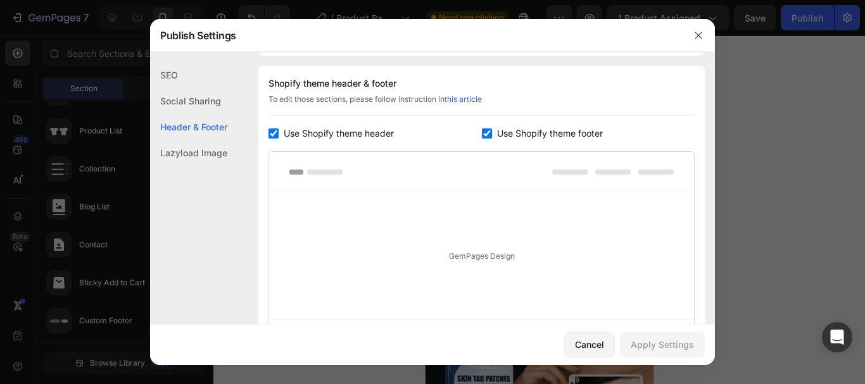
scroll to position [184, 0]
click at [274, 128] on input "checkbox" at bounding box center [274, 132] width 10 height 10
checkbox input "false"
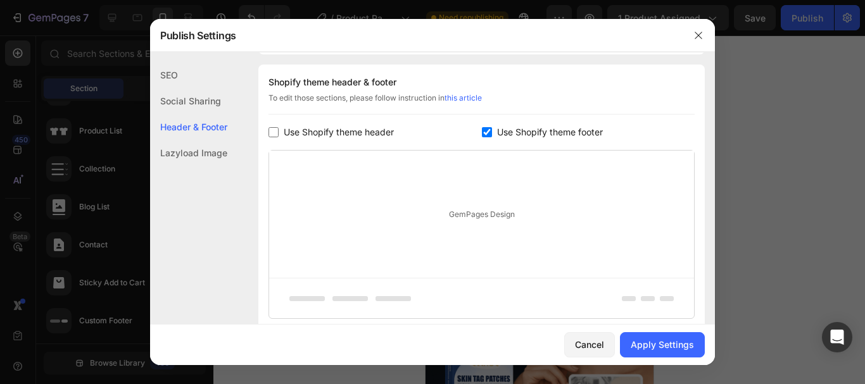
click at [482, 132] on input "checkbox" at bounding box center [487, 132] width 10 height 10
checkbox input "false"
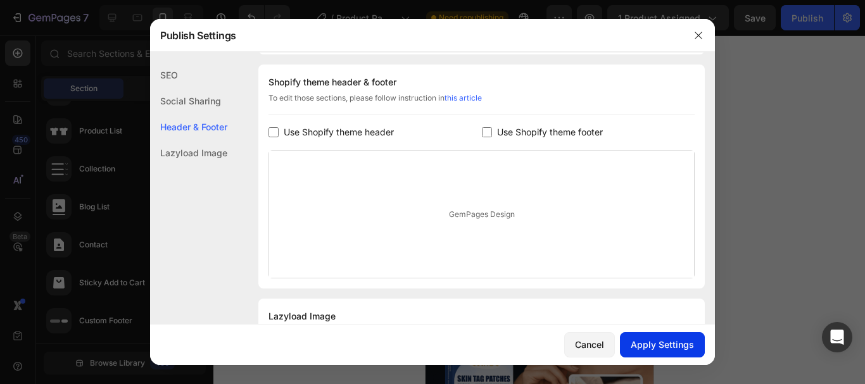
click at [687, 344] on div "Apply Settings" at bounding box center [662, 344] width 63 height 13
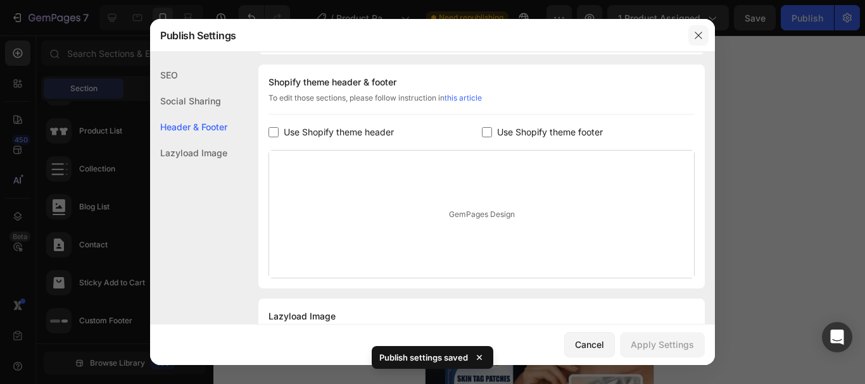
click at [702, 39] on icon "button" at bounding box center [699, 35] width 10 height 10
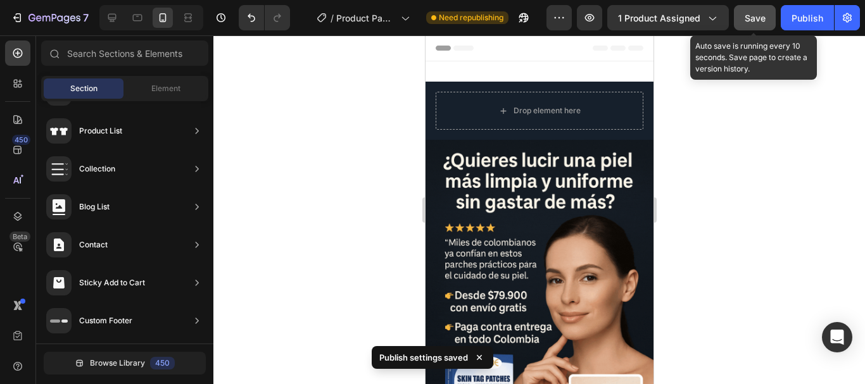
click at [755, 18] on span "Save" at bounding box center [755, 18] width 21 height 11
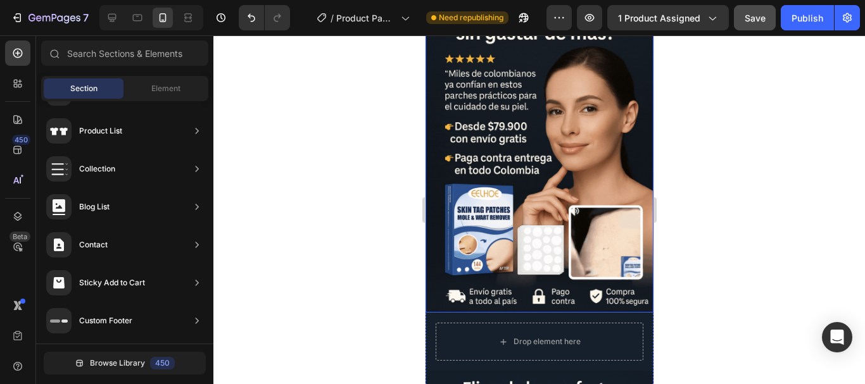
scroll to position [0, 0]
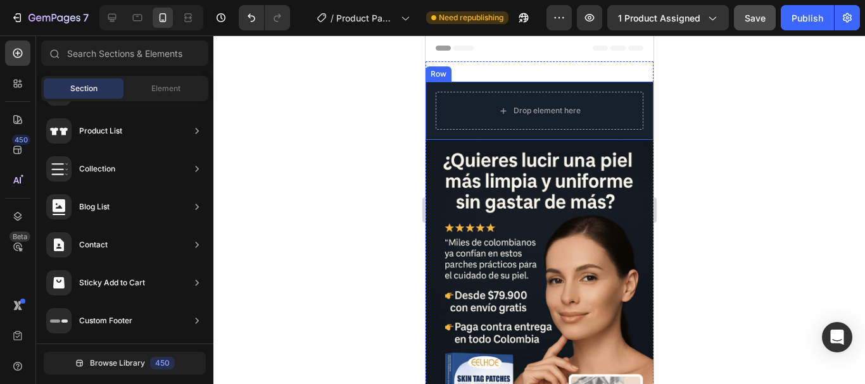
click at [433, 97] on div "Drop element here Row" at bounding box center [539, 111] width 228 height 58
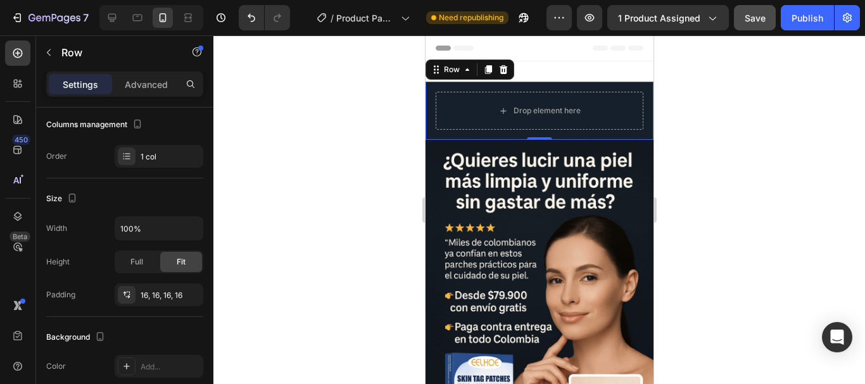
scroll to position [338, 0]
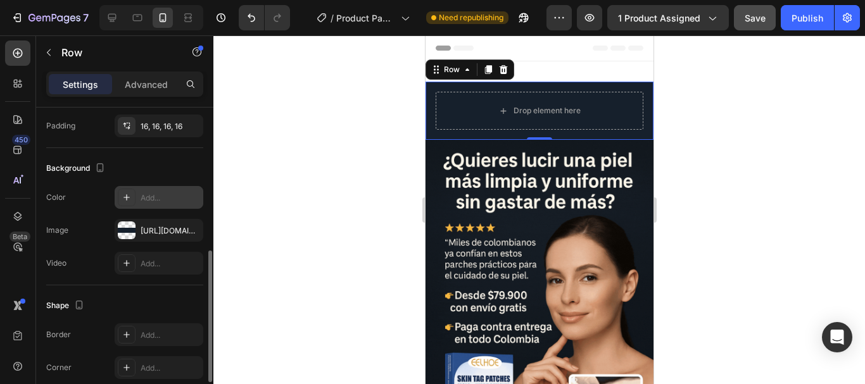
click at [158, 195] on div "Add..." at bounding box center [171, 198] width 60 height 11
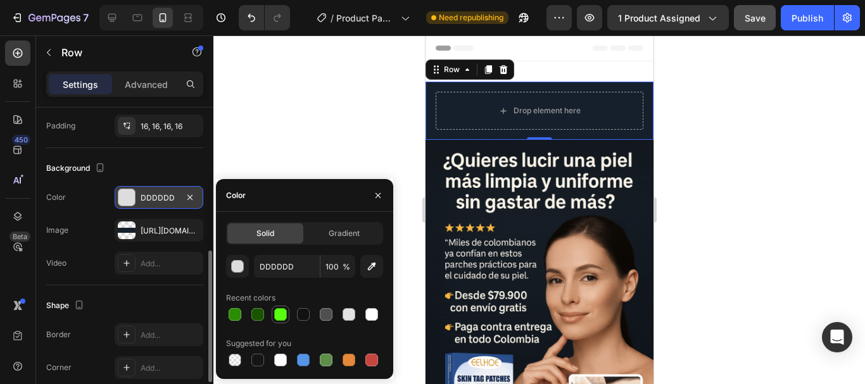
click at [282, 314] on div at bounding box center [280, 314] width 13 height 13
click at [344, 313] on div at bounding box center [349, 314] width 13 height 13
click at [301, 314] on div at bounding box center [303, 314] width 13 height 13
type input "58FF11"
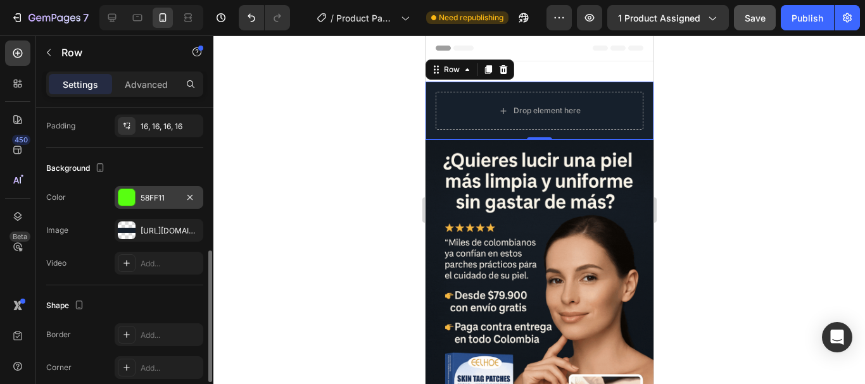
click at [364, 162] on div at bounding box center [539, 209] width 652 height 349
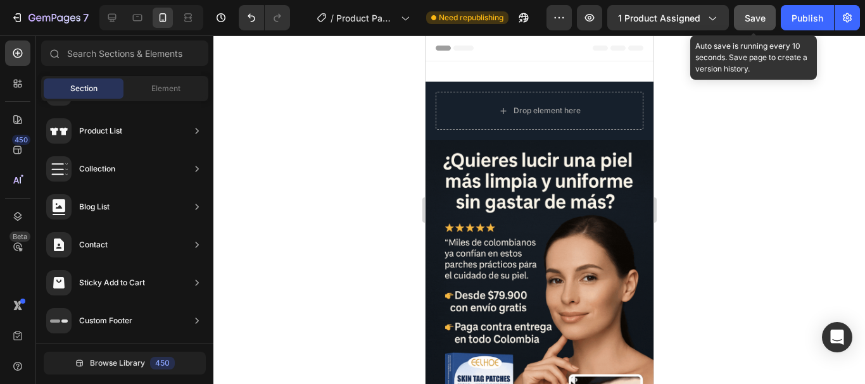
click at [759, 22] on span "Save" at bounding box center [755, 18] width 21 height 11
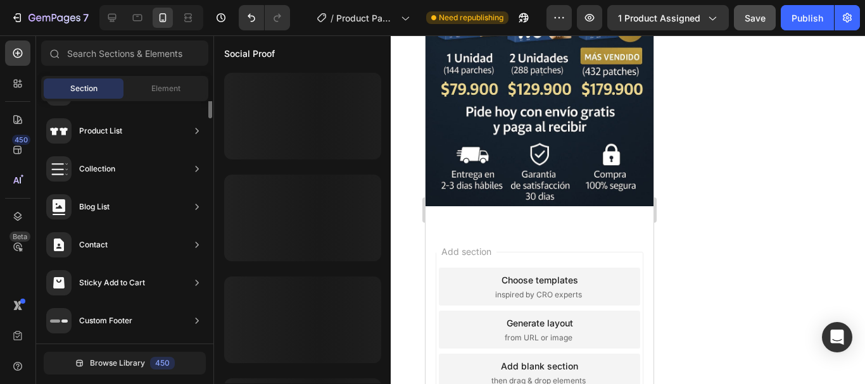
scroll to position [0, 0]
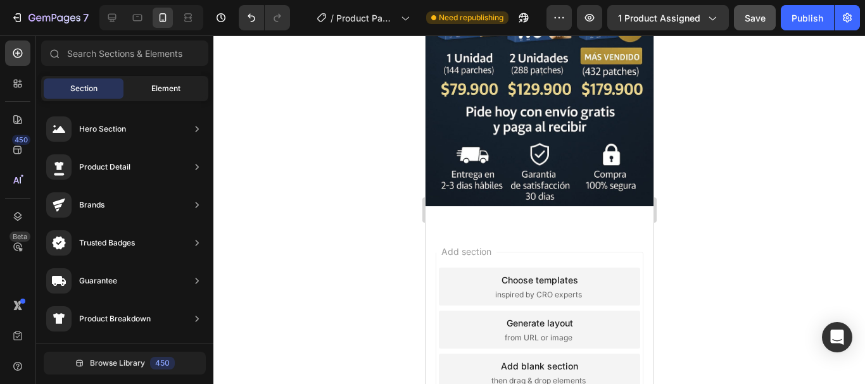
click at [175, 87] on span "Element" at bounding box center [165, 88] width 29 height 11
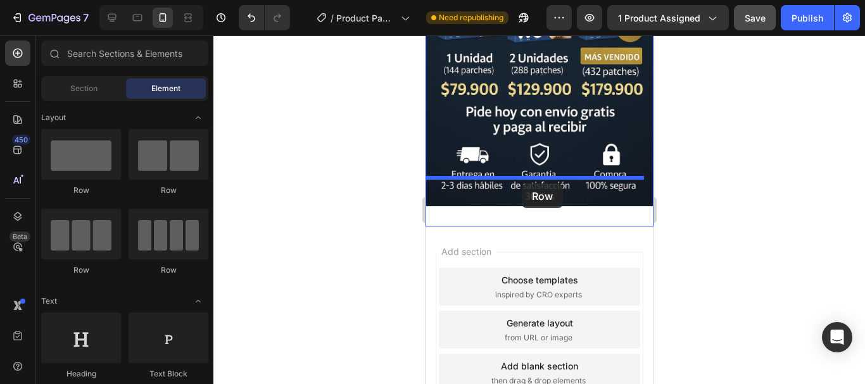
drag, startPoint x: 512, startPoint y: 186, endPoint x: 521, endPoint y: 184, distance: 9.2
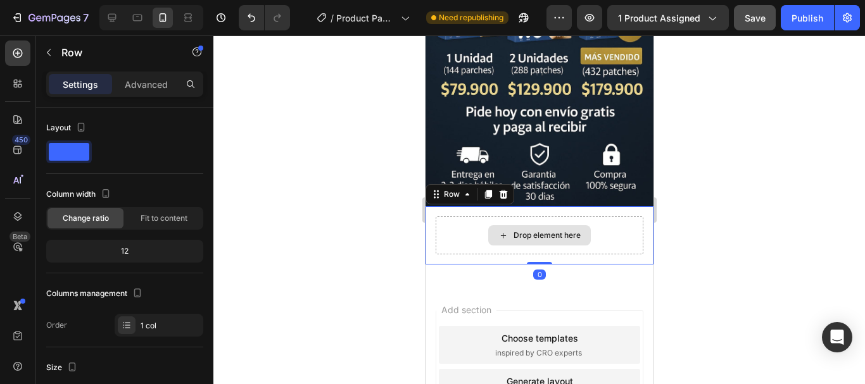
click at [436, 217] on div "Drop element here" at bounding box center [539, 236] width 208 height 38
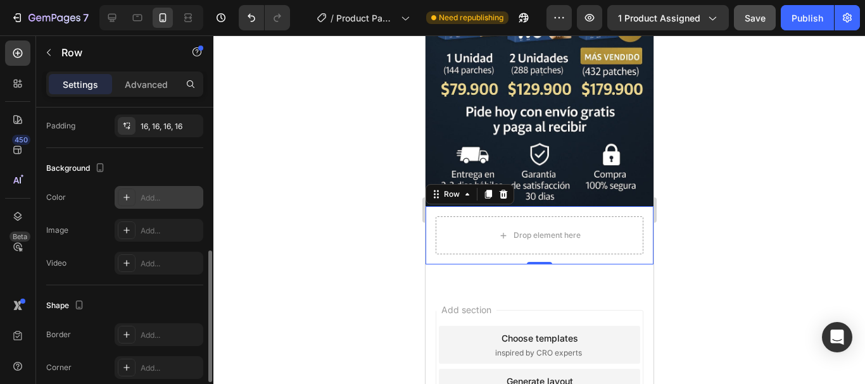
click at [158, 193] on div "Add..." at bounding box center [171, 198] width 60 height 11
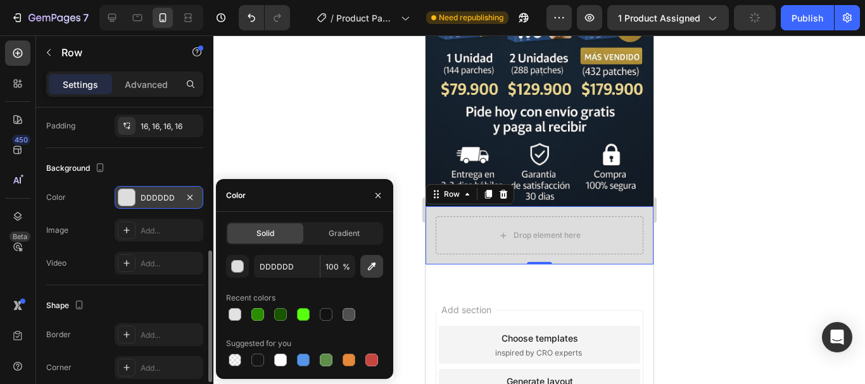
click at [374, 264] on icon "button" at bounding box center [372, 267] width 8 height 8
type input "141F2B"
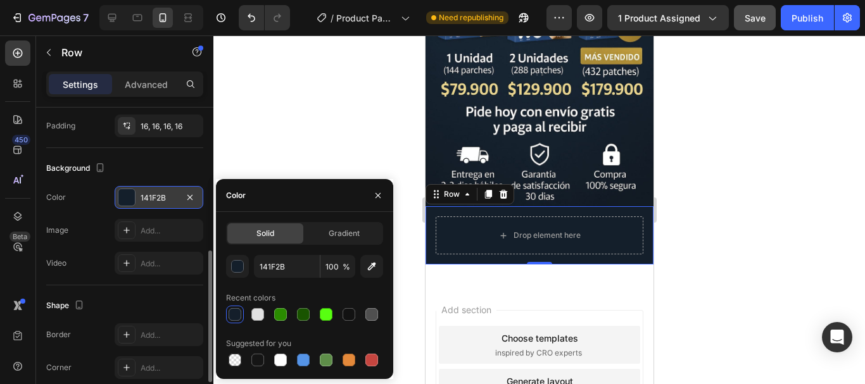
click at [764, 217] on div at bounding box center [539, 209] width 652 height 349
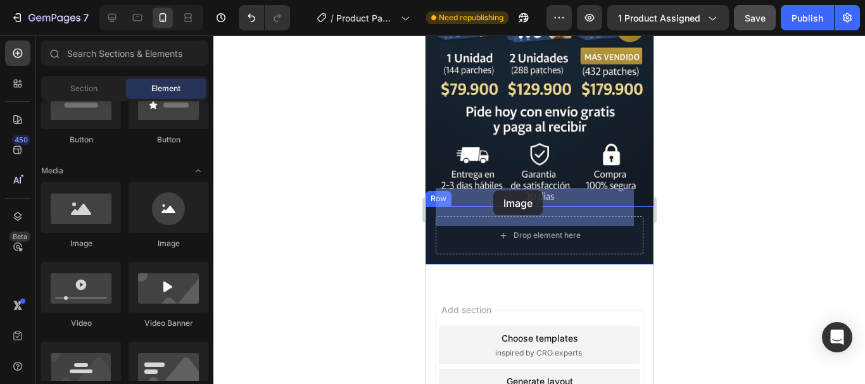
drag, startPoint x: 503, startPoint y: 251, endPoint x: 493, endPoint y: 191, distance: 61.6
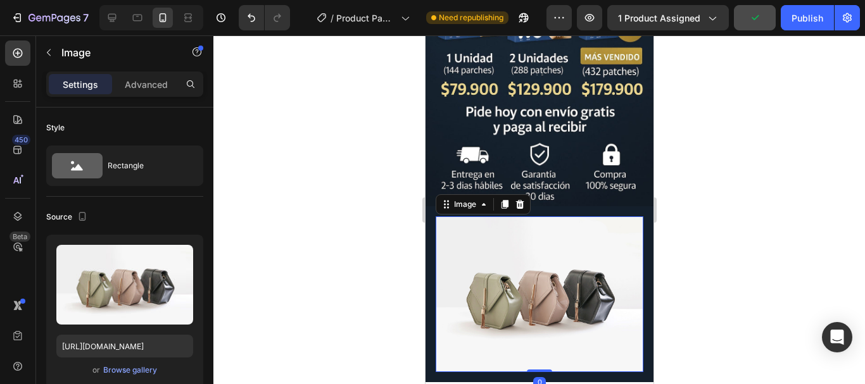
click at [540, 243] on img at bounding box center [539, 295] width 208 height 156
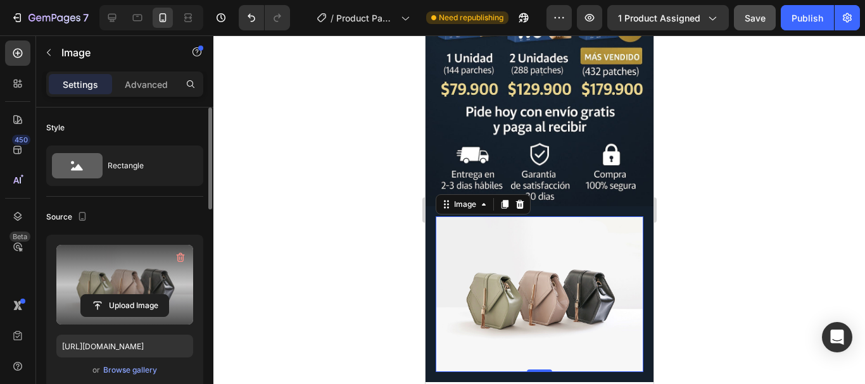
click at [120, 270] on label at bounding box center [124, 285] width 137 height 80
click at [120, 295] on input "file" at bounding box center [124, 306] width 87 height 22
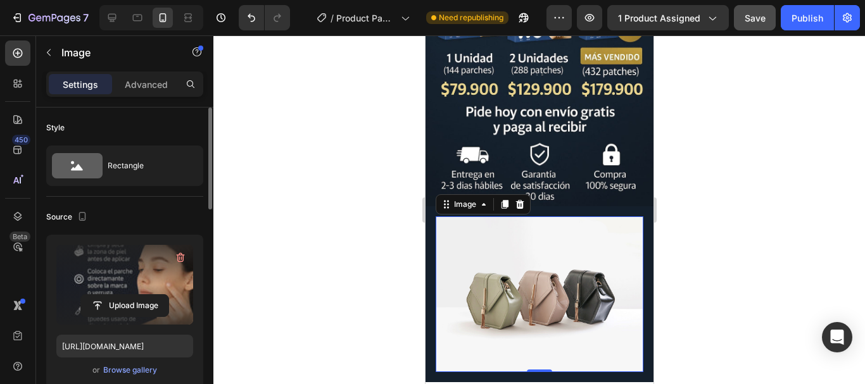
type input "[URL][DOMAIN_NAME]"
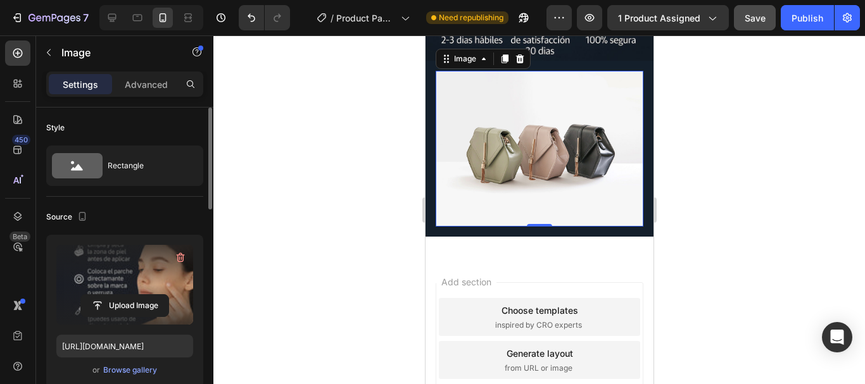
scroll to position [844, 0]
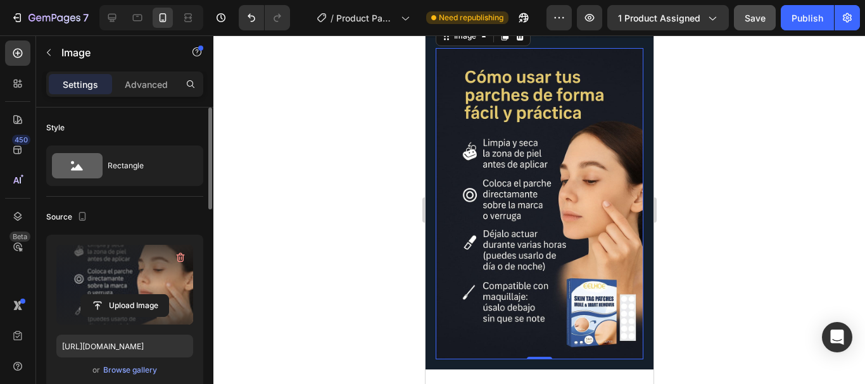
click at [512, 238] on img at bounding box center [539, 204] width 208 height 312
click at [133, 86] on p "Advanced" at bounding box center [146, 84] width 43 height 13
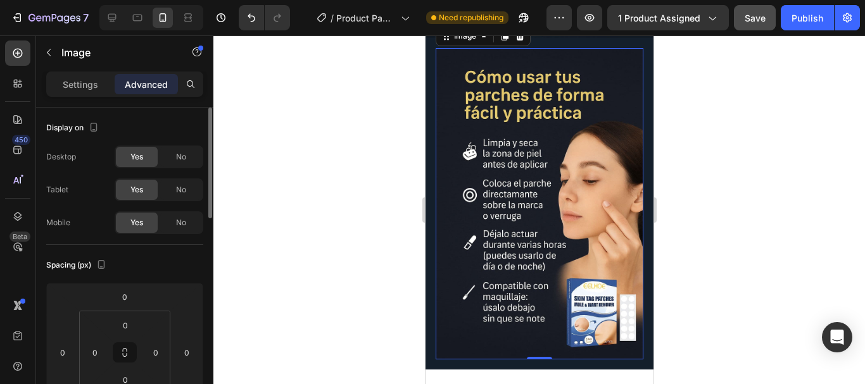
scroll to position [169, 0]
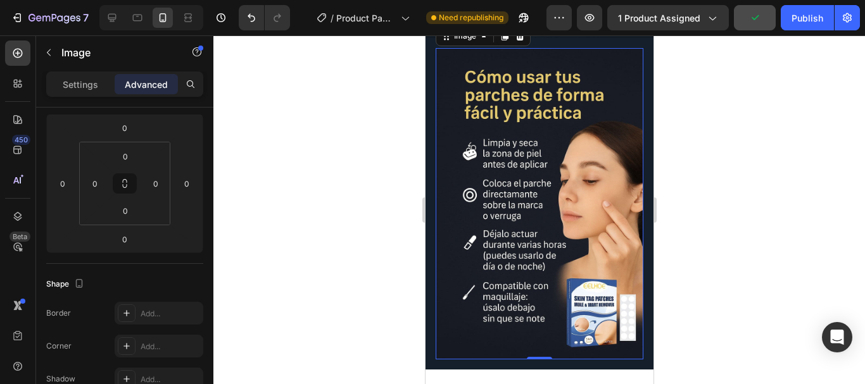
click at [345, 288] on div at bounding box center [539, 209] width 652 height 349
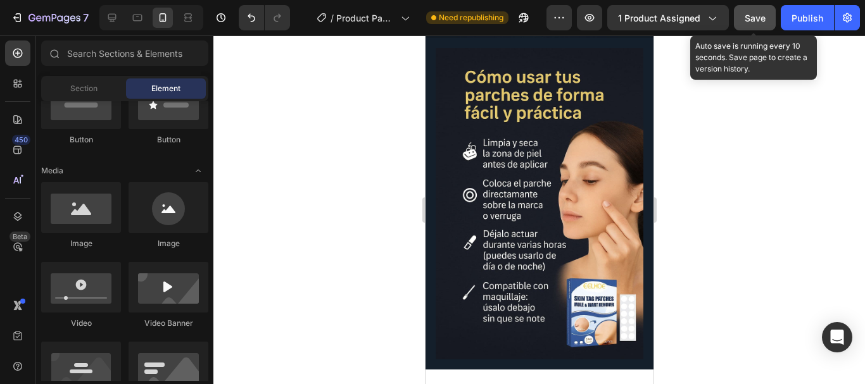
click at [758, 16] on span "Save" at bounding box center [755, 18] width 21 height 11
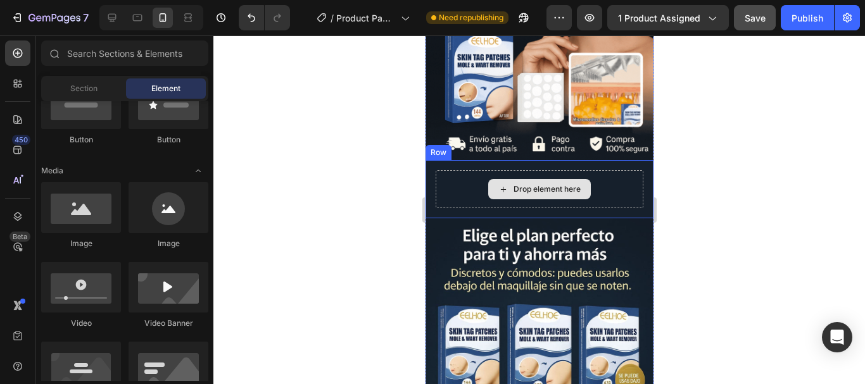
scroll to position [0, 0]
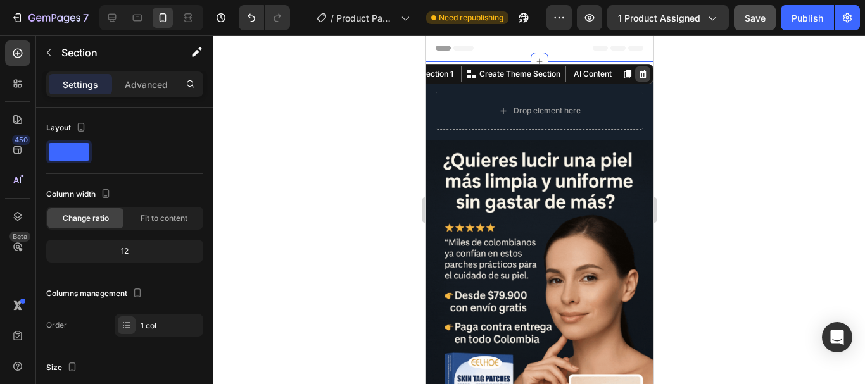
click at [637, 73] on icon at bounding box center [642, 74] width 10 height 10
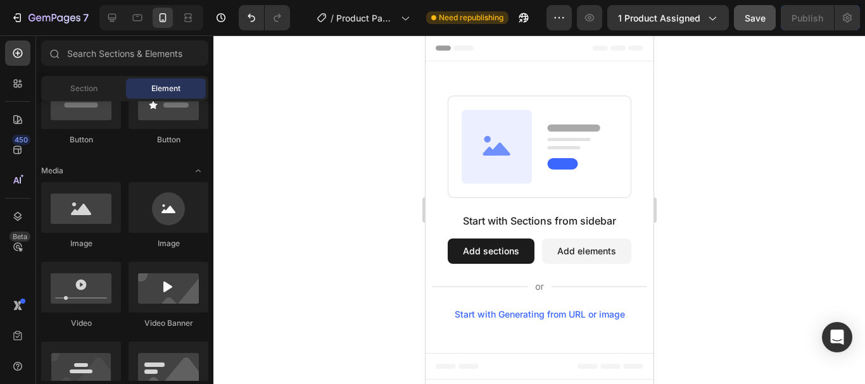
click at [626, 103] on rect at bounding box center [539, 147] width 183 height 102
click at [608, 79] on div "Start with Sections from sidebar Add sections Add elements Start with Generatin…" at bounding box center [539, 207] width 228 height 292
click at [722, 224] on div at bounding box center [539, 209] width 652 height 349
click at [295, 136] on div at bounding box center [539, 209] width 652 height 349
click at [497, 112] on icon at bounding box center [496, 146] width 70 height 73
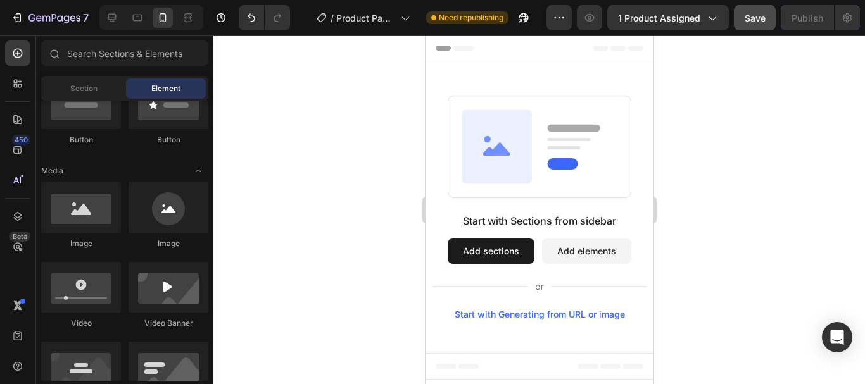
click at [565, 257] on button "Add elements" at bounding box center [586, 251] width 89 height 25
click at [502, 251] on button "Add sections" at bounding box center [490, 251] width 87 height 25
click at [504, 254] on button "Add sections" at bounding box center [490, 251] width 87 height 25
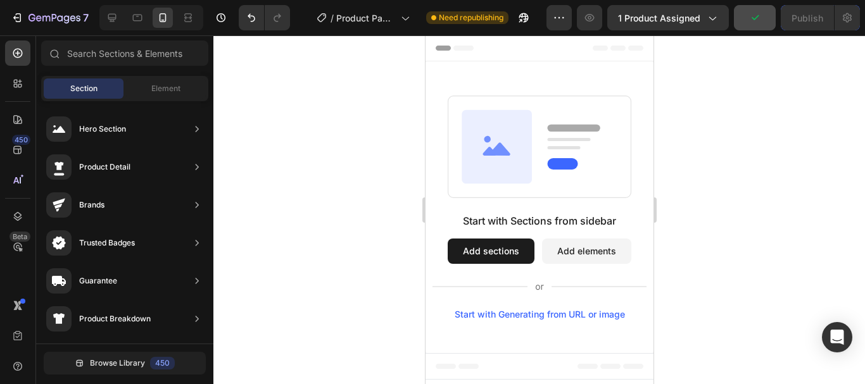
click at [497, 248] on button "Add sections" at bounding box center [490, 251] width 87 height 25
click at [502, 111] on icon at bounding box center [496, 146] width 70 height 73
click at [350, 127] on div at bounding box center [539, 209] width 652 height 349
click at [545, 48] on div "Header" at bounding box center [539, 47] width 208 height 25
click at [666, 16] on span "1 product assigned" at bounding box center [659, 17] width 82 height 13
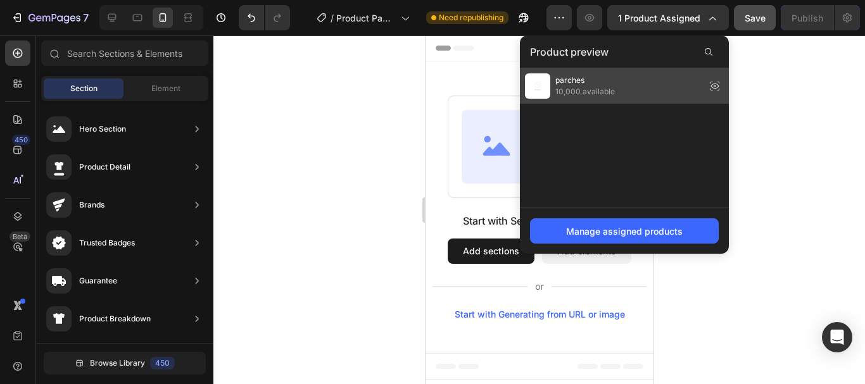
click at [639, 87] on div "parches 10,000 available" at bounding box center [624, 85] width 209 height 35
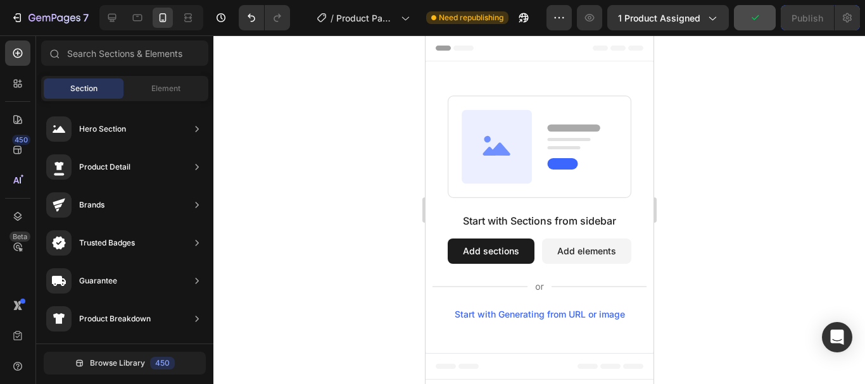
click at [588, 81] on div "Start with Sections from sidebar Add sections Add elements Start with Generatin…" at bounding box center [539, 207] width 228 height 292
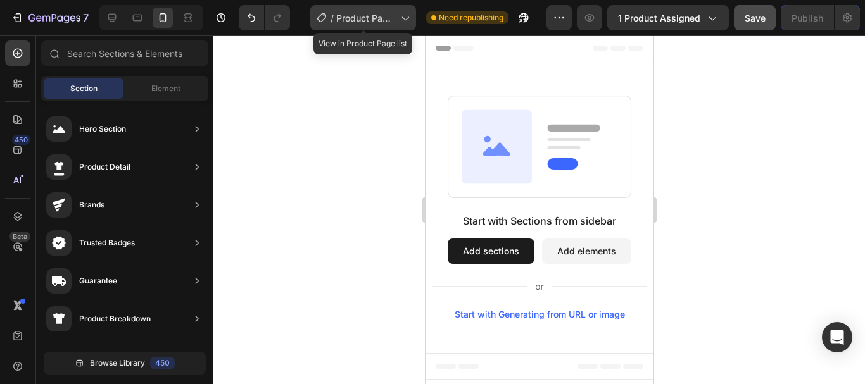
click at [403, 20] on icon at bounding box center [404, 17] width 13 height 13
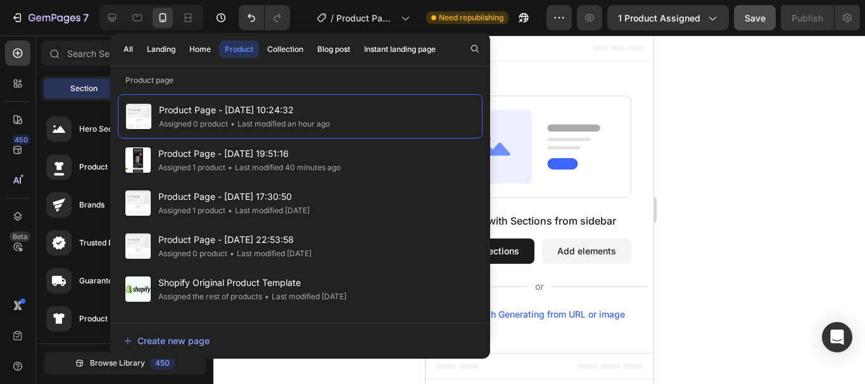
click at [683, 111] on div at bounding box center [539, 209] width 652 height 349
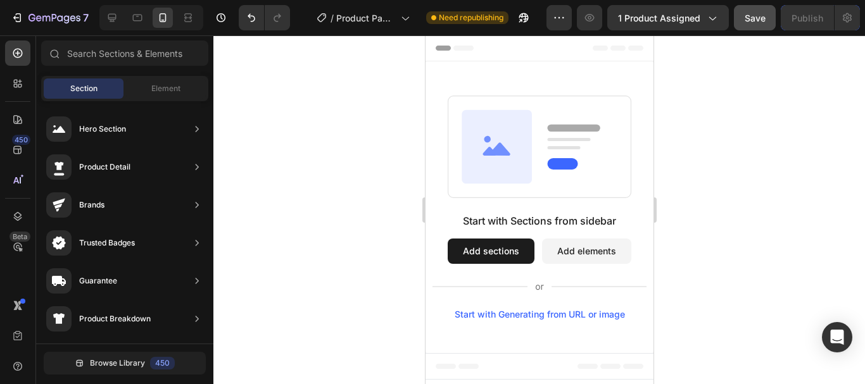
click at [569, 316] on div "Start with Generating from URL or image" at bounding box center [539, 315] width 170 height 10
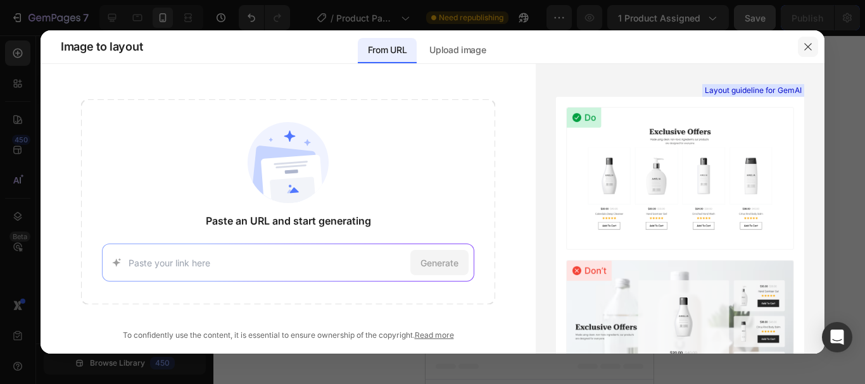
click at [806, 46] on icon "button" at bounding box center [808, 47] width 10 height 10
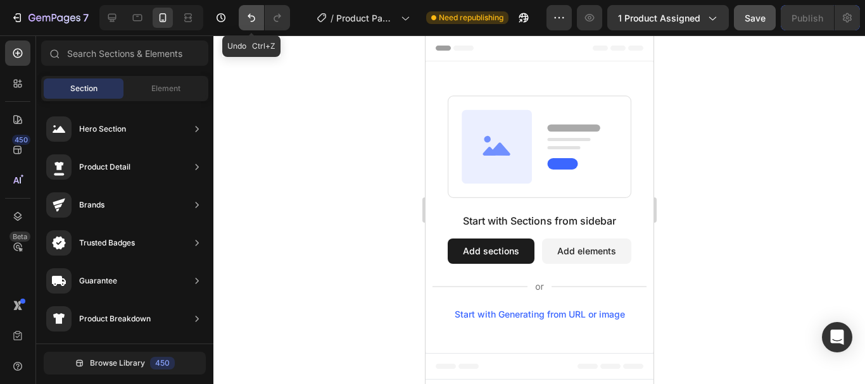
click at [249, 20] on icon "Undo/Redo" at bounding box center [251, 17] width 13 height 13
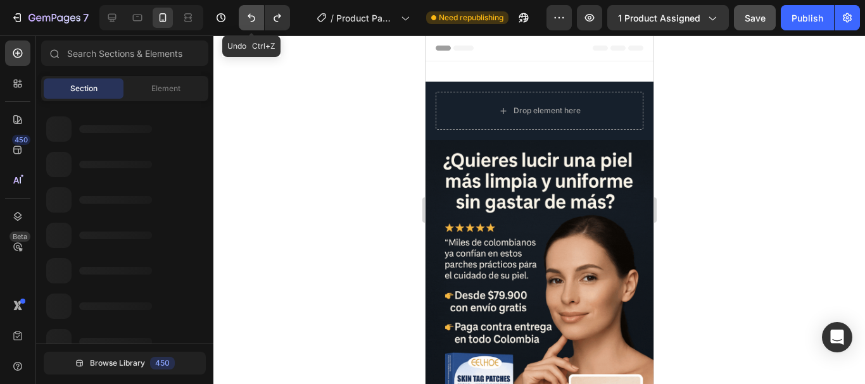
click at [250, 20] on icon "Undo/Redo" at bounding box center [251, 17] width 13 height 13
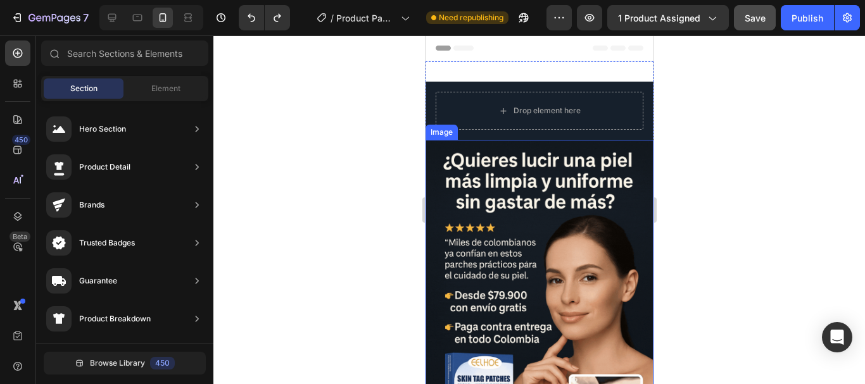
click at [619, 186] on img at bounding box center [539, 311] width 228 height 342
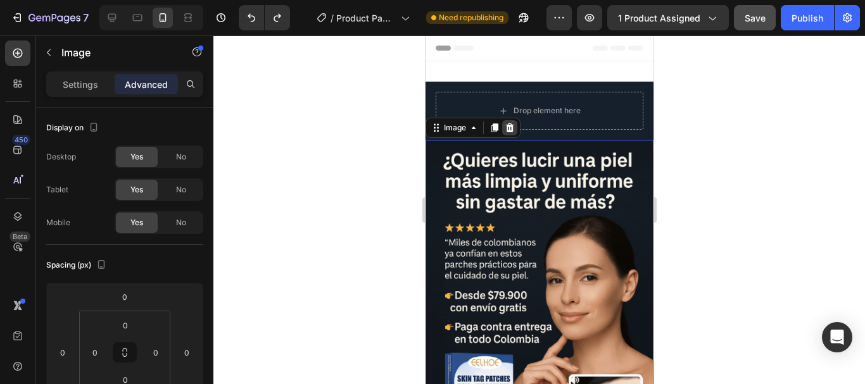
click at [511, 125] on icon at bounding box center [509, 128] width 8 height 9
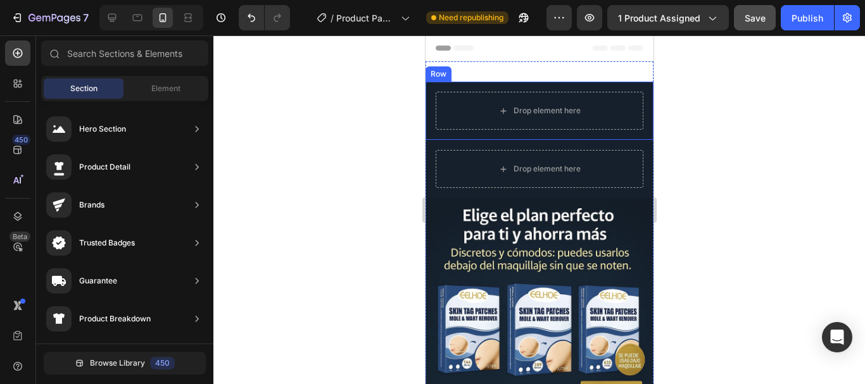
click at [631, 84] on div "Drop element here Row" at bounding box center [539, 111] width 228 height 58
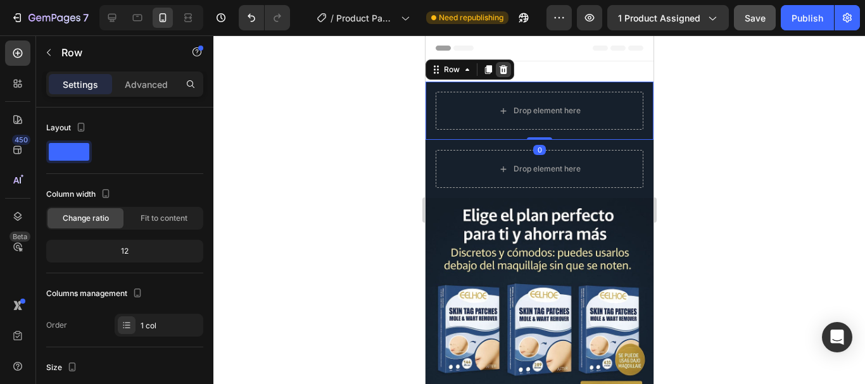
click at [501, 70] on icon at bounding box center [503, 70] width 10 height 10
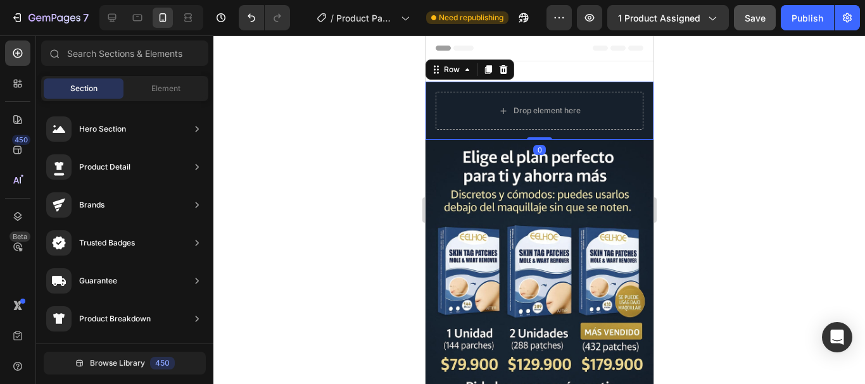
click at [599, 86] on div "Drop element here Row 0" at bounding box center [539, 111] width 228 height 58
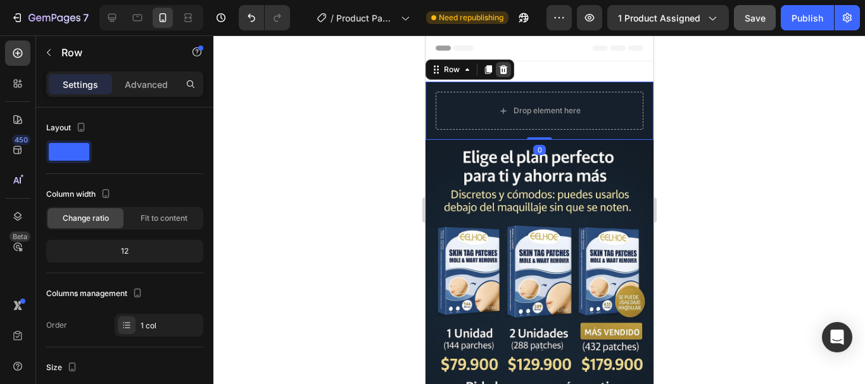
click at [506, 69] on icon at bounding box center [503, 70] width 10 height 10
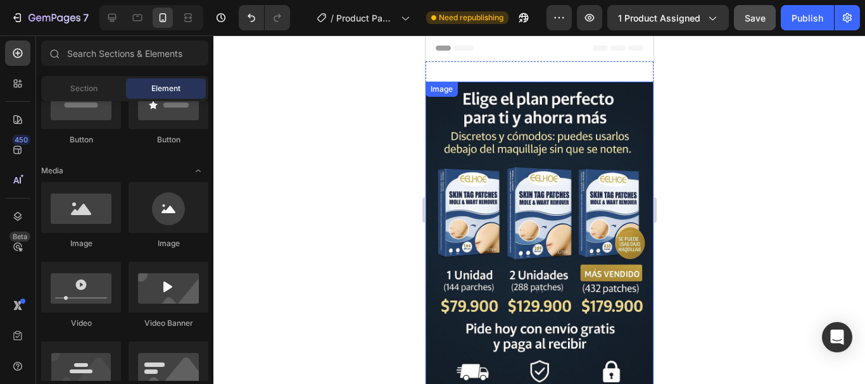
click at [541, 148] on img at bounding box center [539, 253] width 228 height 342
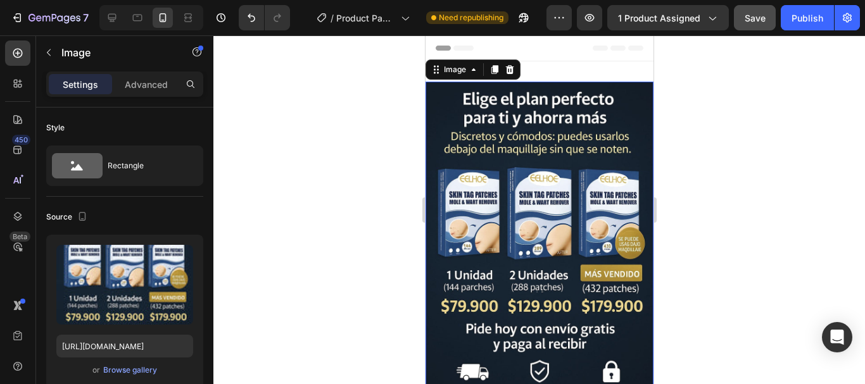
click at [507, 63] on div at bounding box center [509, 69] width 15 height 15
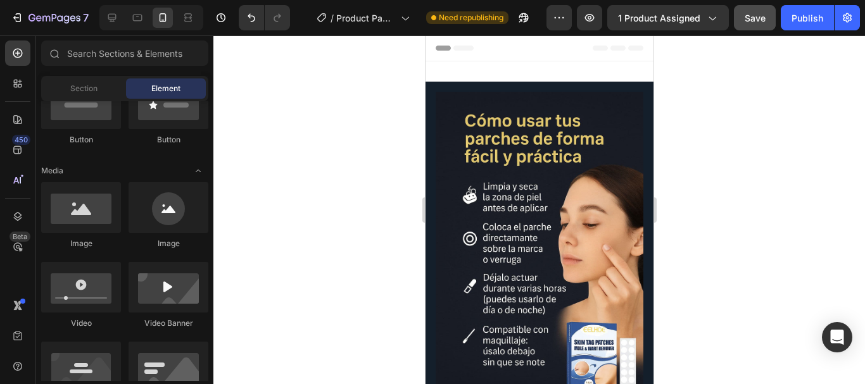
click at [744, 144] on div at bounding box center [539, 209] width 652 height 349
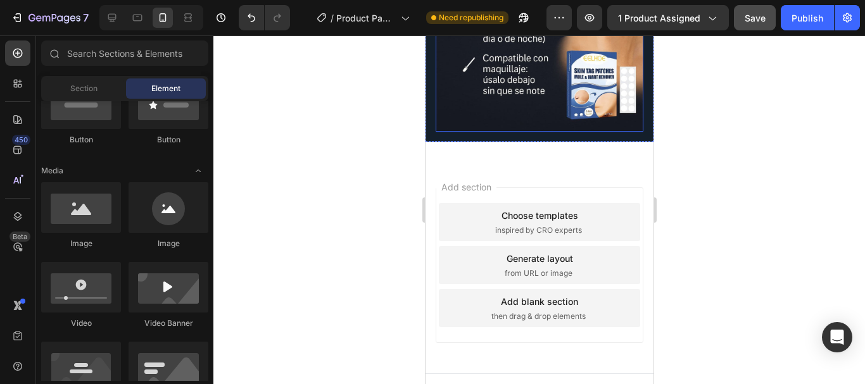
scroll to position [274, 0]
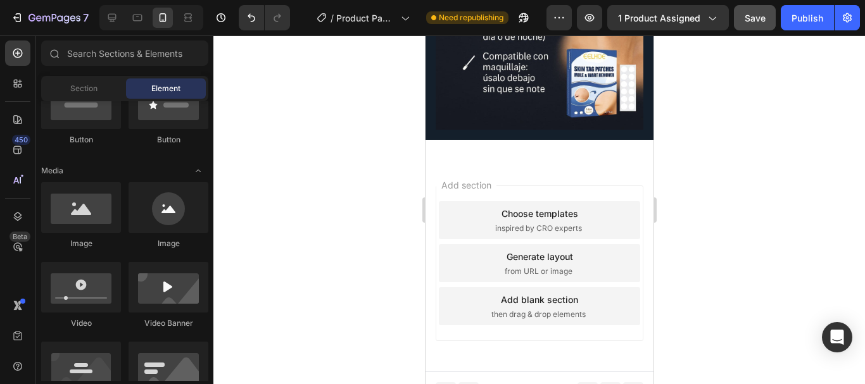
click at [611, 160] on div "Add section Choose templates inspired by CRO experts Generate layout from URL o…" at bounding box center [539, 266] width 228 height 212
click at [636, 243] on div "Add section Choose templates inspired by CRO experts Generate layout from URL o…" at bounding box center [539, 266] width 228 height 212
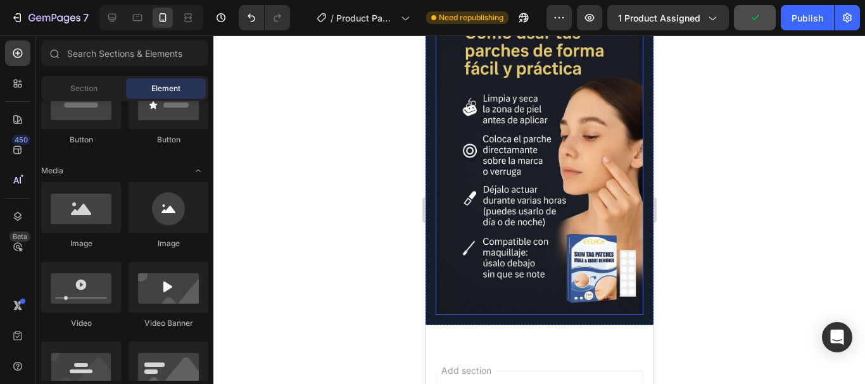
scroll to position [0, 0]
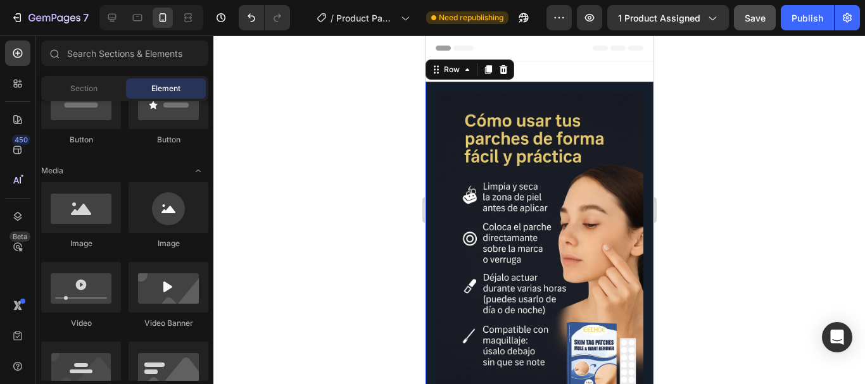
click at [433, 132] on div "Image Row 0" at bounding box center [539, 248] width 228 height 332
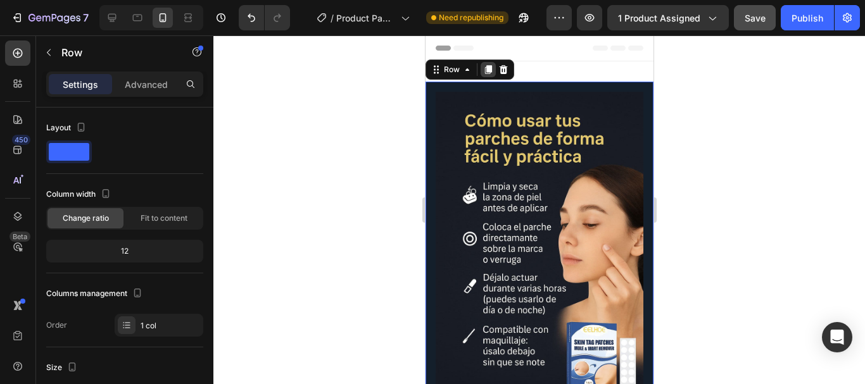
click at [486, 70] on icon at bounding box center [488, 69] width 7 height 9
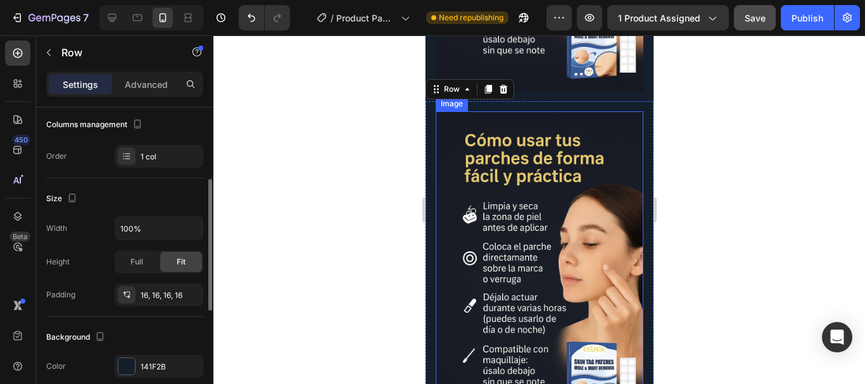
scroll to position [320, 0]
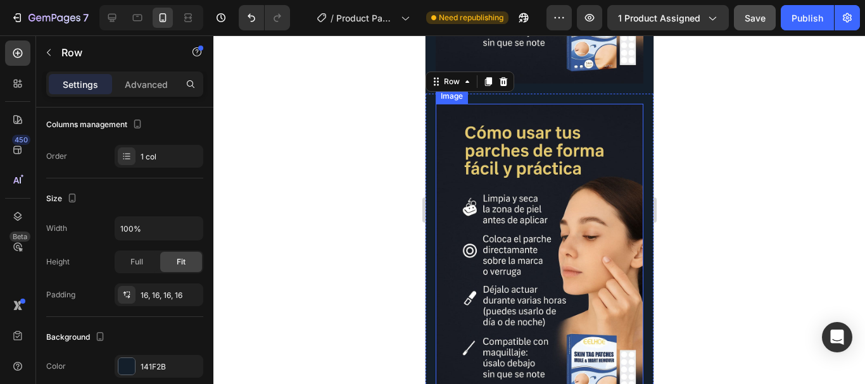
click at [564, 152] on img at bounding box center [539, 260] width 208 height 312
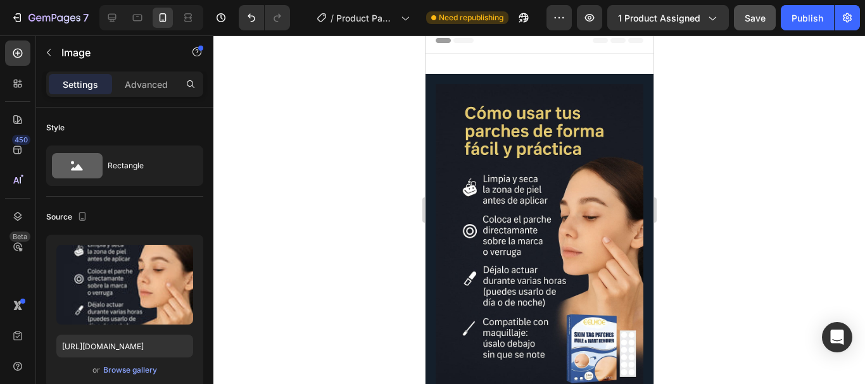
scroll to position [0, 0]
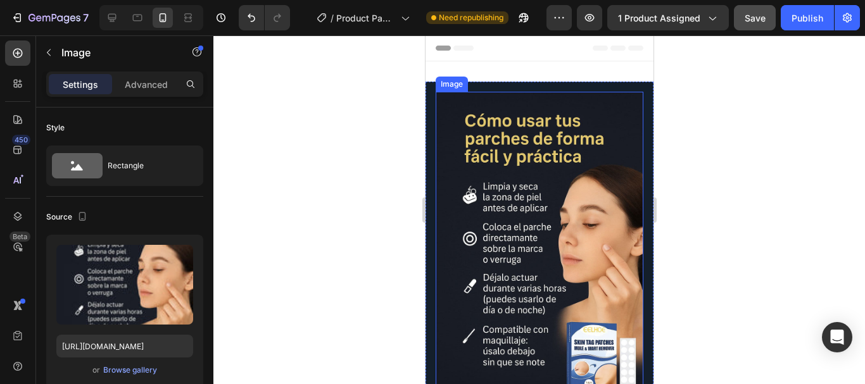
click at [530, 203] on img at bounding box center [539, 248] width 208 height 312
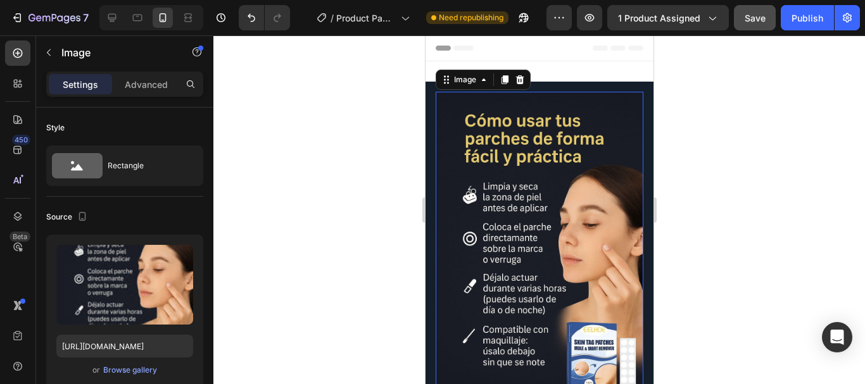
click at [538, 207] on img at bounding box center [539, 248] width 208 height 312
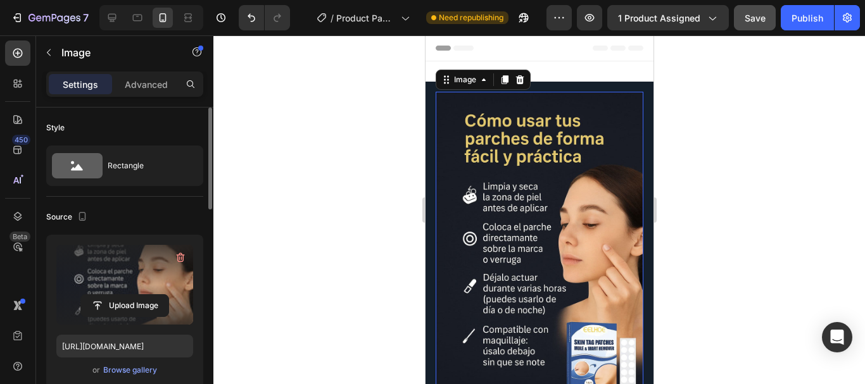
click at [118, 276] on label at bounding box center [124, 285] width 137 height 80
click at [118, 295] on input "file" at bounding box center [124, 306] width 87 height 22
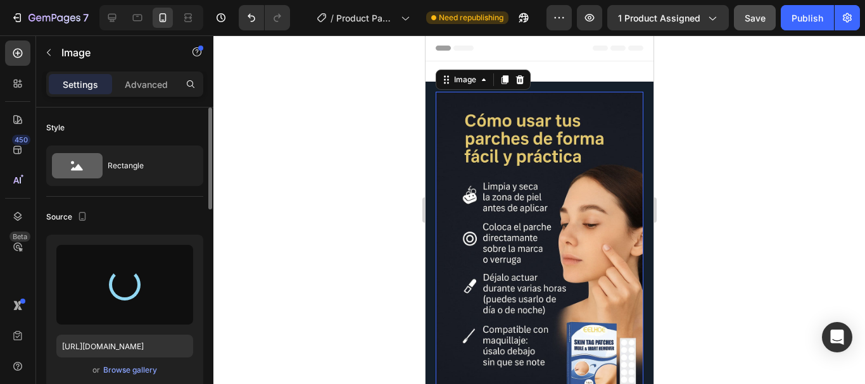
type input "[URL][DOMAIN_NAME]"
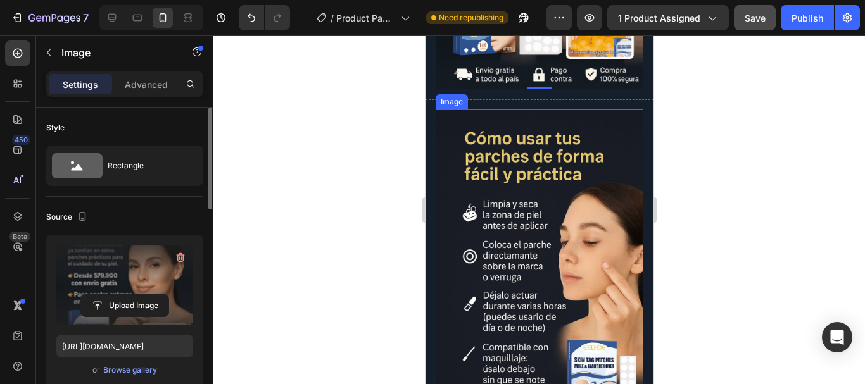
scroll to position [338, 0]
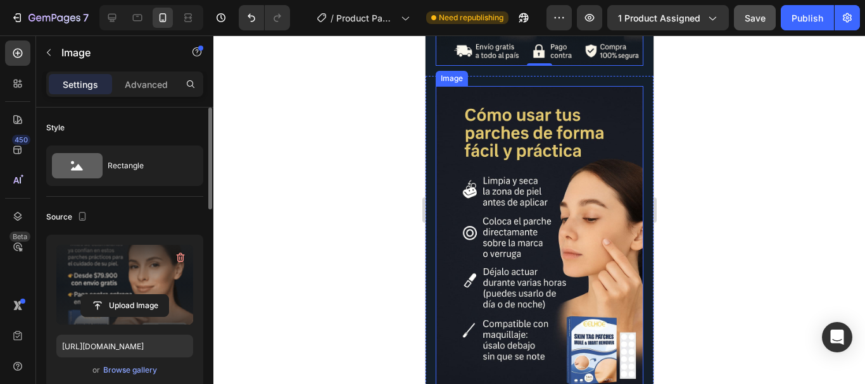
click at [516, 265] on img at bounding box center [539, 242] width 208 height 312
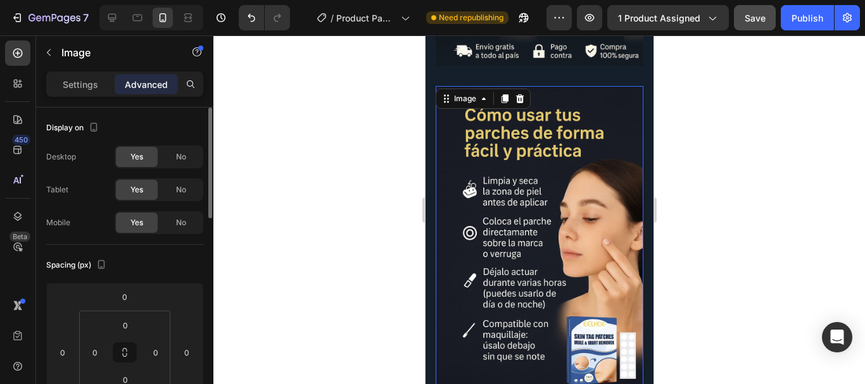
click at [533, 207] on img at bounding box center [539, 242] width 208 height 312
click at [557, 153] on img at bounding box center [539, 242] width 208 height 312
click at [457, 93] on div "Image" at bounding box center [464, 98] width 27 height 11
click at [508, 193] on img at bounding box center [539, 242] width 208 height 312
click at [86, 79] on p "Settings" at bounding box center [80, 84] width 35 height 13
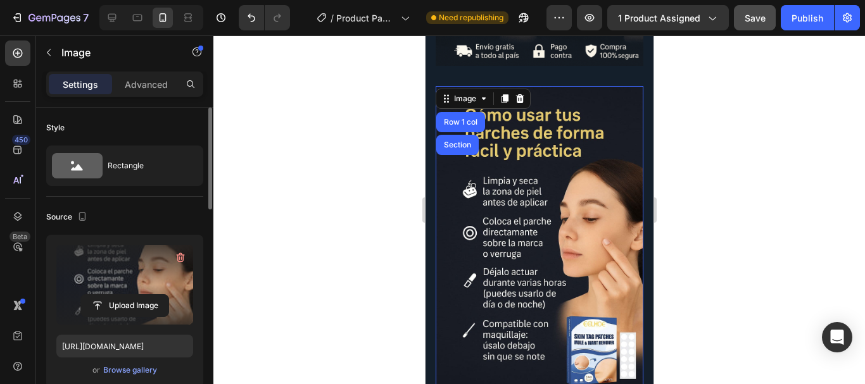
click at [143, 271] on label at bounding box center [124, 285] width 137 height 80
click at [143, 295] on input "file" at bounding box center [124, 306] width 87 height 22
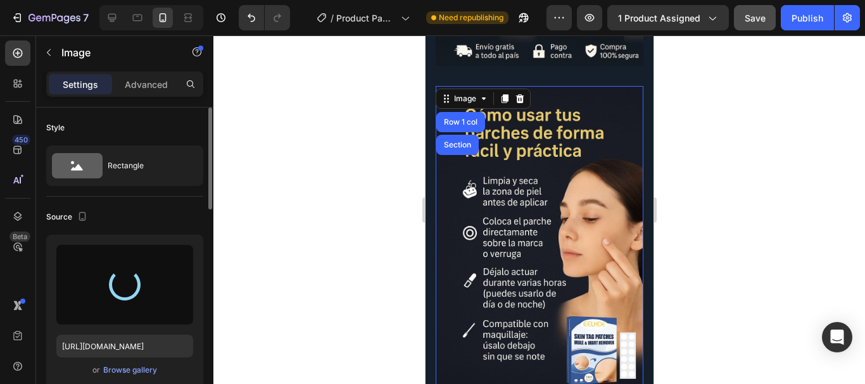
type input "[URL][DOMAIN_NAME]"
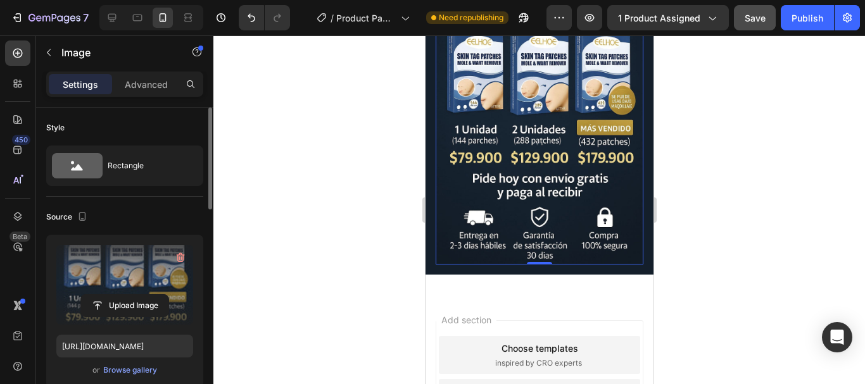
scroll to position [507, 0]
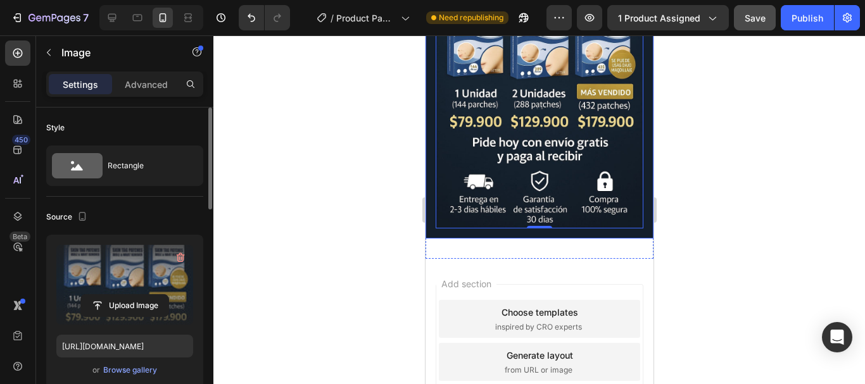
click at [430, 206] on div "Image Row 1 col Section 0 Row" at bounding box center [539, 73] width 228 height 332
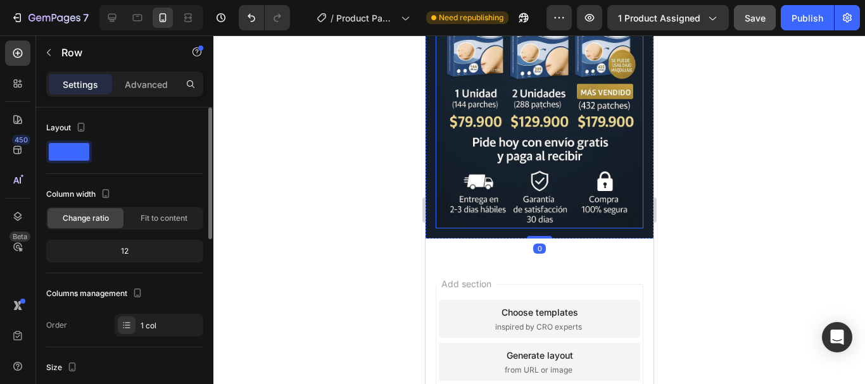
scroll to position [338, 0]
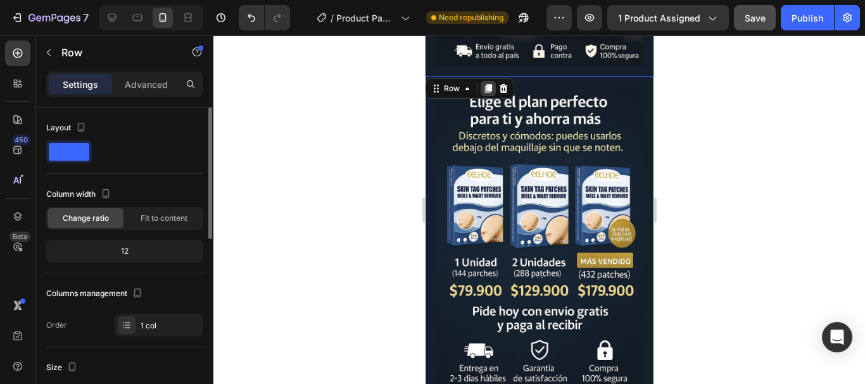
click at [491, 81] on div at bounding box center [487, 88] width 15 height 15
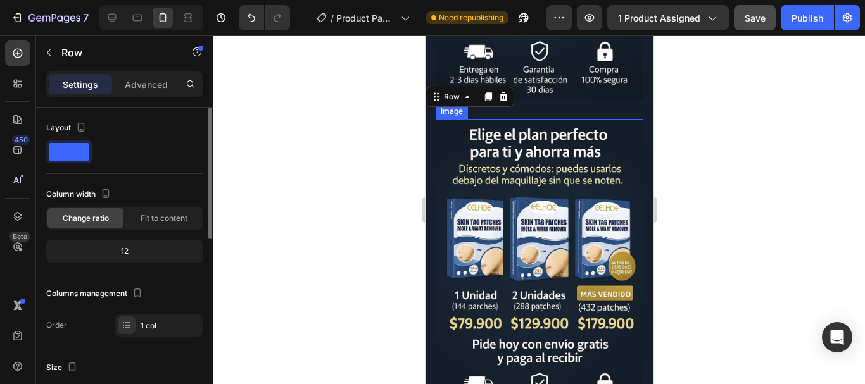
scroll to position [637, 0]
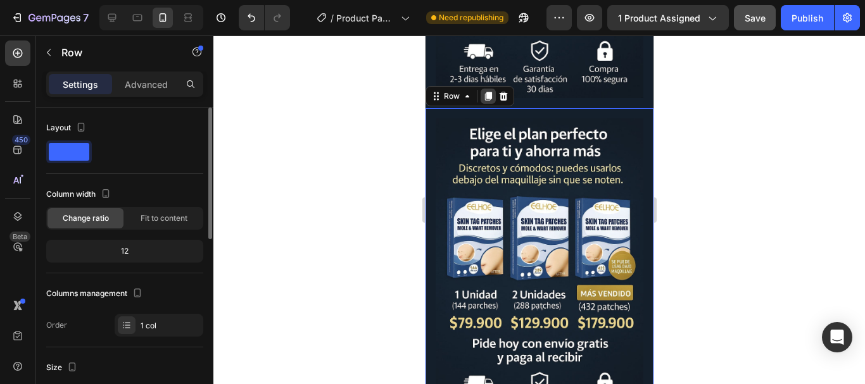
click at [490, 91] on icon at bounding box center [488, 96] width 10 height 10
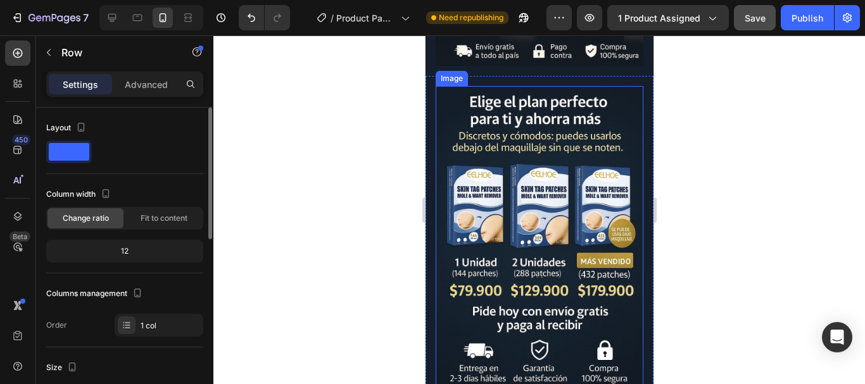
scroll to position [507, 0]
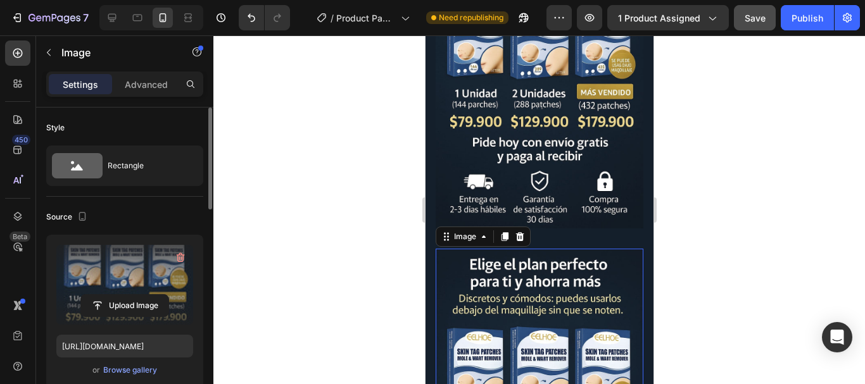
click at [116, 257] on label at bounding box center [124, 285] width 137 height 80
click at [116, 295] on input "file" at bounding box center [124, 306] width 87 height 22
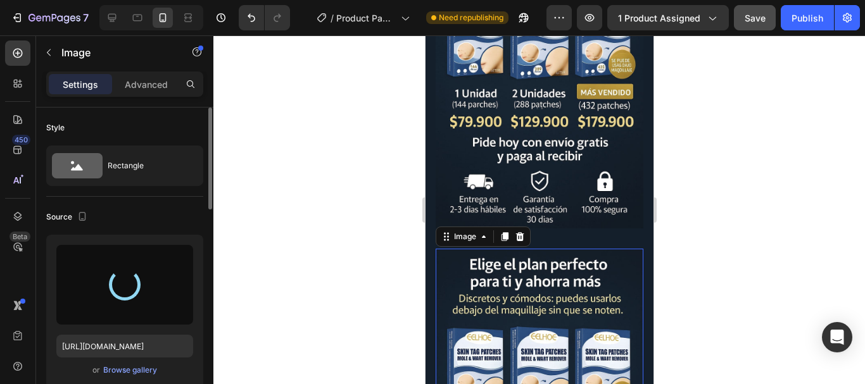
type input "[URL][DOMAIN_NAME]"
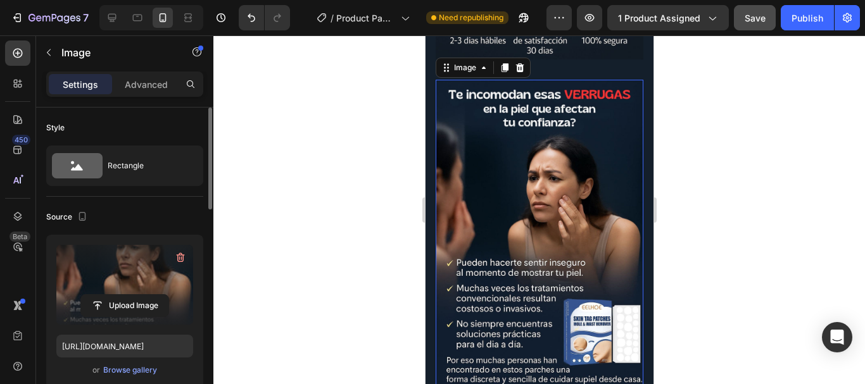
scroll to position [844, 0]
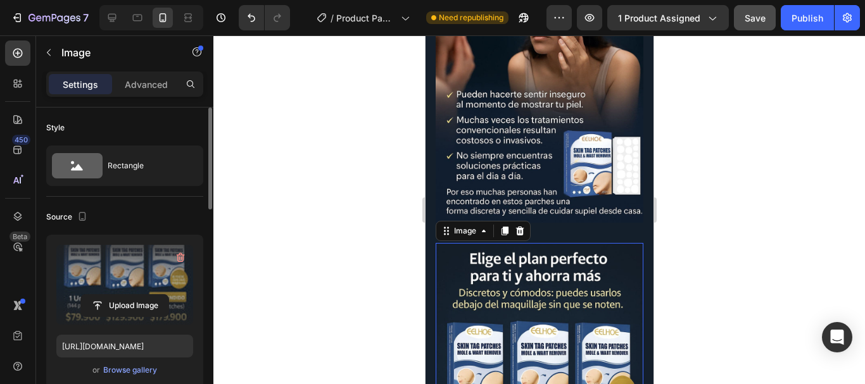
click at [127, 269] on label at bounding box center [124, 285] width 137 height 80
click at [127, 295] on input "file" at bounding box center [124, 306] width 87 height 22
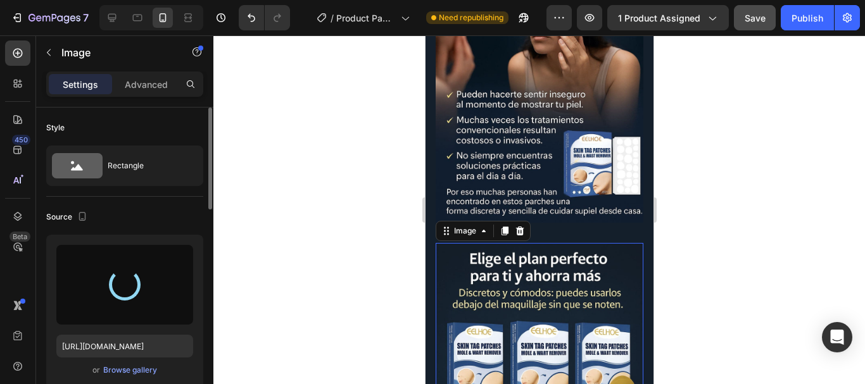
type input "[URL][DOMAIN_NAME]"
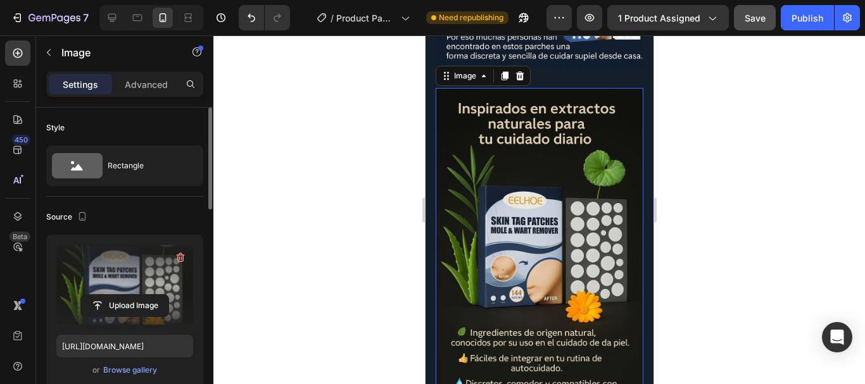
scroll to position [1013, 0]
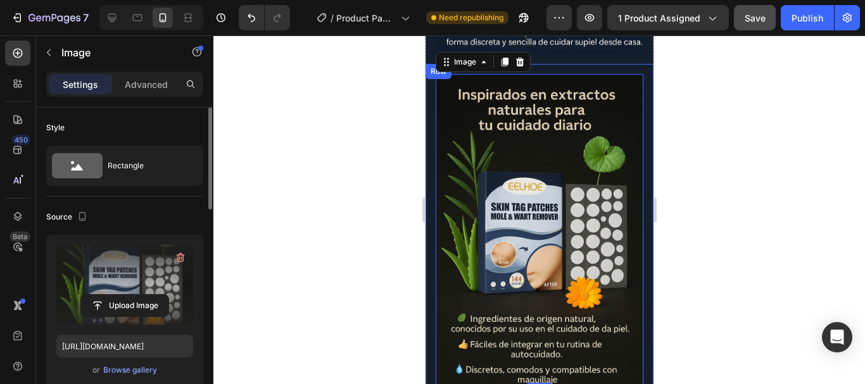
click at [428, 331] on div "Image 0 Row" at bounding box center [539, 230] width 228 height 332
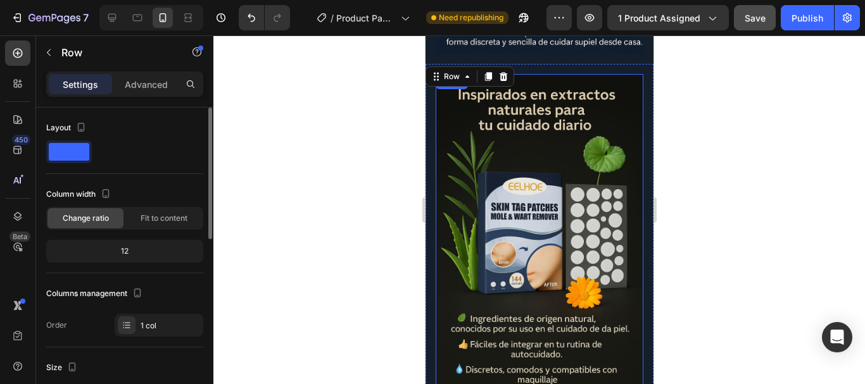
scroll to position [844, 0]
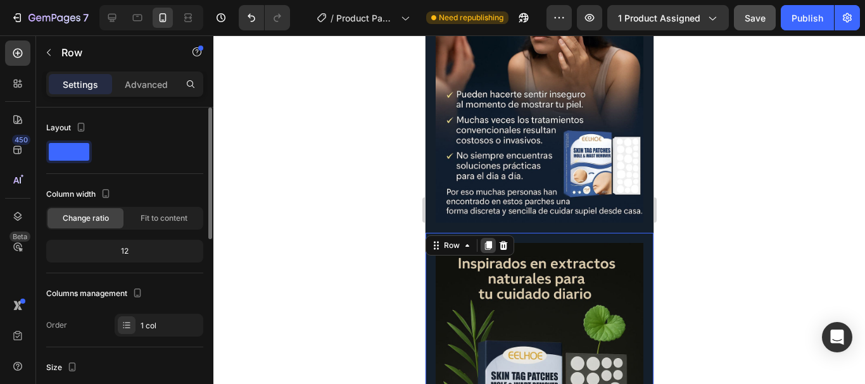
click at [488, 241] on icon at bounding box center [488, 245] width 7 height 9
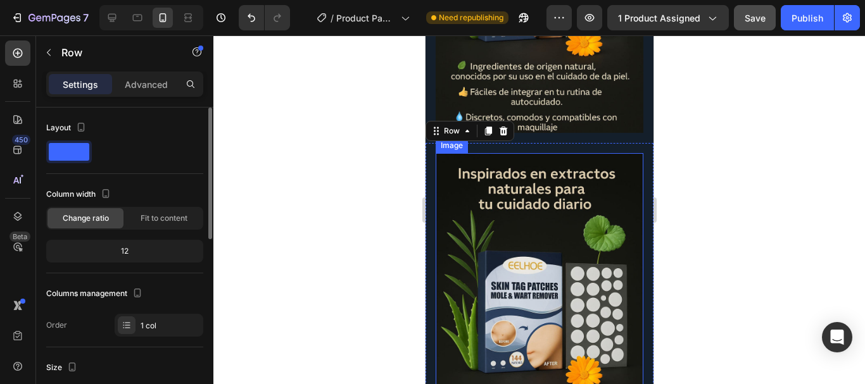
scroll to position [1272, 0]
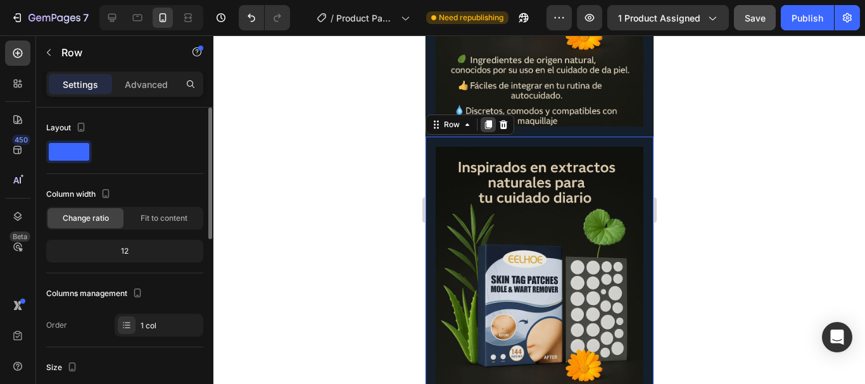
click at [488, 120] on icon at bounding box center [488, 124] width 7 height 9
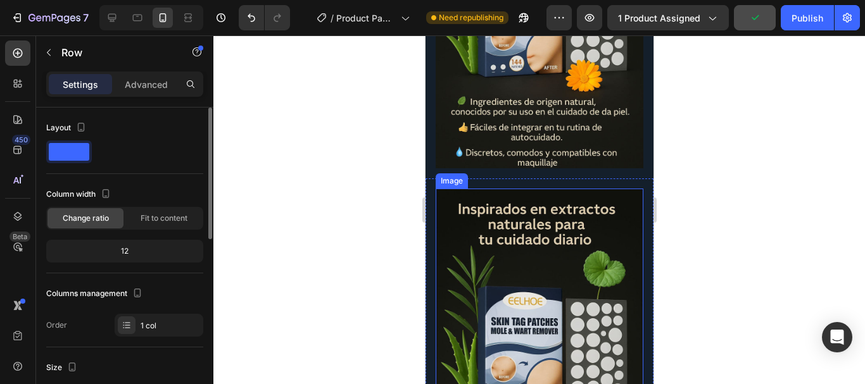
scroll to position [1253, 0]
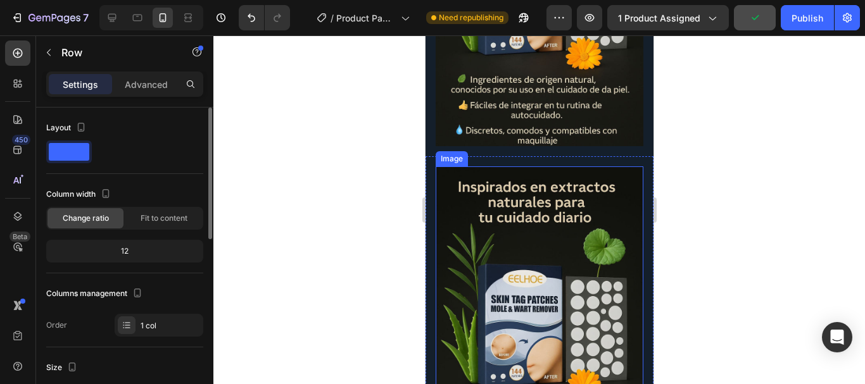
click at [538, 231] on img at bounding box center [539, 323] width 208 height 312
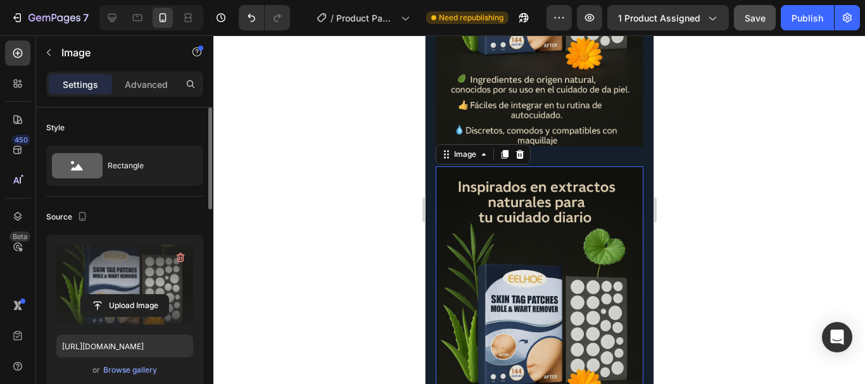
click at [108, 265] on label at bounding box center [124, 285] width 137 height 80
click at [108, 295] on input "file" at bounding box center [124, 306] width 87 height 22
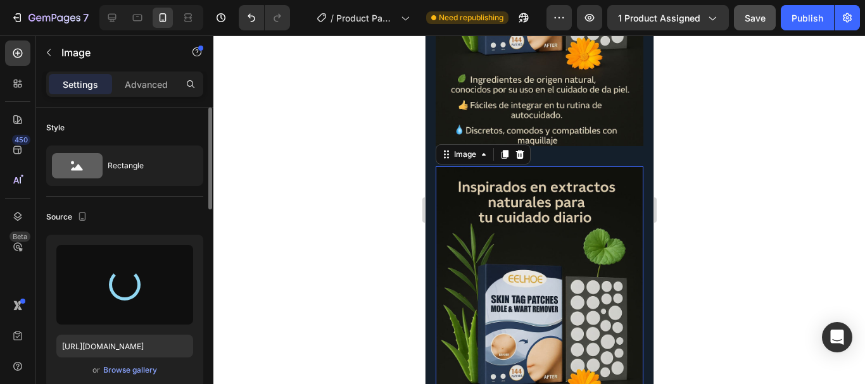
type input "[URL][DOMAIN_NAME]"
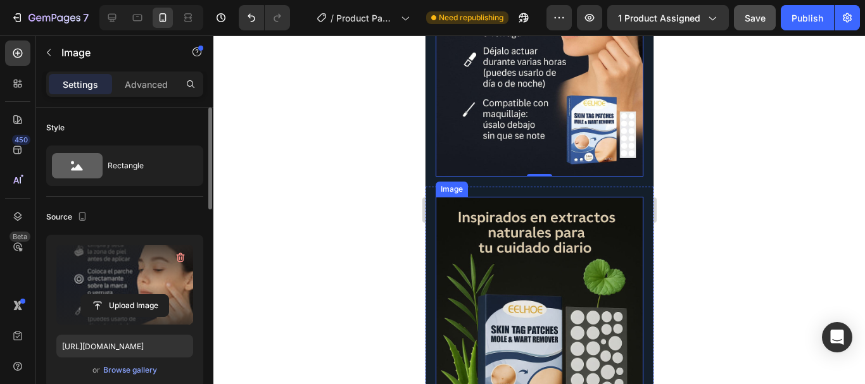
scroll to position [1590, 0]
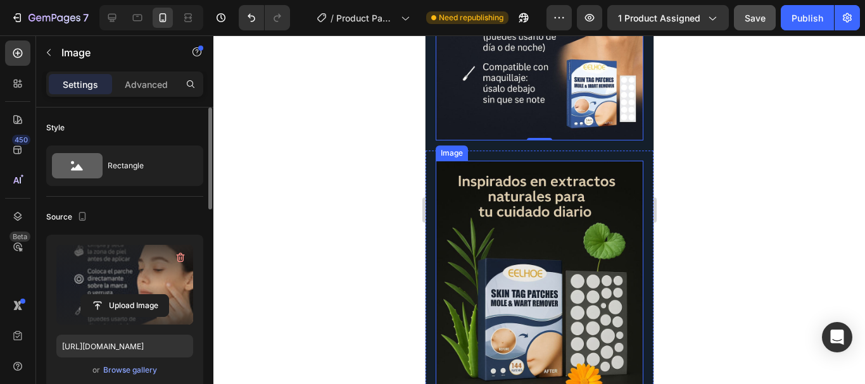
click at [523, 242] on img at bounding box center [539, 317] width 208 height 312
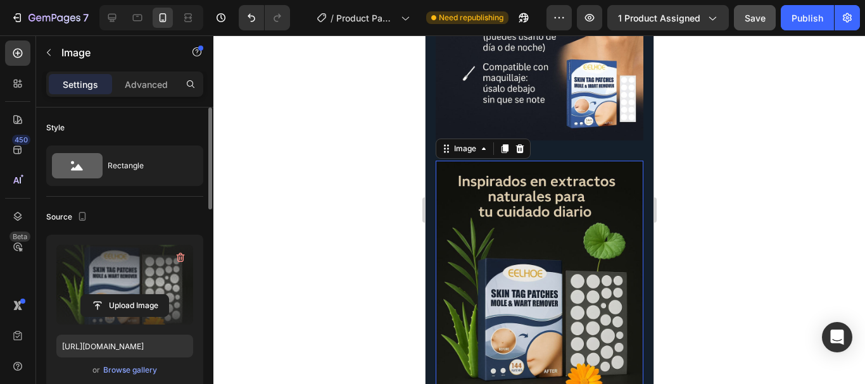
click at [118, 277] on label at bounding box center [124, 285] width 137 height 80
click at [118, 295] on input "file" at bounding box center [124, 306] width 87 height 22
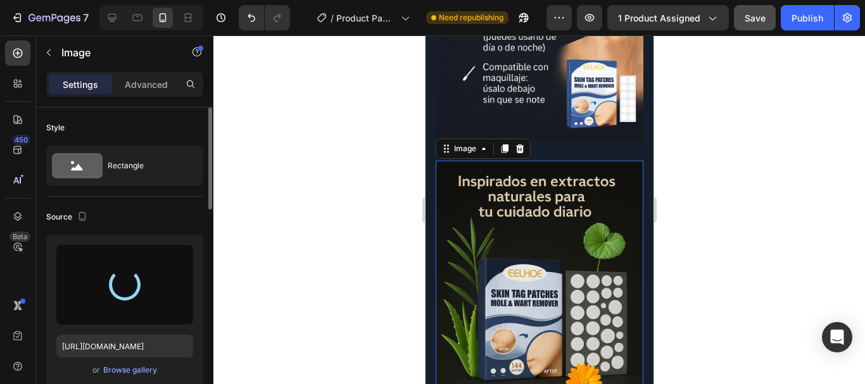
type input "[URL][DOMAIN_NAME]"
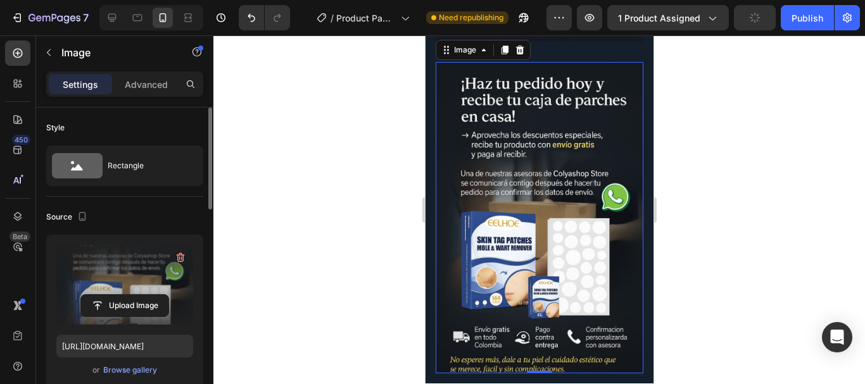
scroll to position [1520, 0]
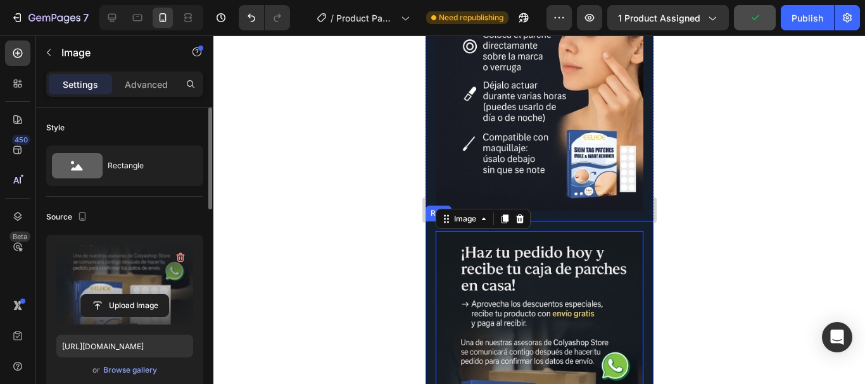
click at [427, 221] on div "Image 0 Row" at bounding box center [539, 387] width 228 height 332
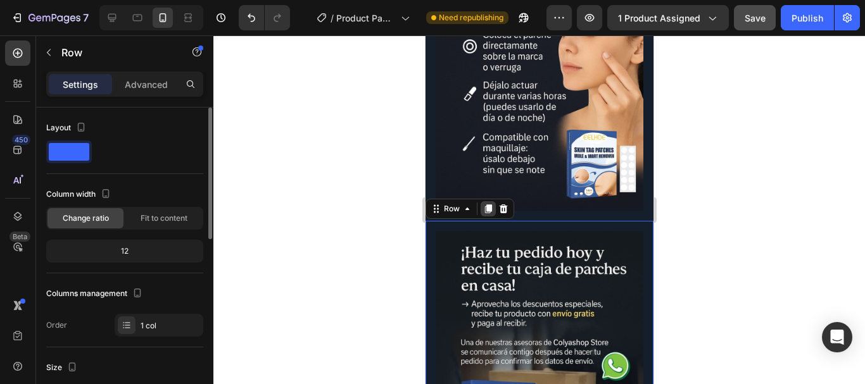
click at [484, 204] on icon at bounding box center [488, 209] width 10 height 10
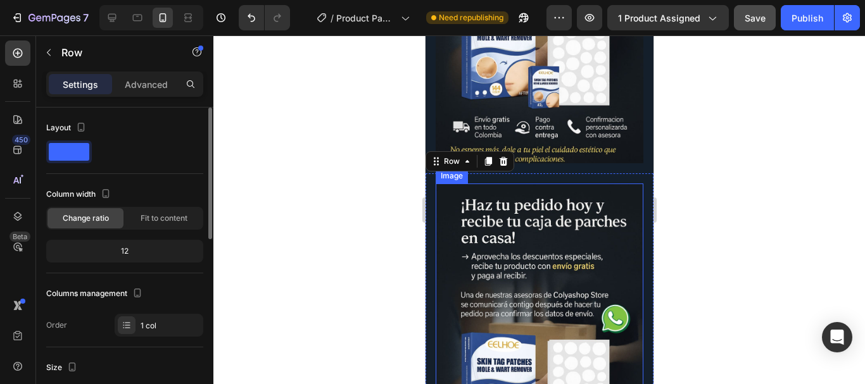
scroll to position [1908, 0]
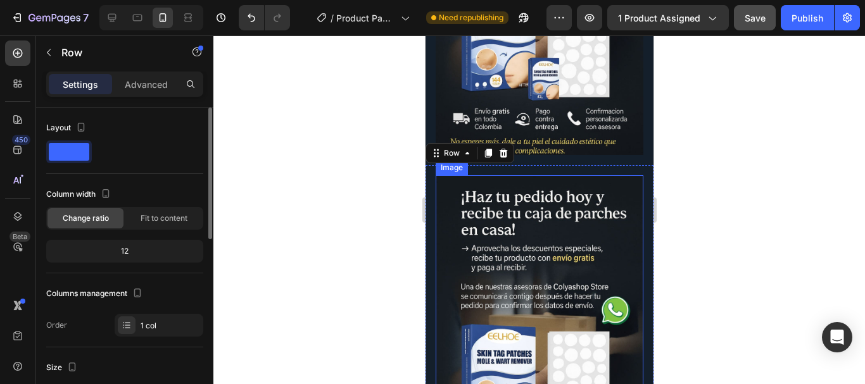
click at [510, 196] on img at bounding box center [539, 331] width 208 height 312
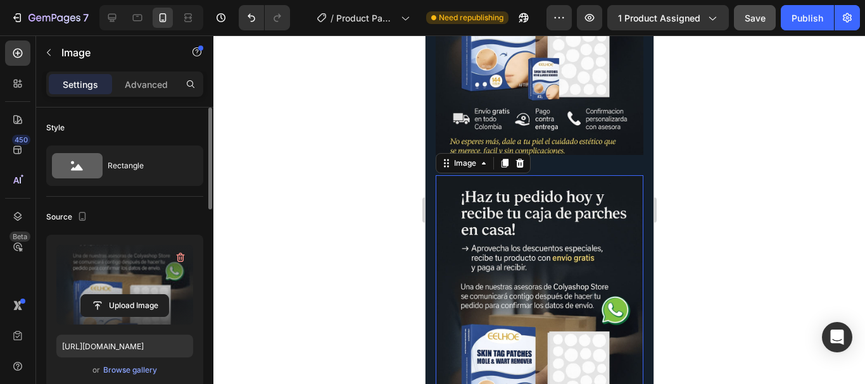
click at [127, 266] on label at bounding box center [124, 285] width 137 height 80
click at [127, 295] on input "file" at bounding box center [124, 306] width 87 height 22
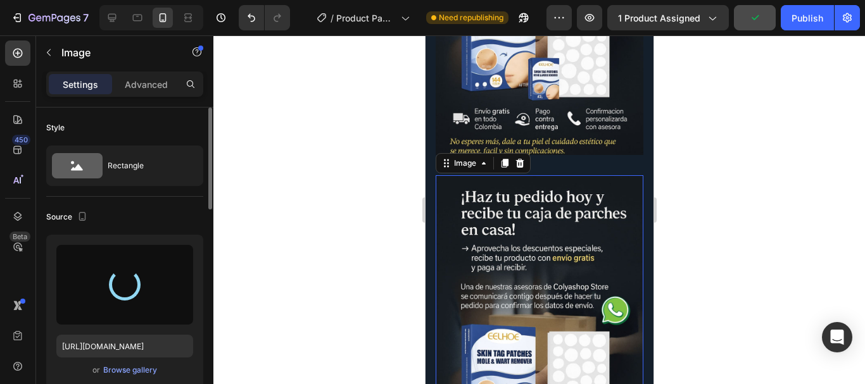
type input "[URL][DOMAIN_NAME]"
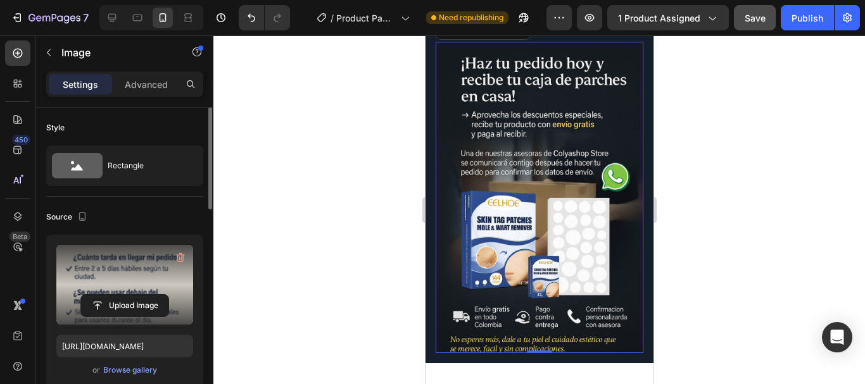
scroll to position [2077, 0]
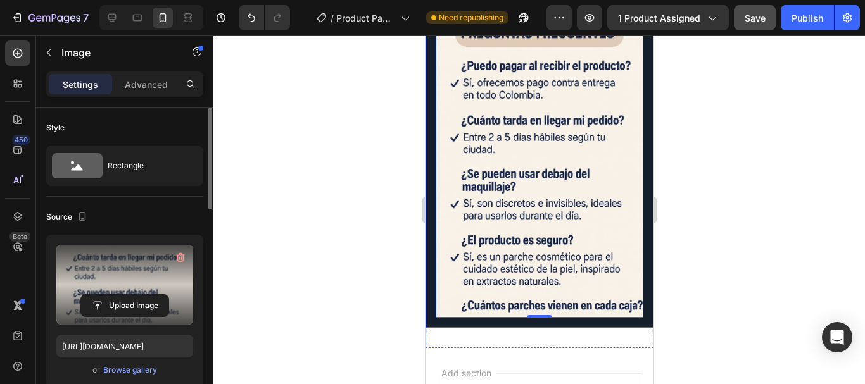
click at [429, 222] on div "Image 0 Row" at bounding box center [539, 162] width 228 height 332
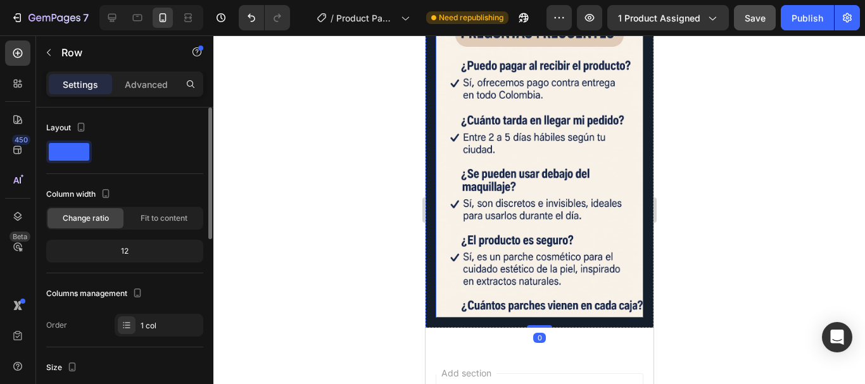
scroll to position [1739, 0]
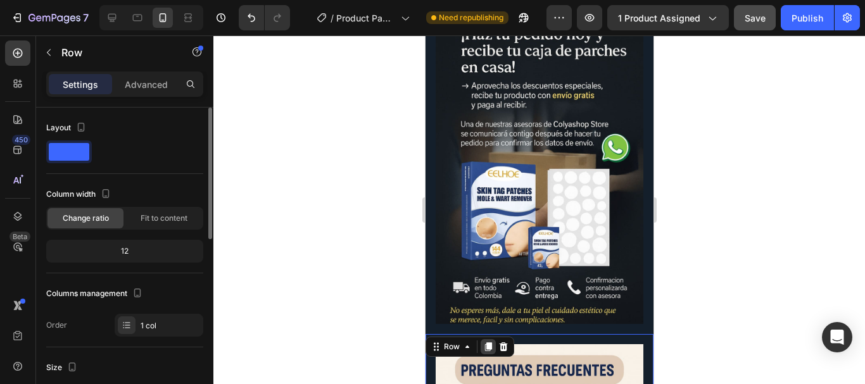
click at [487, 343] on icon at bounding box center [488, 347] width 7 height 9
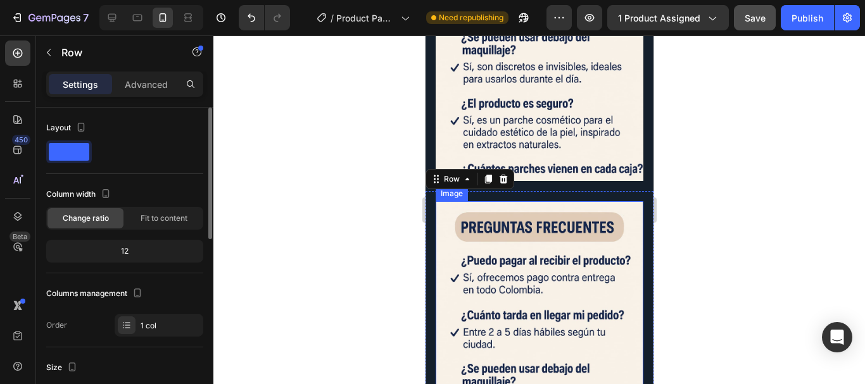
scroll to position [2226, 0]
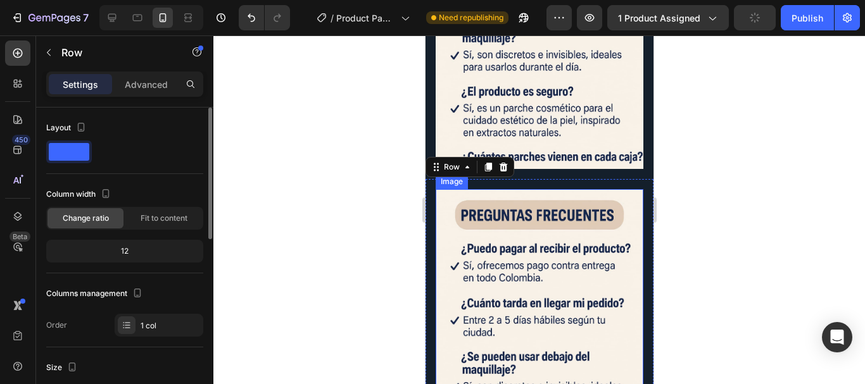
click at [492, 276] on img at bounding box center [539, 345] width 208 height 312
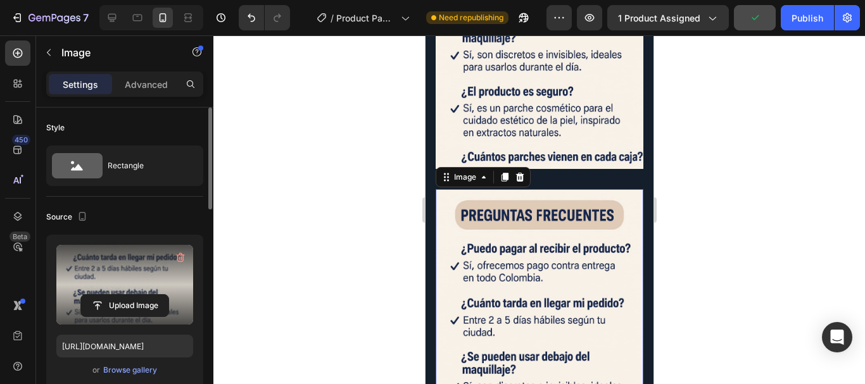
click at [124, 275] on label at bounding box center [124, 285] width 137 height 80
click at [124, 295] on input "file" at bounding box center [124, 306] width 87 height 22
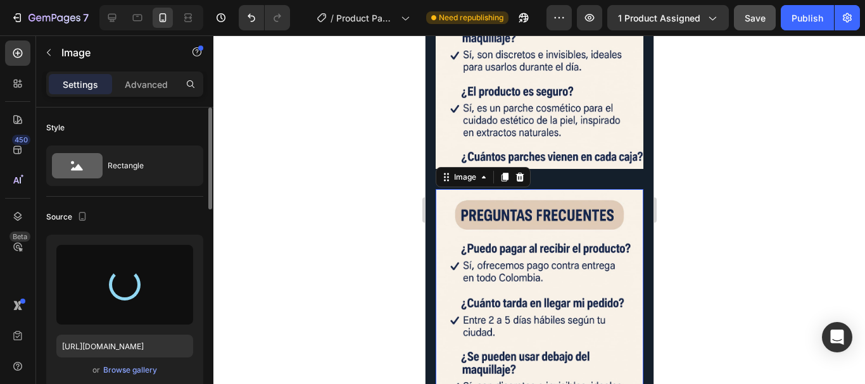
type input "[URL][DOMAIN_NAME]"
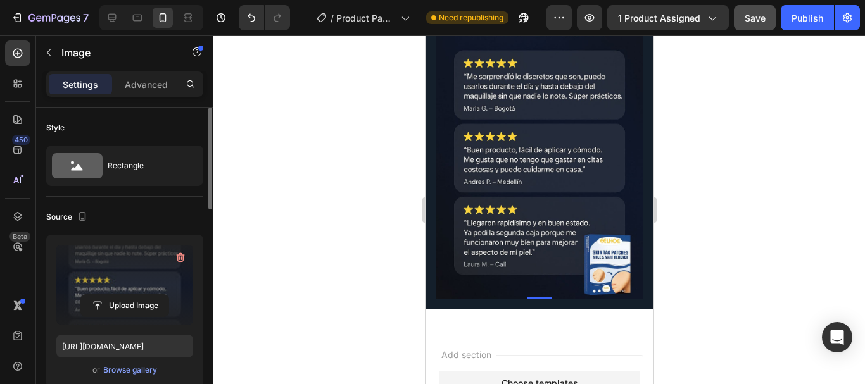
scroll to position [2497, 0]
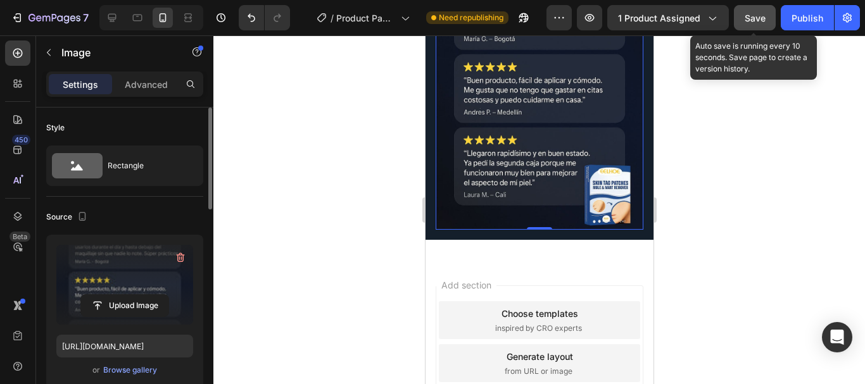
click at [757, 23] on span "Save" at bounding box center [755, 18] width 21 height 11
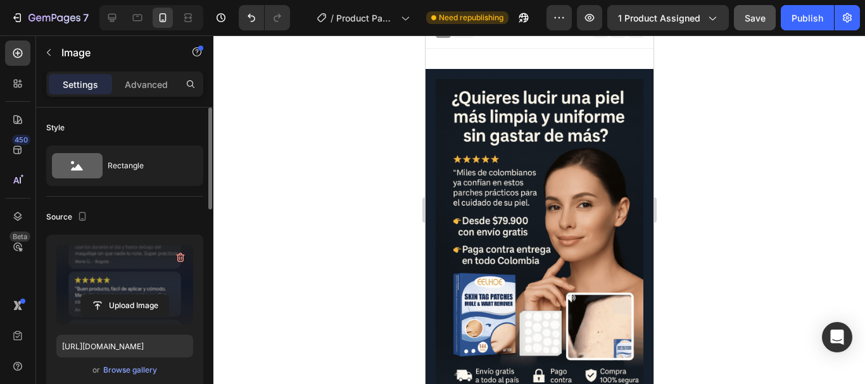
scroll to position [0, 0]
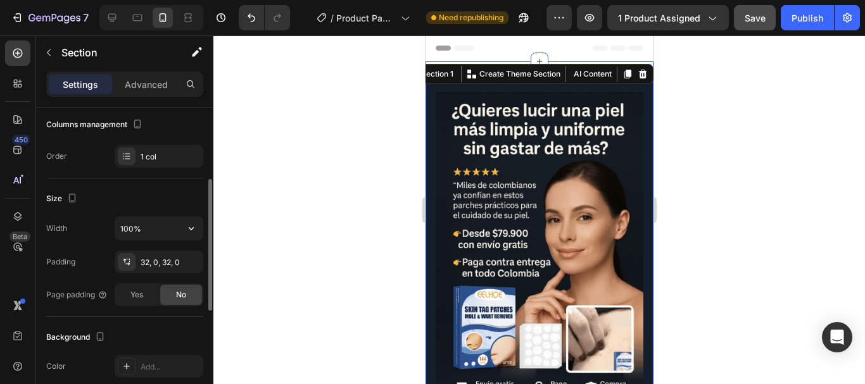
scroll to position [338, 0]
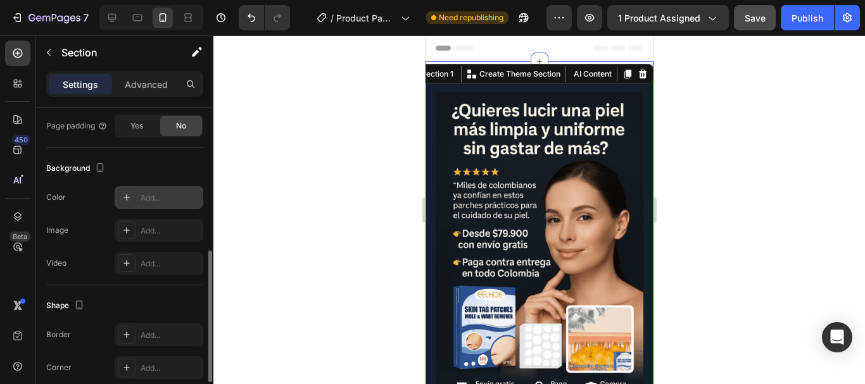
click at [157, 198] on div "Add..." at bounding box center [171, 198] width 60 height 11
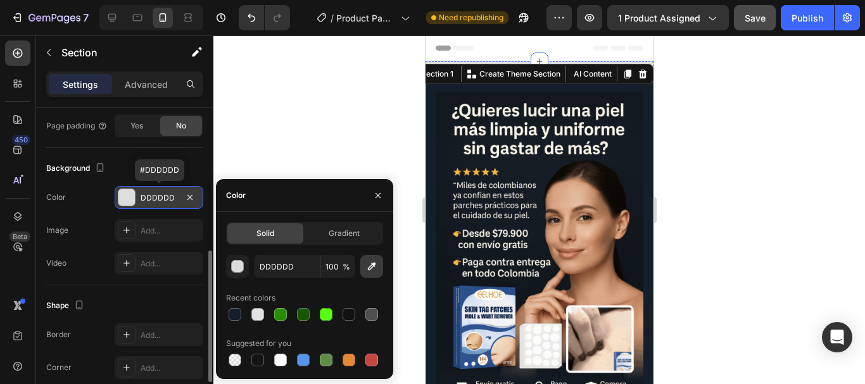
click at [371, 262] on icon "button" at bounding box center [371, 266] width 13 height 13
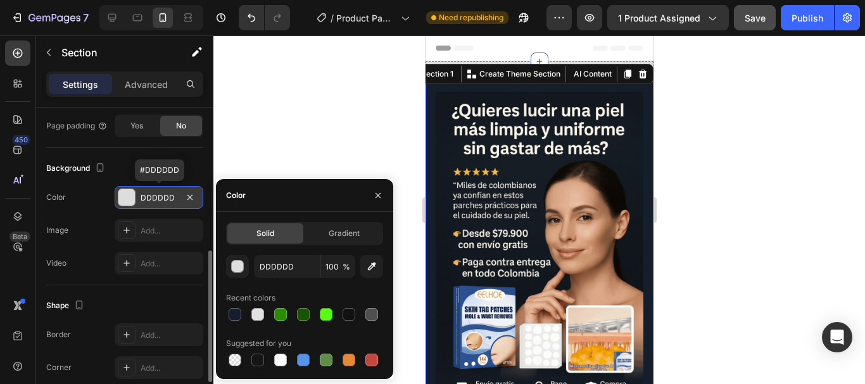
type input "141F2B"
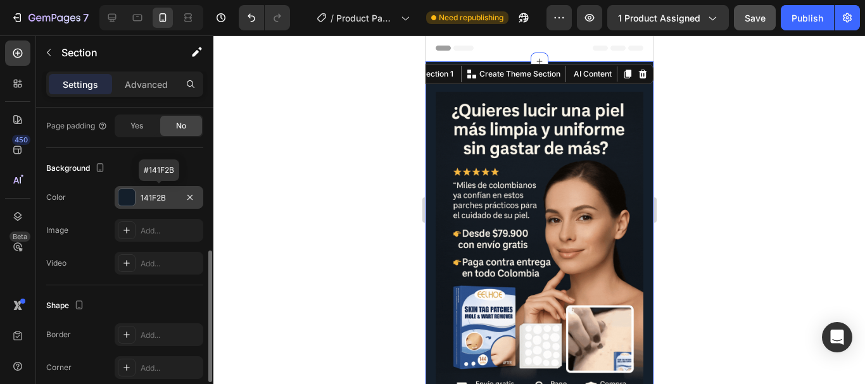
click at [326, 124] on div at bounding box center [539, 209] width 652 height 349
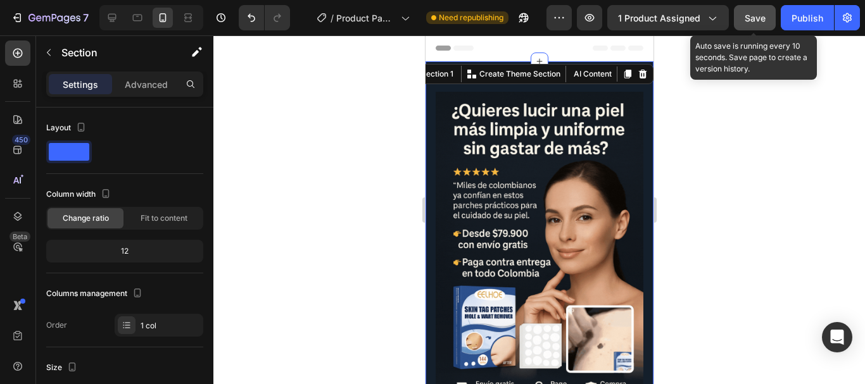
click at [741, 23] on button "Save" at bounding box center [755, 17] width 42 height 25
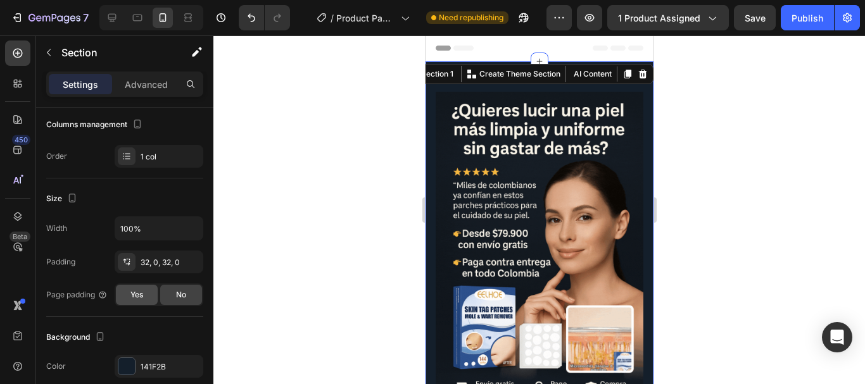
scroll to position [427, 0]
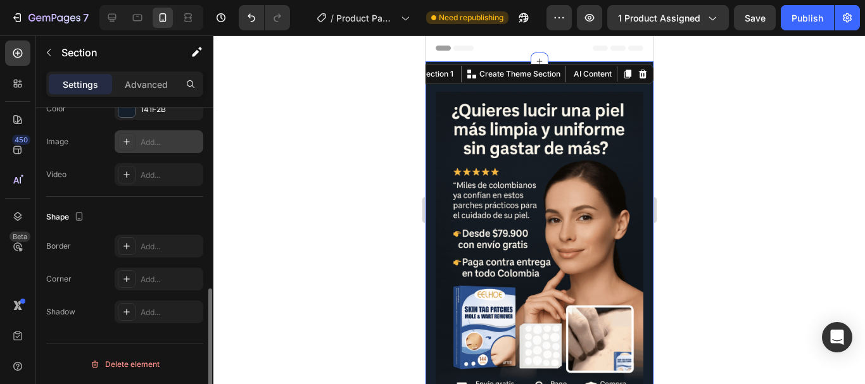
click at [167, 137] on div "Add..." at bounding box center [171, 142] width 60 height 11
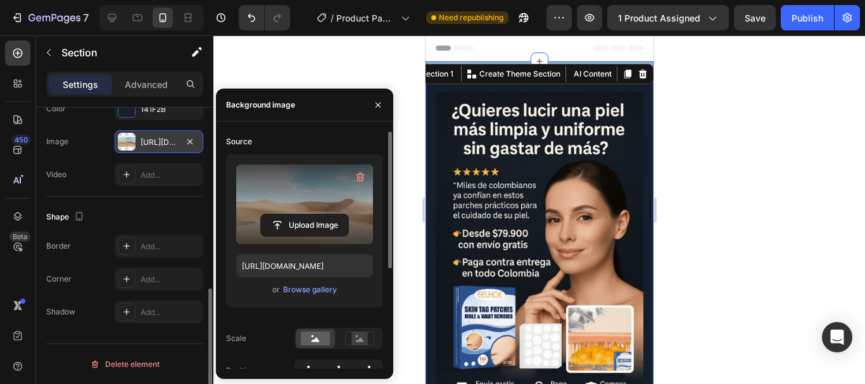
click at [310, 192] on label at bounding box center [304, 205] width 137 height 80
click at [310, 215] on input "file" at bounding box center [304, 226] width 87 height 22
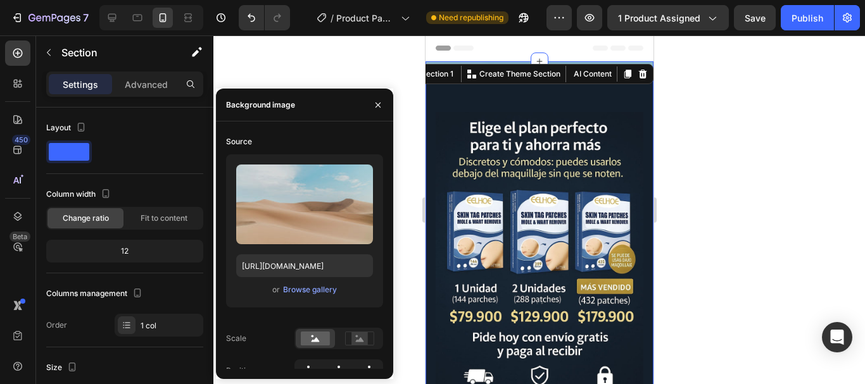
scroll to position [427, 0]
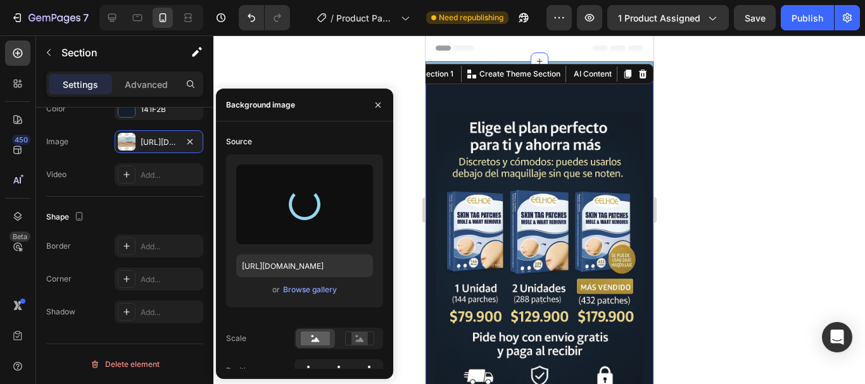
type input "https://cdn.shopify.com/s/files/1/0926/1521/3360/files/gempages_575642259664405…"
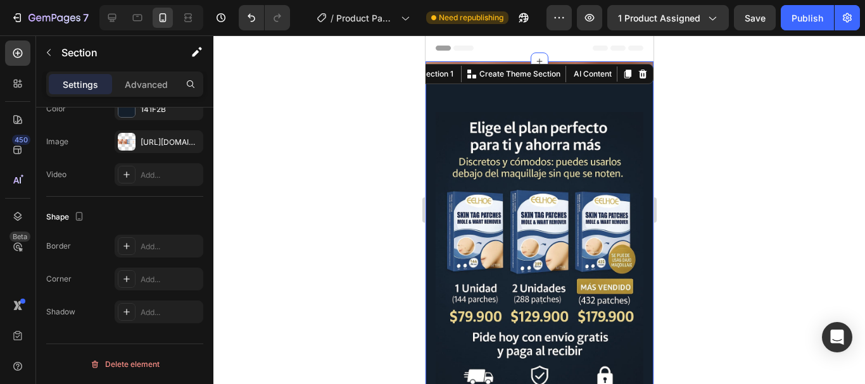
click at [744, 247] on div at bounding box center [539, 209] width 652 height 349
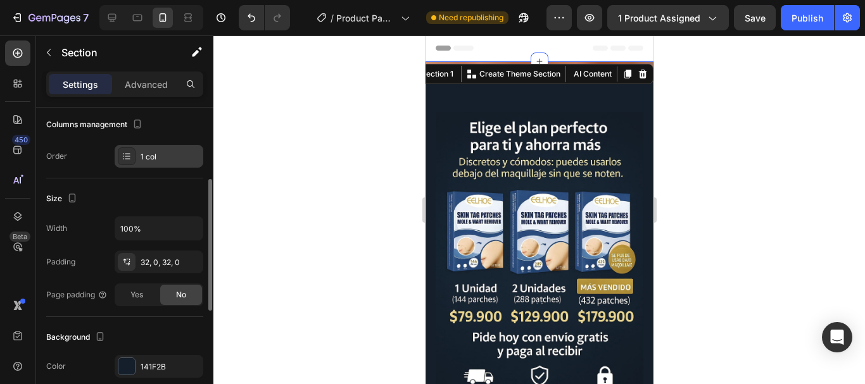
scroll to position [338, 0]
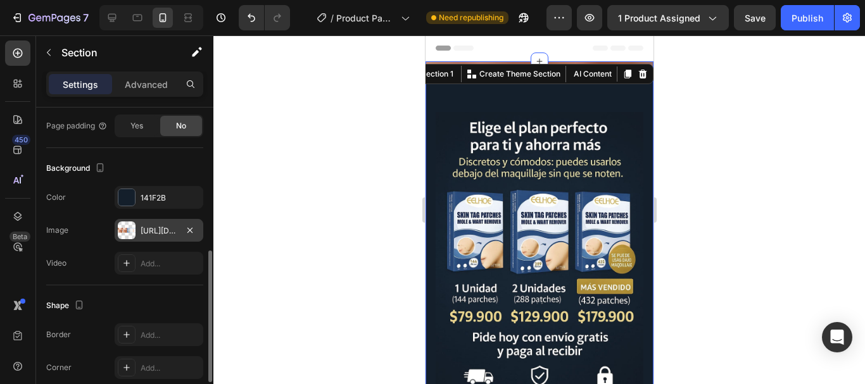
click at [153, 231] on div "https://cdn.shopify.com/s/files/1/0926/1521/3360/files/gempages_575642259664405…" at bounding box center [159, 230] width 37 height 11
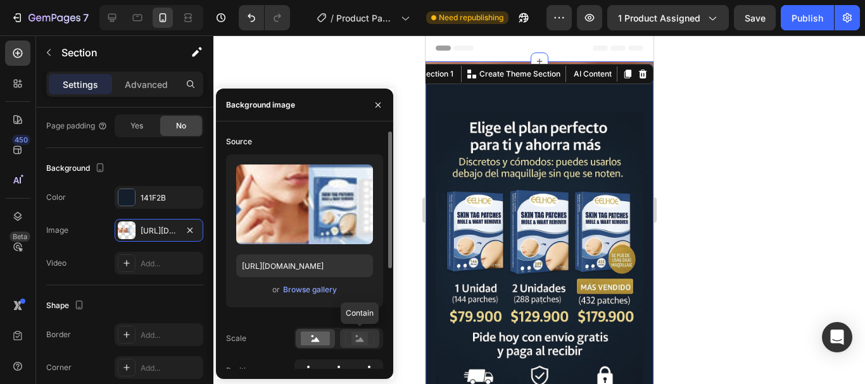
click at [361, 341] on icon at bounding box center [360, 340] width 8 height 4
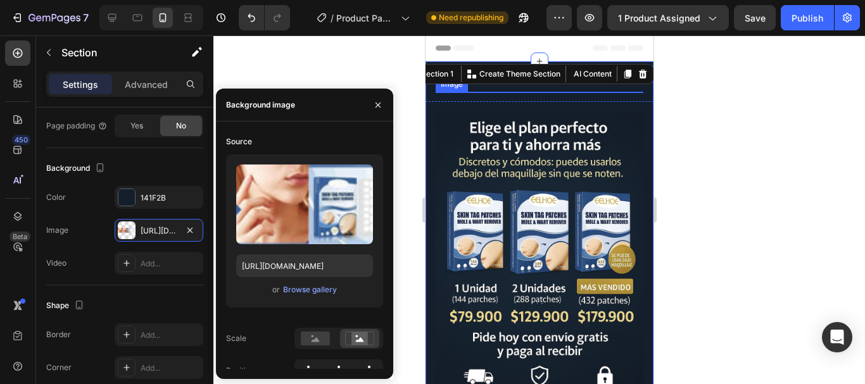
click at [560, 92] on img at bounding box center [539, 92] width 208 height 0
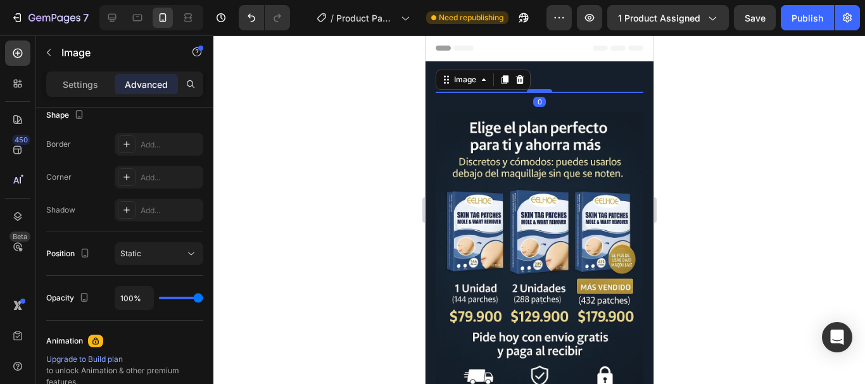
scroll to position [0, 0]
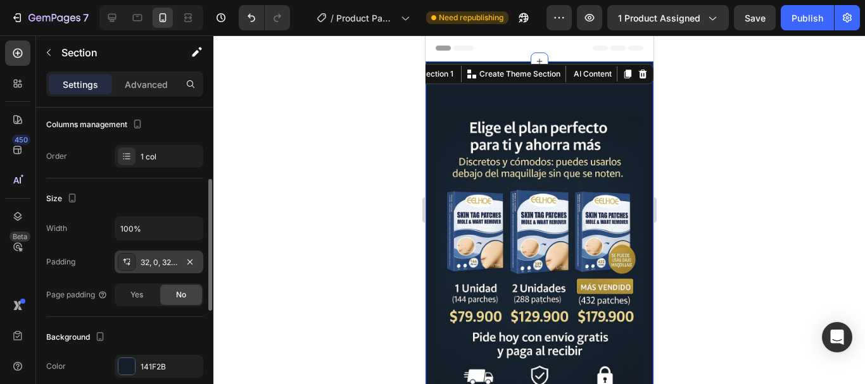
scroll to position [338, 0]
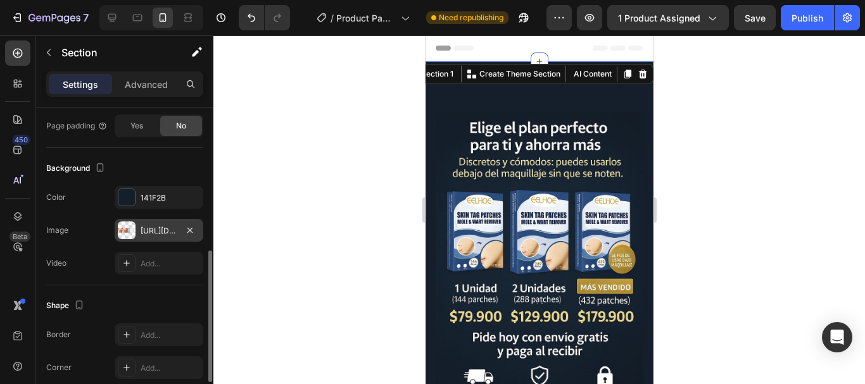
click at [172, 225] on div "https://cdn.shopify.com/s/files/1/0926/1521/3360/files/gempages_575642259664405…" at bounding box center [159, 230] width 37 height 11
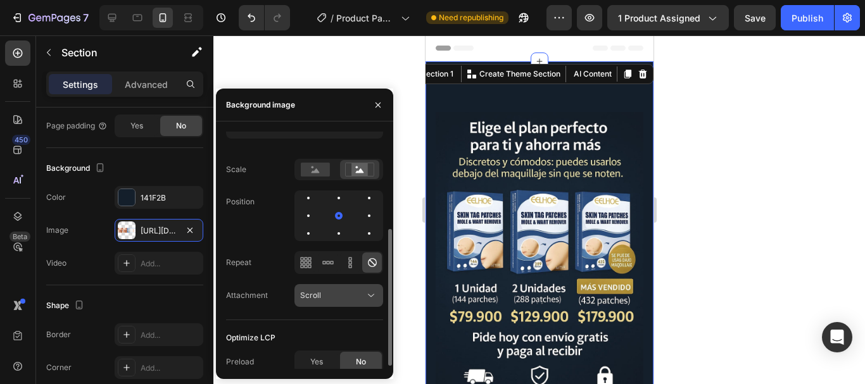
scroll to position [174, 0]
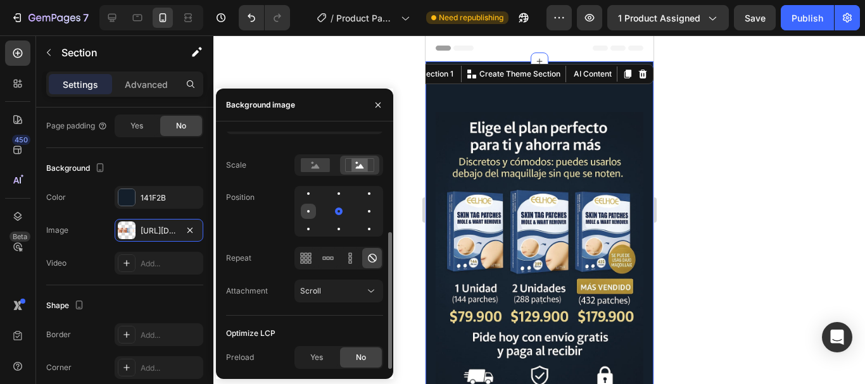
click at [308, 213] on div at bounding box center [308, 211] width 15 height 15
click at [372, 207] on div at bounding box center [369, 211] width 15 height 15
click at [339, 187] on div at bounding box center [338, 193] width 15 height 15
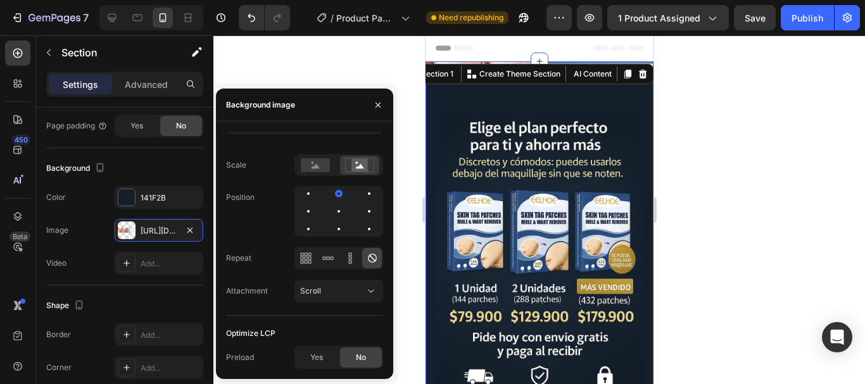
click at [741, 146] on div at bounding box center [539, 209] width 652 height 349
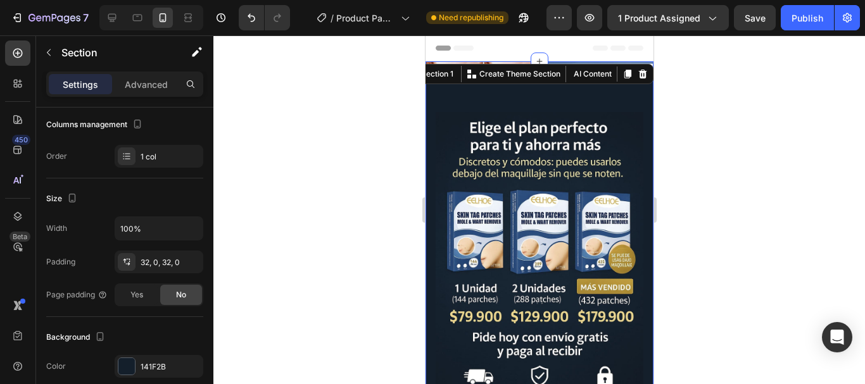
scroll to position [338, 0]
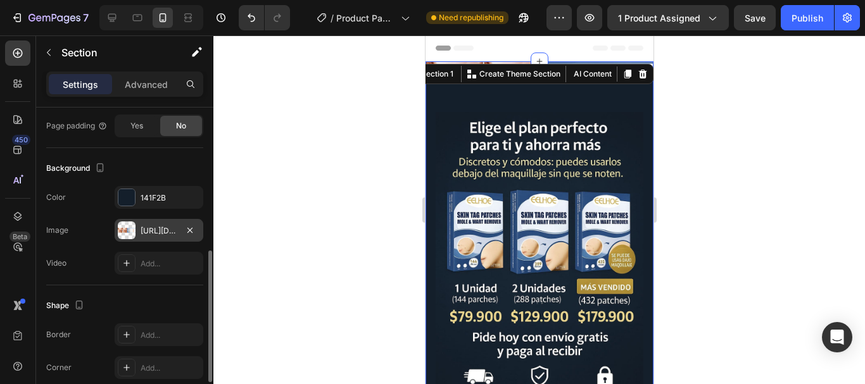
click at [149, 226] on div "https://cdn.shopify.com/s/files/1/0926/1521/3360/files/gempages_575642259664405…" at bounding box center [159, 230] width 37 height 11
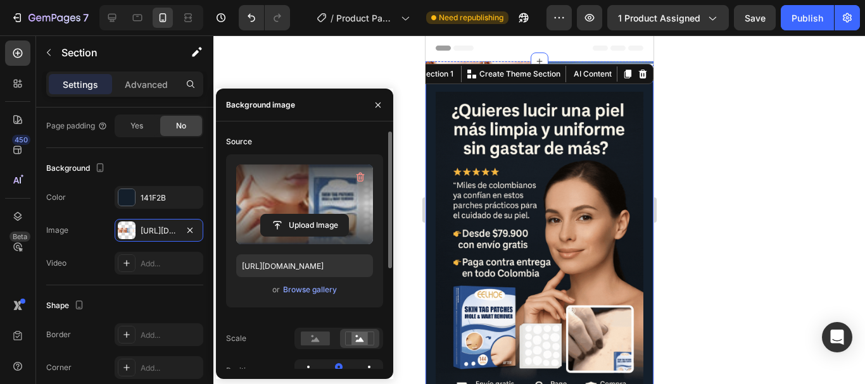
click at [313, 191] on label at bounding box center [304, 205] width 137 height 80
click at [313, 215] on input "file" at bounding box center [304, 226] width 87 height 22
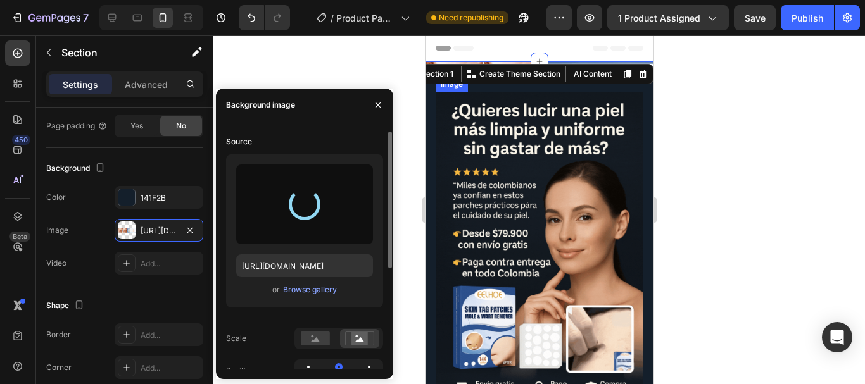
type input "https://cdn.shopify.com/s/files/1/0926/1521/3360/files/gempages_575642259664405…"
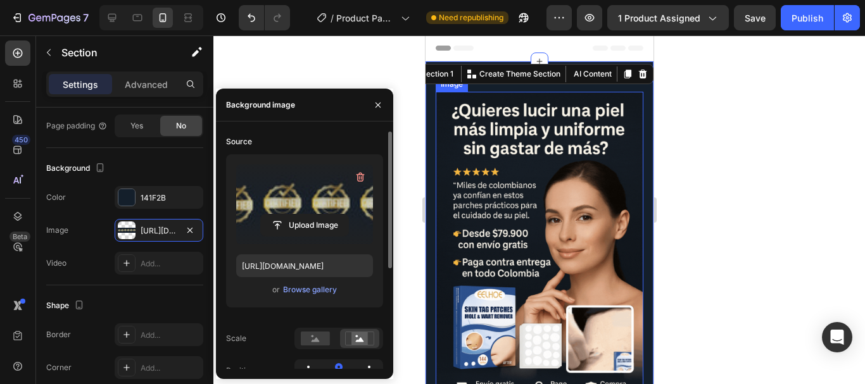
click at [541, 213] on img at bounding box center [539, 248] width 208 height 312
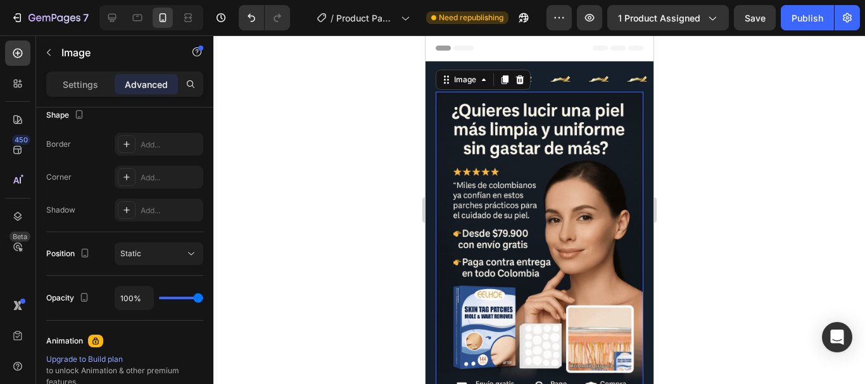
scroll to position [0, 0]
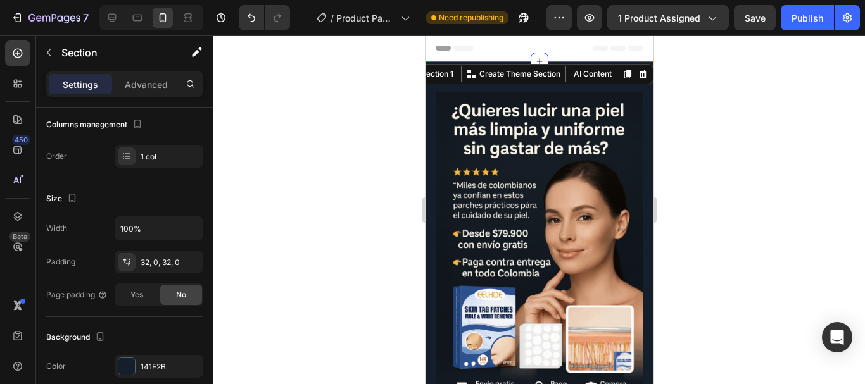
scroll to position [338, 0]
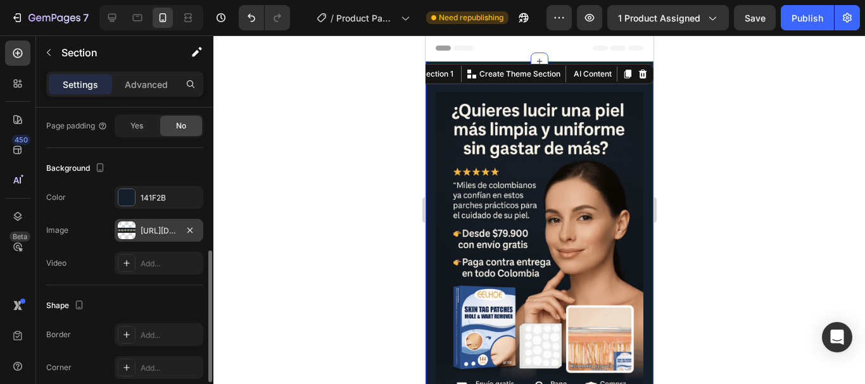
click at [158, 236] on div "https://cdn.shopify.com/s/files/1/0926/1521/3360/files/gempages_575642259664405…" at bounding box center [159, 230] width 37 height 11
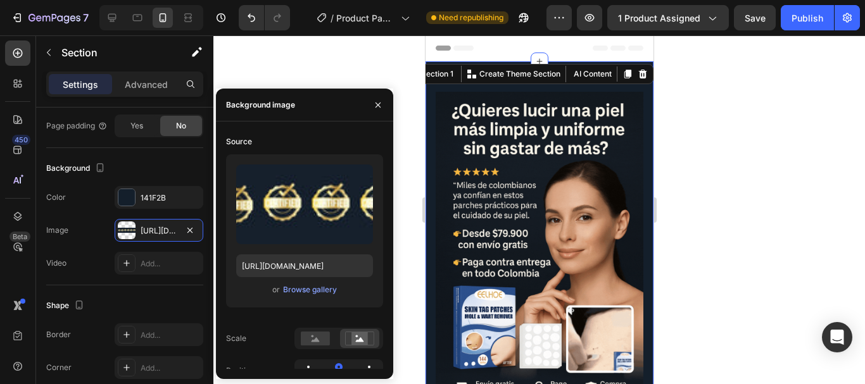
scroll to position [169, 0]
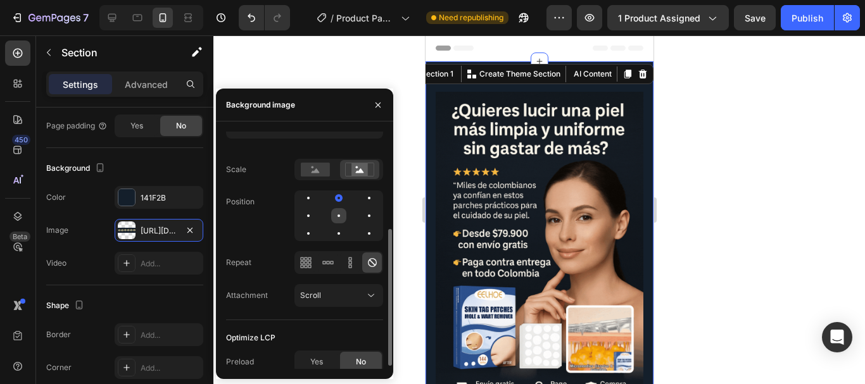
click at [340, 213] on div at bounding box center [338, 215] width 15 height 15
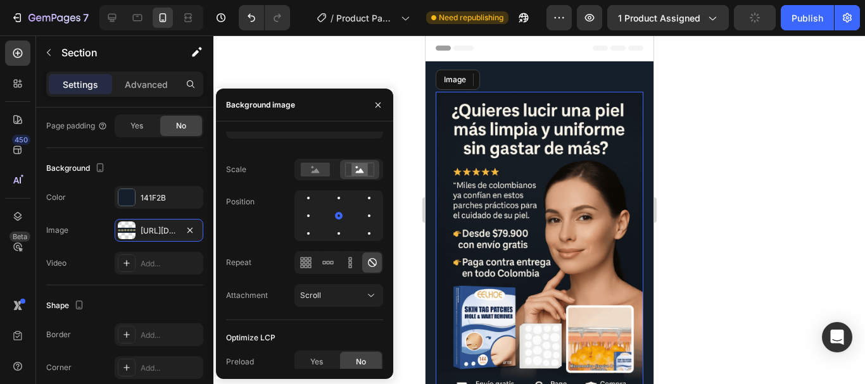
click at [491, 203] on img at bounding box center [539, 248] width 208 height 312
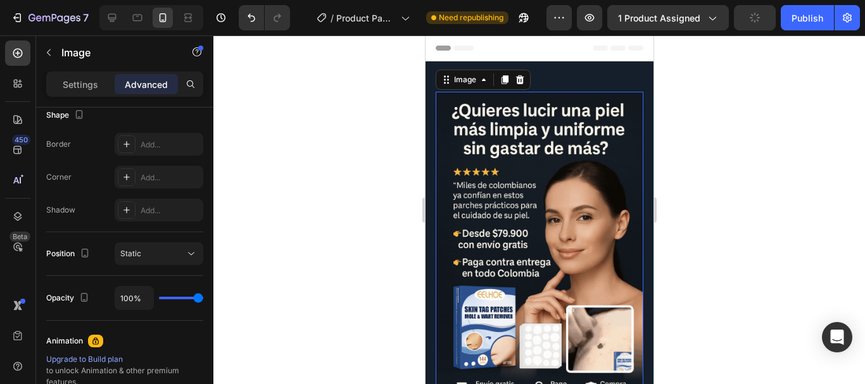
scroll to position [0, 0]
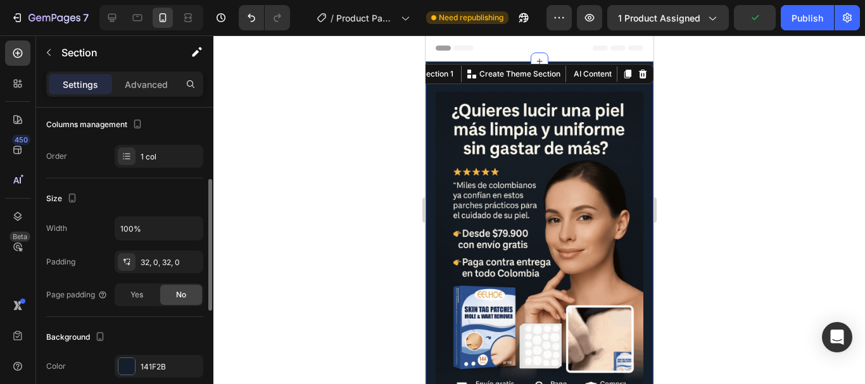
scroll to position [338, 0]
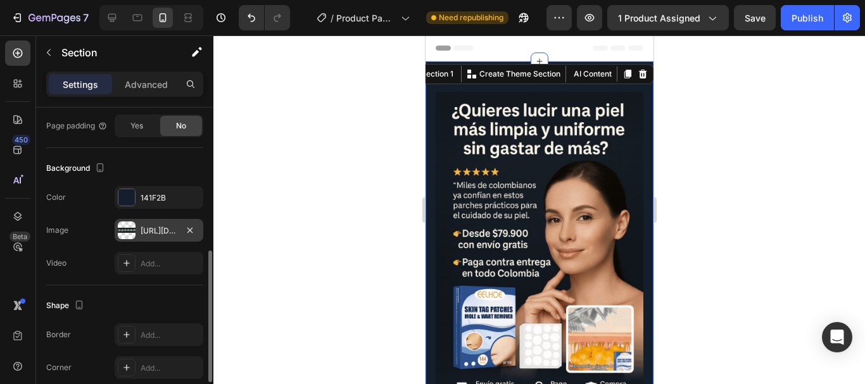
click at [160, 229] on div "https://cdn.shopify.com/s/files/1/0926/1521/3360/files/gempages_575642259664405…" at bounding box center [159, 230] width 37 height 11
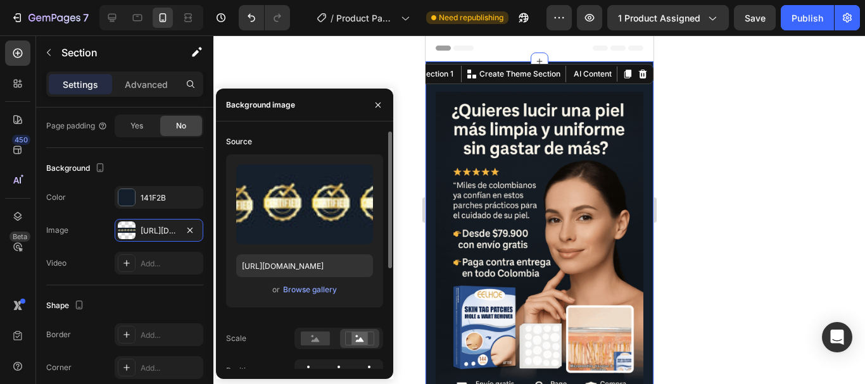
scroll to position [169, 0]
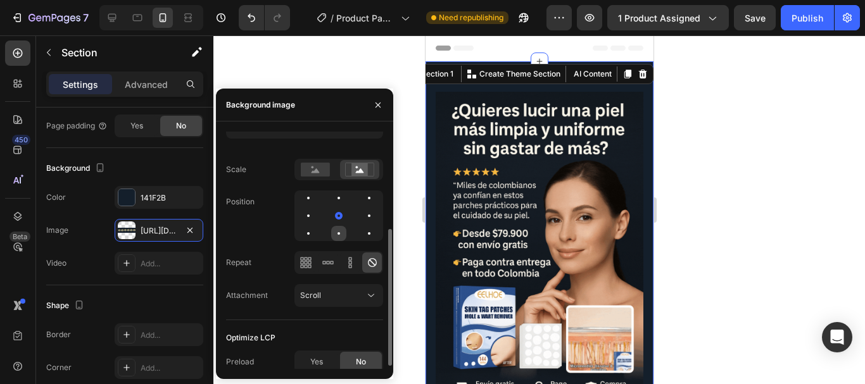
click at [338, 228] on div at bounding box center [338, 233] width 15 height 15
click at [343, 197] on div at bounding box center [338, 198] width 15 height 15
click at [313, 197] on div at bounding box center [308, 198] width 15 height 15
click at [372, 200] on div at bounding box center [369, 198] width 15 height 15
click at [317, 173] on icon at bounding box center [316, 170] width 8 height 4
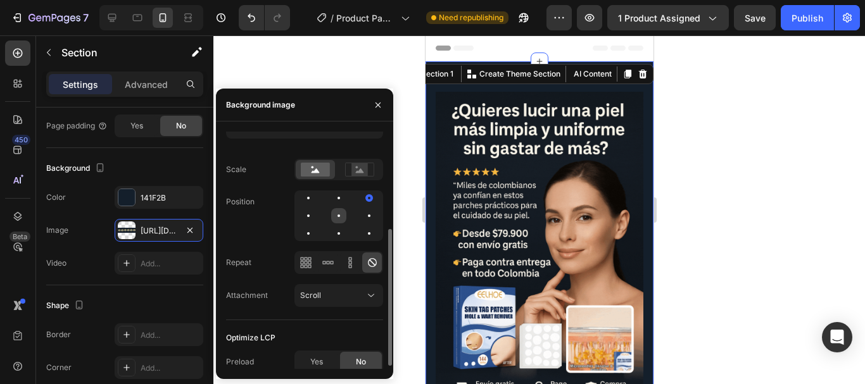
click at [341, 210] on div at bounding box center [338, 215] width 15 height 15
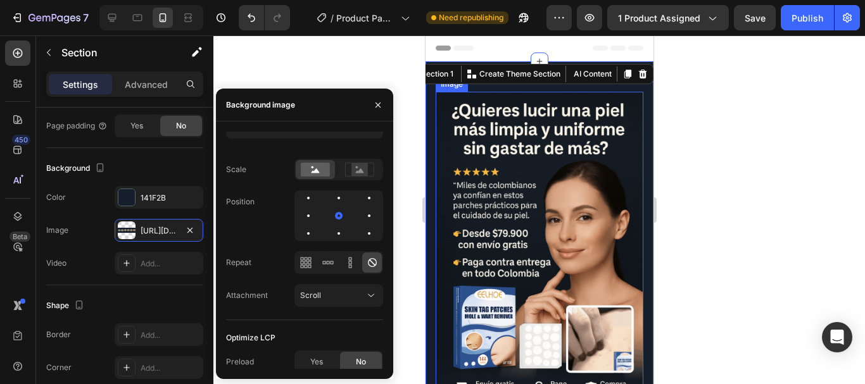
click at [483, 168] on img at bounding box center [539, 248] width 208 height 312
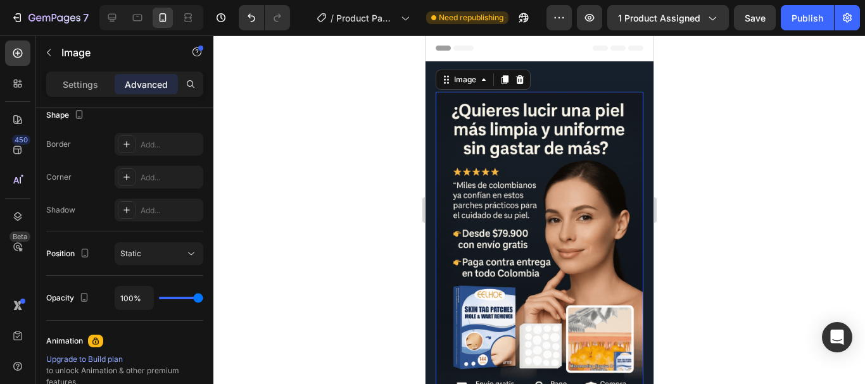
scroll to position [0, 0]
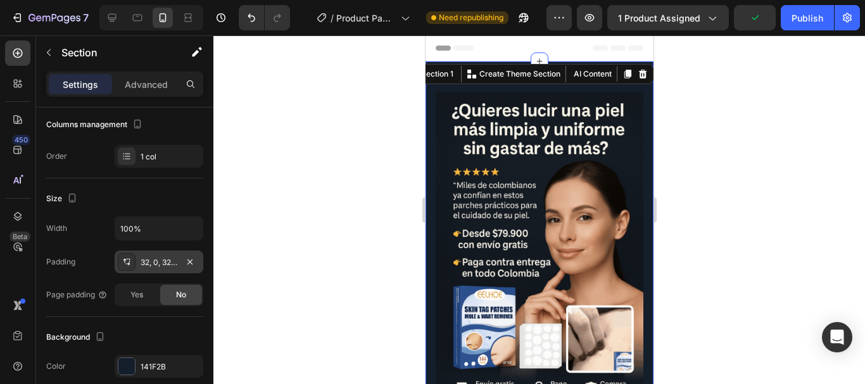
scroll to position [427, 0]
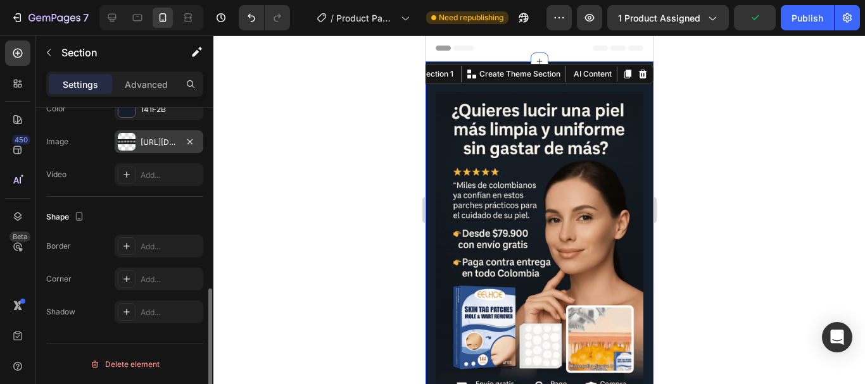
click at [167, 137] on div "https://cdn.shopify.com/s/files/1/0926/1521/3360/files/gempages_575642259664405…" at bounding box center [159, 142] width 37 height 11
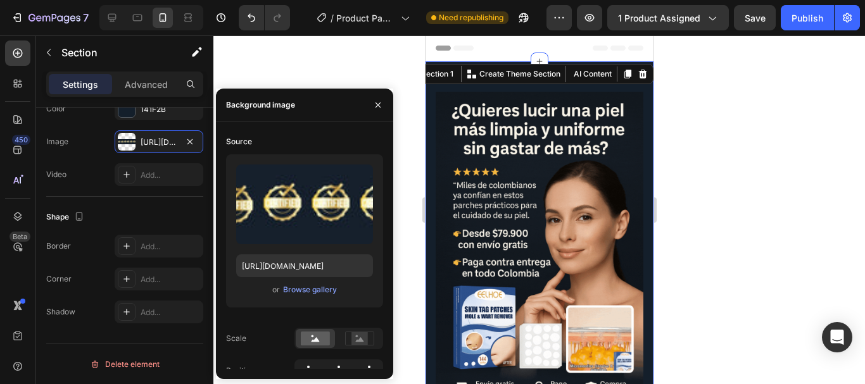
scroll to position [169, 0]
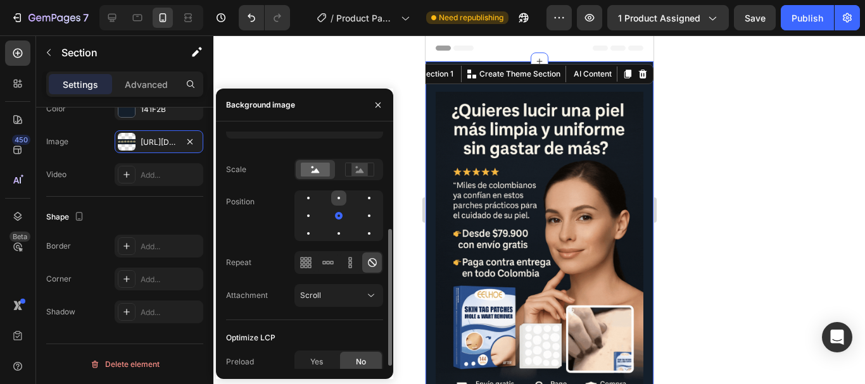
click at [340, 201] on div at bounding box center [338, 198] width 15 height 15
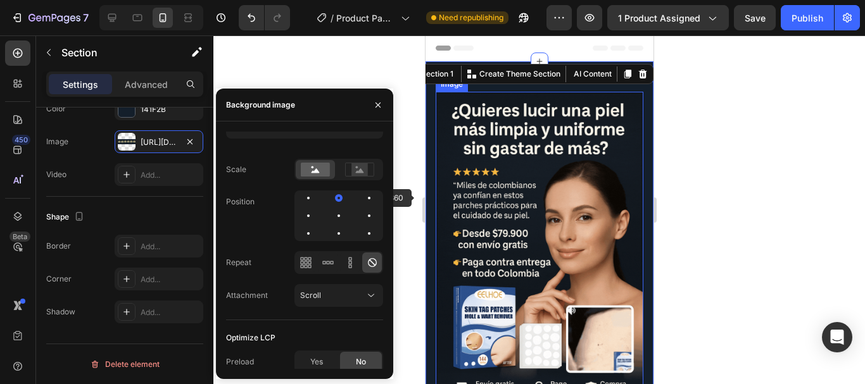
click at [545, 176] on img at bounding box center [539, 248] width 208 height 312
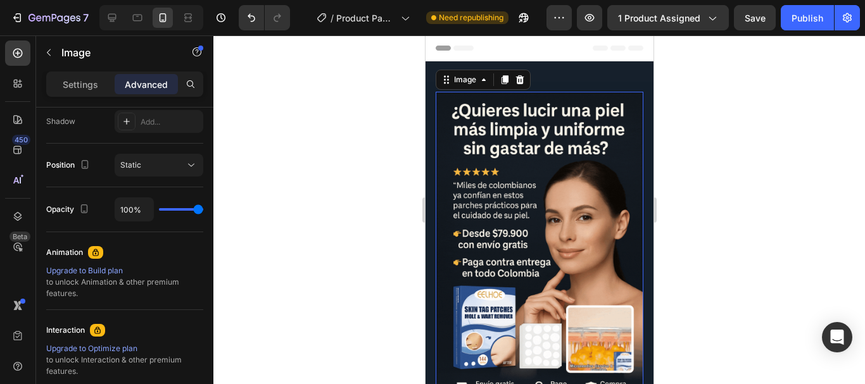
scroll to position [0, 0]
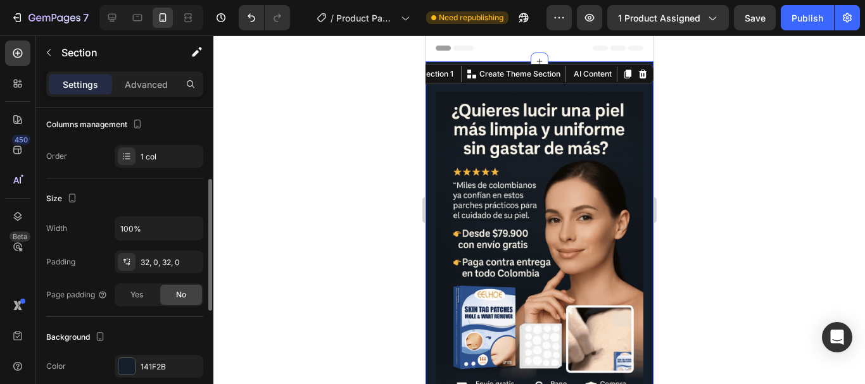
scroll to position [338, 0]
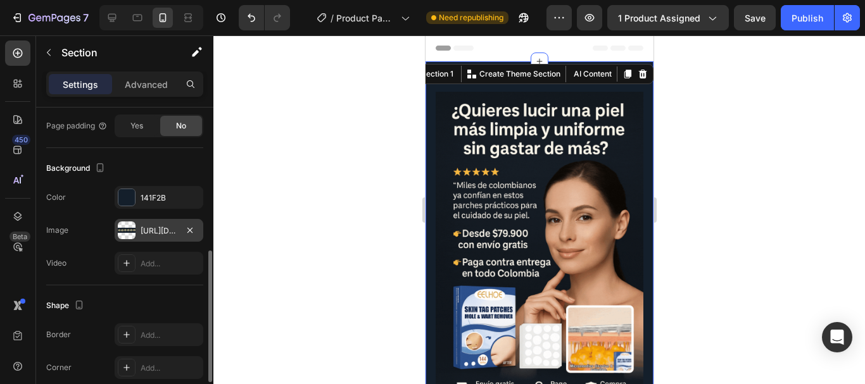
click at [151, 225] on div "https://cdn.shopify.com/s/files/1/0926/1521/3360/files/gempages_575642259664405…" at bounding box center [159, 230] width 37 height 11
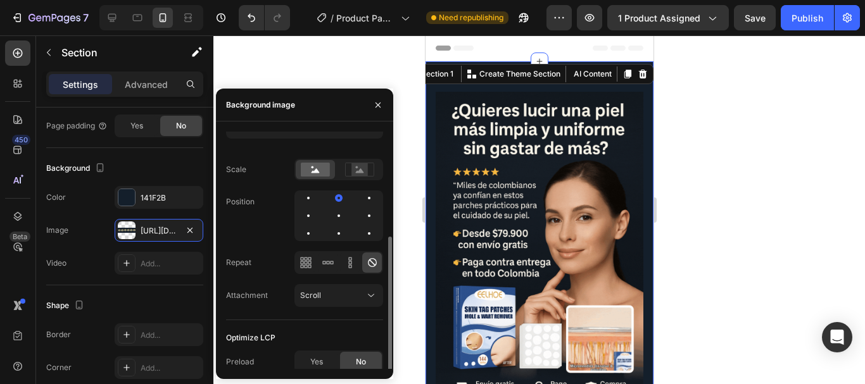
scroll to position [174, 0]
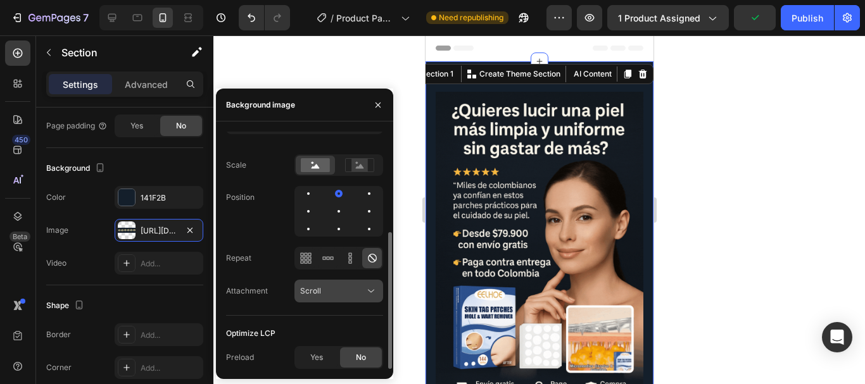
click at [325, 288] on div "Scroll" at bounding box center [332, 291] width 65 height 11
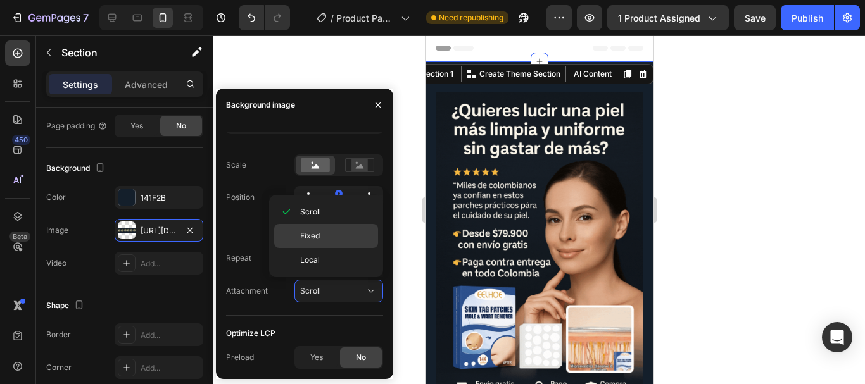
click at [357, 236] on p "Fixed" at bounding box center [336, 236] width 72 height 11
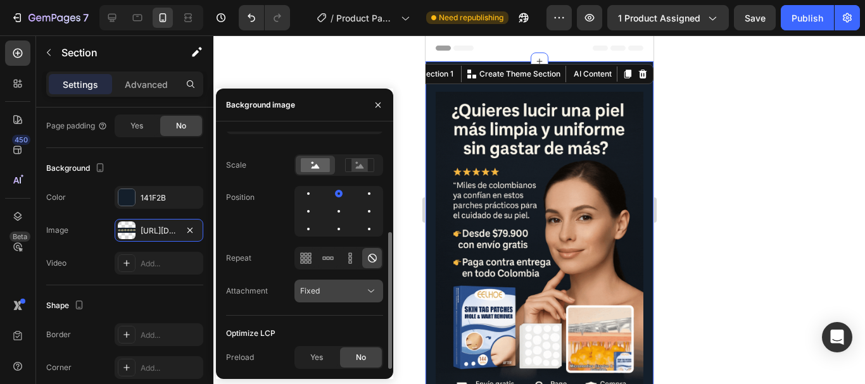
click at [330, 289] on div "Fixed" at bounding box center [332, 291] width 65 height 11
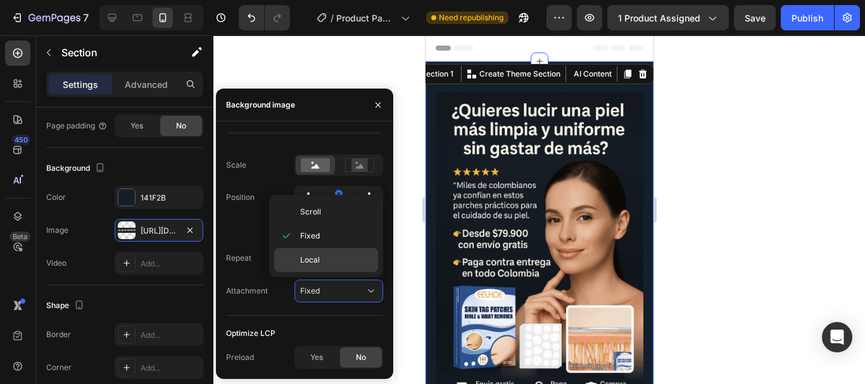
click at [331, 259] on p "Local" at bounding box center [336, 260] width 72 height 11
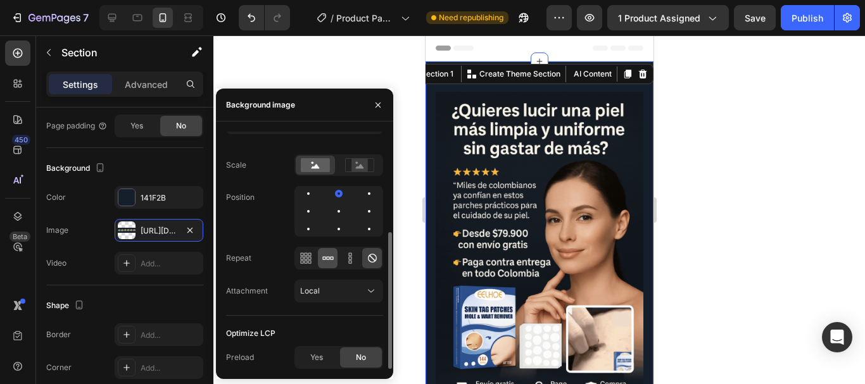
click at [335, 256] on div at bounding box center [328, 258] width 20 height 20
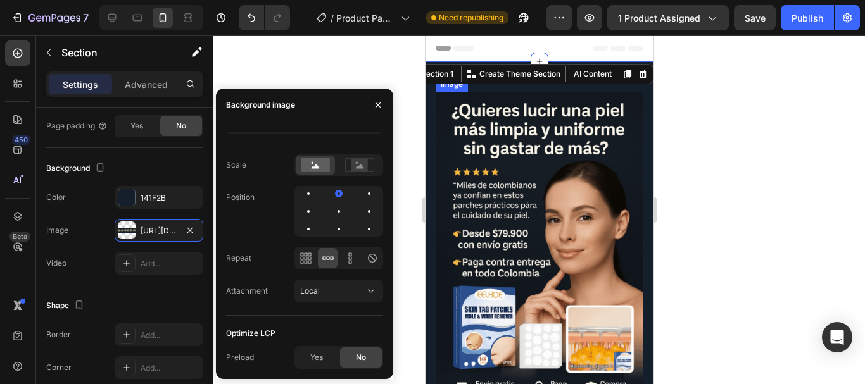
click at [578, 219] on img at bounding box center [539, 248] width 208 height 312
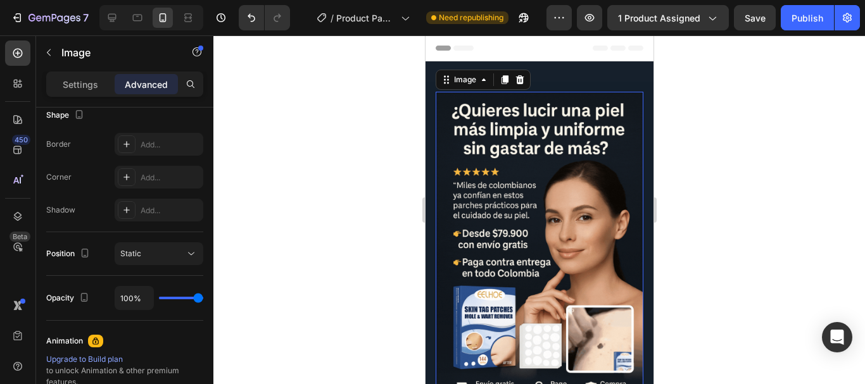
scroll to position [0, 0]
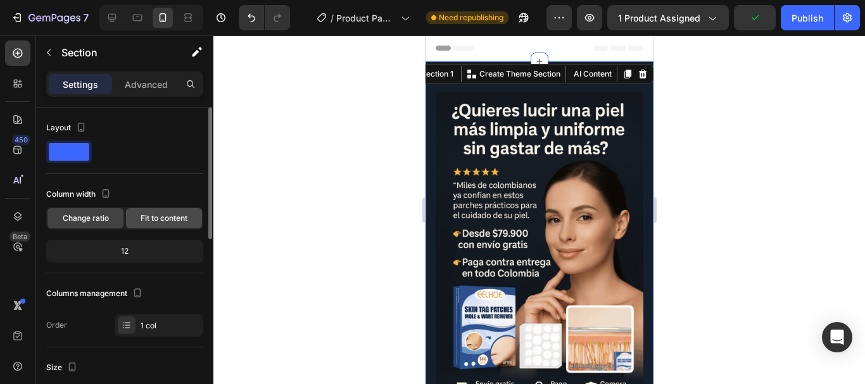
click at [140, 212] on div "Fit to content" at bounding box center [164, 218] width 76 height 20
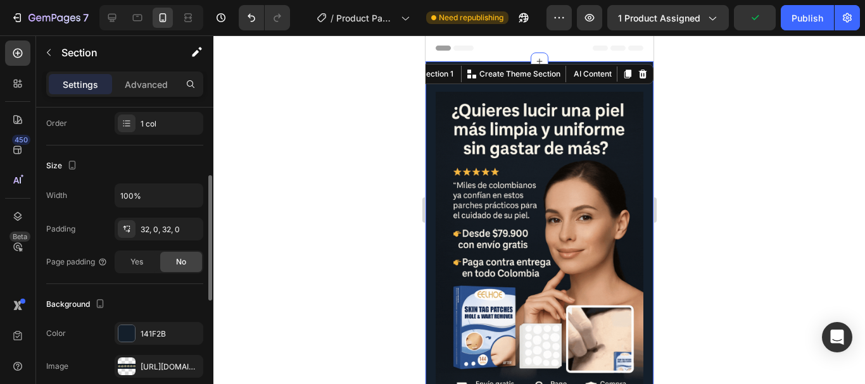
scroll to position [338, 0]
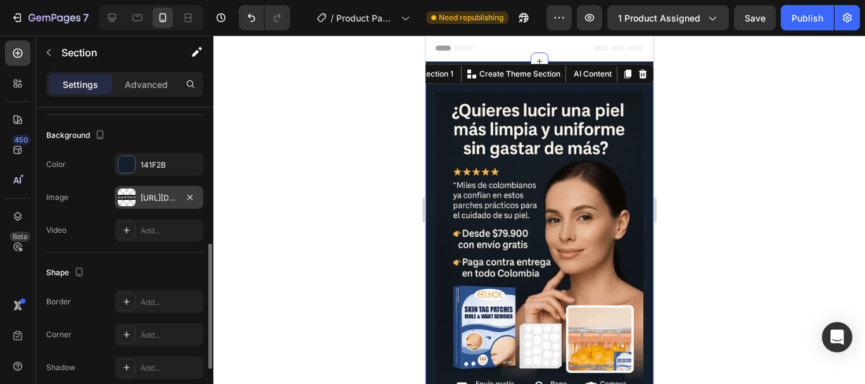
click at [163, 200] on div "https://cdn.shopify.com/s/files/1/0926/1521/3360/files/gempages_575642259664405…" at bounding box center [159, 198] width 37 height 11
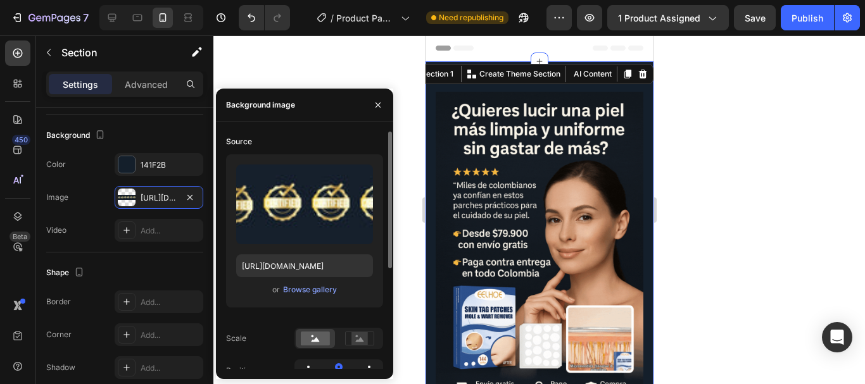
scroll to position [169, 0]
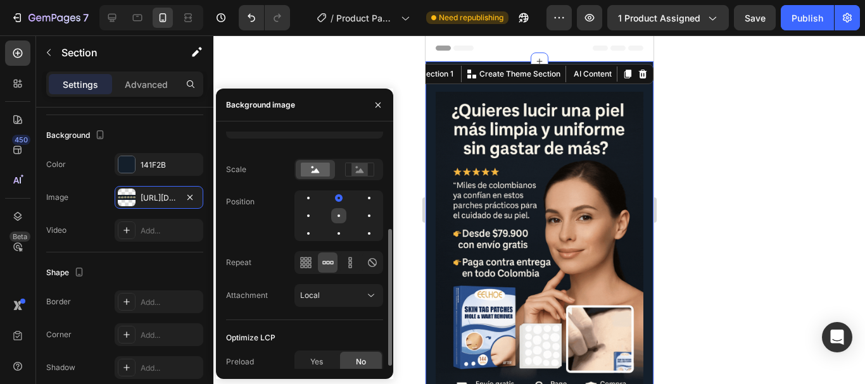
click at [338, 215] on div at bounding box center [339, 216] width 3 height 3
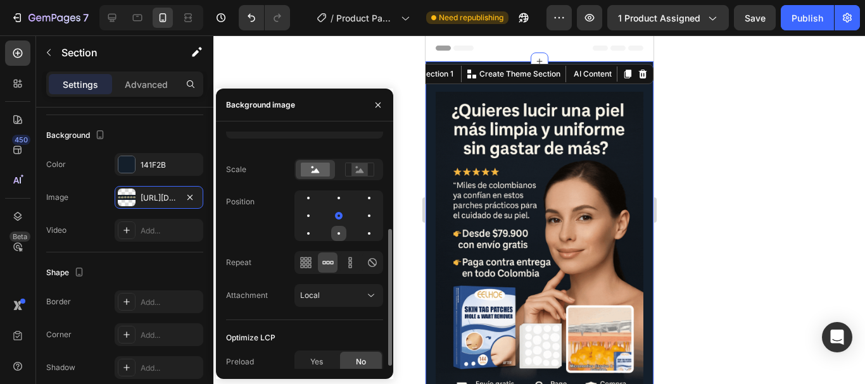
click at [338, 232] on div at bounding box center [339, 233] width 3 height 3
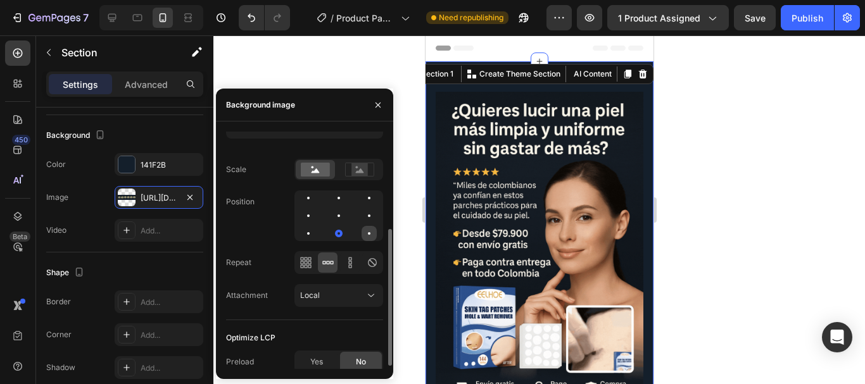
click at [371, 233] on div at bounding box center [369, 233] width 15 height 15
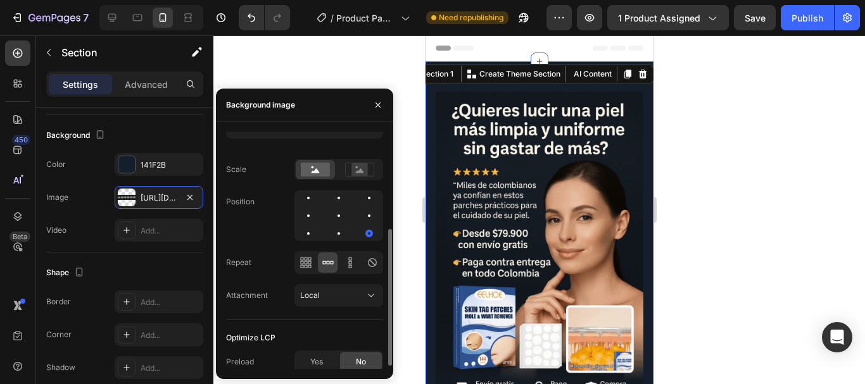
click at [359, 208] on div at bounding box center [339, 216] width 89 height 51
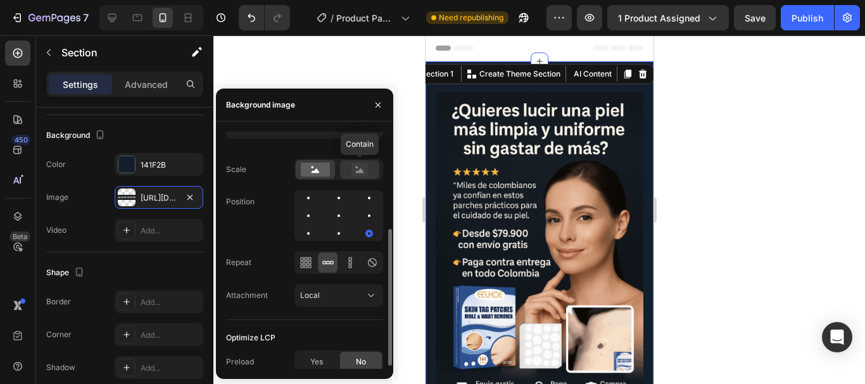
click at [362, 167] on rect at bounding box center [360, 169] width 16 height 13
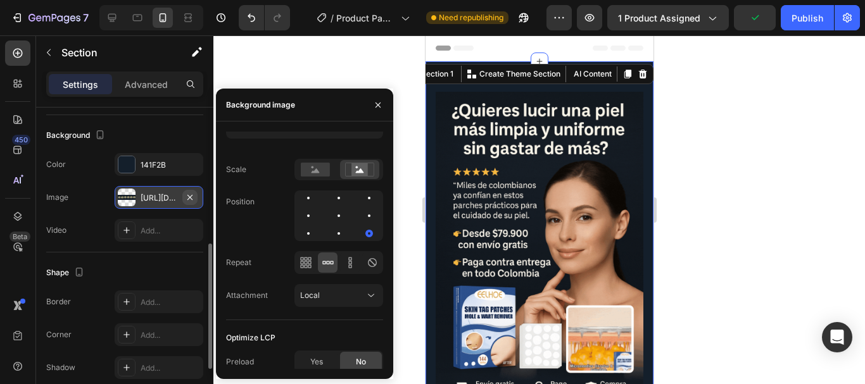
click at [189, 193] on icon "button" at bounding box center [190, 198] width 10 height 10
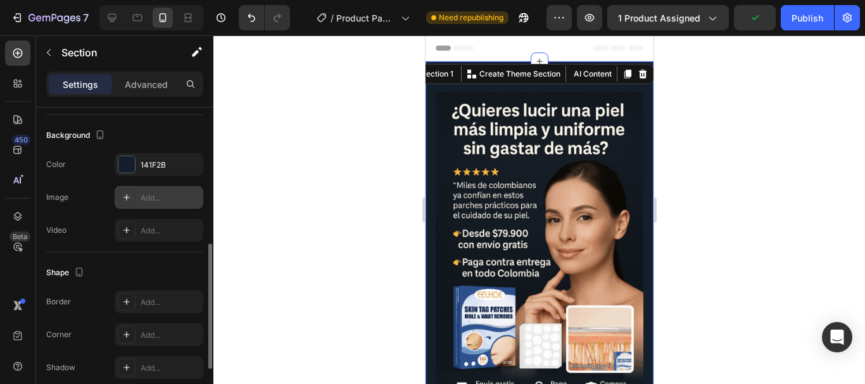
click at [367, 252] on div at bounding box center [539, 209] width 652 height 349
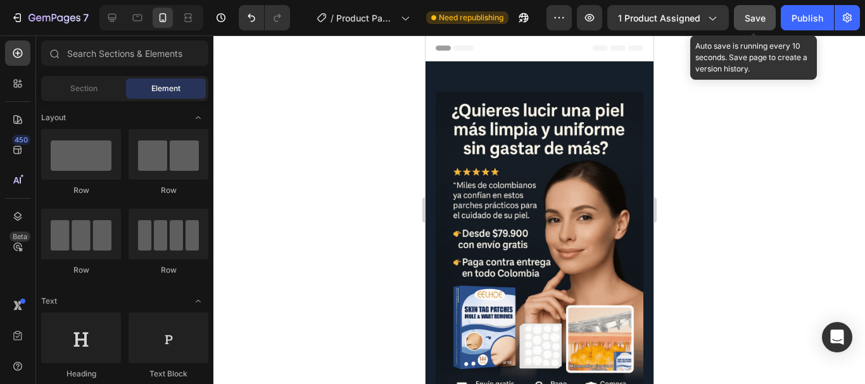
click at [758, 16] on span "Save" at bounding box center [755, 18] width 21 height 11
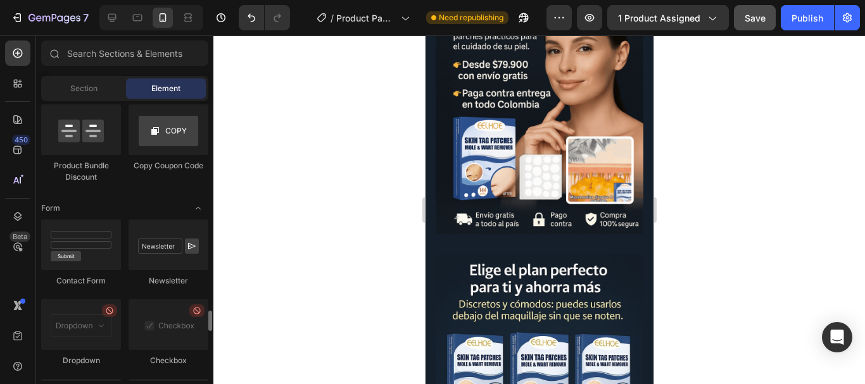
scroll to position [3557, 0]
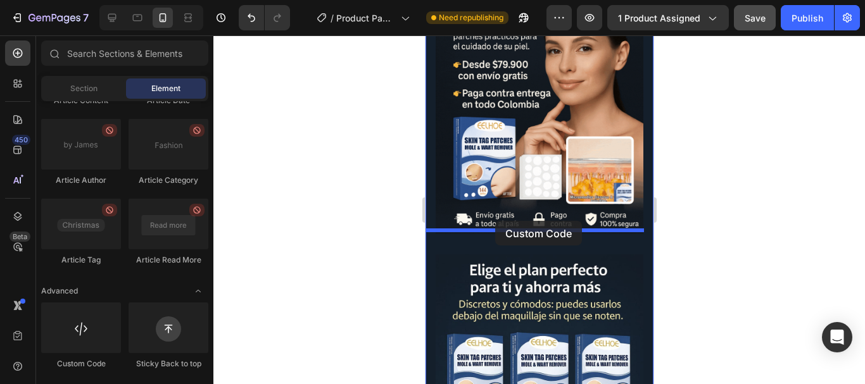
drag, startPoint x: 502, startPoint y: 369, endPoint x: 495, endPoint y: 221, distance: 147.8
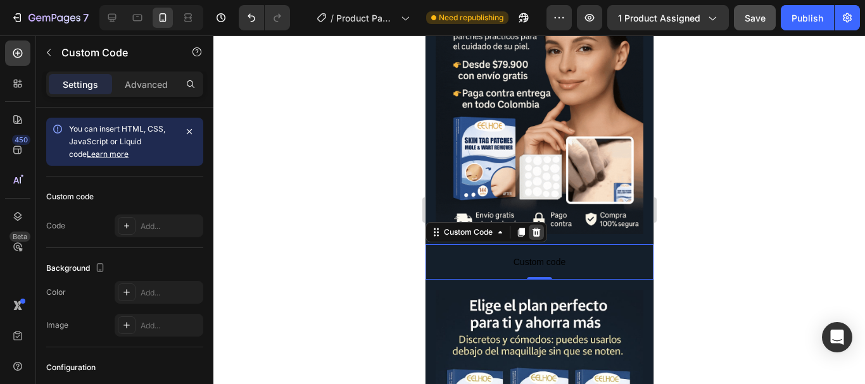
click at [538, 228] on icon at bounding box center [536, 232] width 8 height 9
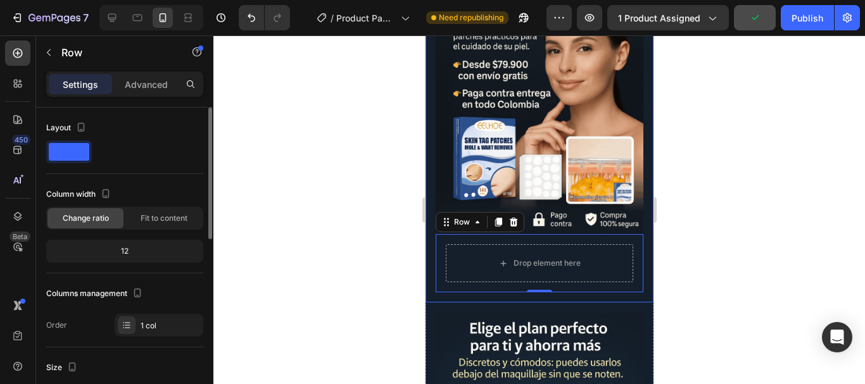
scroll to position [338, 0]
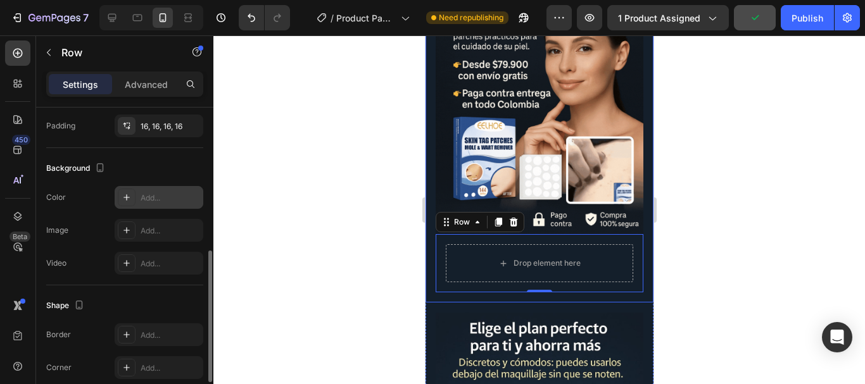
click at [156, 198] on div "Add..." at bounding box center [171, 198] width 60 height 11
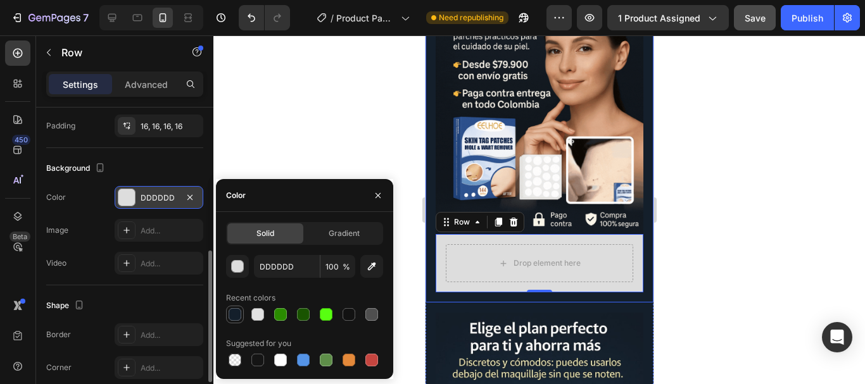
click at [234, 316] on div at bounding box center [235, 314] width 13 height 13
type input "141F2B"
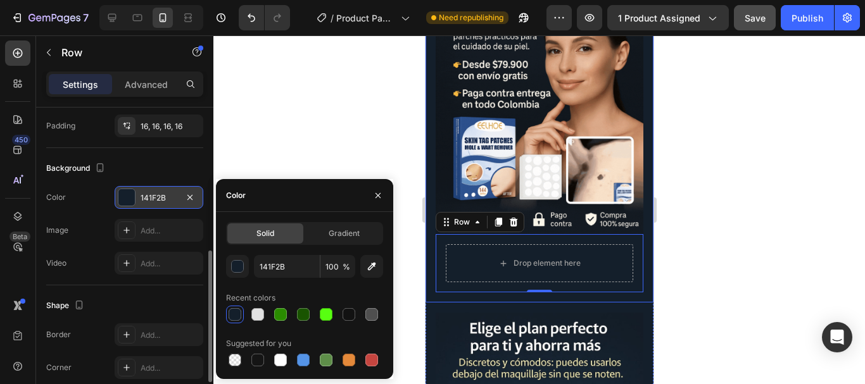
click at [334, 129] on div at bounding box center [539, 209] width 652 height 349
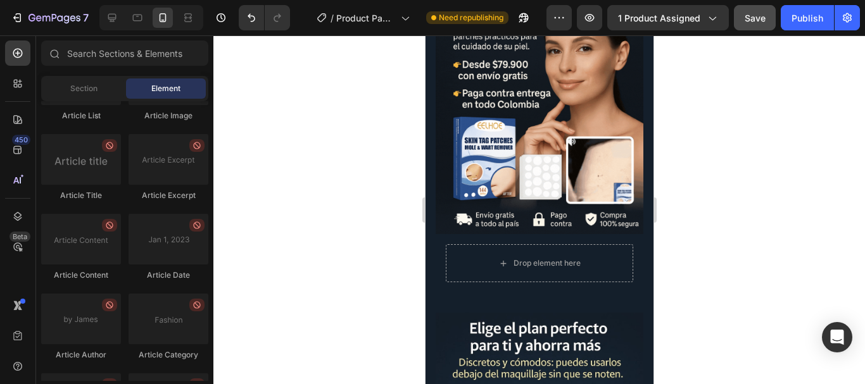
scroll to position [3557, 0]
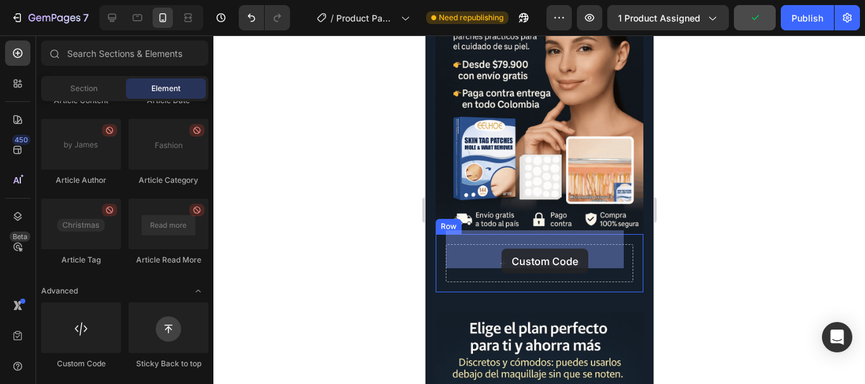
drag, startPoint x: 524, startPoint y: 373, endPoint x: 501, endPoint y: 249, distance: 126.3
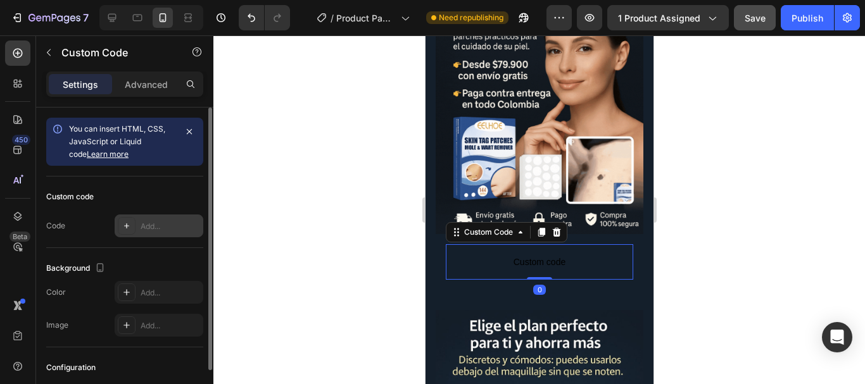
click at [145, 224] on div "Add..." at bounding box center [171, 226] width 60 height 11
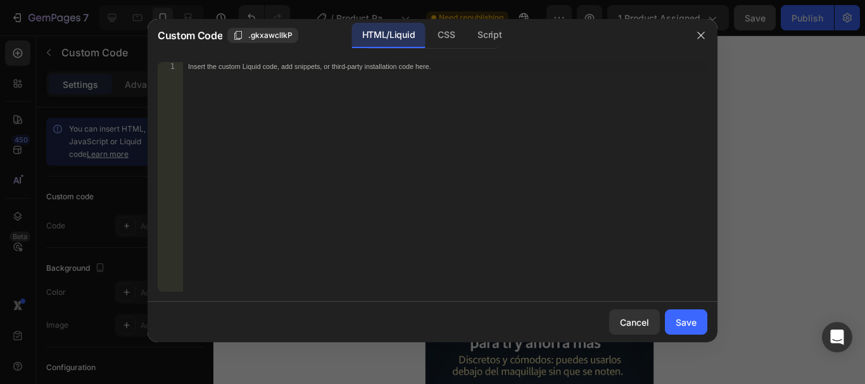
click at [686, 143] on div "Insert the custom Liquid code, add snippets, or third-party installation code h…" at bounding box center [445, 186] width 524 height 248
paste textarea "<div id="_rsi-cod-form-embed-custom-hook"></div>"
type textarea "<div id="_rsi-cod-form-embed-custom-hook"></div>"
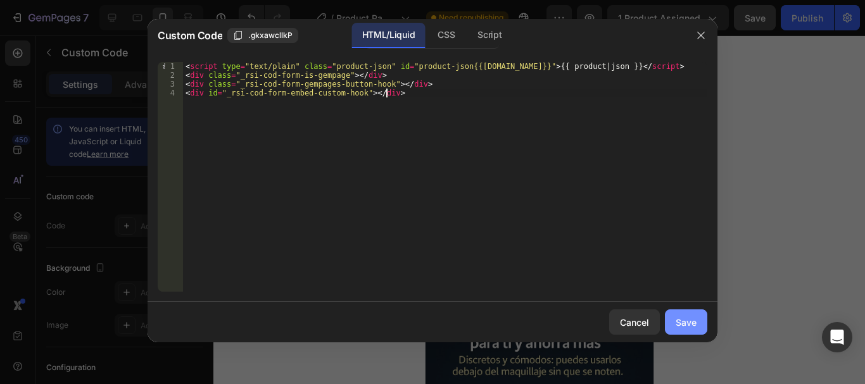
click at [694, 325] on div "Save" at bounding box center [686, 322] width 21 height 13
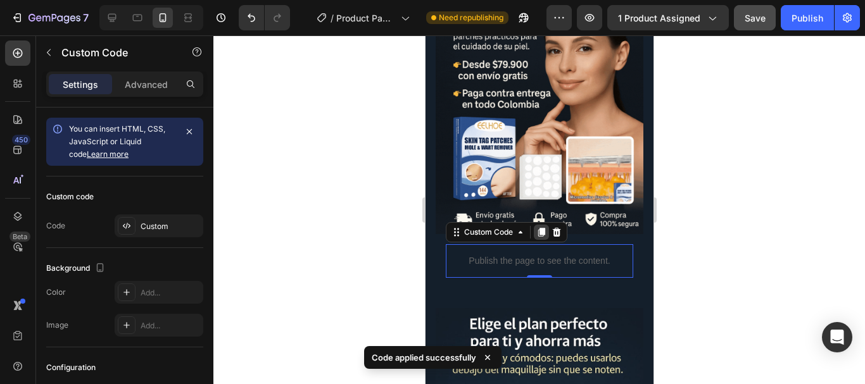
click at [541, 228] on icon at bounding box center [541, 232] width 7 height 9
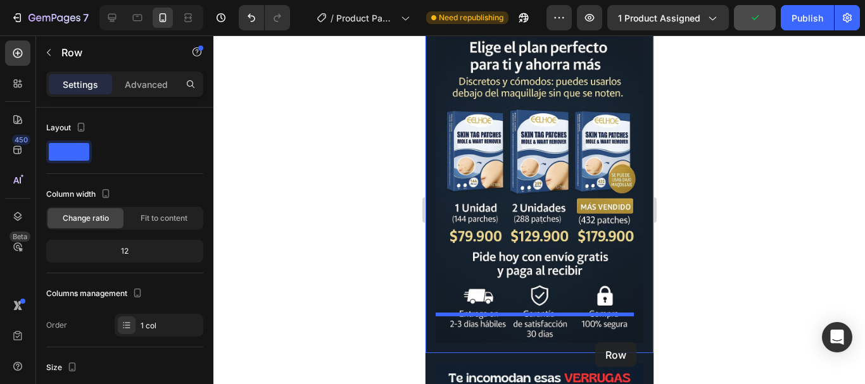
scroll to position [498, 0]
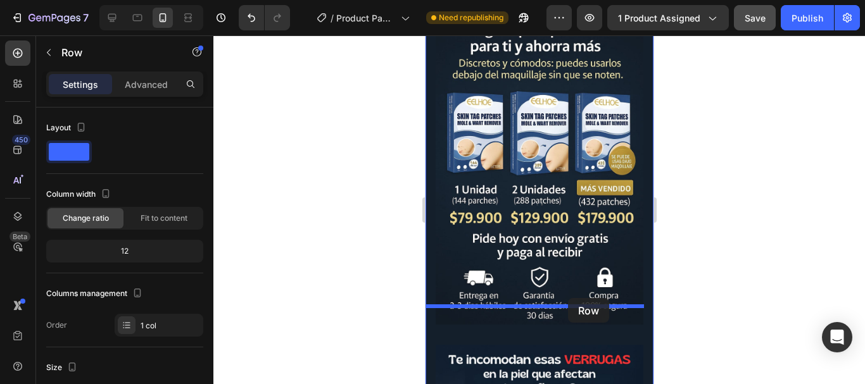
drag, startPoint x: 627, startPoint y: 278, endPoint x: 568, endPoint y: 298, distance: 62.9
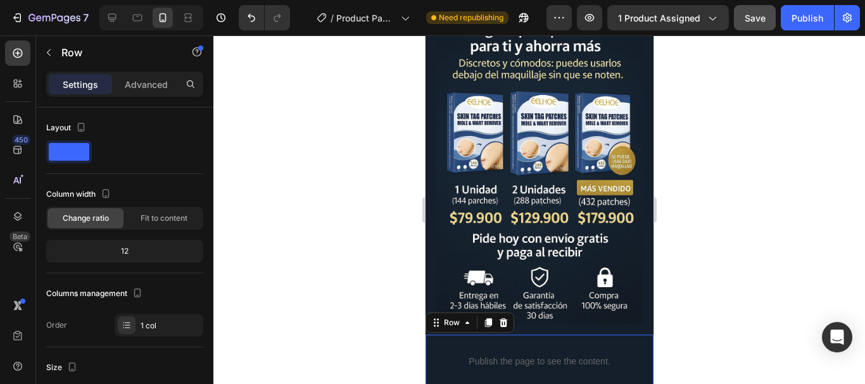
click at [706, 258] on div at bounding box center [539, 209] width 652 height 349
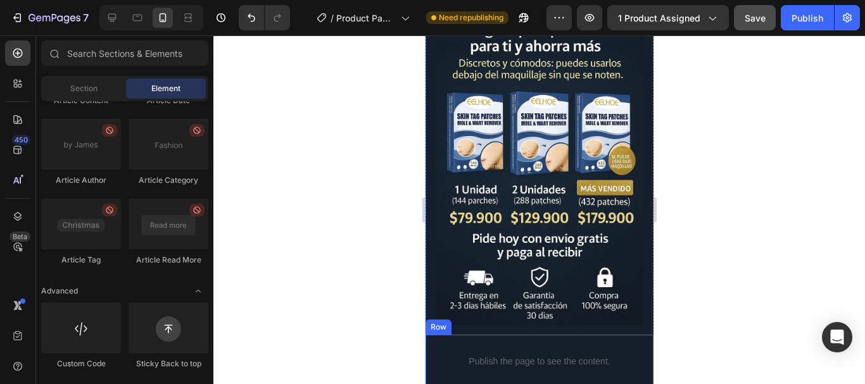
scroll to position [579, 0]
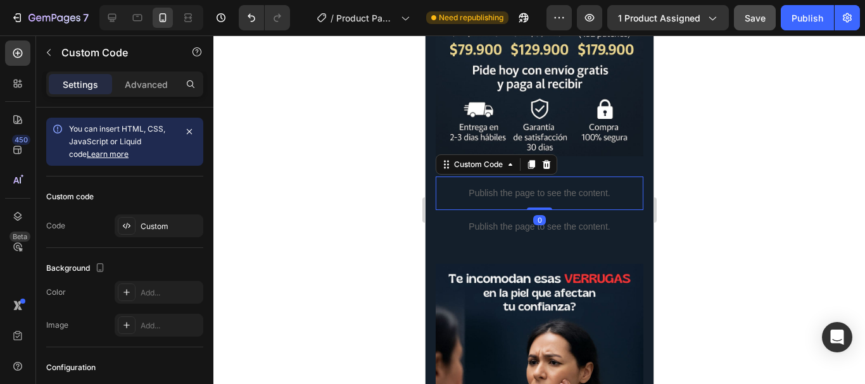
click at [537, 187] on p "Publish the page to see the content." at bounding box center [539, 193] width 208 height 13
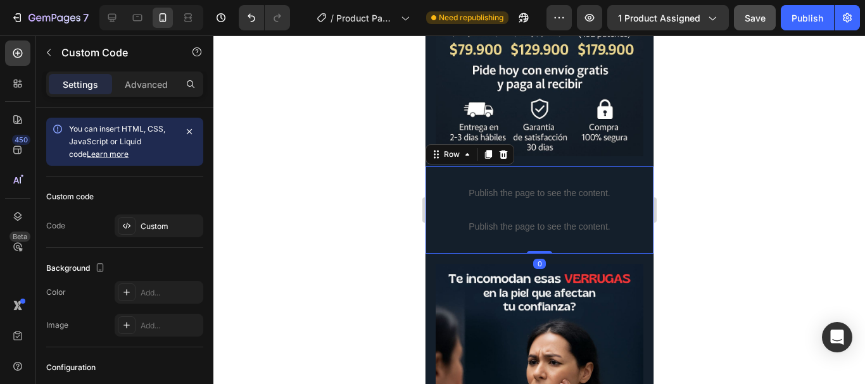
click at [634, 167] on div "Publish the page to see the content. Custom Code Publish the page to see the co…" at bounding box center [539, 210] width 228 height 87
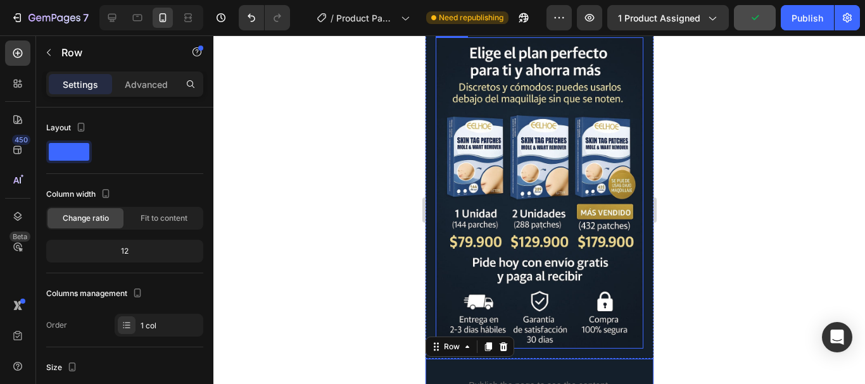
scroll to position [410, 0]
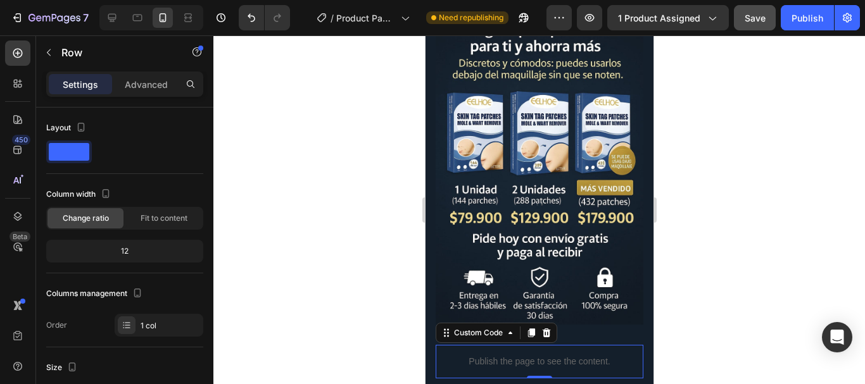
click at [623, 355] on p "Publish the page to see the content." at bounding box center [539, 361] width 208 height 13
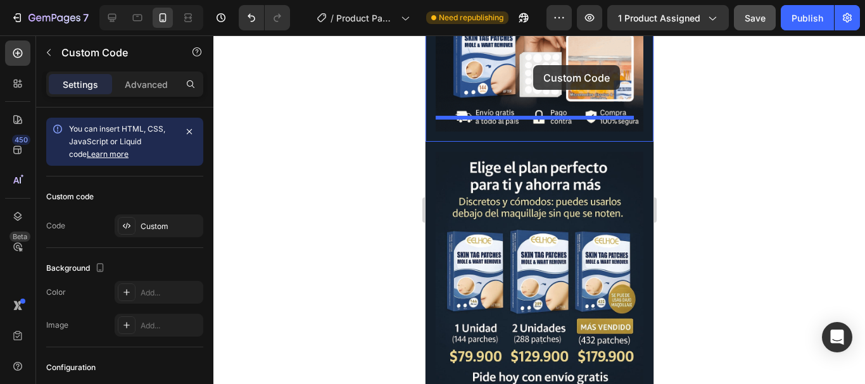
scroll to position [252, 0]
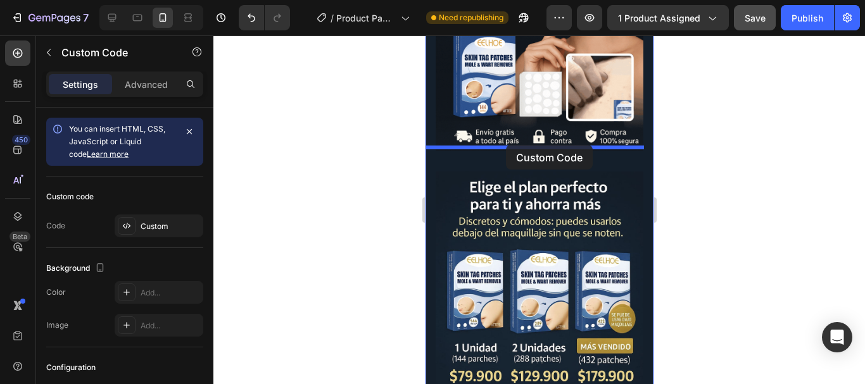
drag, startPoint x: 589, startPoint y: 331, endPoint x: 505, endPoint y: 145, distance: 203.5
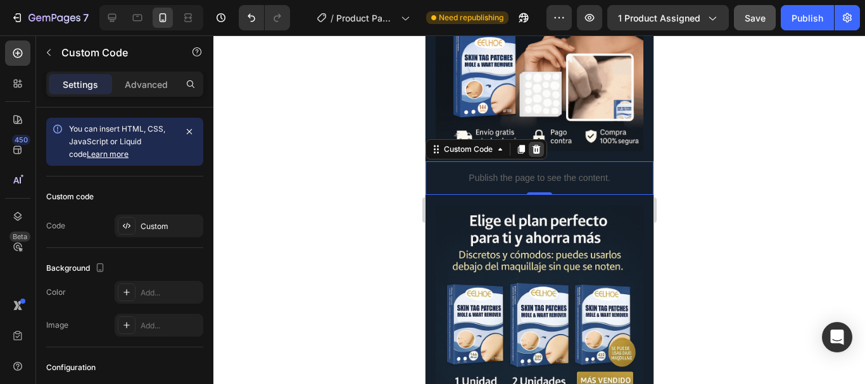
click at [543, 142] on div at bounding box center [535, 149] width 15 height 15
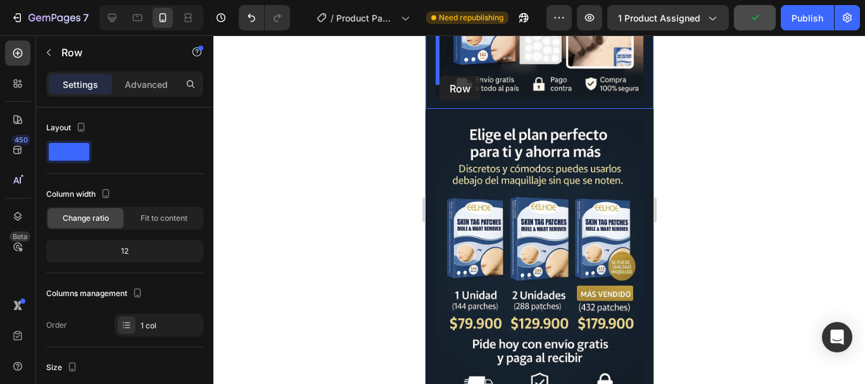
scroll to position [286, 0]
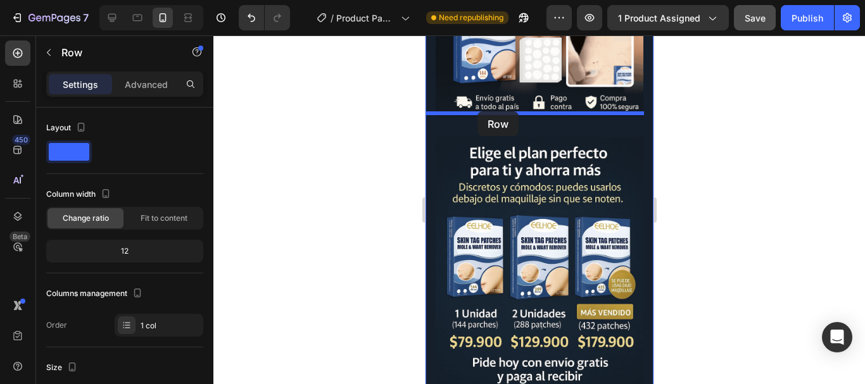
drag, startPoint x: 428, startPoint y: 157, endPoint x: 477, endPoint y: 111, distance: 66.8
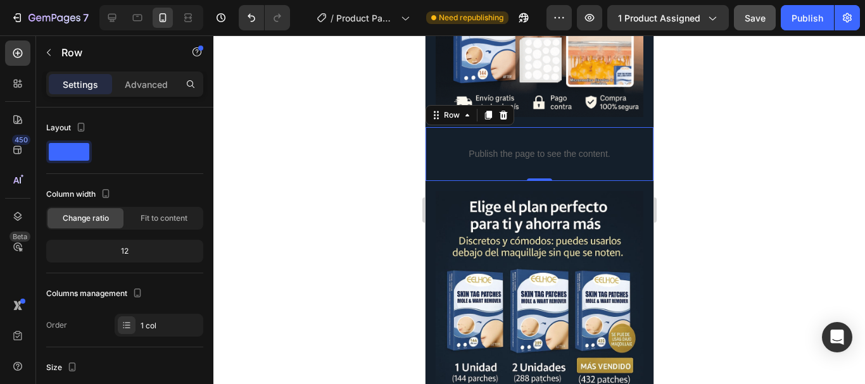
click at [718, 133] on div at bounding box center [539, 209] width 652 height 349
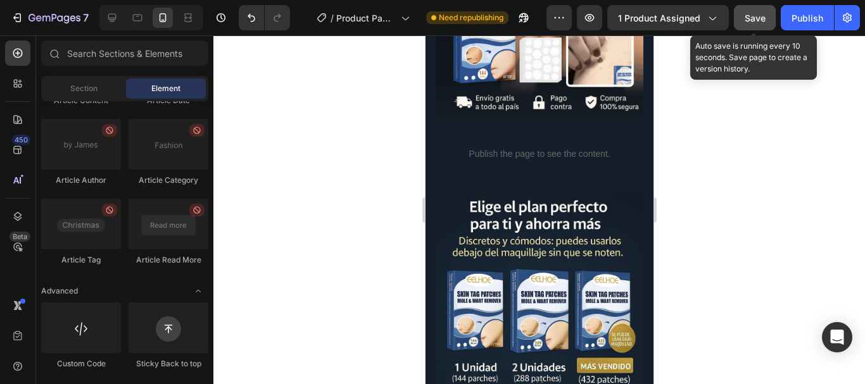
click at [751, 13] on span "Save" at bounding box center [755, 18] width 21 height 11
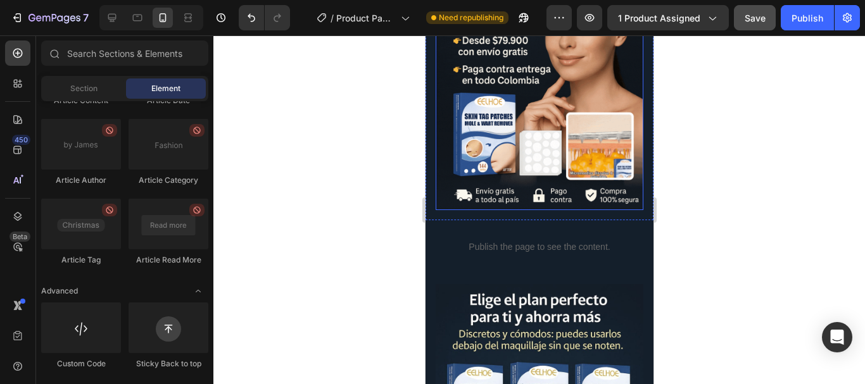
scroll to position [169, 0]
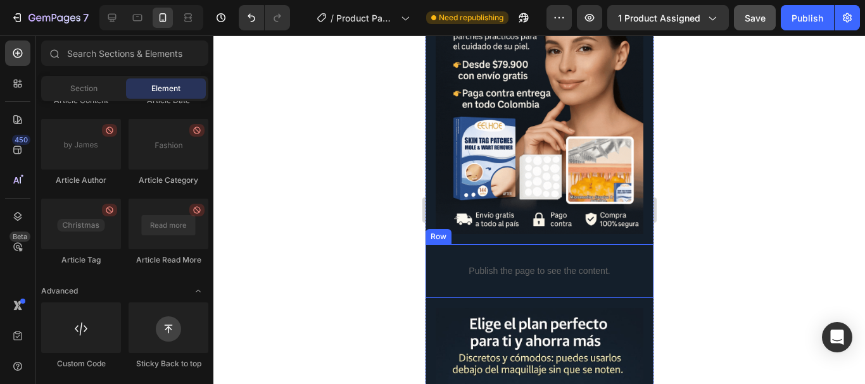
click at [431, 253] on div "Publish the page to see the content. Custom Code Row" at bounding box center [539, 271] width 228 height 54
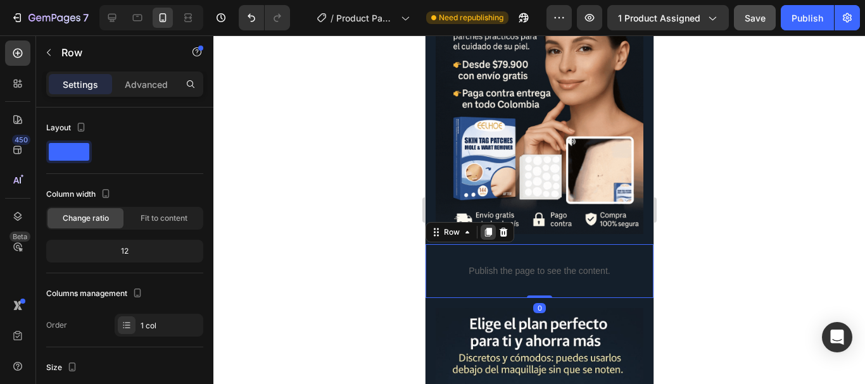
click at [485, 227] on icon at bounding box center [488, 232] width 10 height 10
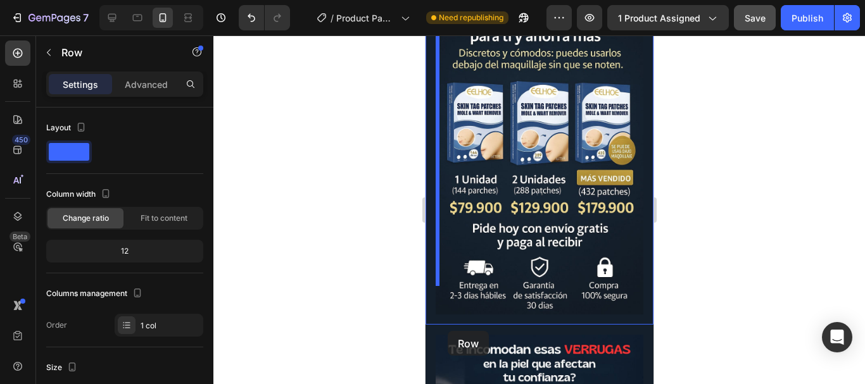
scroll to position [543, 0]
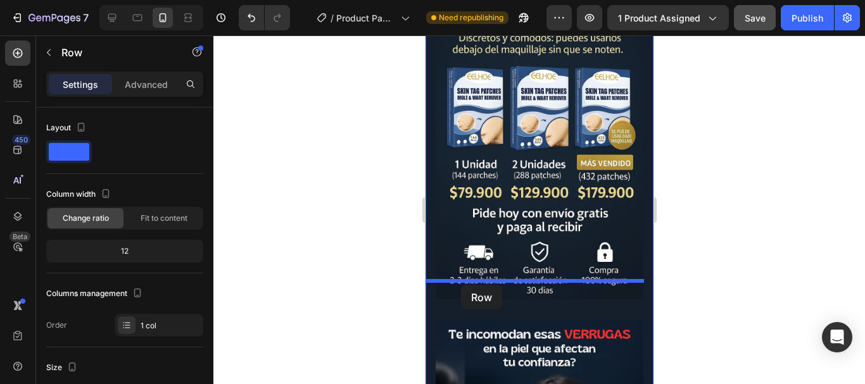
drag, startPoint x: 430, startPoint y: 315, endPoint x: 460, endPoint y: 285, distance: 43.0
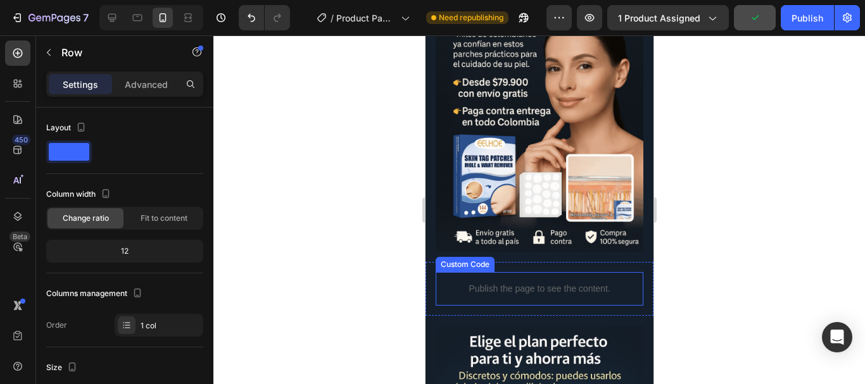
scroll to position [0, 0]
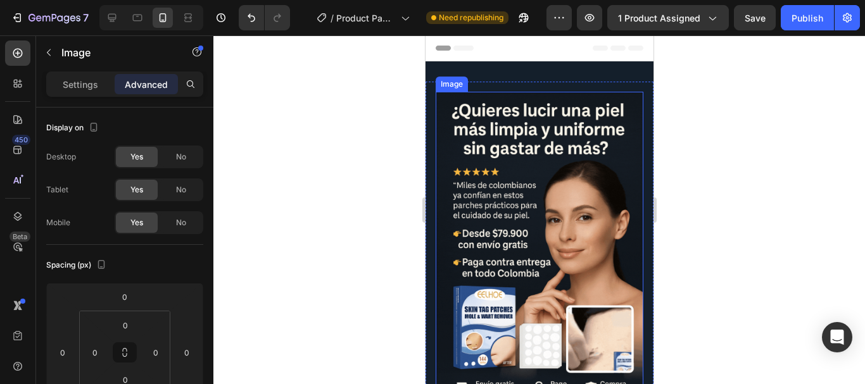
click at [494, 153] on img at bounding box center [539, 248] width 208 height 312
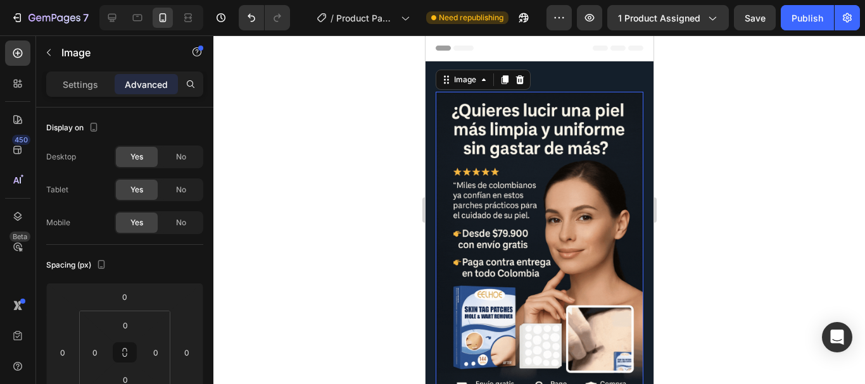
click at [515, 213] on img at bounding box center [539, 248] width 208 height 312
click at [83, 86] on p "Settings" at bounding box center [80, 84] width 35 height 13
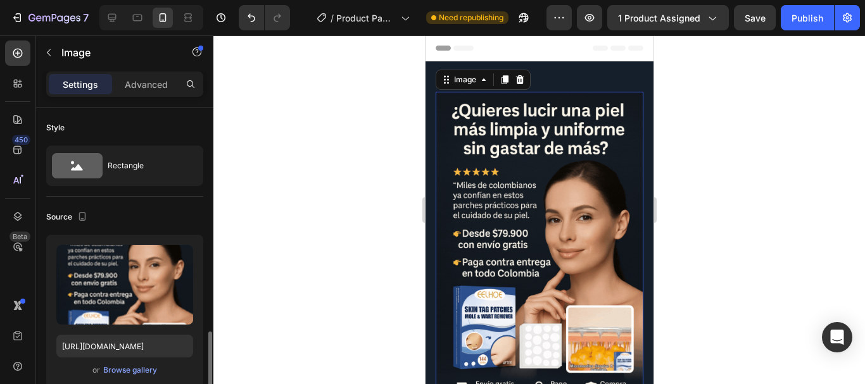
scroll to position [169, 0]
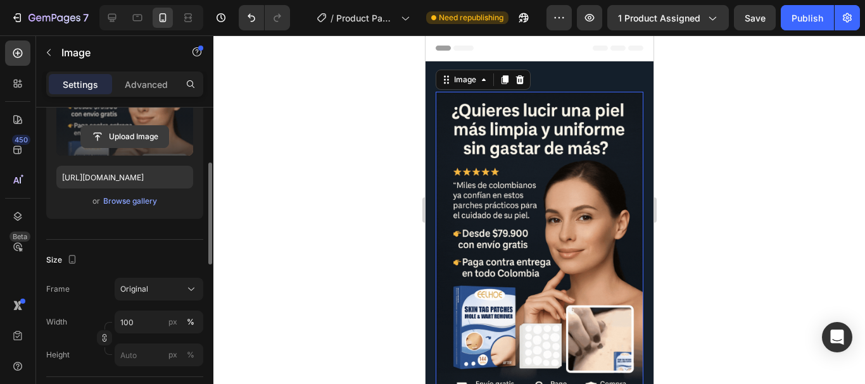
click at [136, 126] on input "file" at bounding box center [124, 137] width 87 height 22
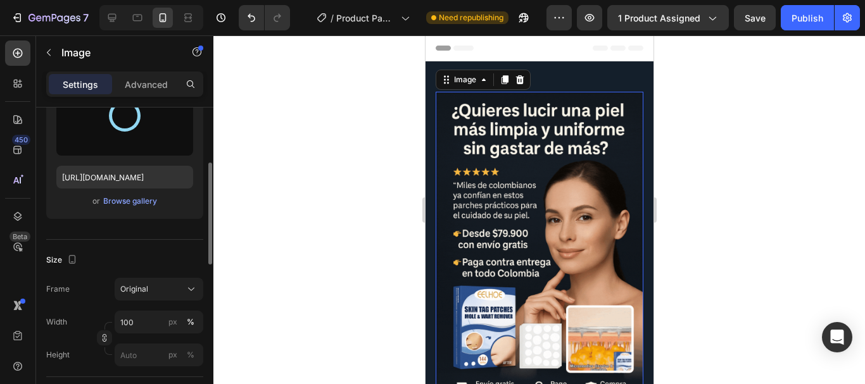
type input "https://cdn.shopify.com/s/files/1/0926/1521/3360/files/gempages_575642259664405…"
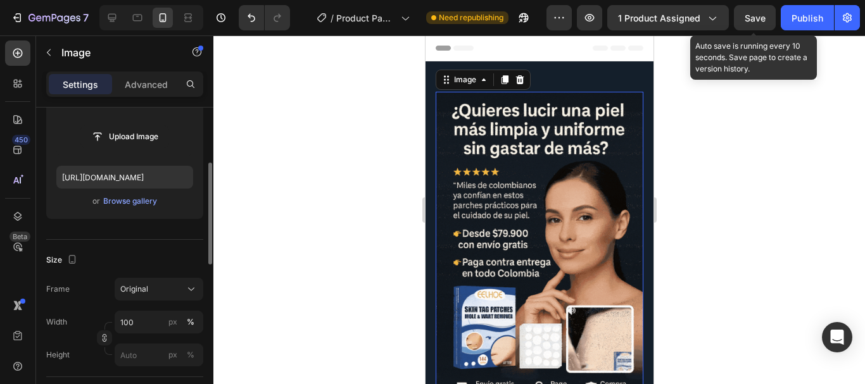
click at [750, 19] on span "Save" at bounding box center [755, 18] width 21 height 11
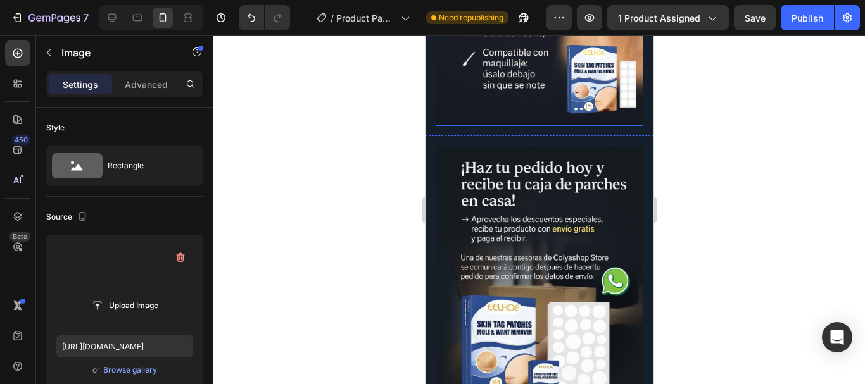
scroll to position [1689, 0]
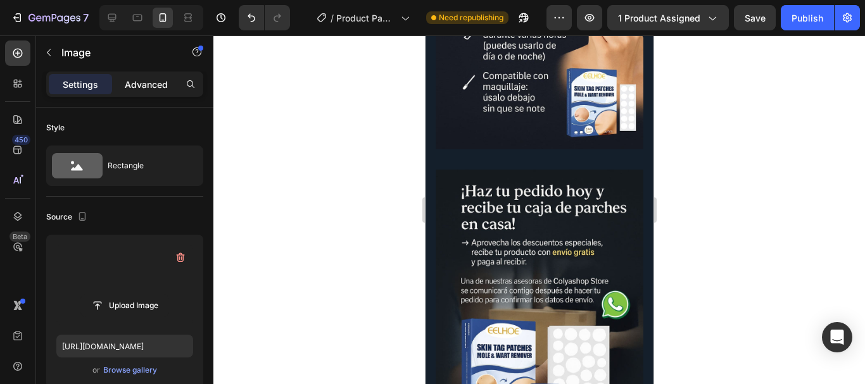
click at [136, 84] on p "Advanced" at bounding box center [146, 84] width 43 height 13
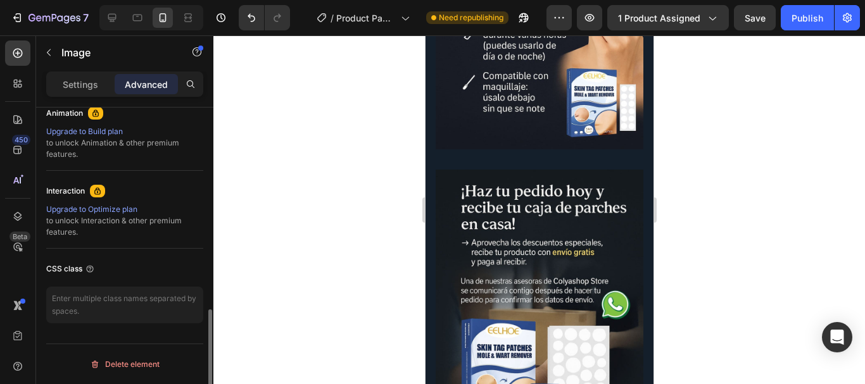
scroll to position [397, 0]
